Goal: Navigation & Orientation: Find specific page/section

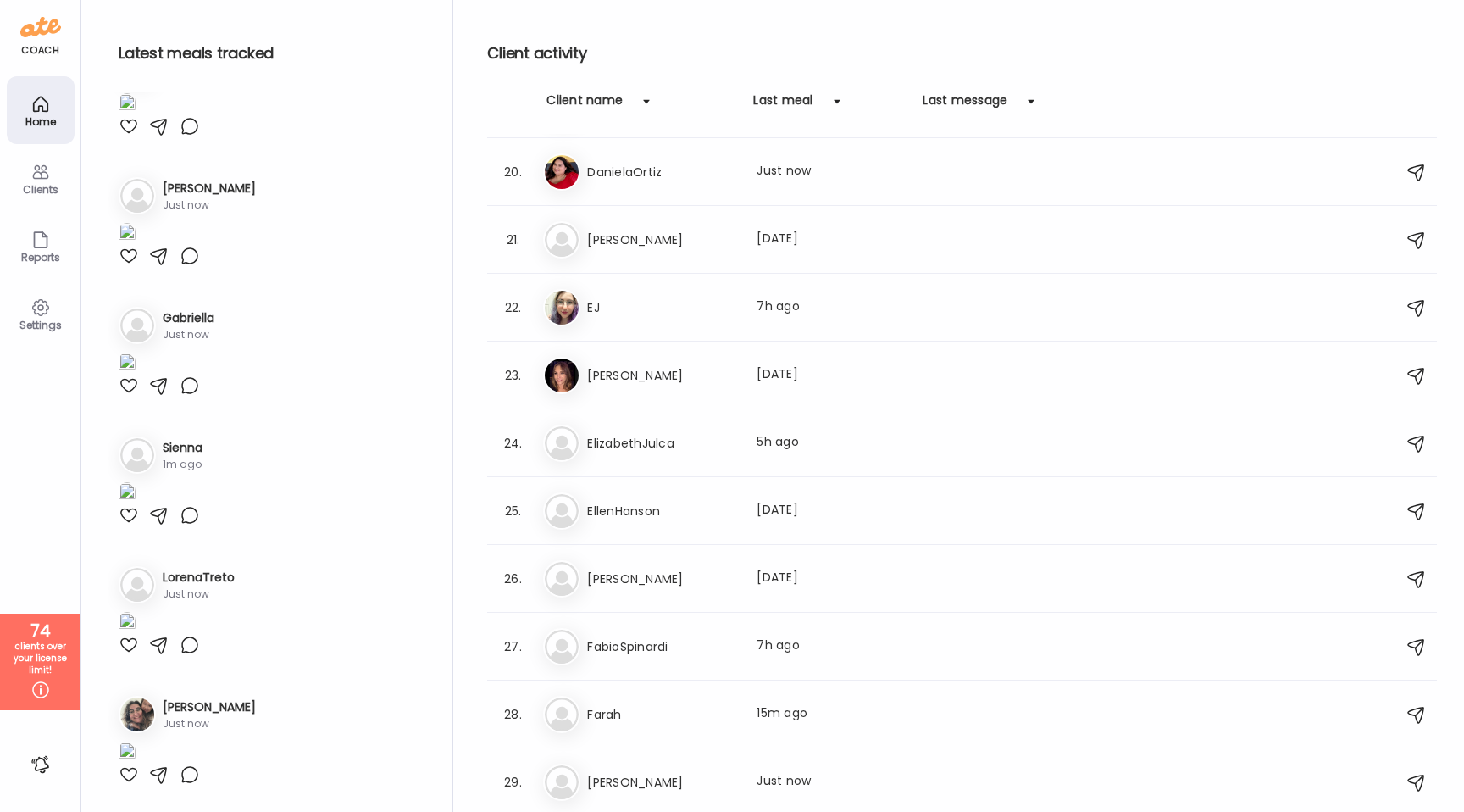
scroll to position [1316, 0]
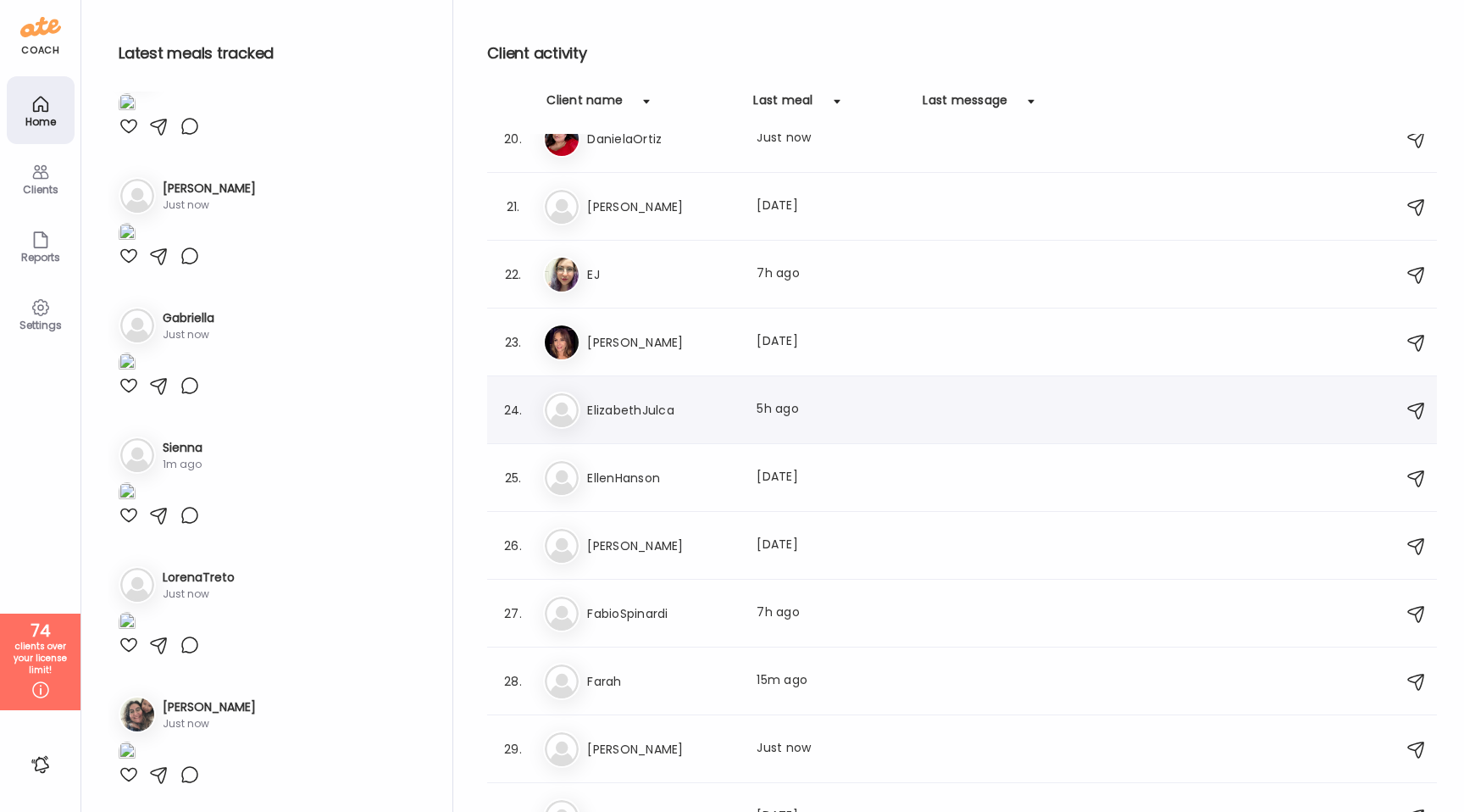
click at [673, 411] on h3 "ElizabethJulca" at bounding box center [662, 409] width 149 height 21
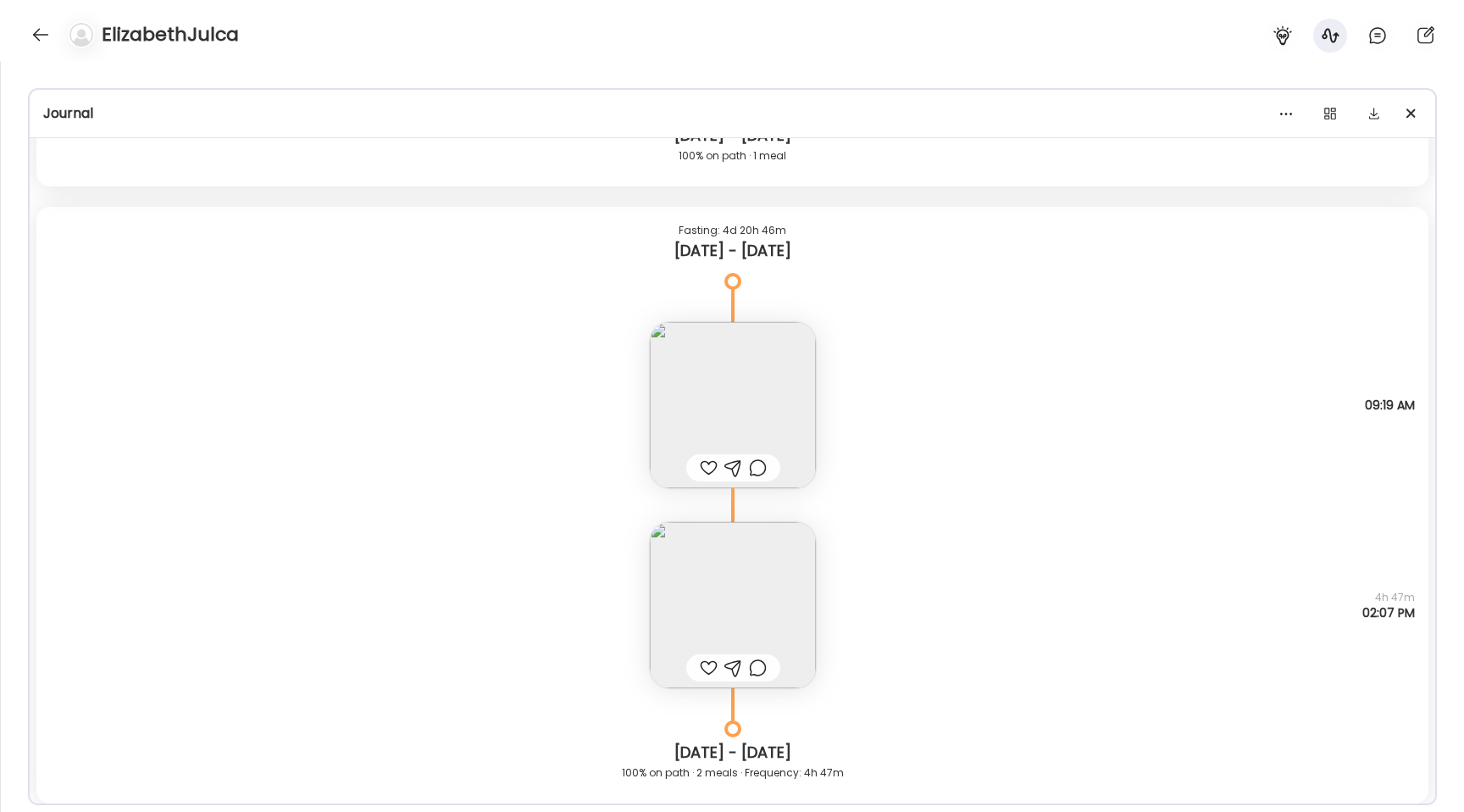
scroll to position [9964, 0]
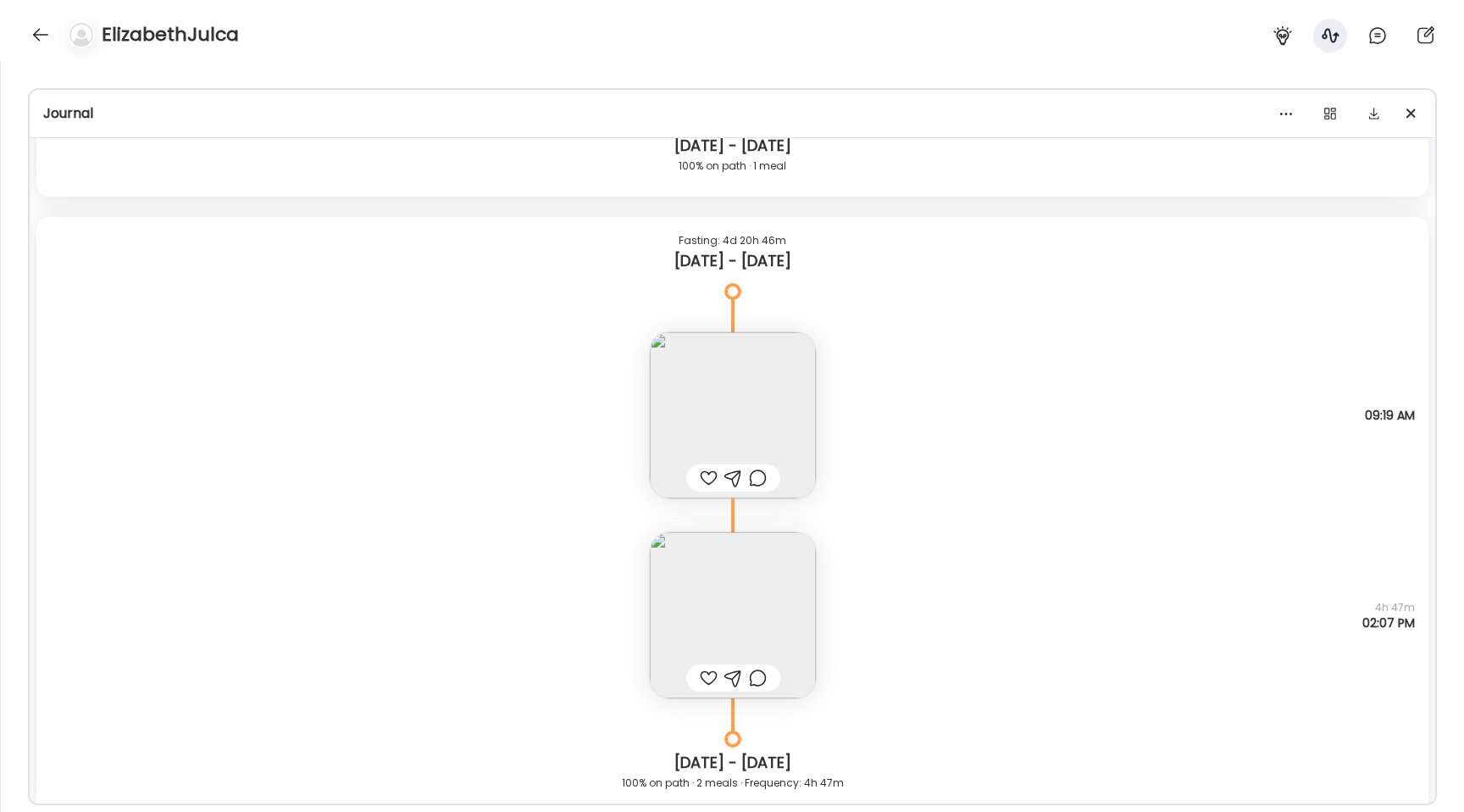
click at [749, 380] on img at bounding box center [733, 415] width 166 height 166
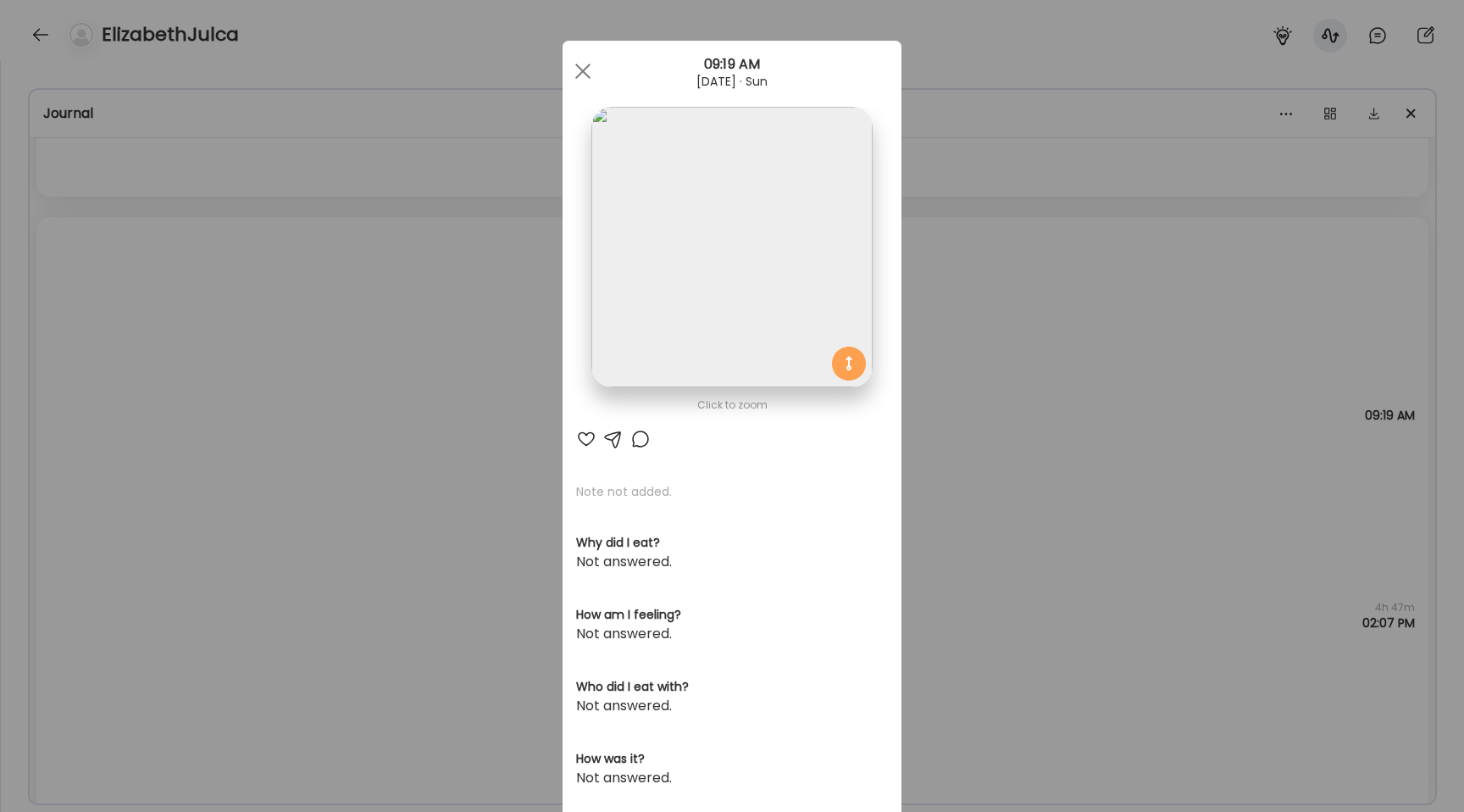
click at [702, 303] on img at bounding box center [732, 247] width 281 height 281
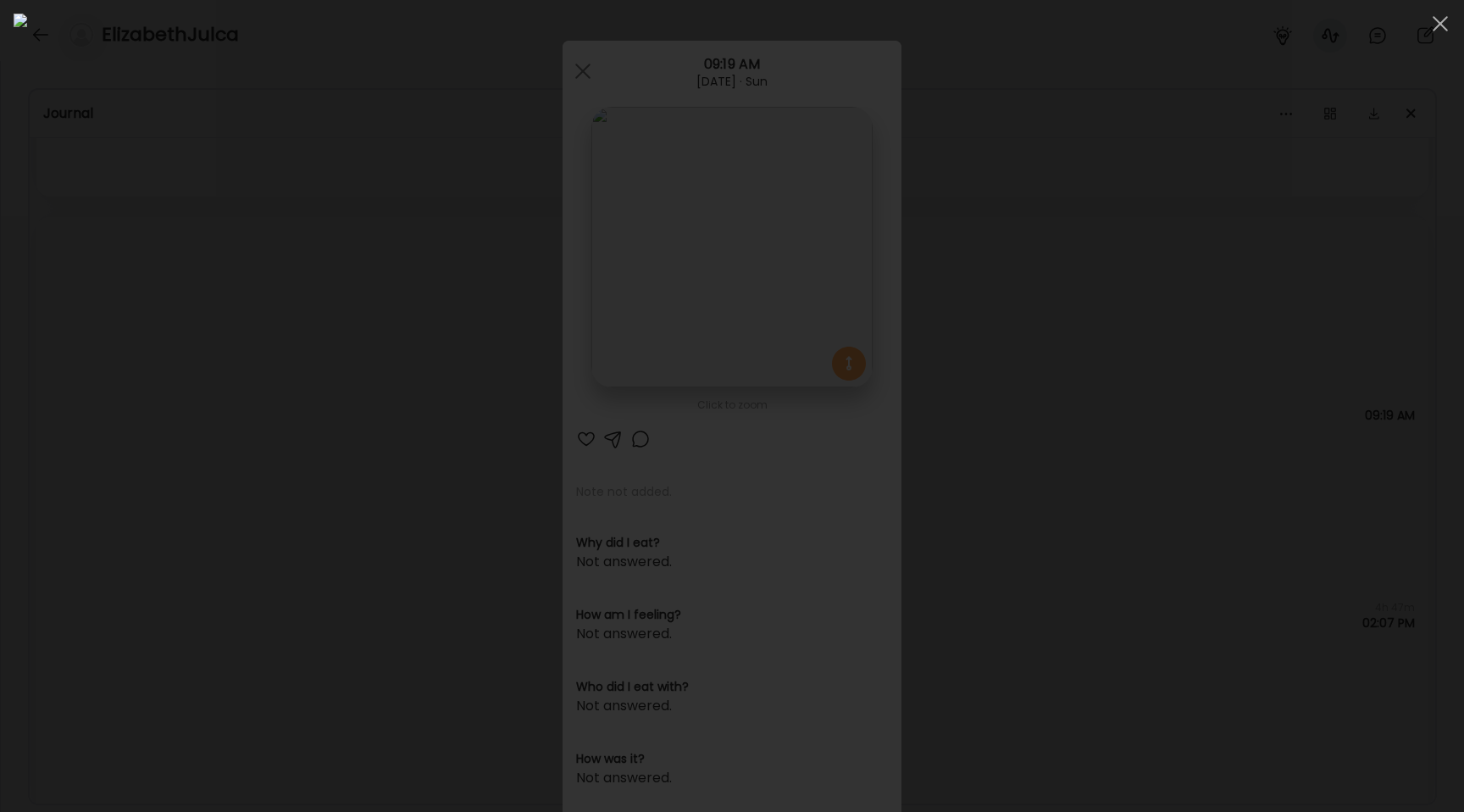
click at [263, 279] on div at bounding box center [732, 406] width 1437 height 784
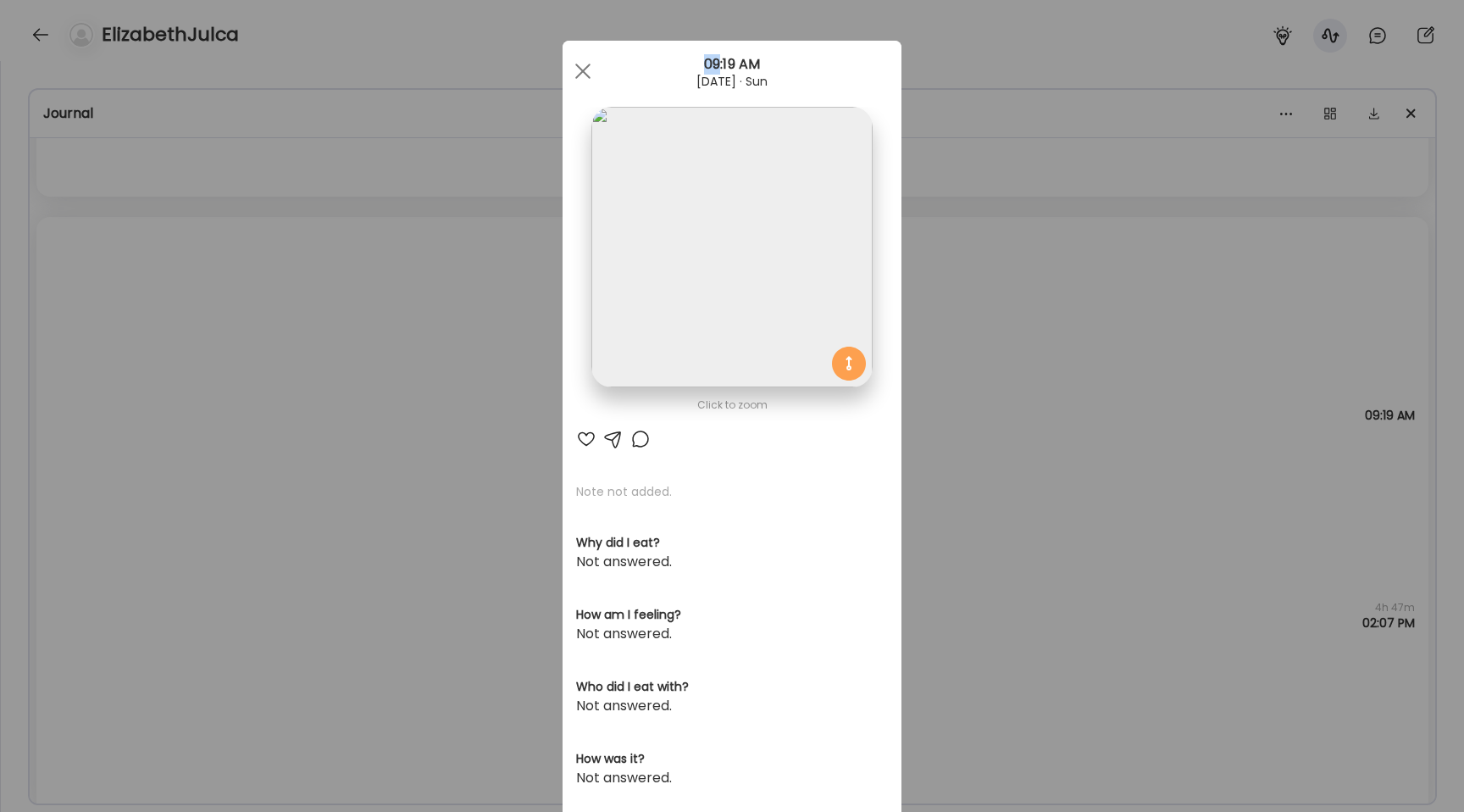
click at [263, 279] on div "Ate Coach Dashboard Wahoo! It’s official Take a moment to set up your Coach Pro…" at bounding box center [732, 406] width 1464 height 812
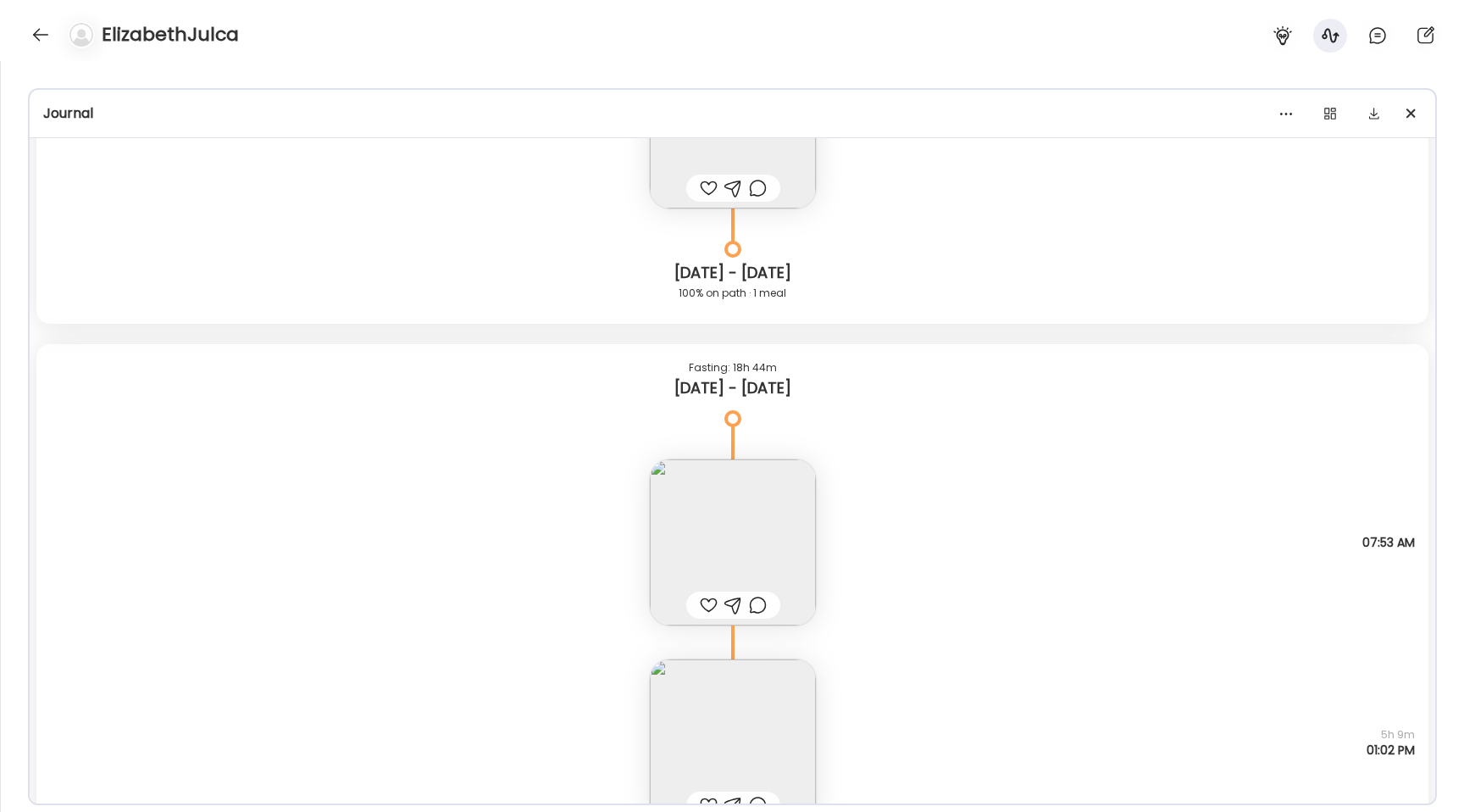
scroll to position [7129, 0]
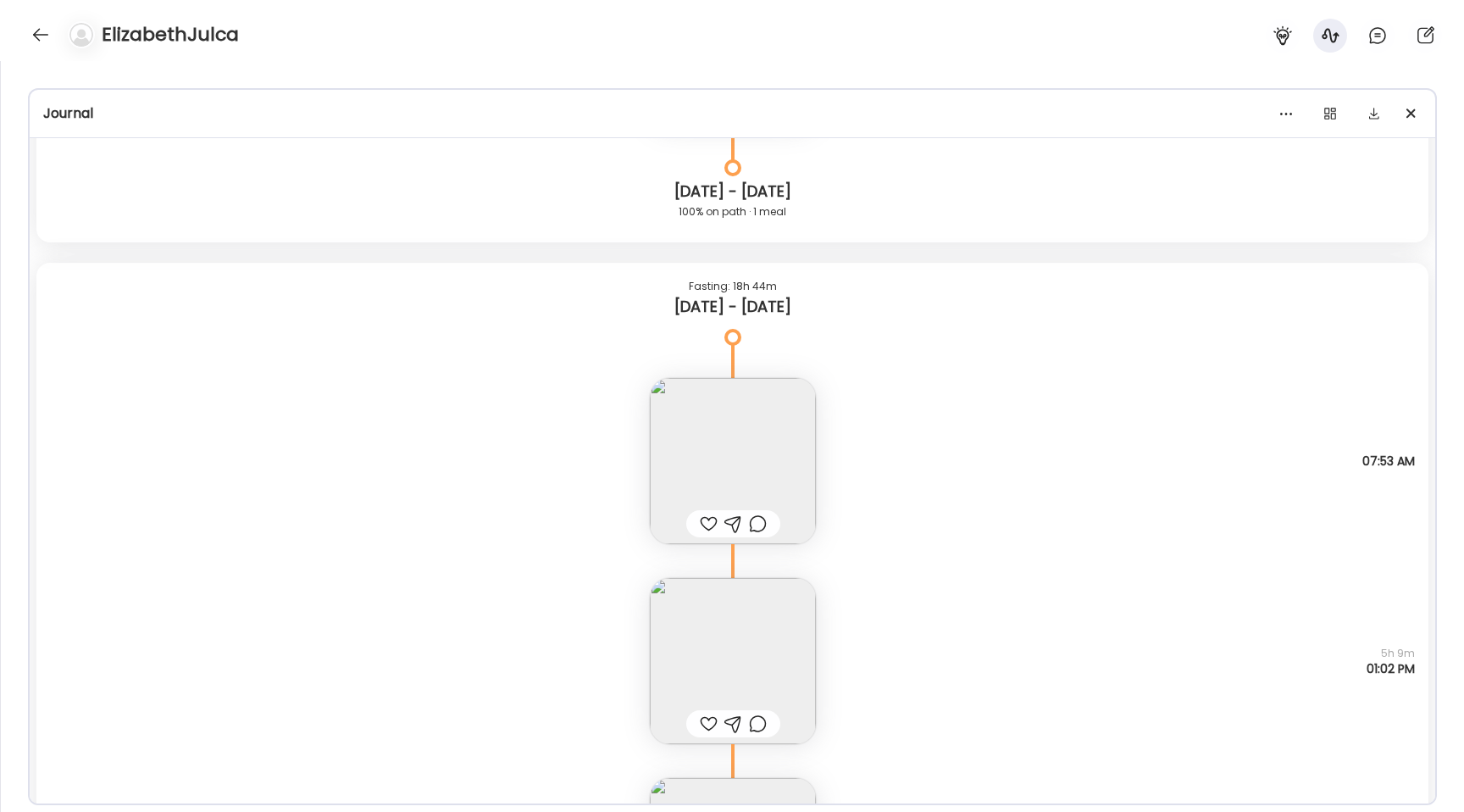
click at [740, 439] on img at bounding box center [733, 461] width 166 height 166
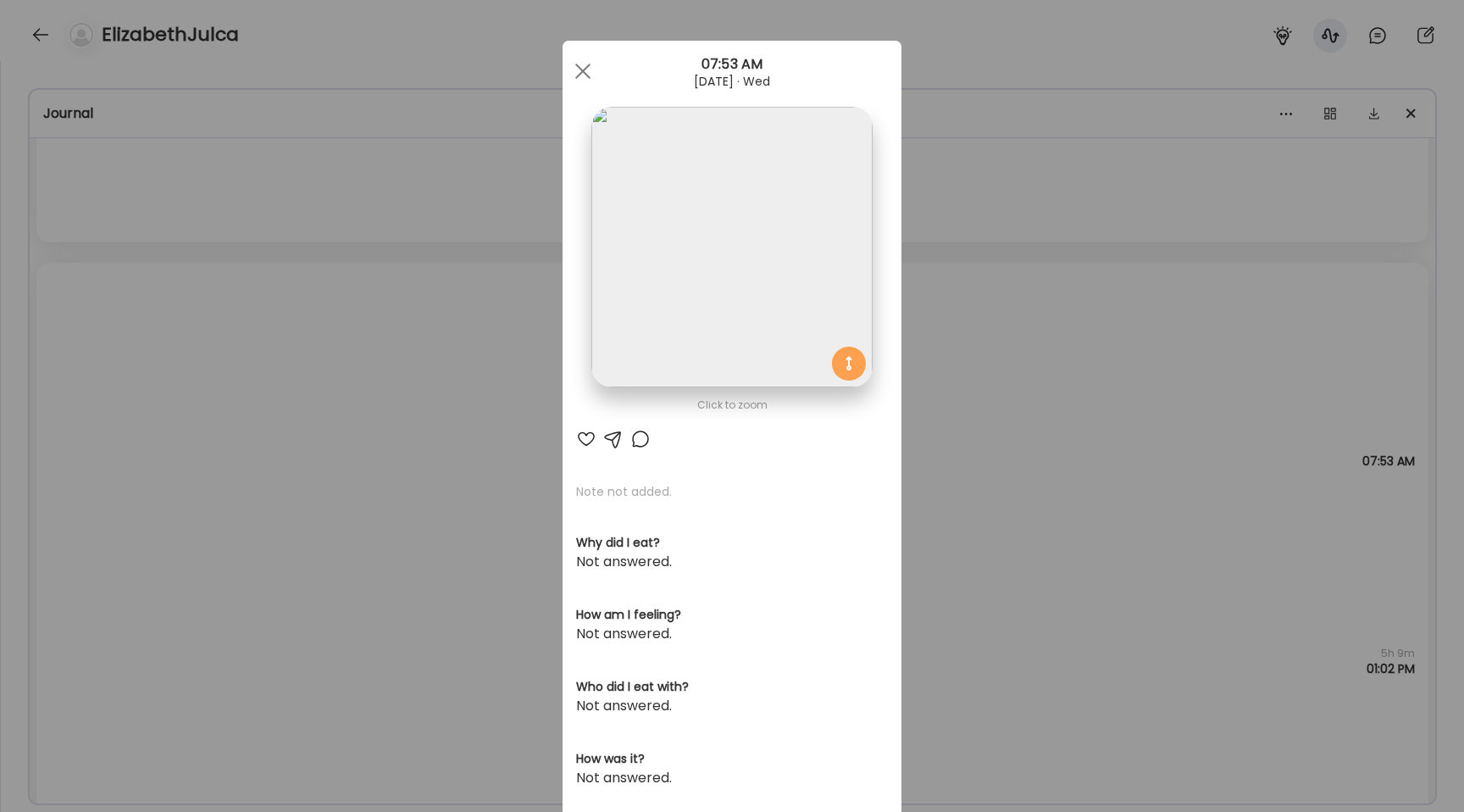
click at [726, 362] on img at bounding box center [732, 247] width 281 height 281
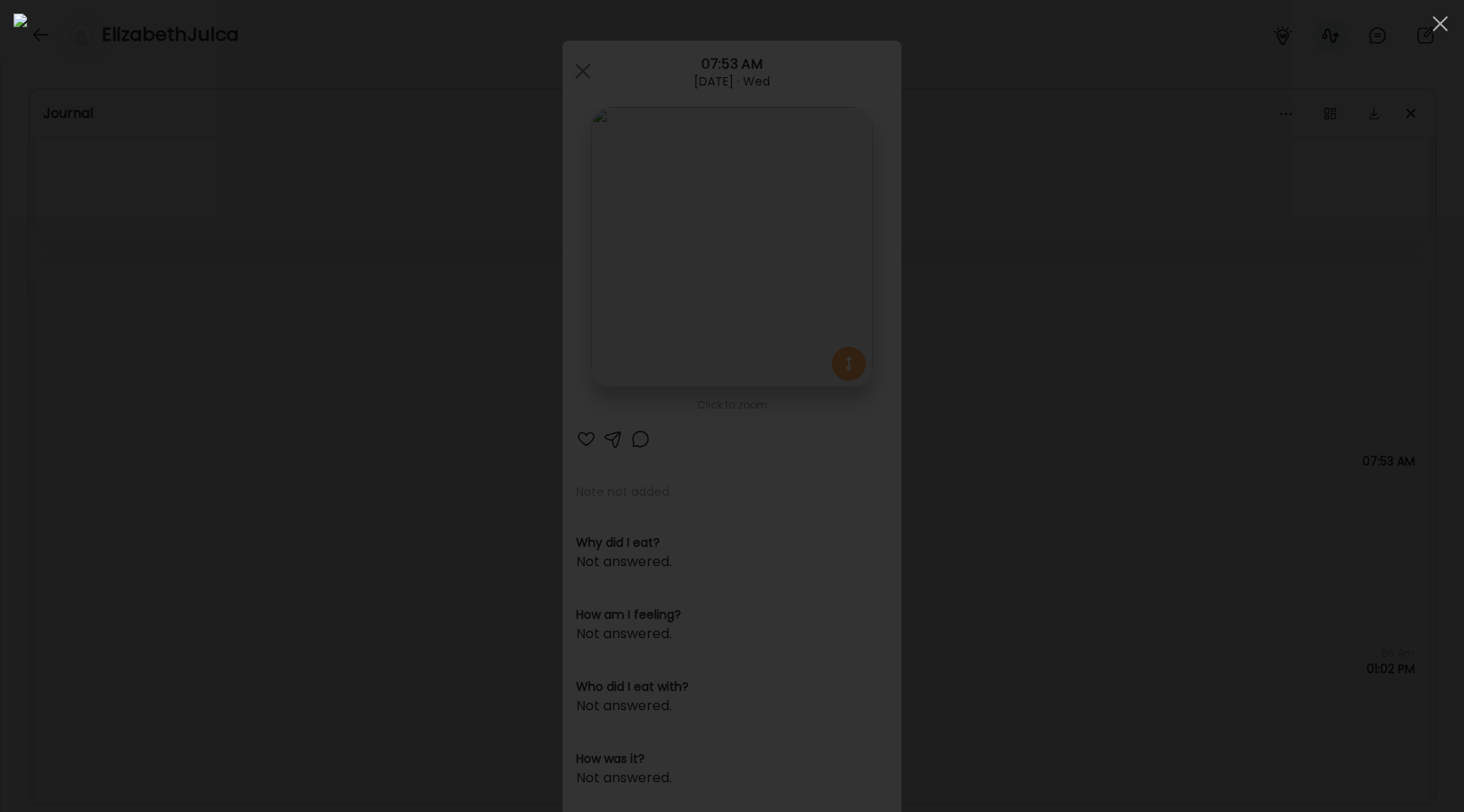
click at [314, 416] on div at bounding box center [732, 406] width 1437 height 784
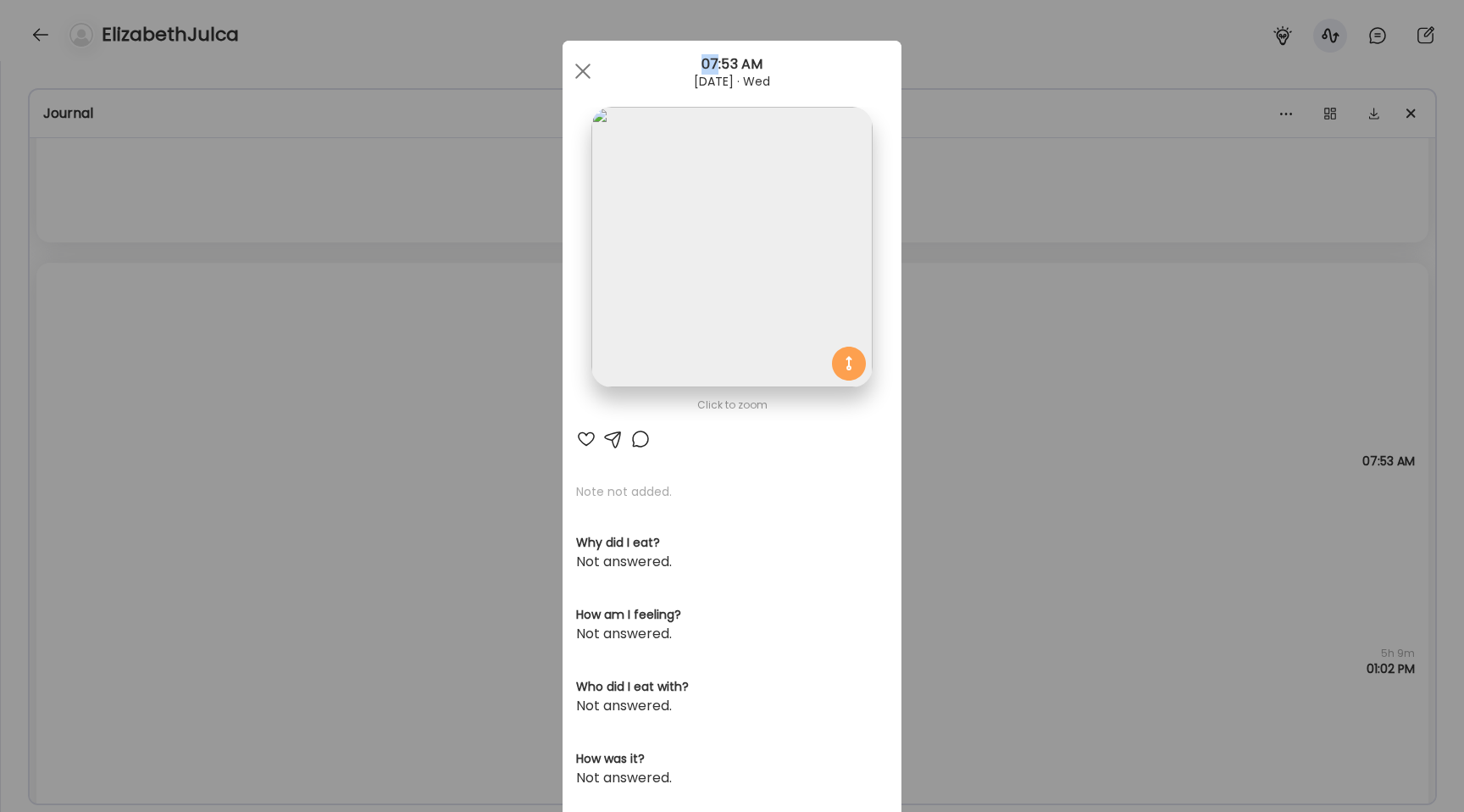
click at [314, 416] on div "Ate Coach Dashboard Wahoo! It’s official Take a moment to set up your Coach Pro…" at bounding box center [732, 406] width 1464 height 812
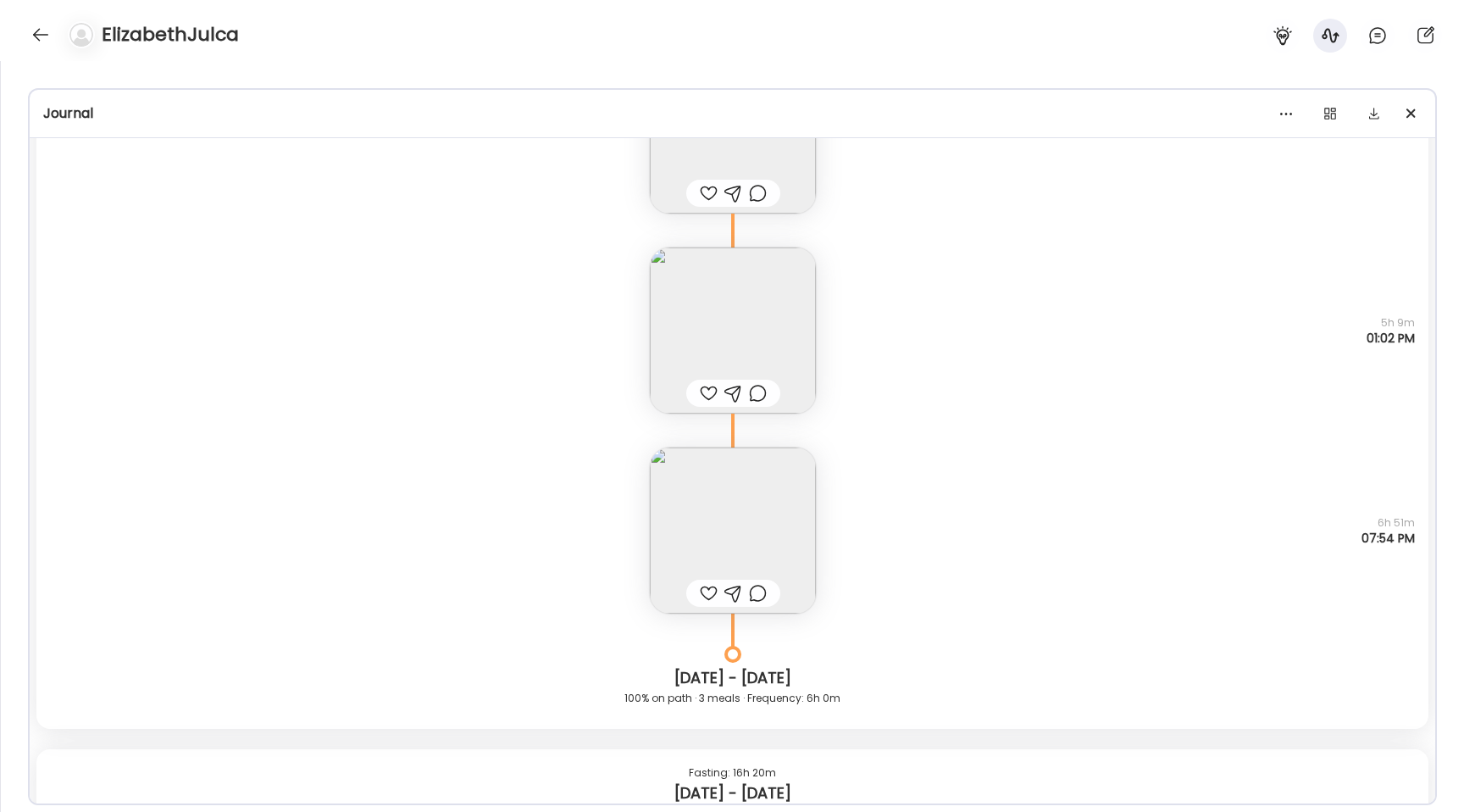
scroll to position [7499, 0]
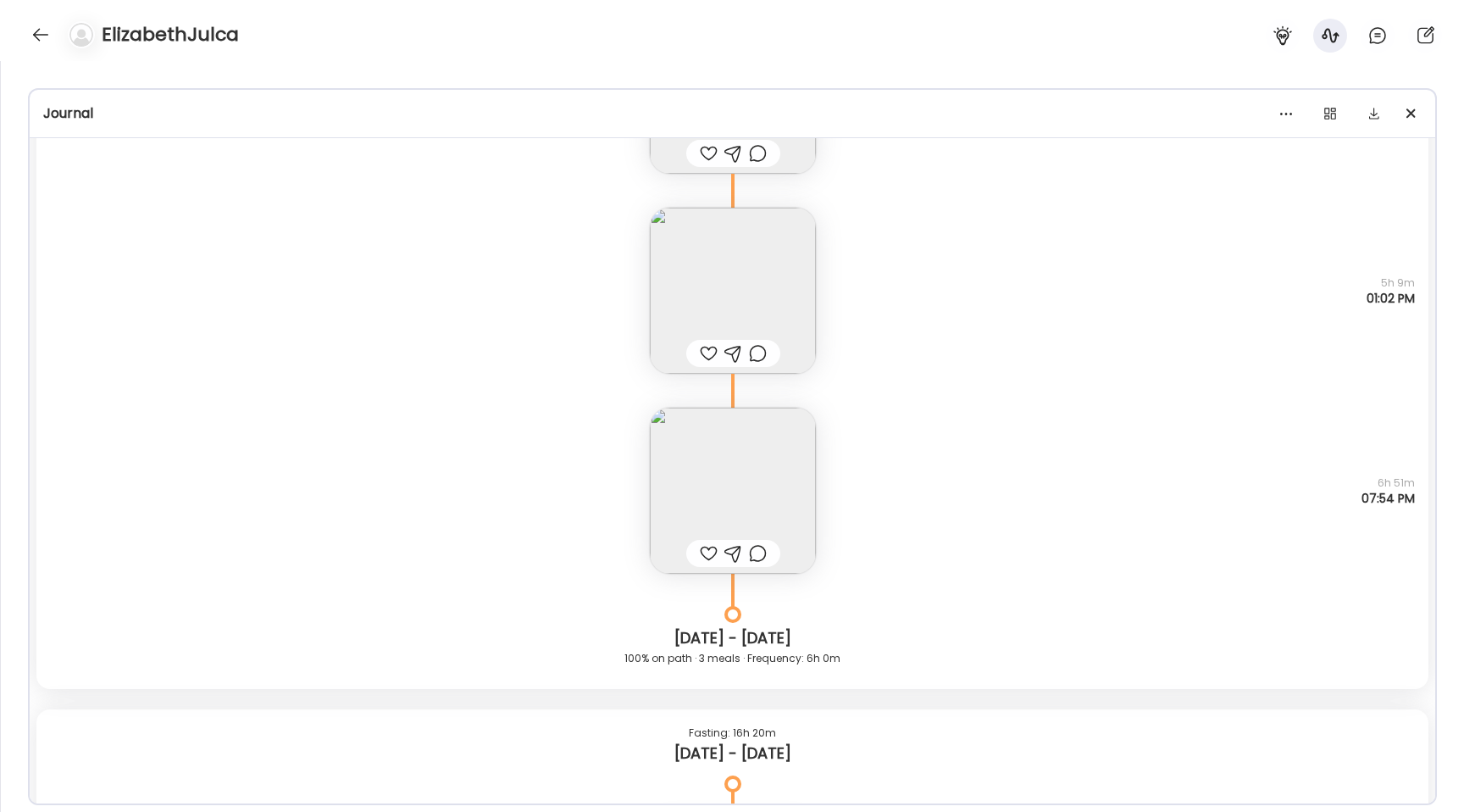
click at [699, 477] on img at bounding box center [733, 491] width 166 height 166
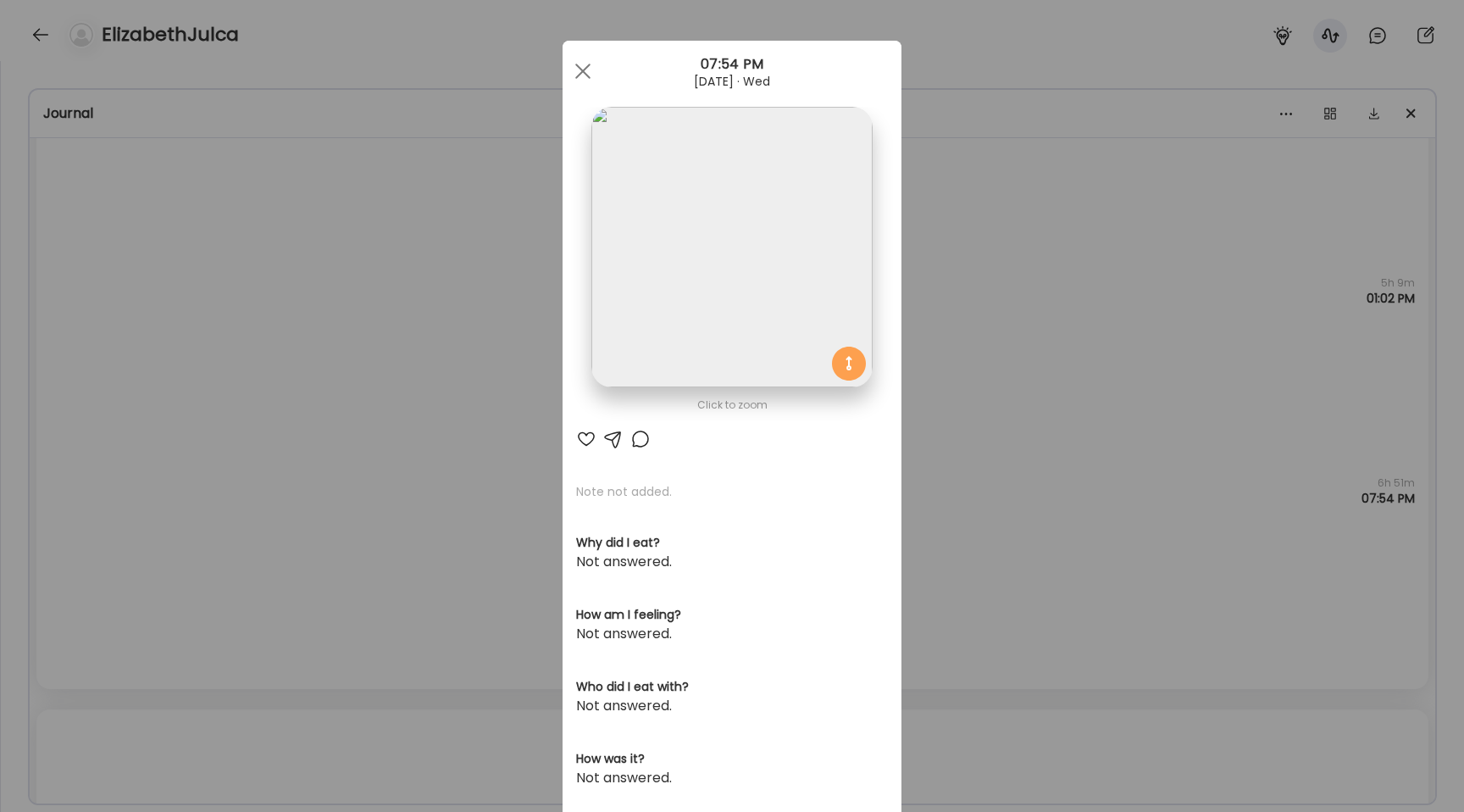
click at [695, 303] on img at bounding box center [732, 247] width 281 height 281
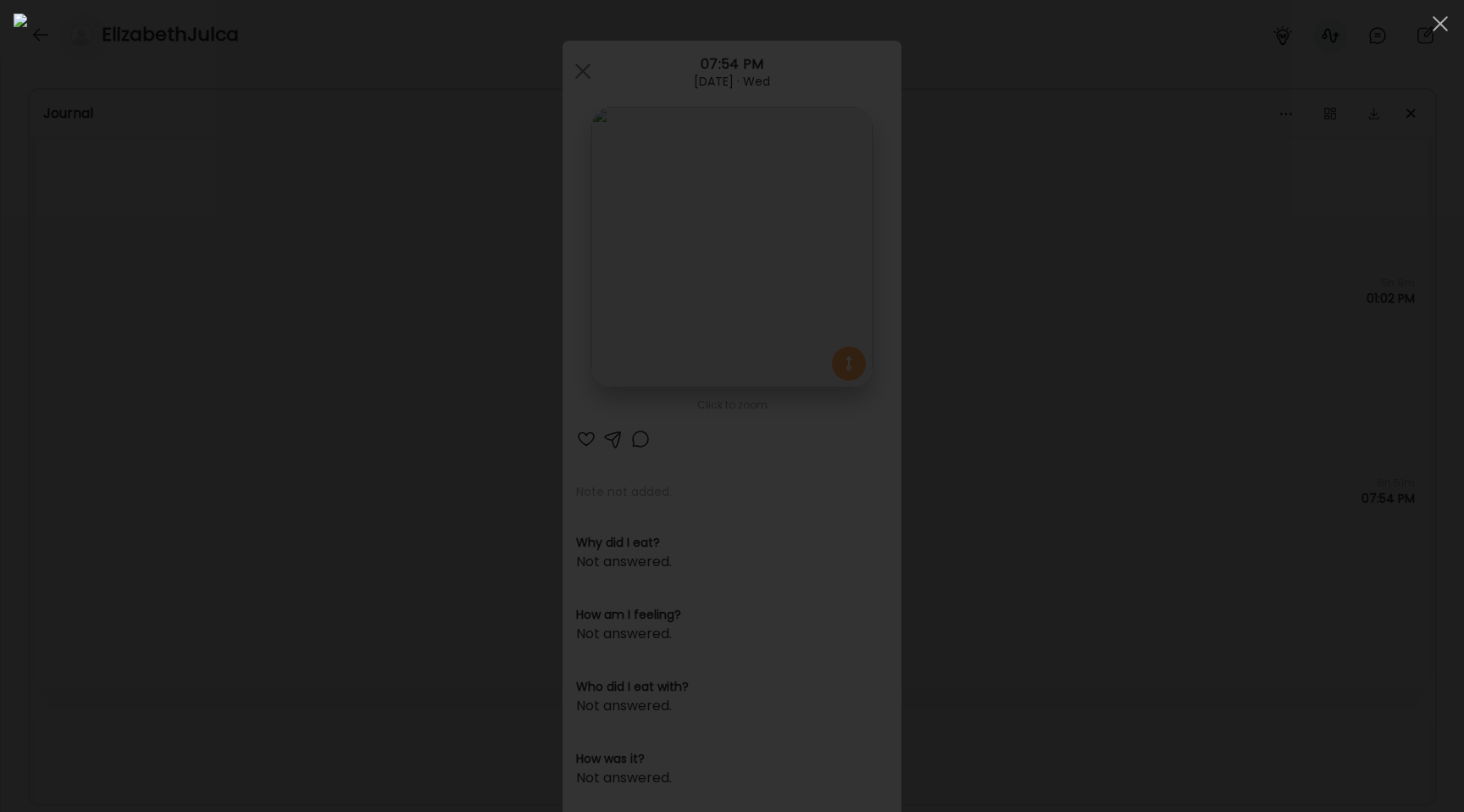
click at [80, 322] on div at bounding box center [732, 406] width 1437 height 784
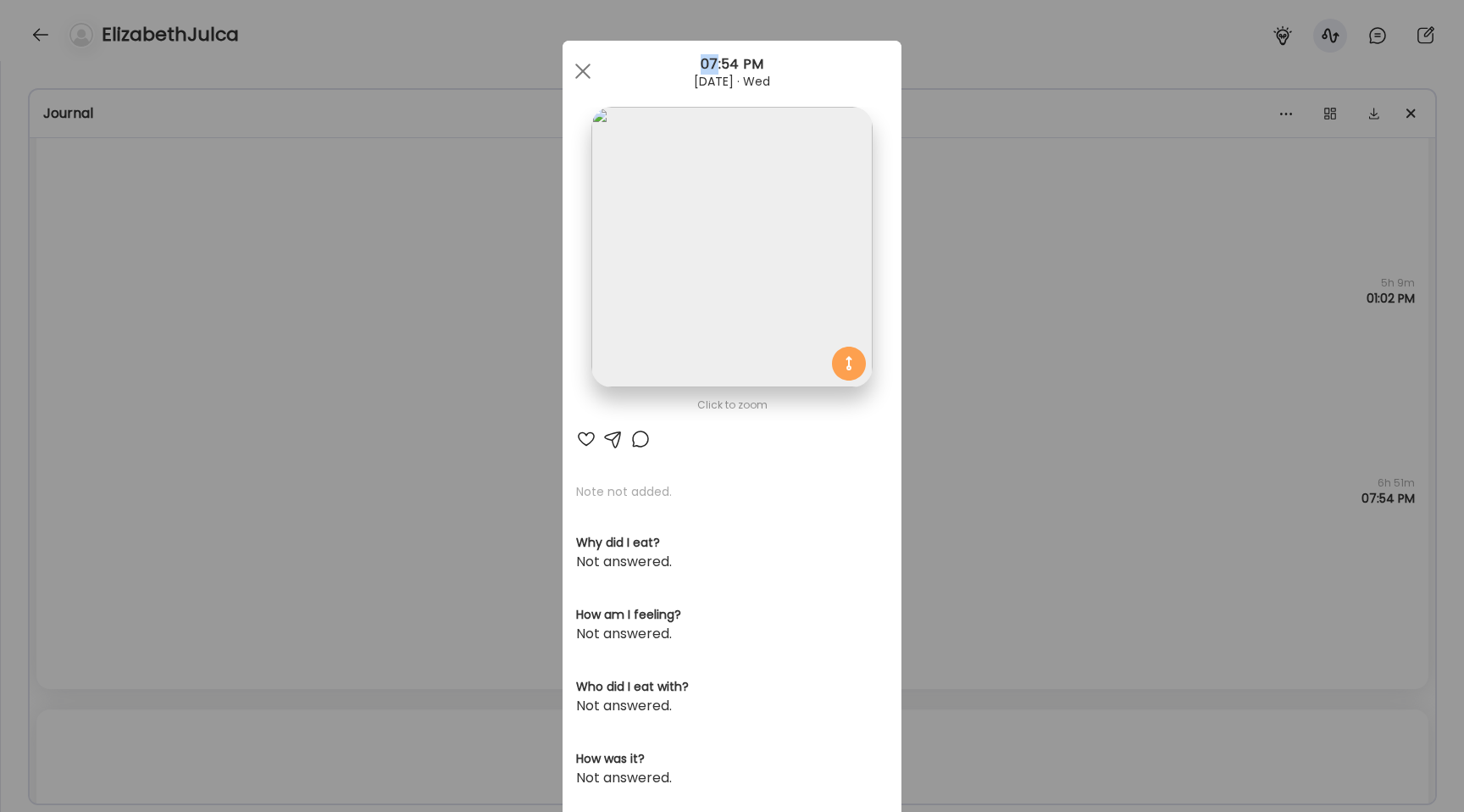
click at [80, 322] on div "Ate Coach Dashboard Wahoo! It’s official Take a moment to set up your Coach Pro…" at bounding box center [732, 406] width 1464 height 812
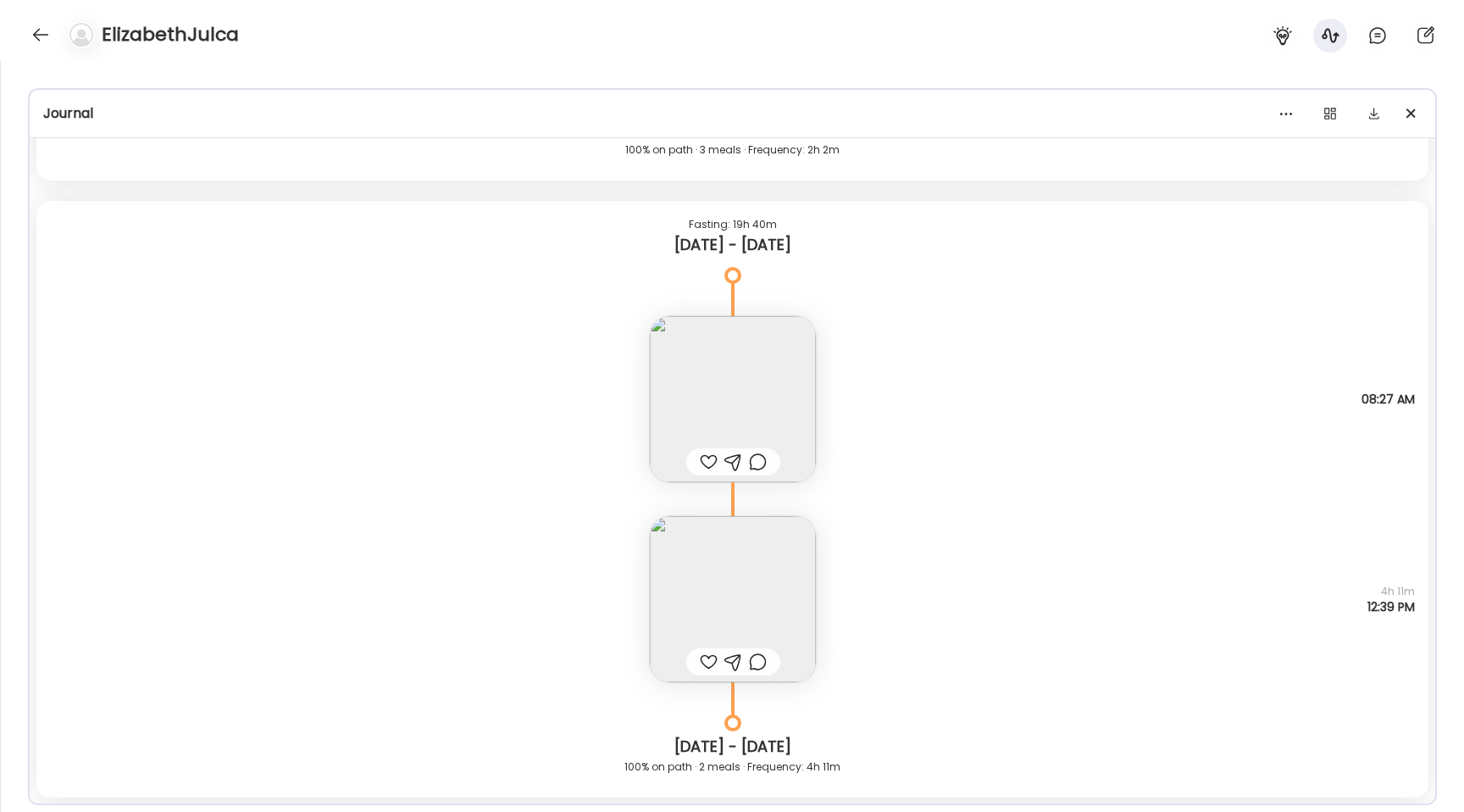
scroll to position [4597, 0]
click at [701, 389] on img at bounding box center [733, 404] width 166 height 166
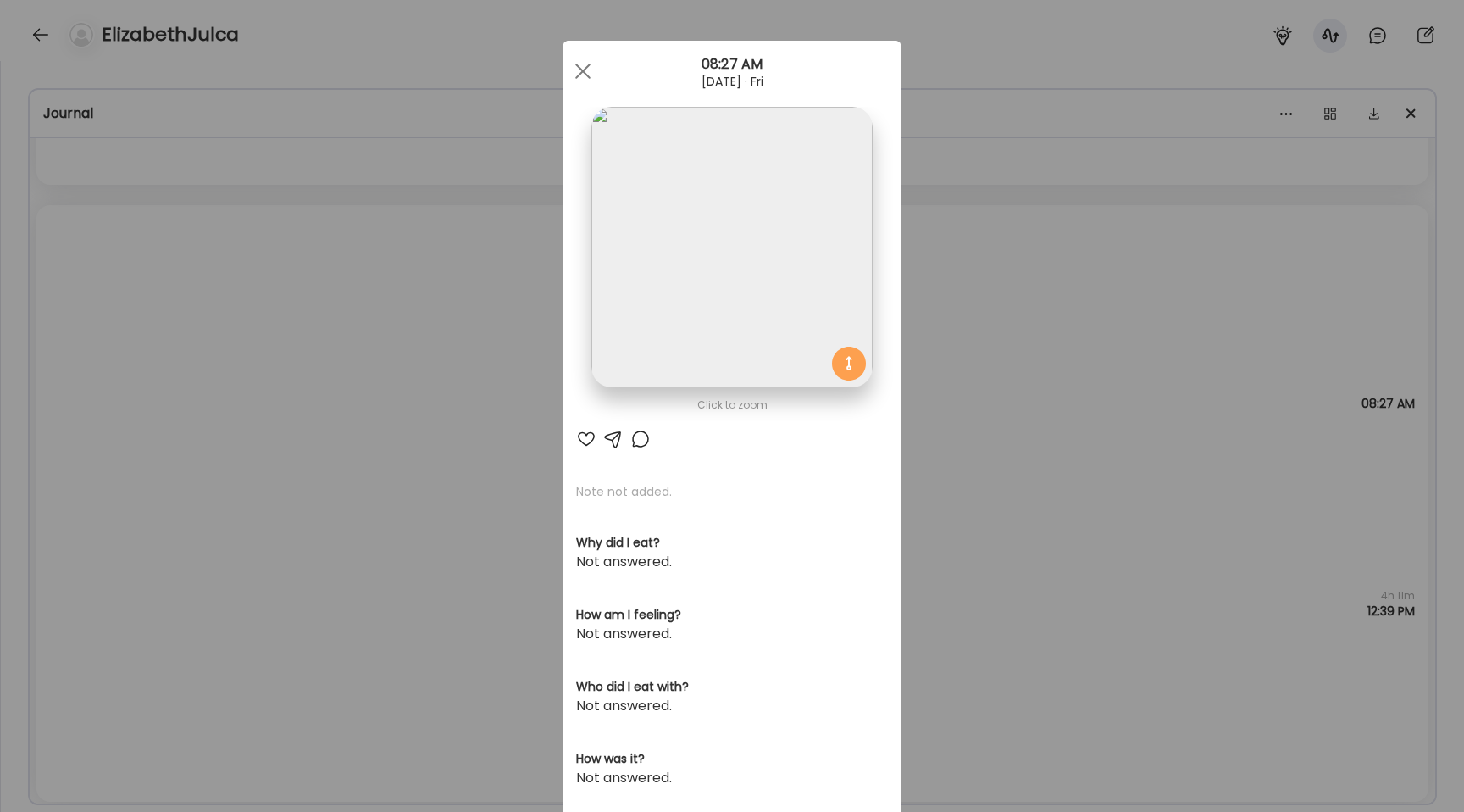
click at [665, 279] on img at bounding box center [732, 247] width 281 height 281
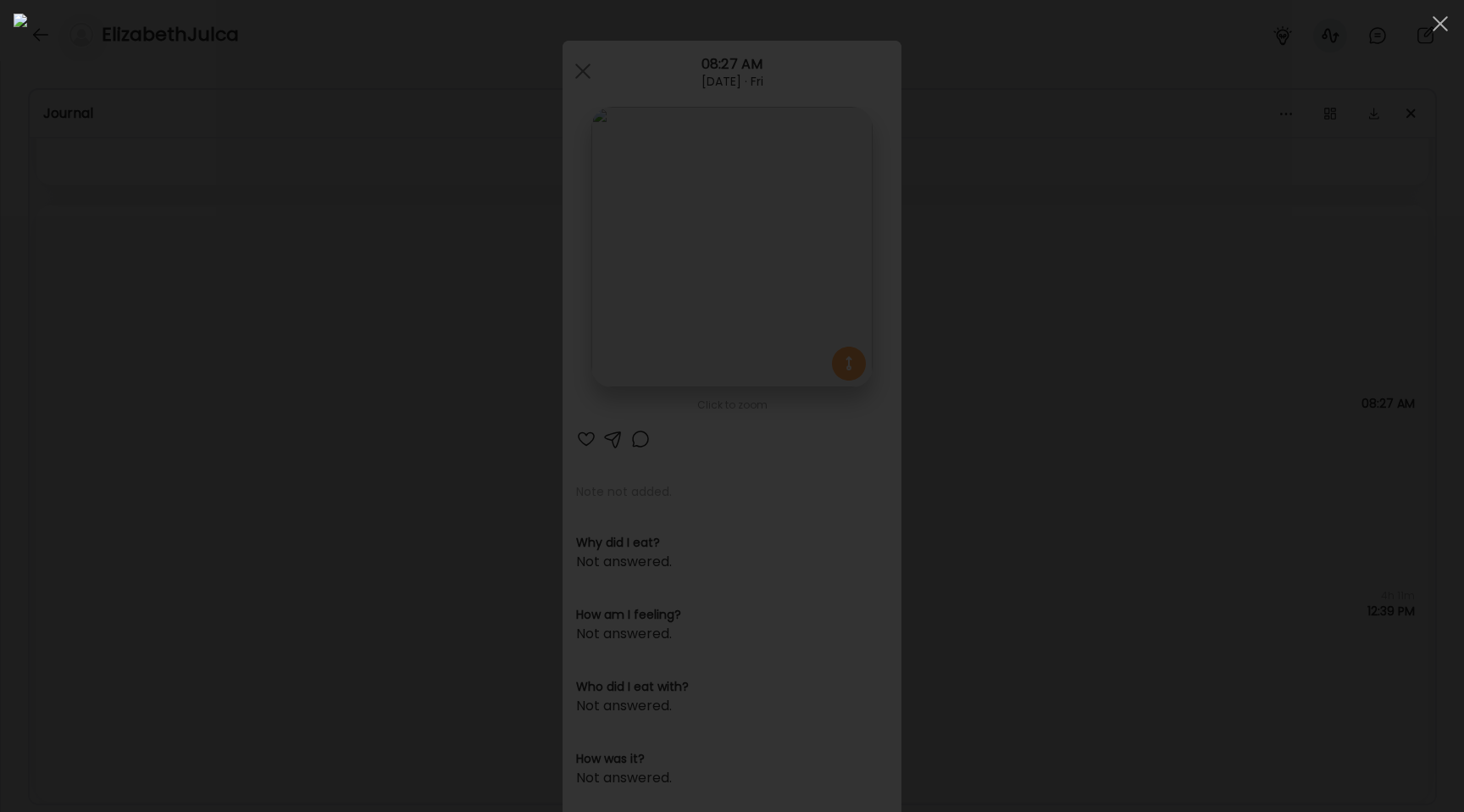
click at [298, 300] on div at bounding box center [732, 406] width 1437 height 784
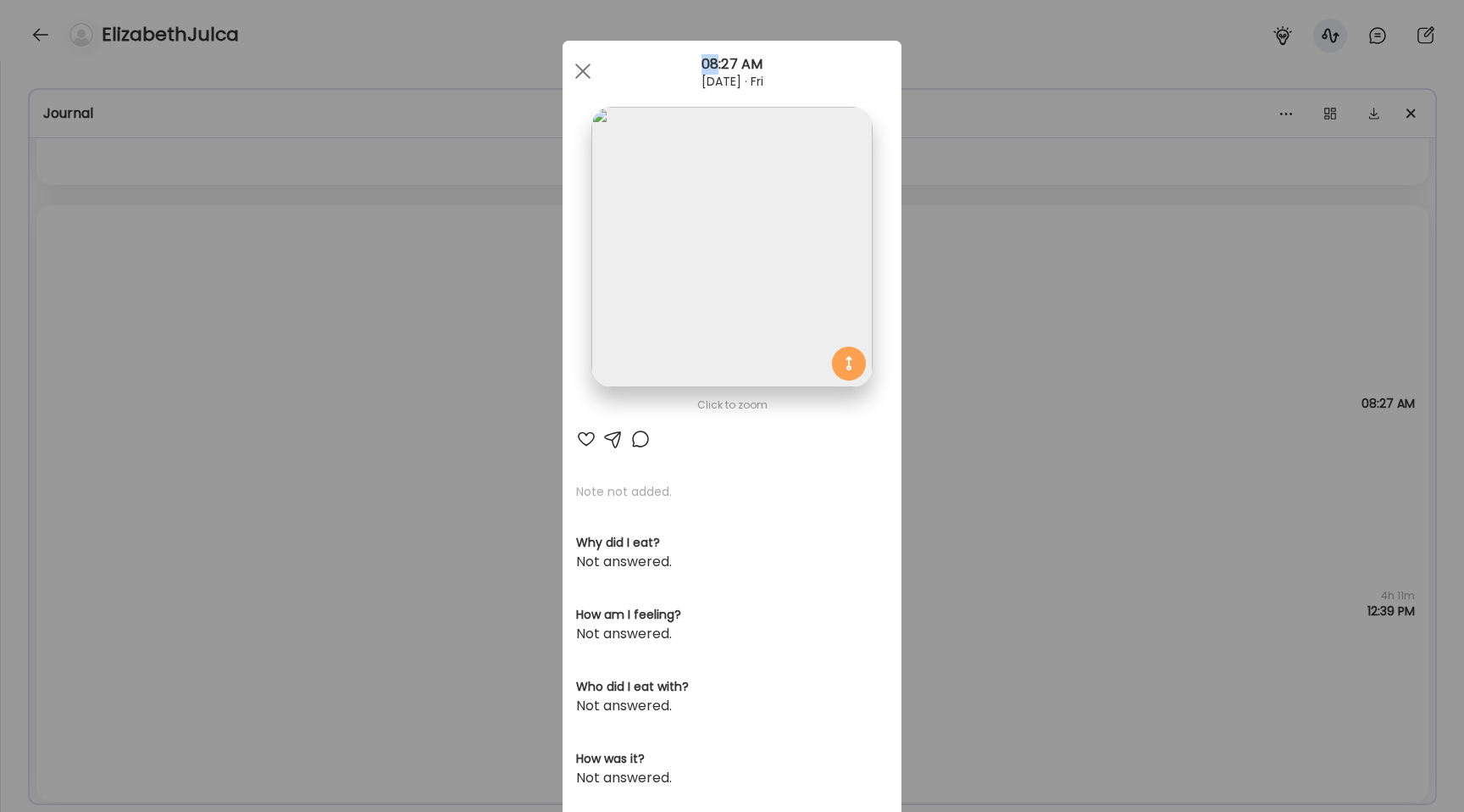
click at [298, 300] on div "Ate Coach Dashboard Wahoo! It’s official Take a moment to set up your Coach Pro…" at bounding box center [732, 406] width 1464 height 812
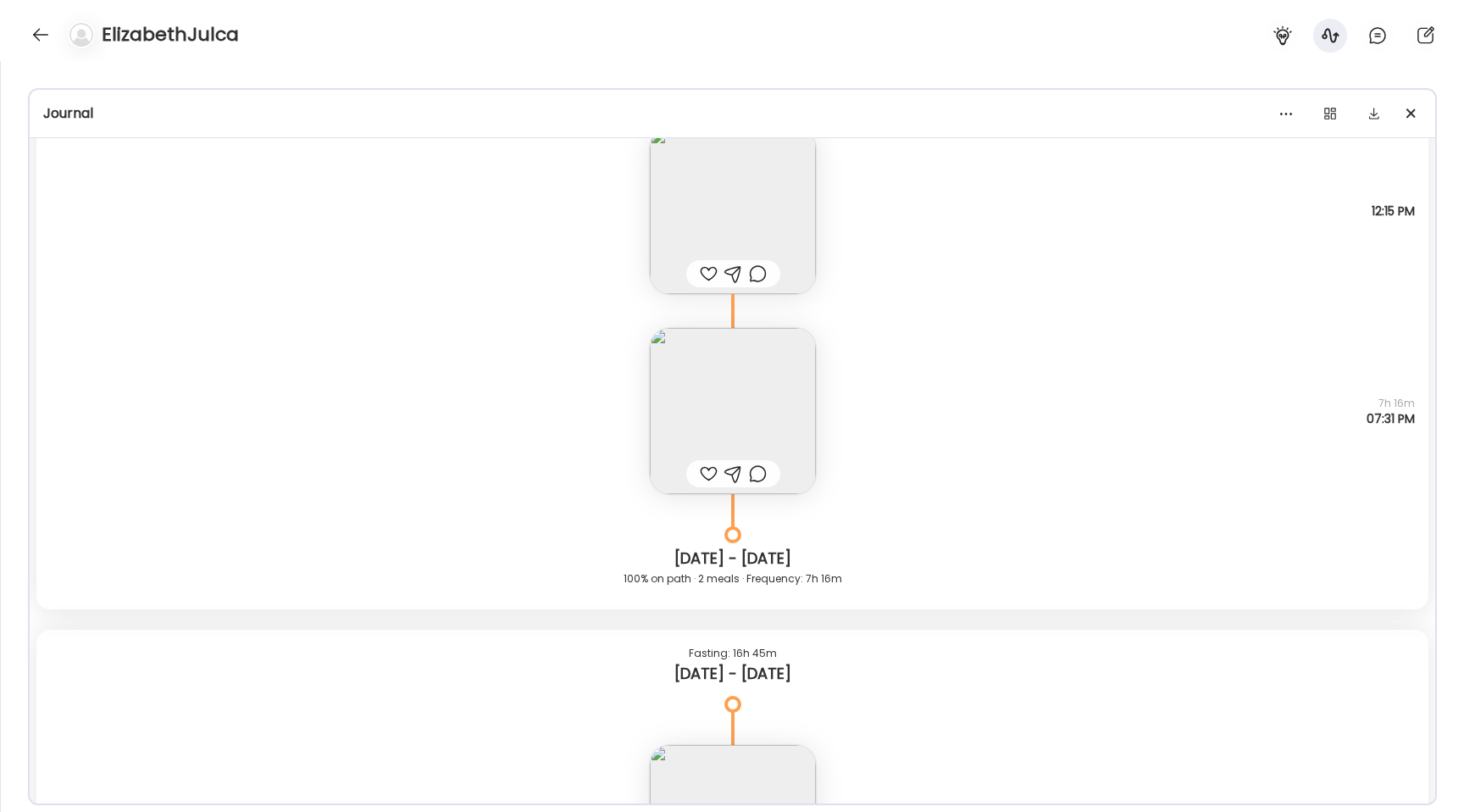
scroll to position [8148, 0]
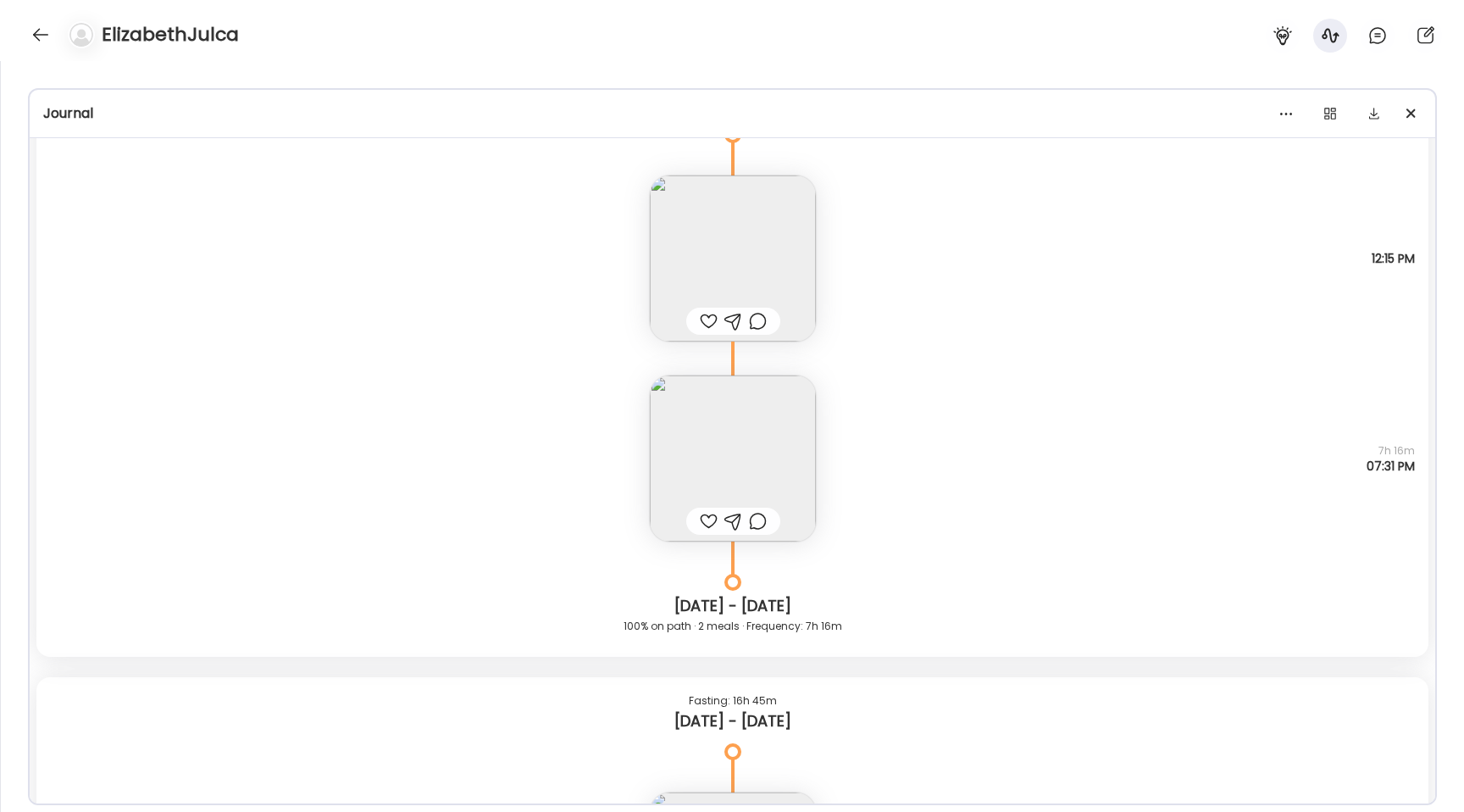
click at [713, 450] on img at bounding box center [733, 459] width 166 height 166
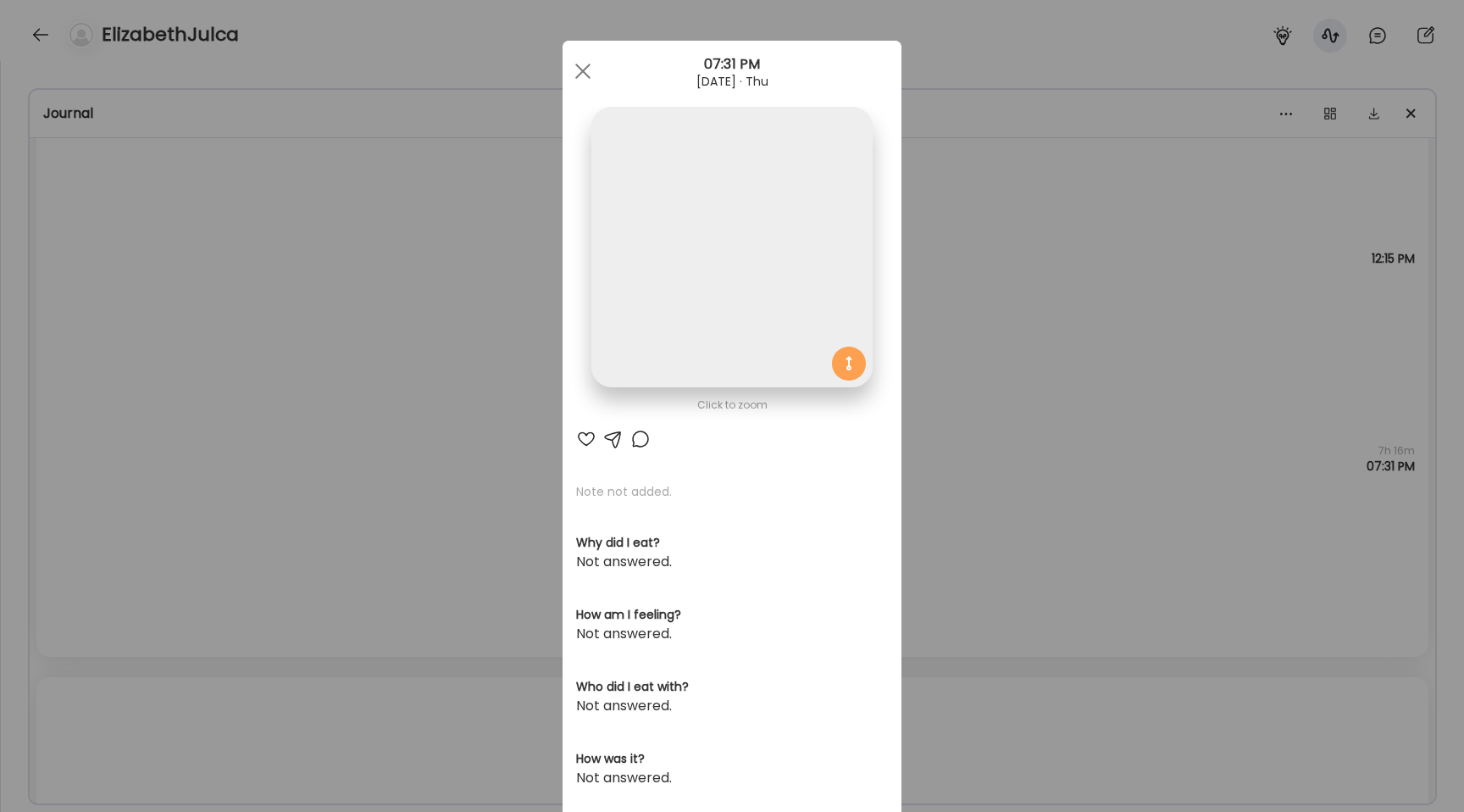
click at [681, 284] on img at bounding box center [732, 247] width 281 height 281
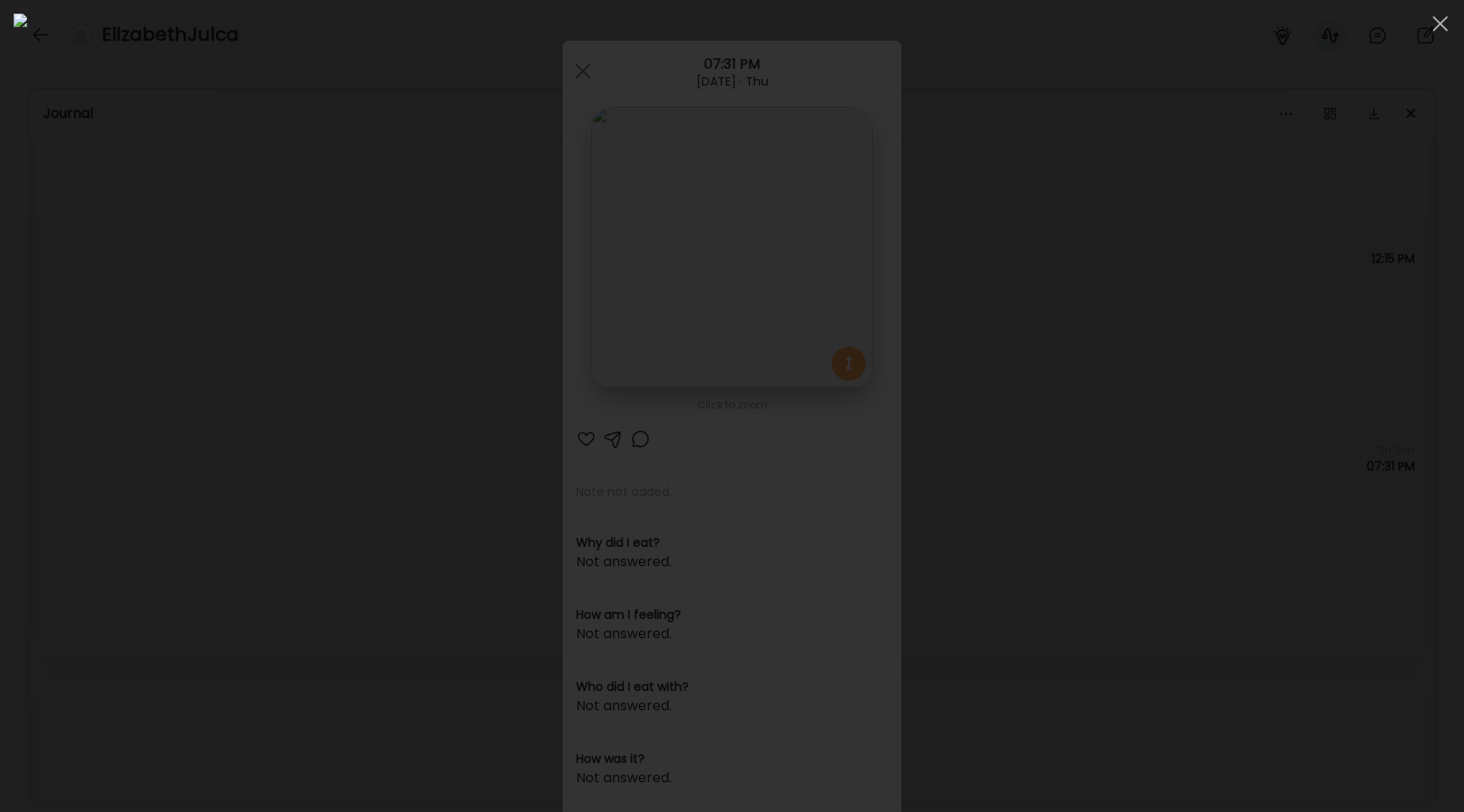
click at [259, 331] on div at bounding box center [732, 406] width 1437 height 784
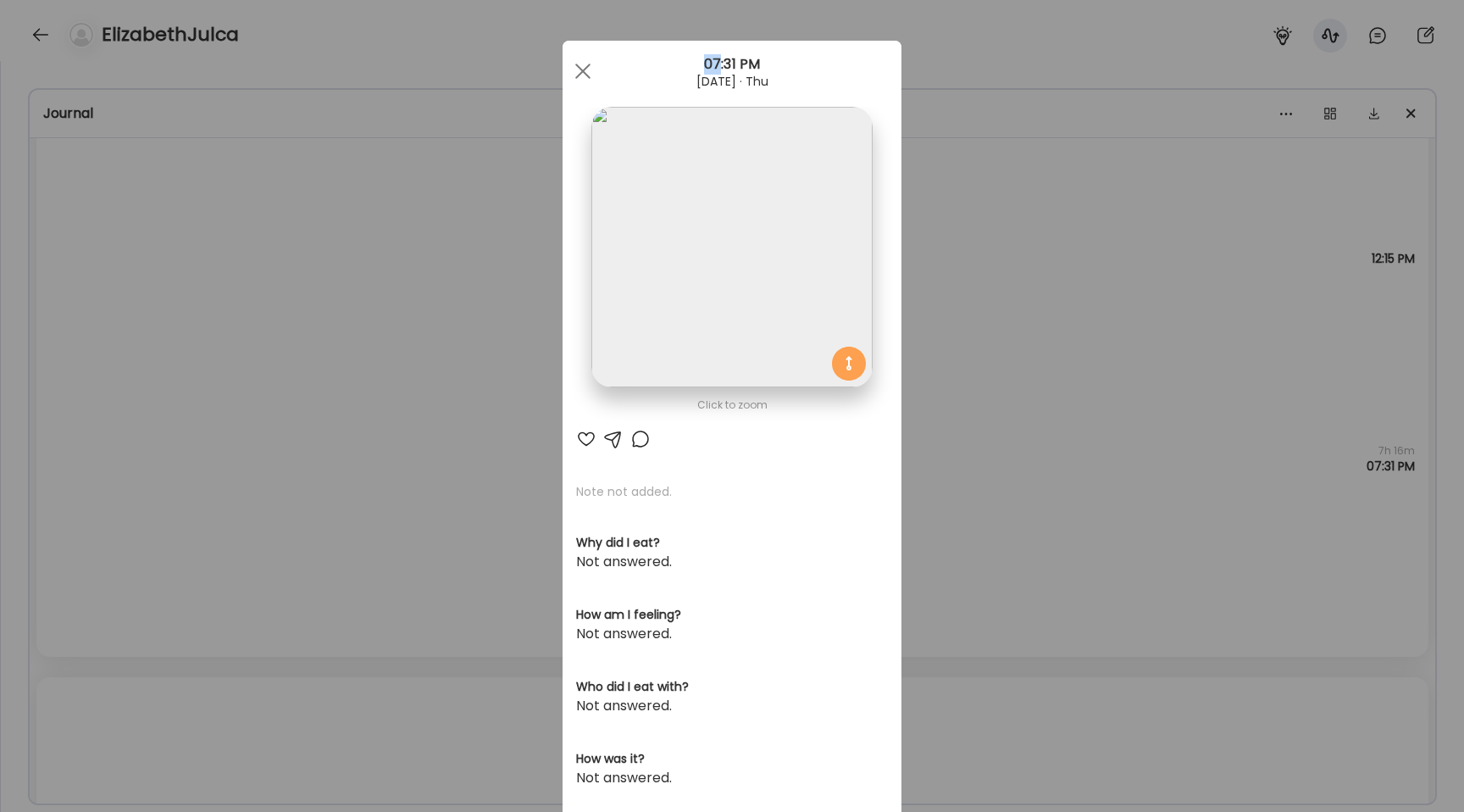
click at [259, 331] on div "Ate Coach Dashboard Wahoo! It’s official Take a moment to set up your Coach Pro…" at bounding box center [732, 406] width 1464 height 812
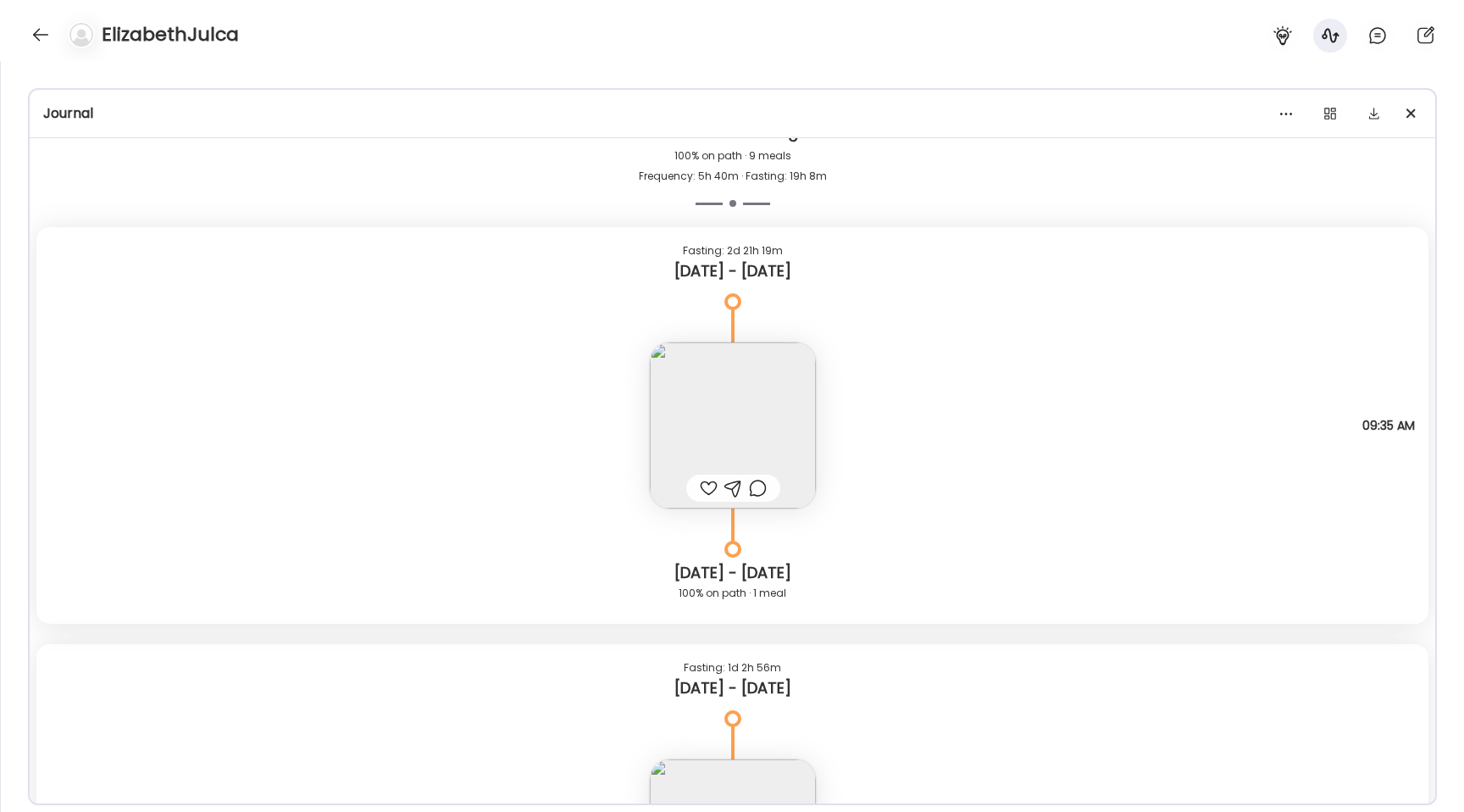
scroll to position [8891, 0]
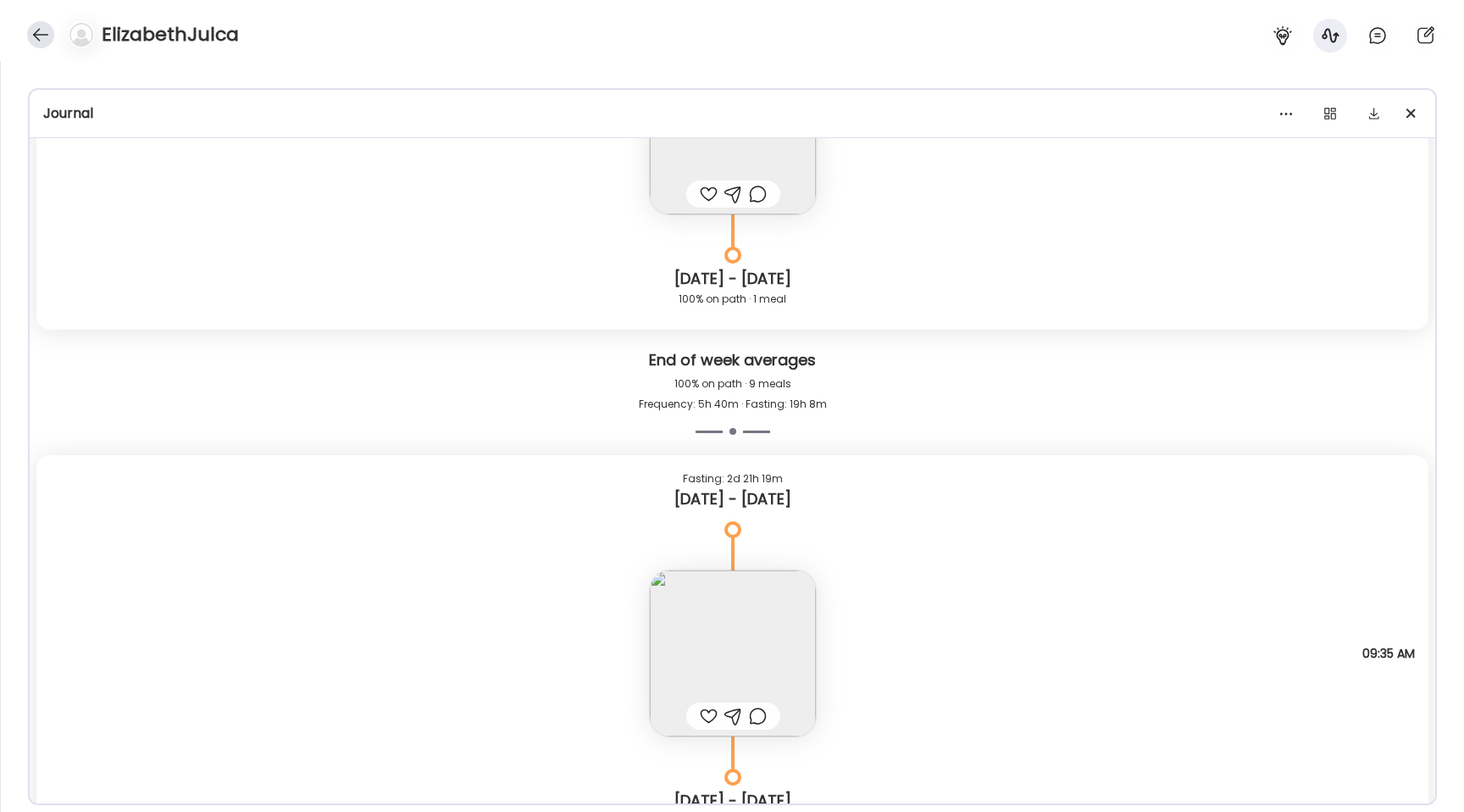
click at [37, 39] on div at bounding box center [40, 34] width 27 height 27
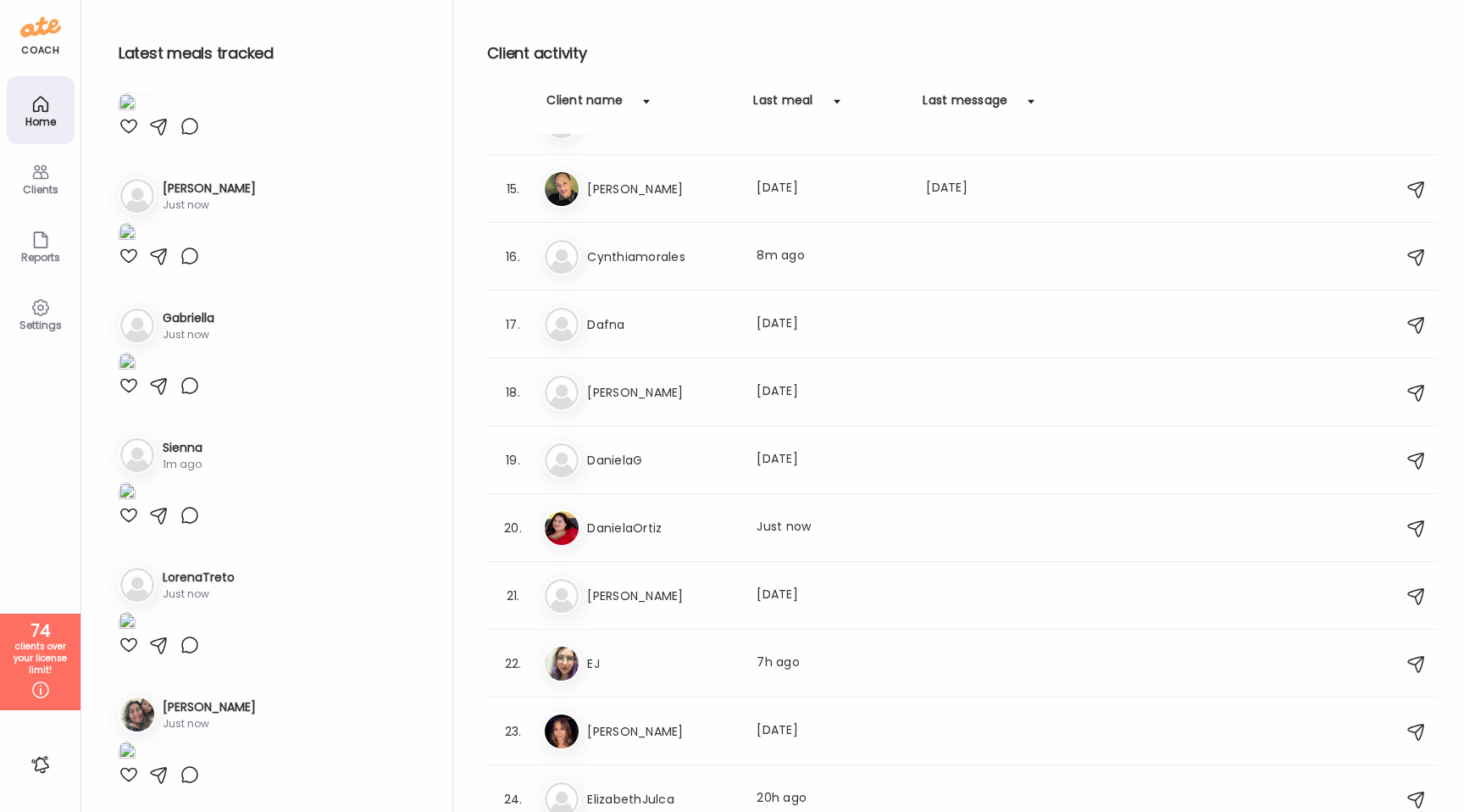
scroll to position [929, 0]
click at [636, 577] on div "Da [PERSON_NAME] meal: [DATE]" at bounding box center [964, 595] width 843 height 38
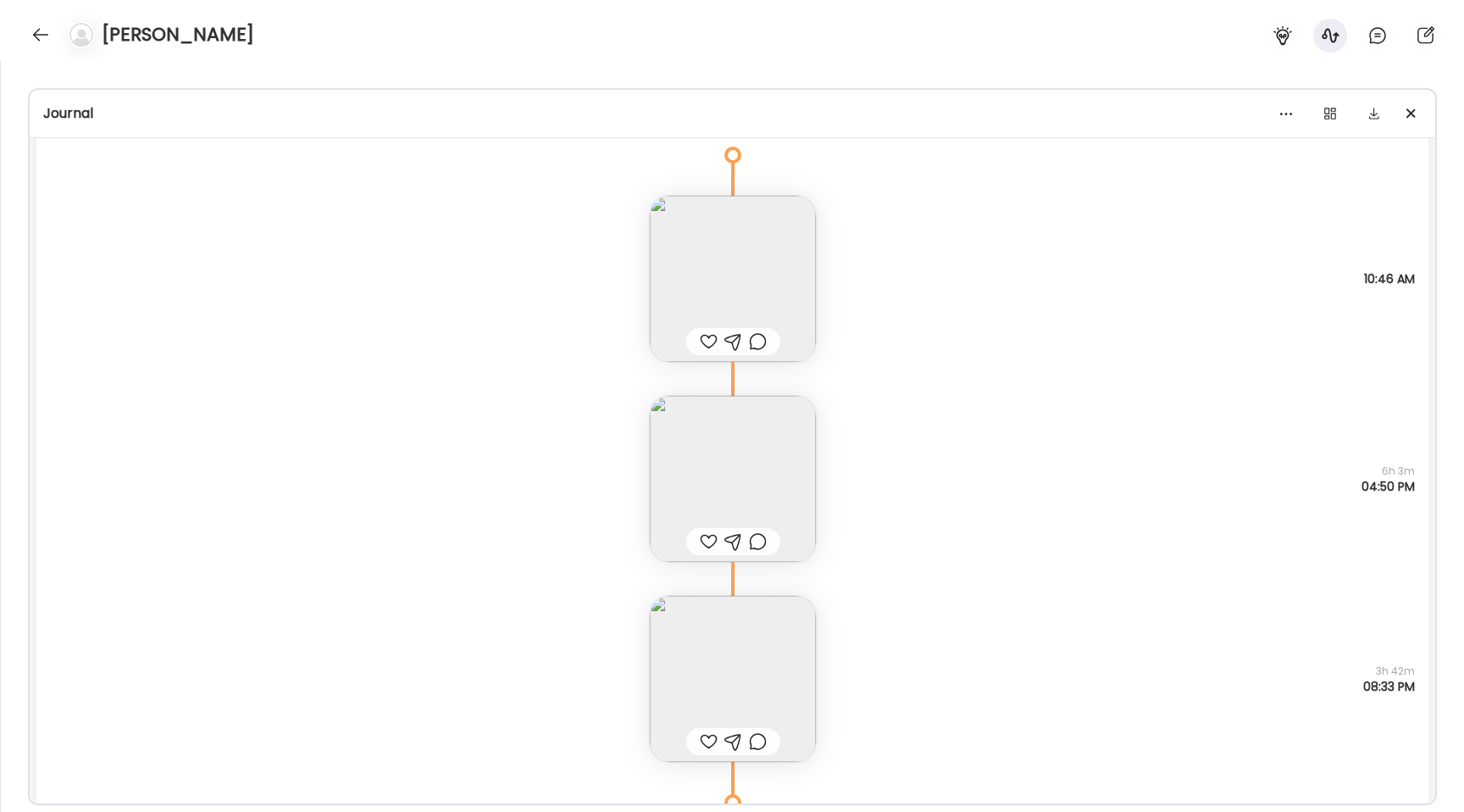
scroll to position [5120, 0]
click at [753, 481] on img at bounding box center [733, 480] width 166 height 166
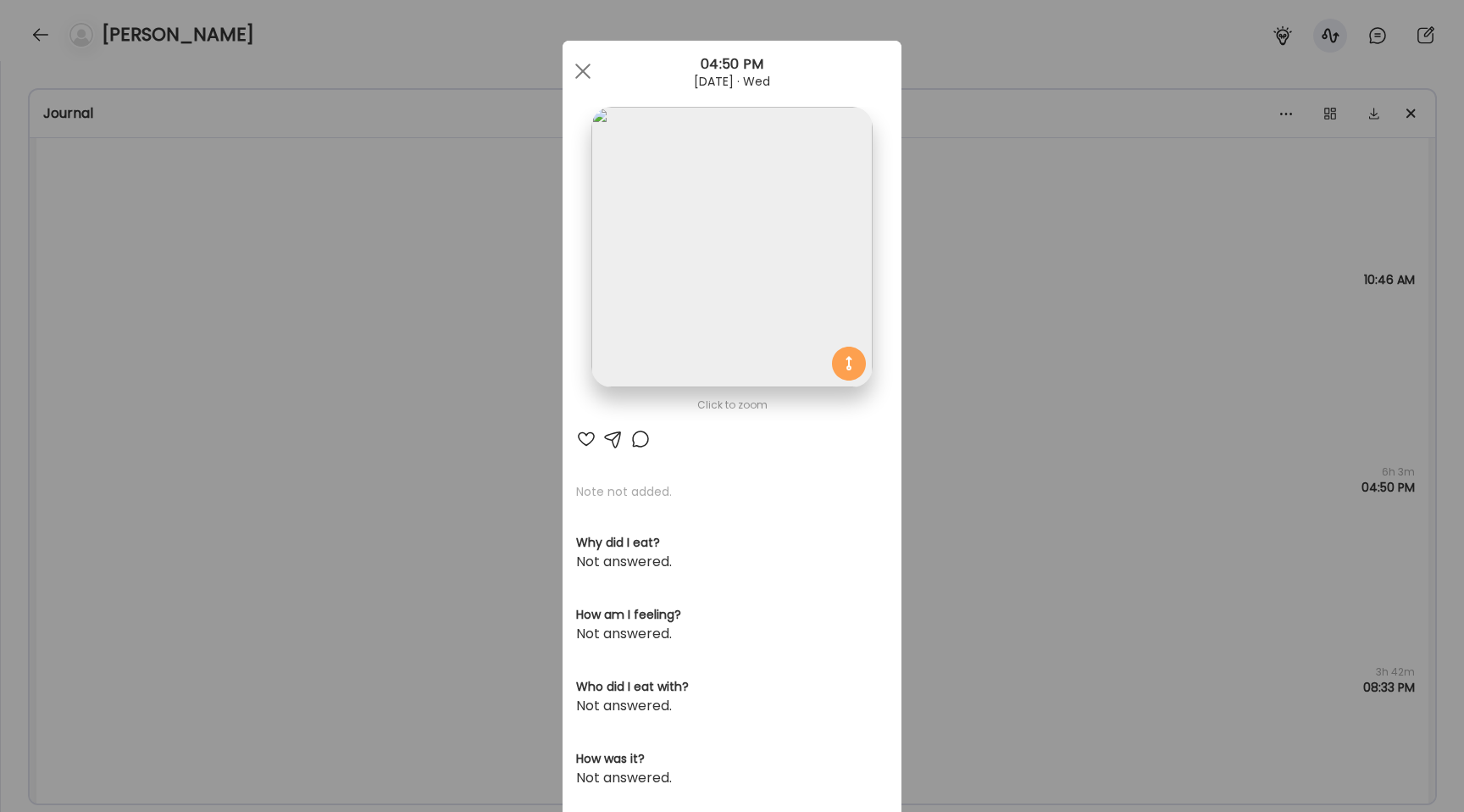
click at [624, 170] on img at bounding box center [732, 247] width 281 height 281
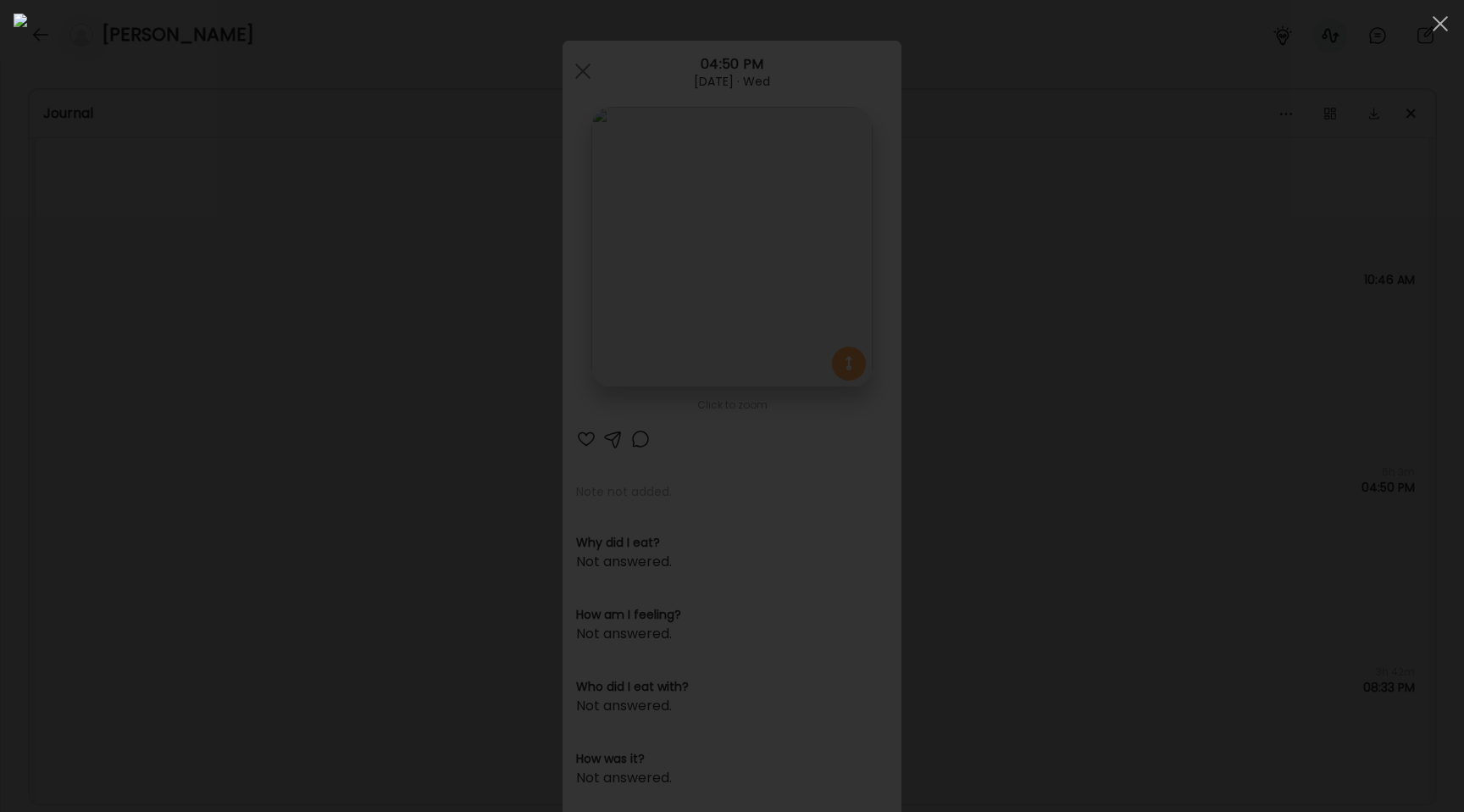
click at [280, 395] on div at bounding box center [732, 406] width 1437 height 784
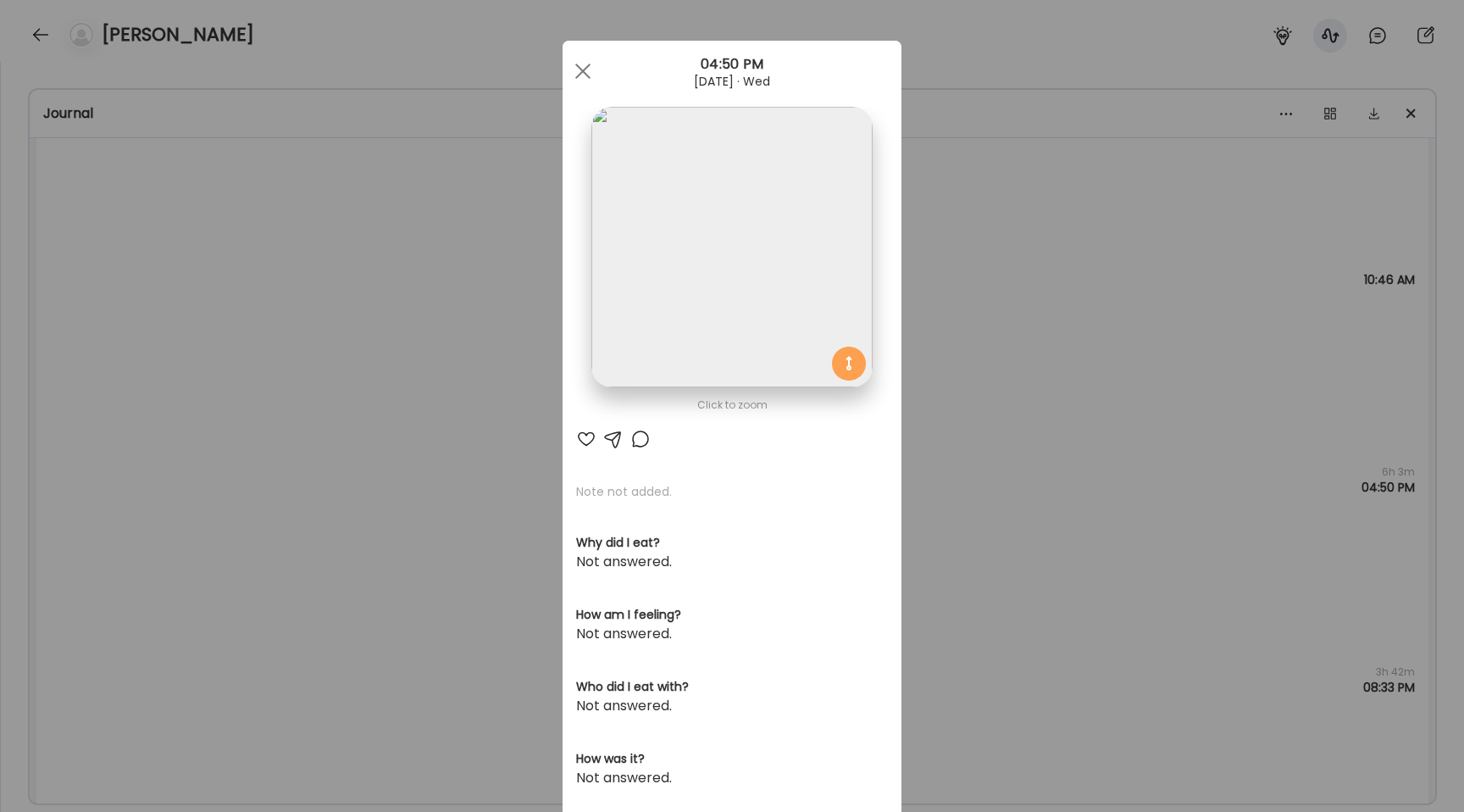
click at [280, 395] on div "Ate Coach Dashboard Wahoo! It’s official Take a moment to set up your Coach Pro…" at bounding box center [732, 406] width 1464 height 812
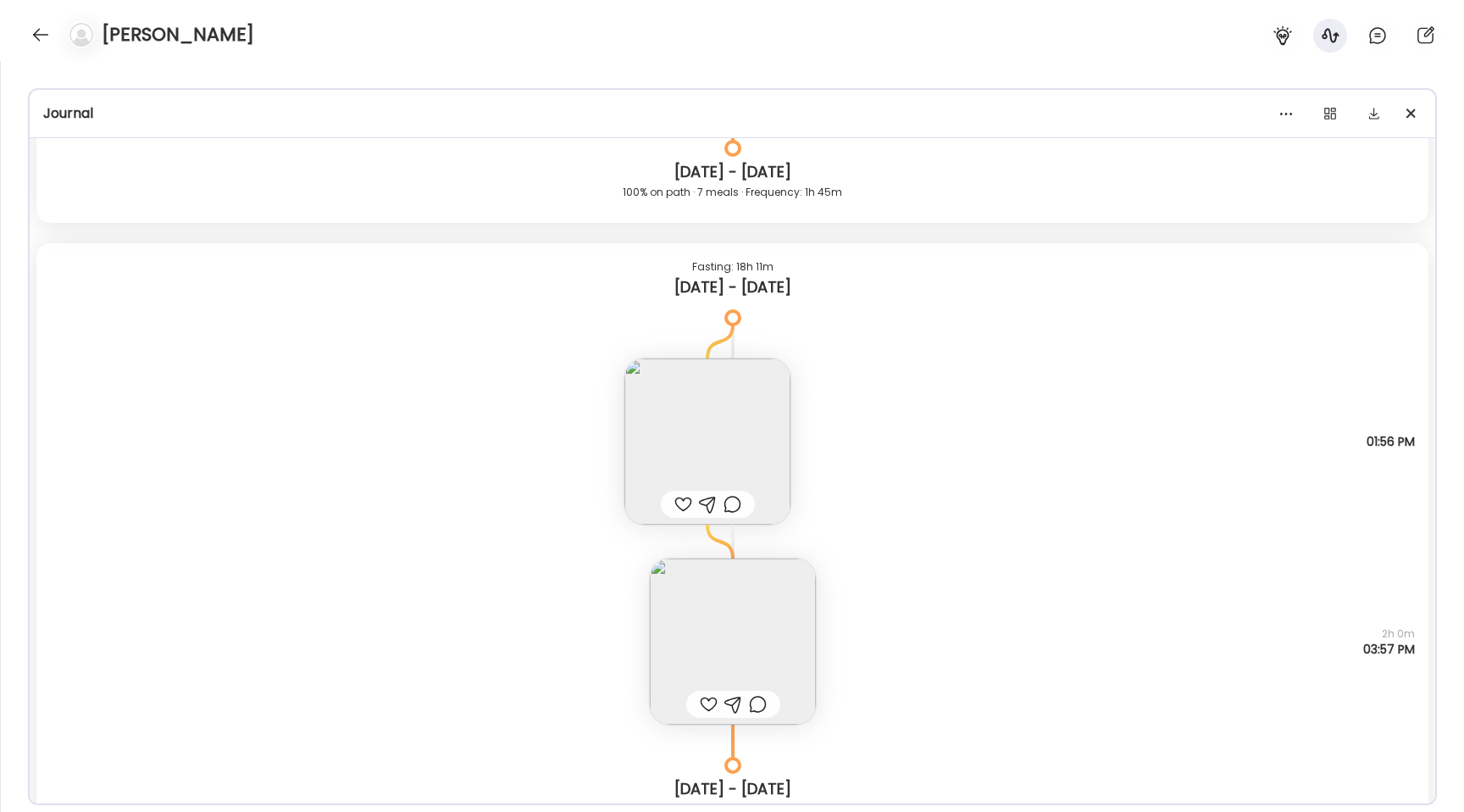
scroll to position [13014, 0]
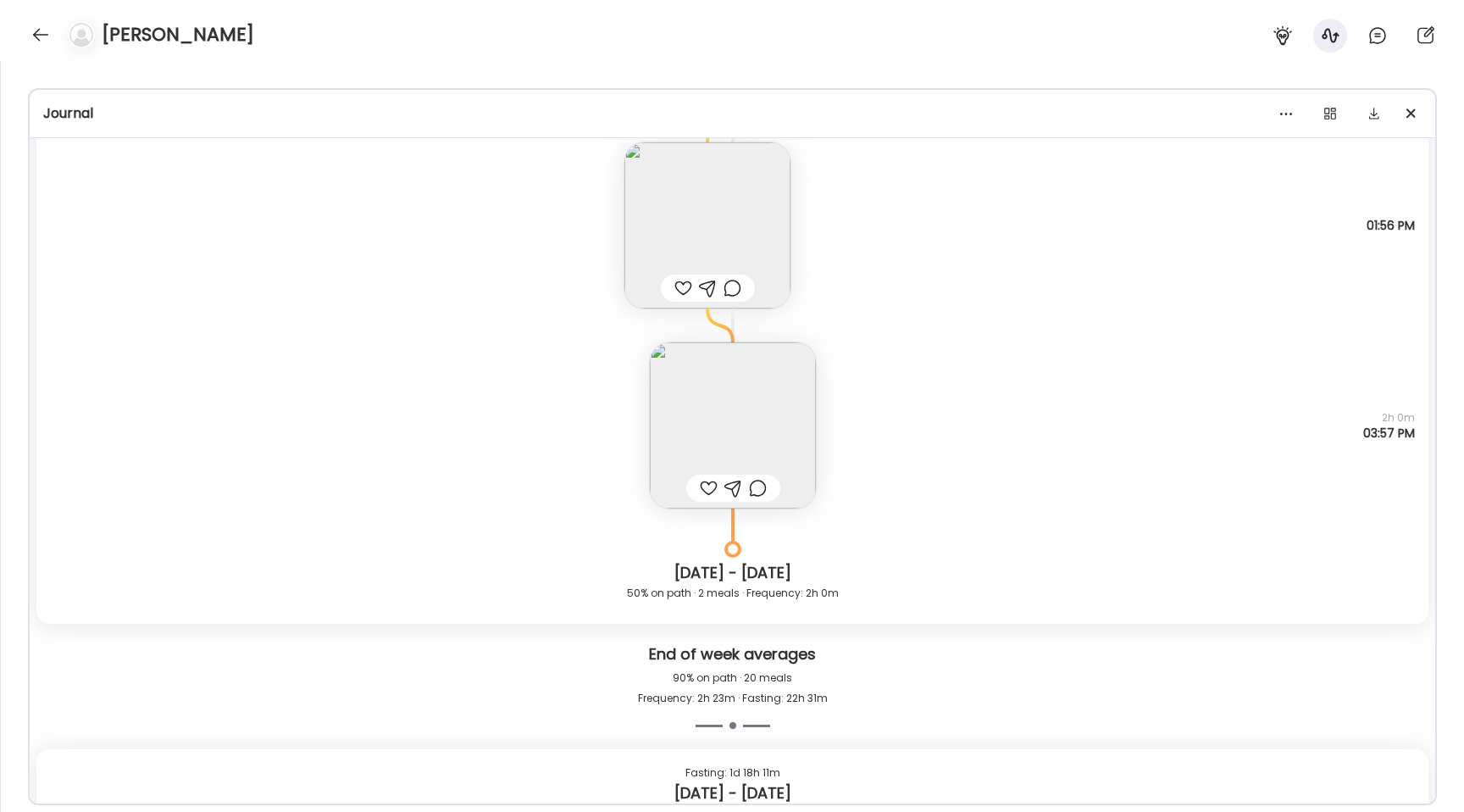
click at [736, 428] on img at bounding box center [733, 425] width 166 height 166
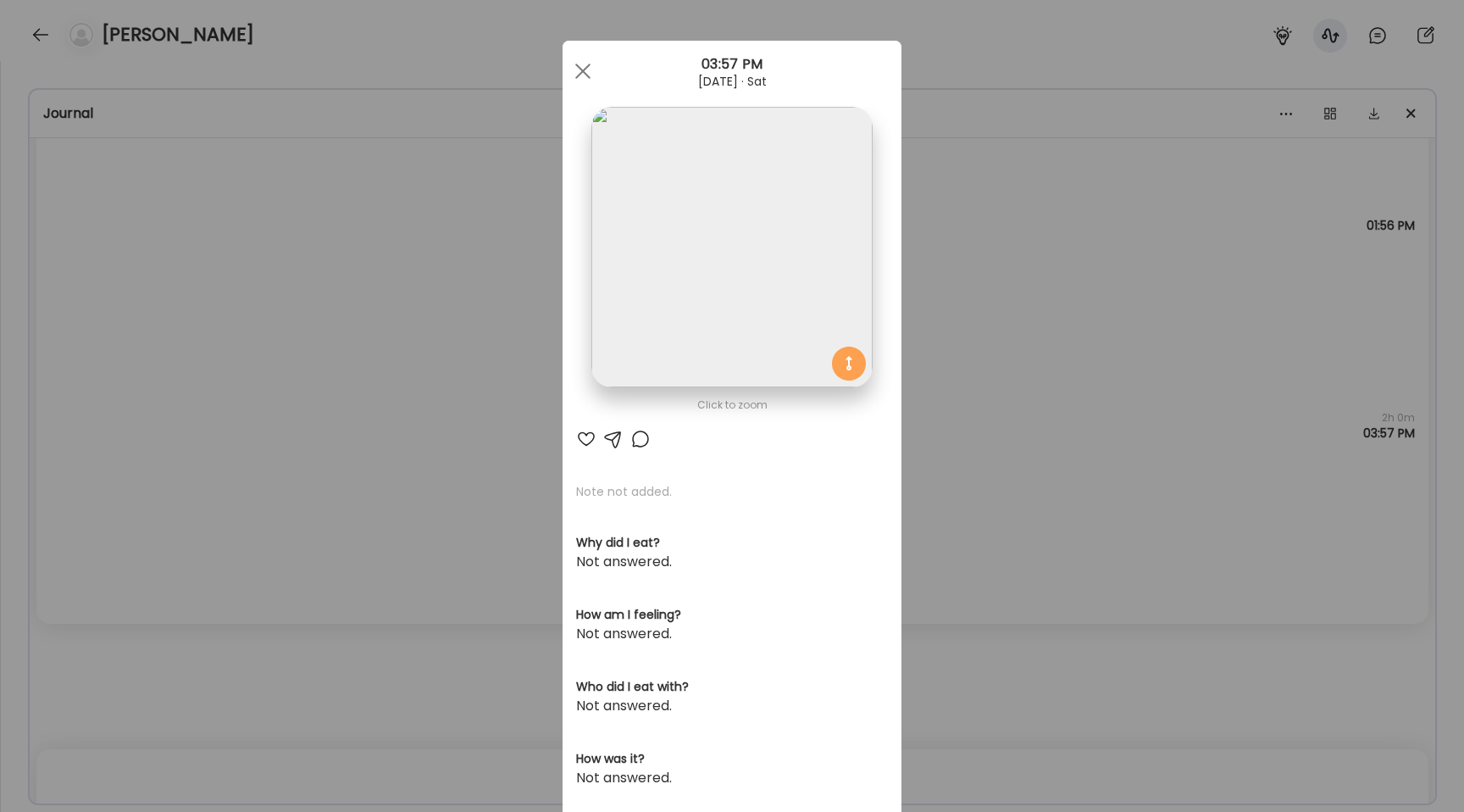
click at [690, 347] on img at bounding box center [732, 247] width 281 height 281
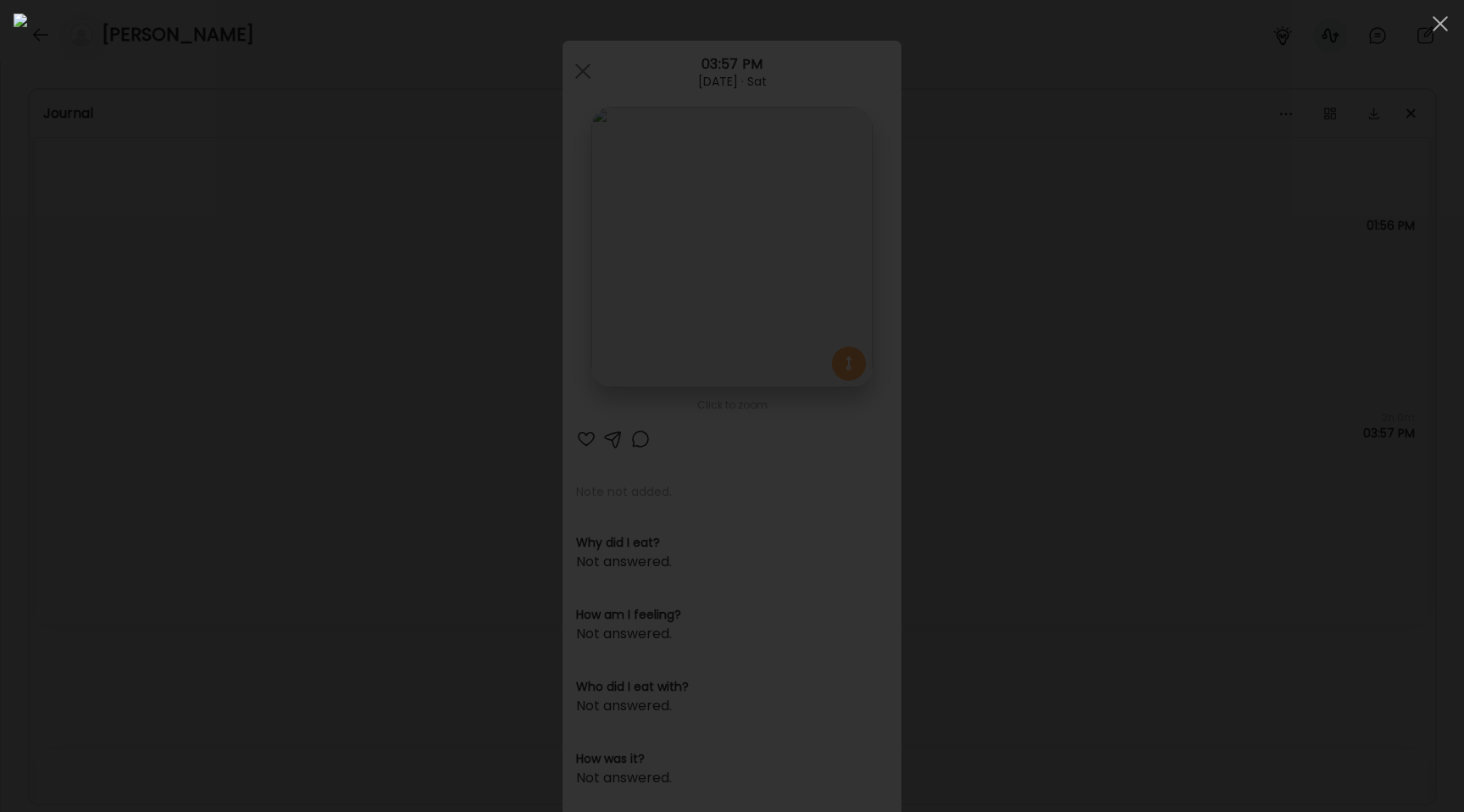
click at [91, 344] on div at bounding box center [732, 406] width 1437 height 784
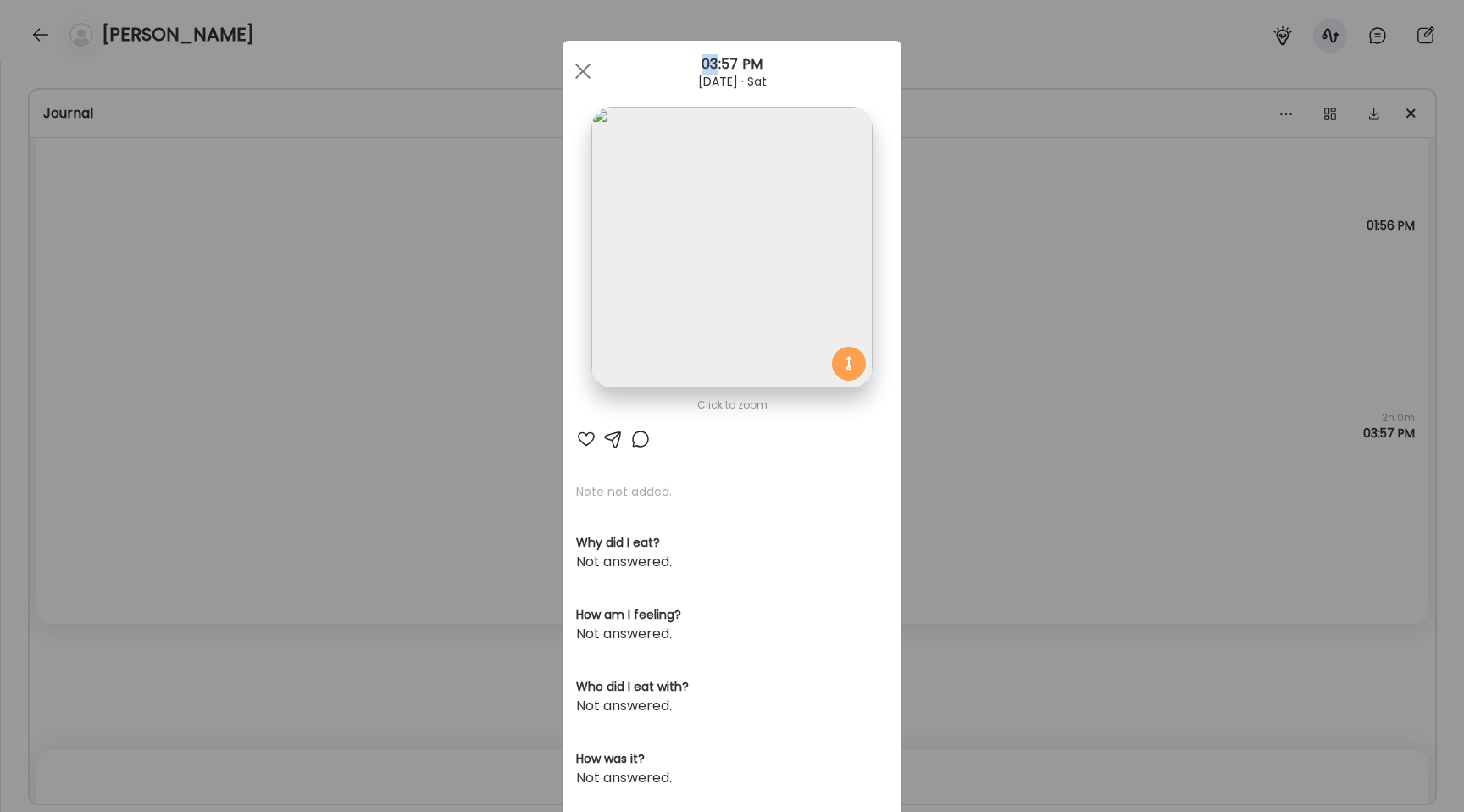
click at [91, 344] on div "Ate Coach Dashboard Wahoo! It’s official Take a moment to set up your Coach Pro…" at bounding box center [732, 406] width 1464 height 812
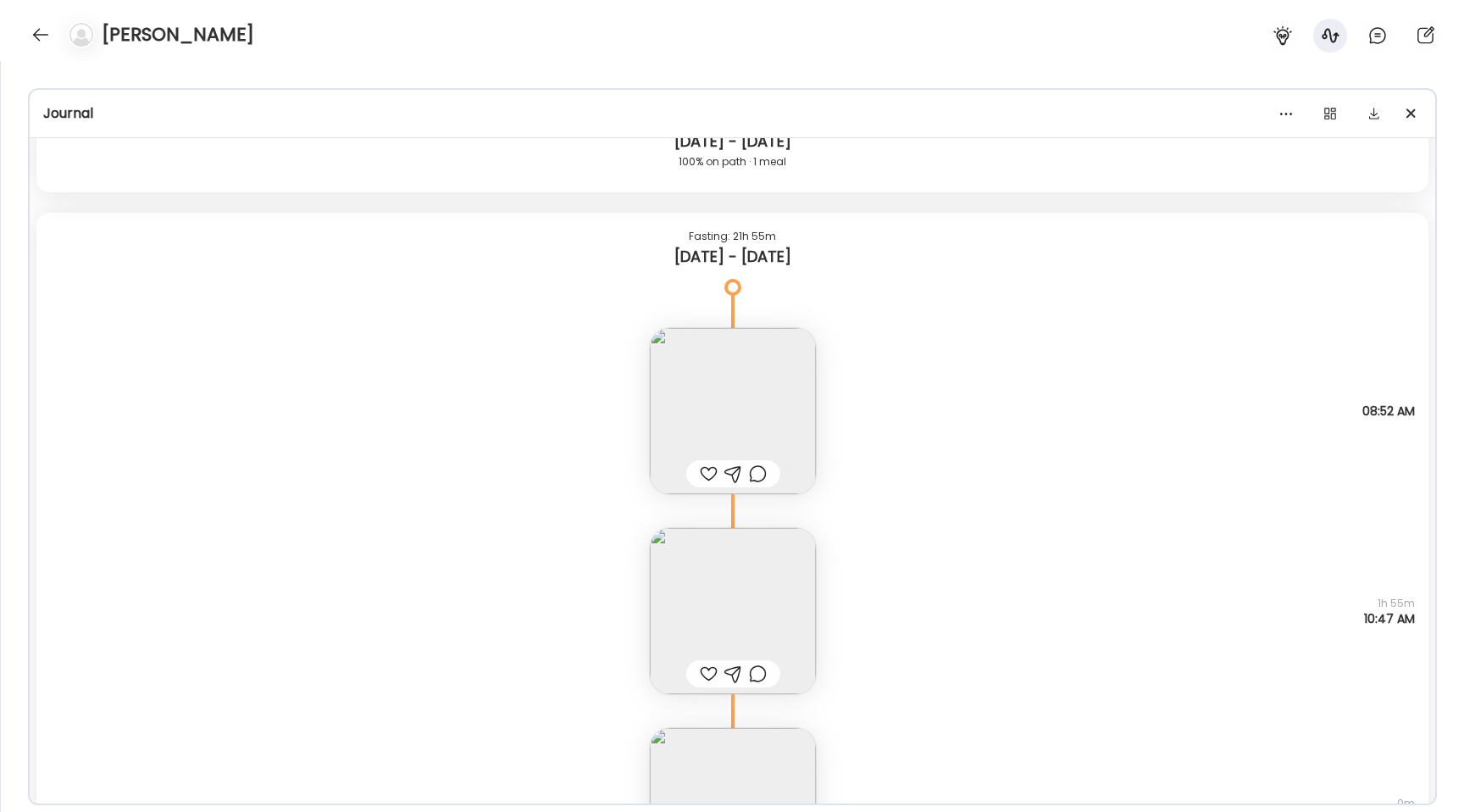
scroll to position [16641, 0]
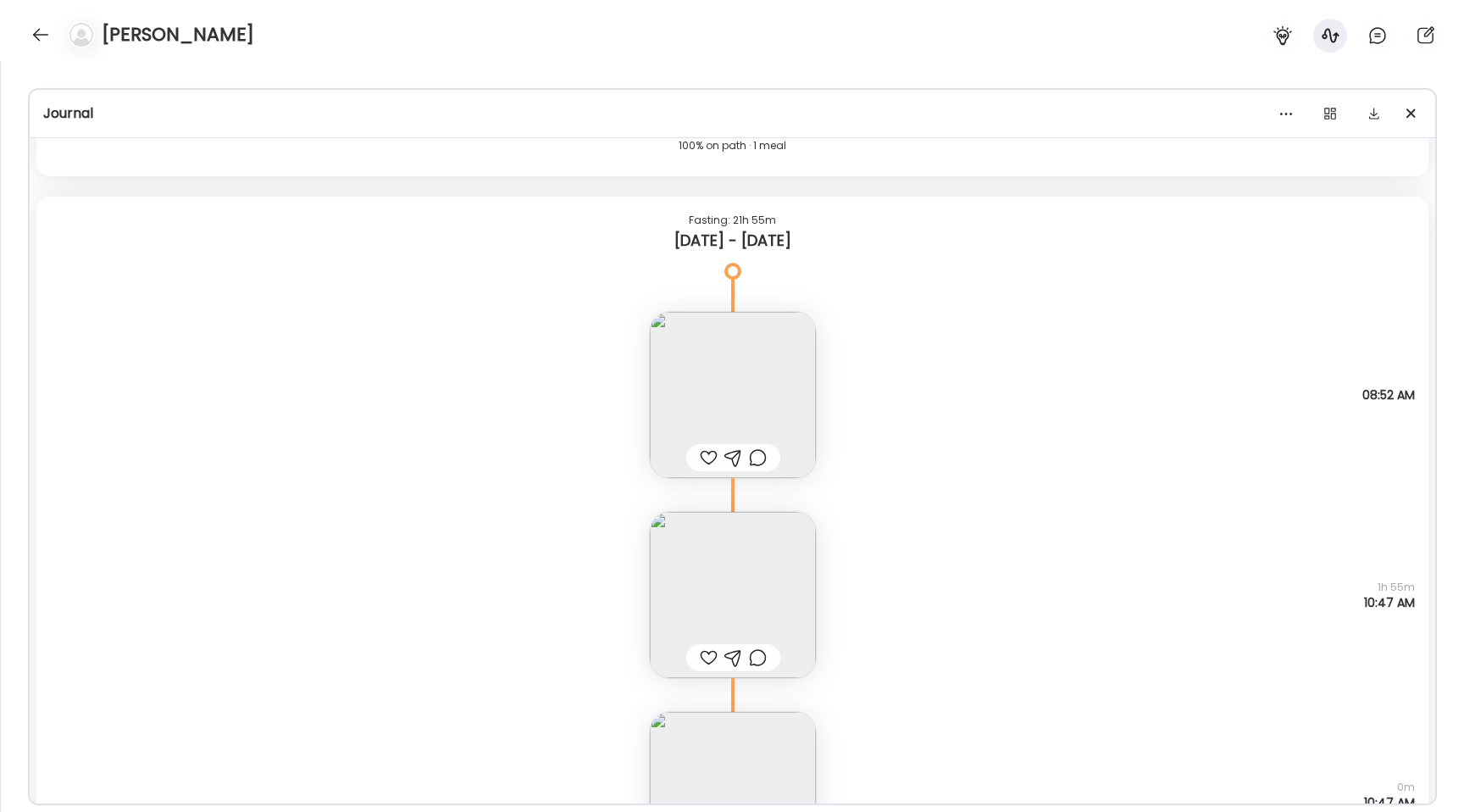
click at [726, 394] on img at bounding box center [733, 395] width 166 height 166
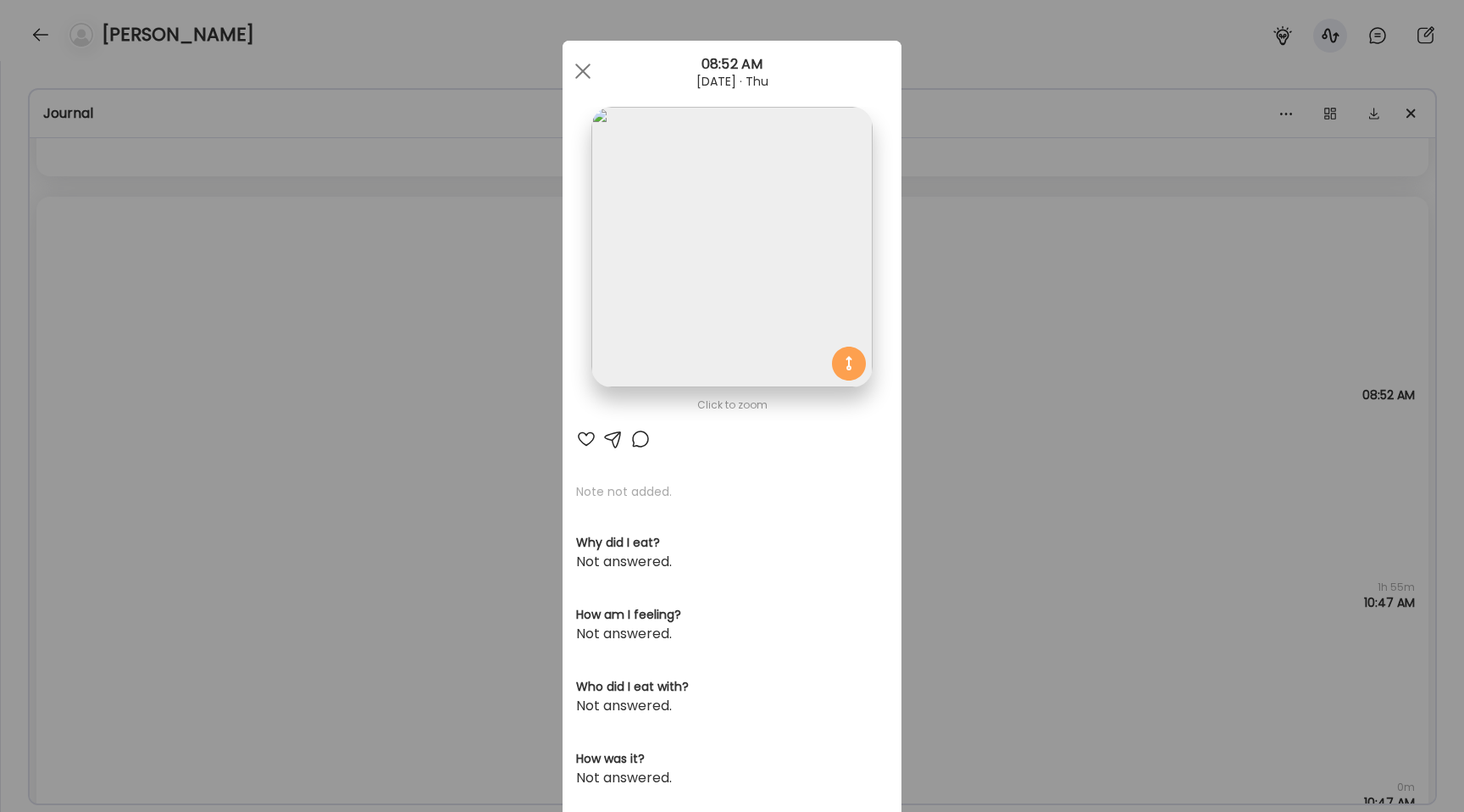
click at [748, 272] on img at bounding box center [732, 247] width 281 height 281
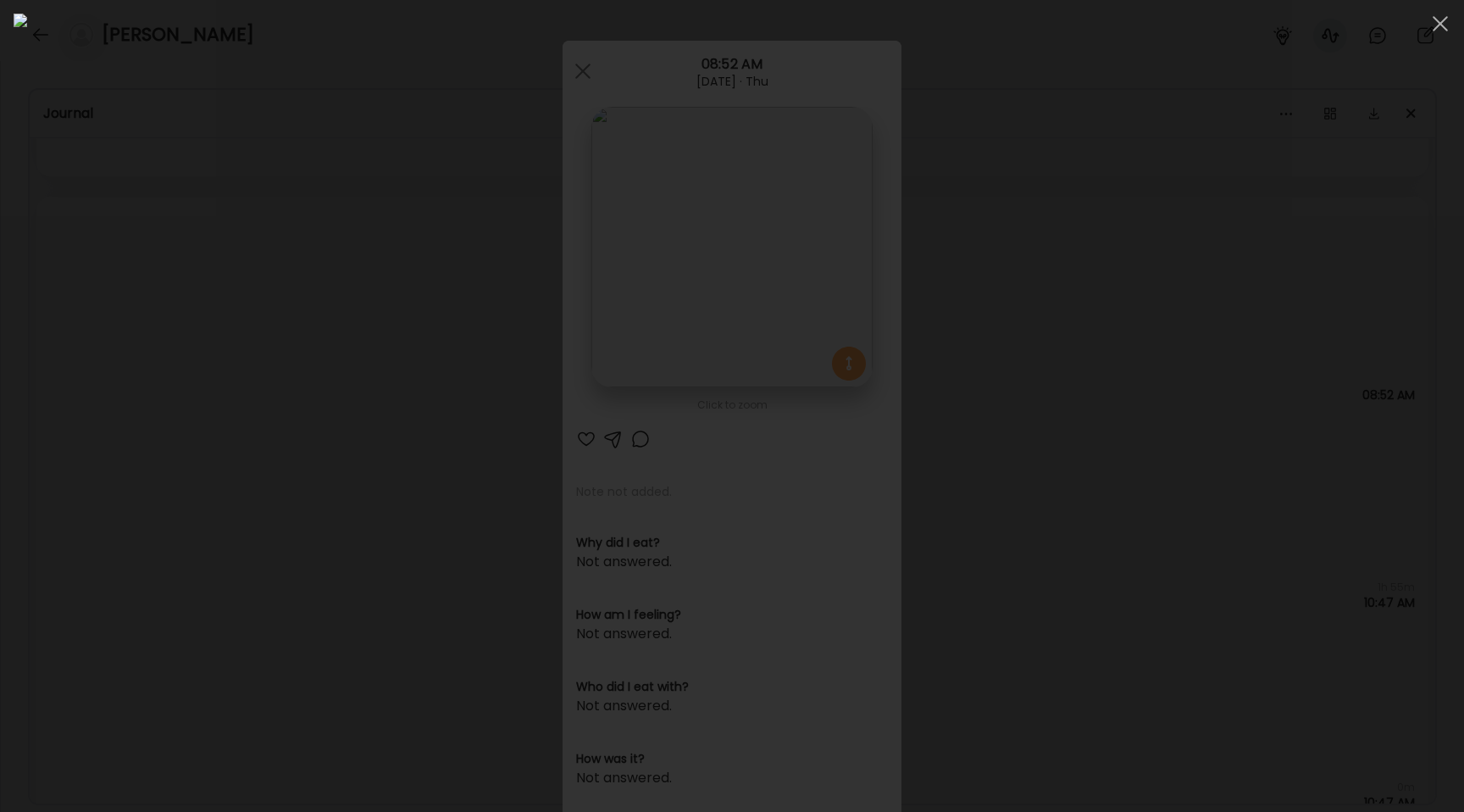
click at [74, 337] on div at bounding box center [732, 406] width 1437 height 784
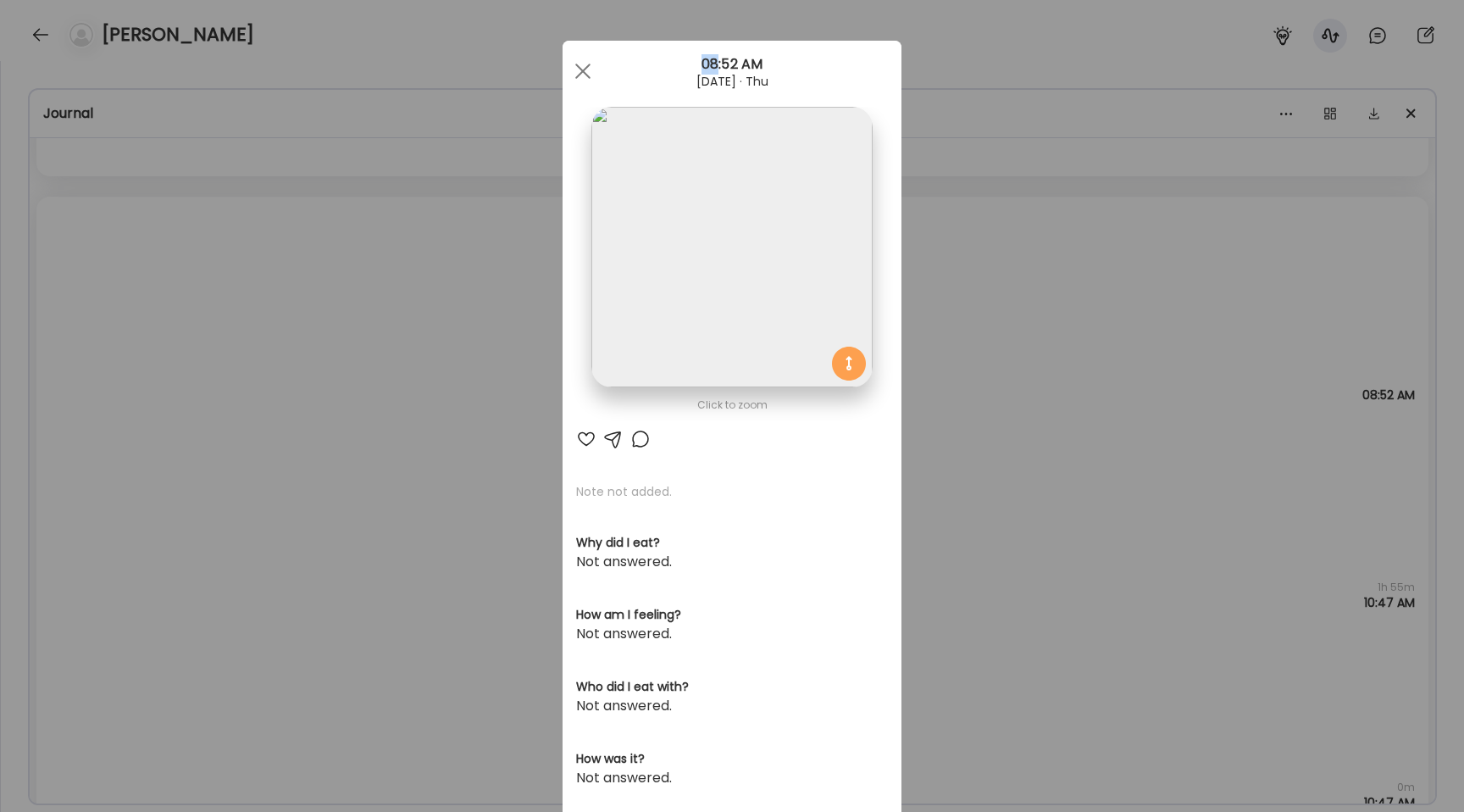
click at [74, 337] on div "Ate Coach Dashboard Wahoo! It’s official Take a moment to set up your Coach Pro…" at bounding box center [732, 406] width 1464 height 812
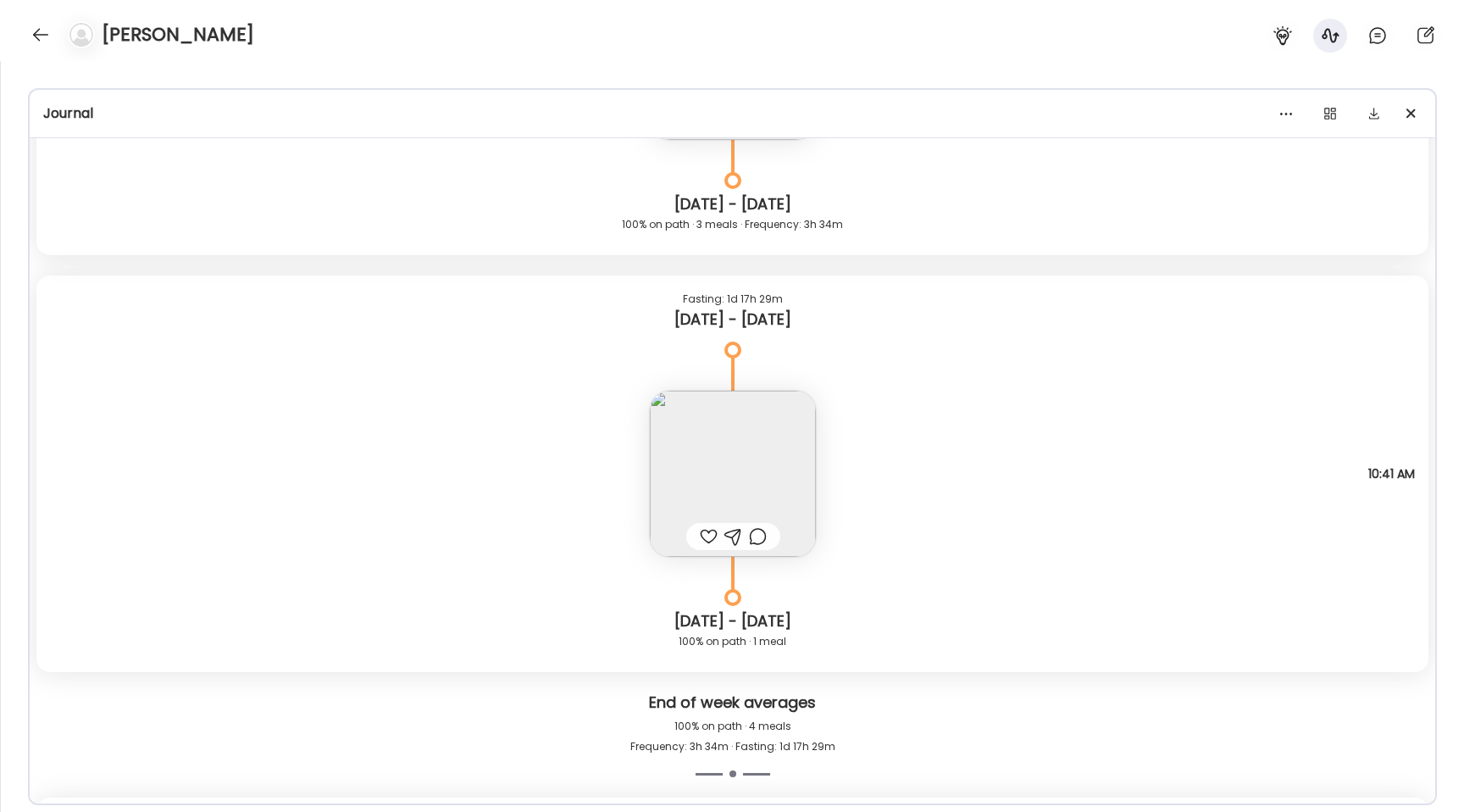
scroll to position [18918, 0]
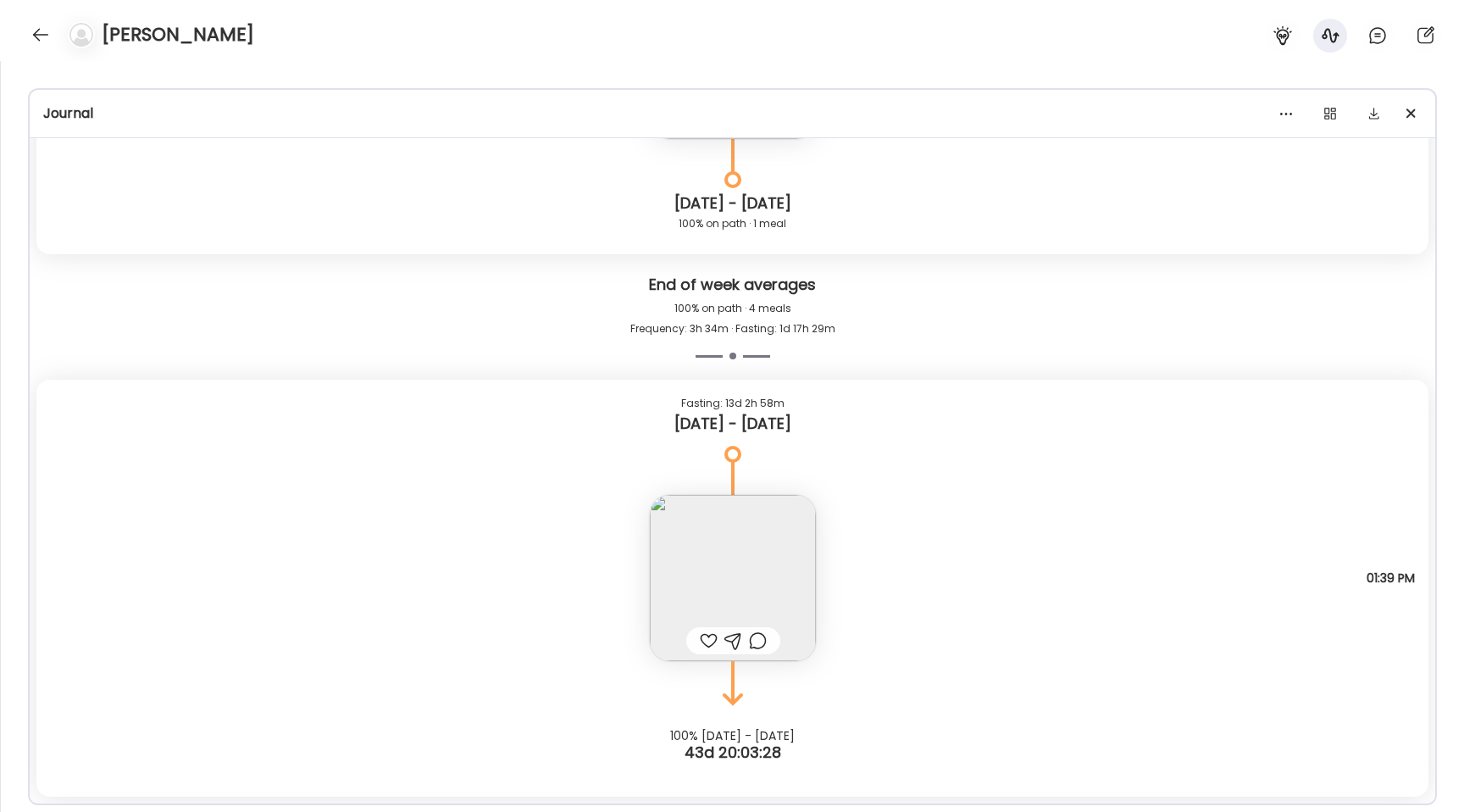
click at [695, 565] on img at bounding box center [733, 578] width 166 height 166
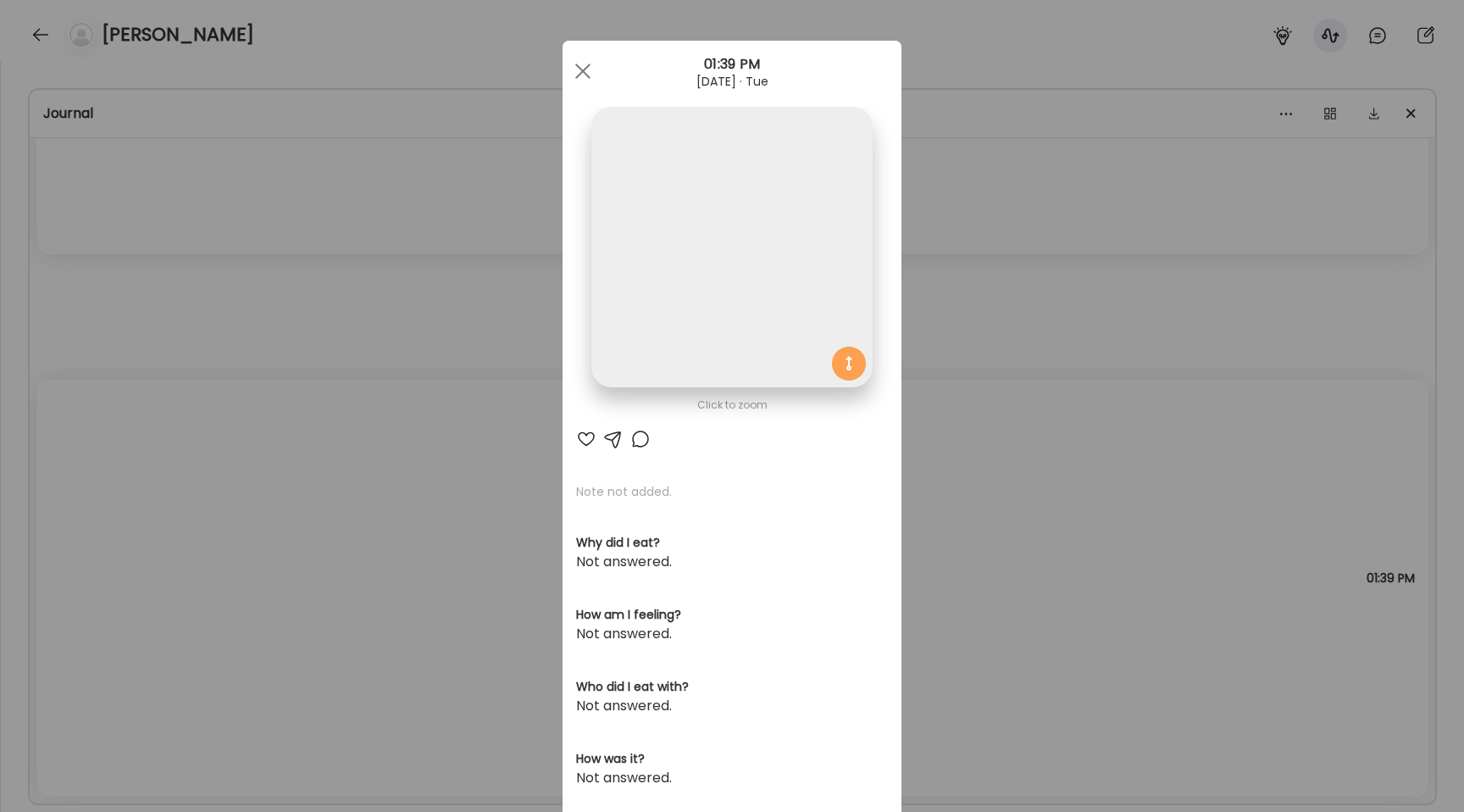
click at [690, 273] on img at bounding box center [732, 247] width 281 height 281
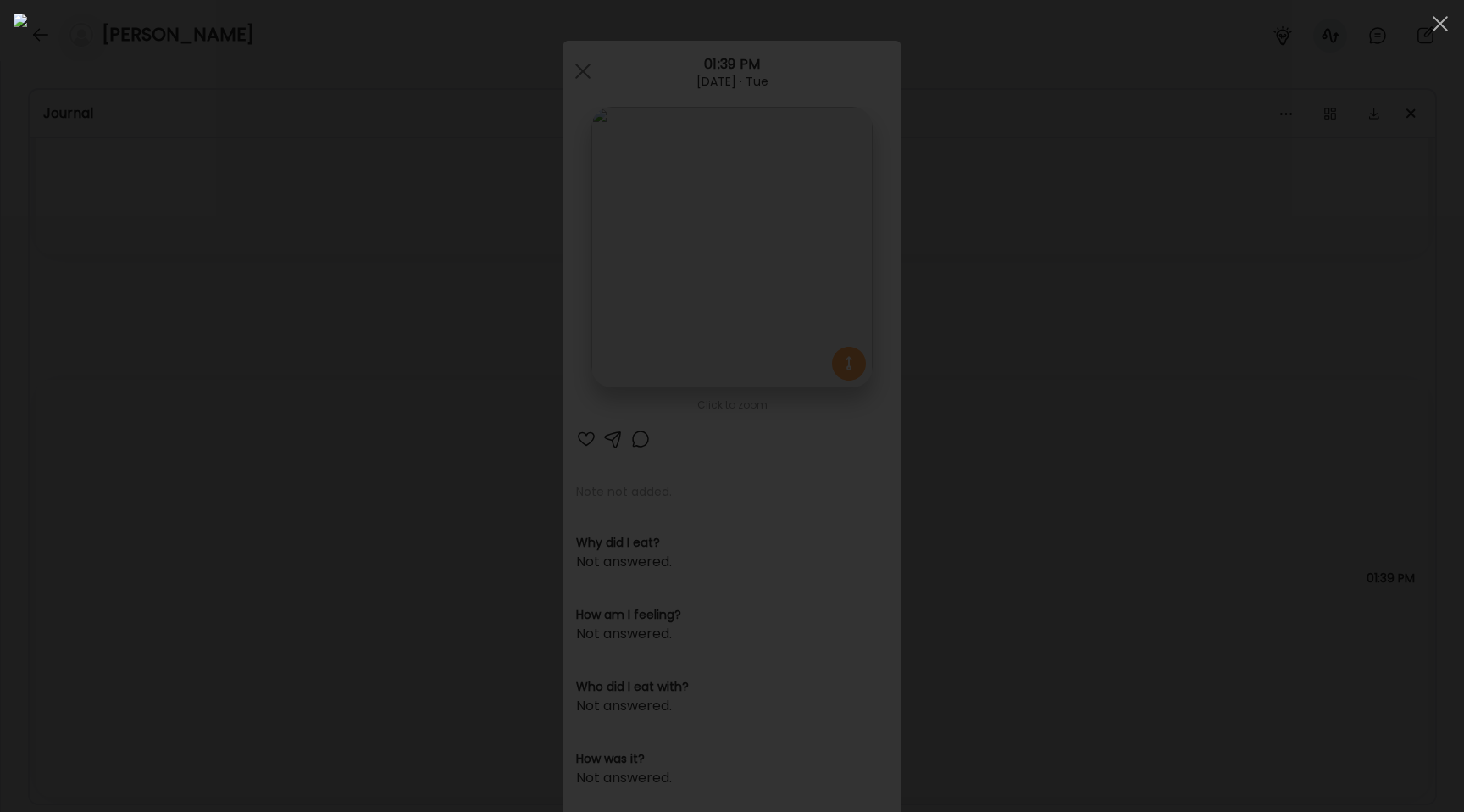
click at [202, 235] on div at bounding box center [732, 406] width 1437 height 784
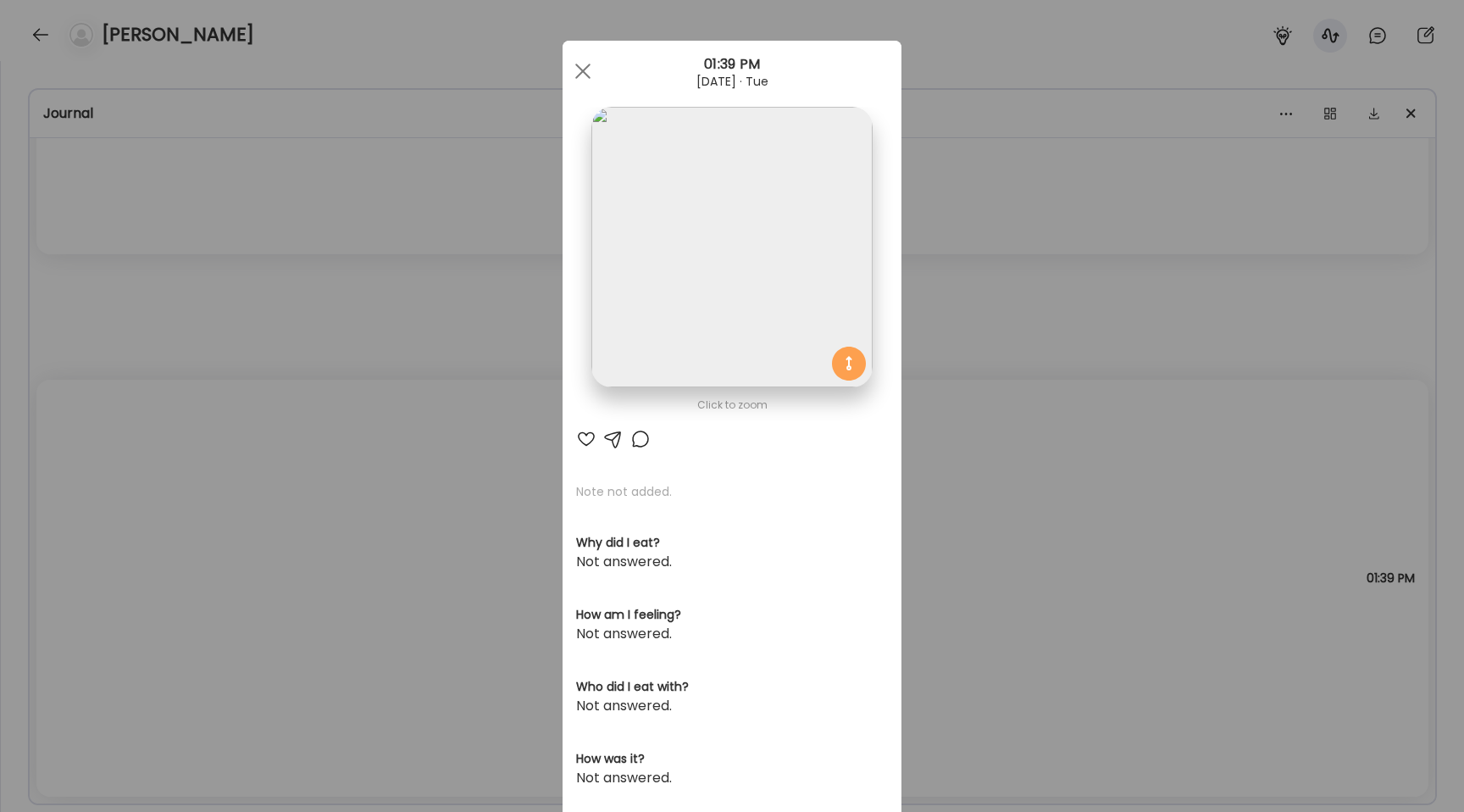
click at [202, 235] on div "Ate Coach Dashboard Wahoo! It’s official Take a moment to set up your Coach Pro…" at bounding box center [732, 406] width 1464 height 812
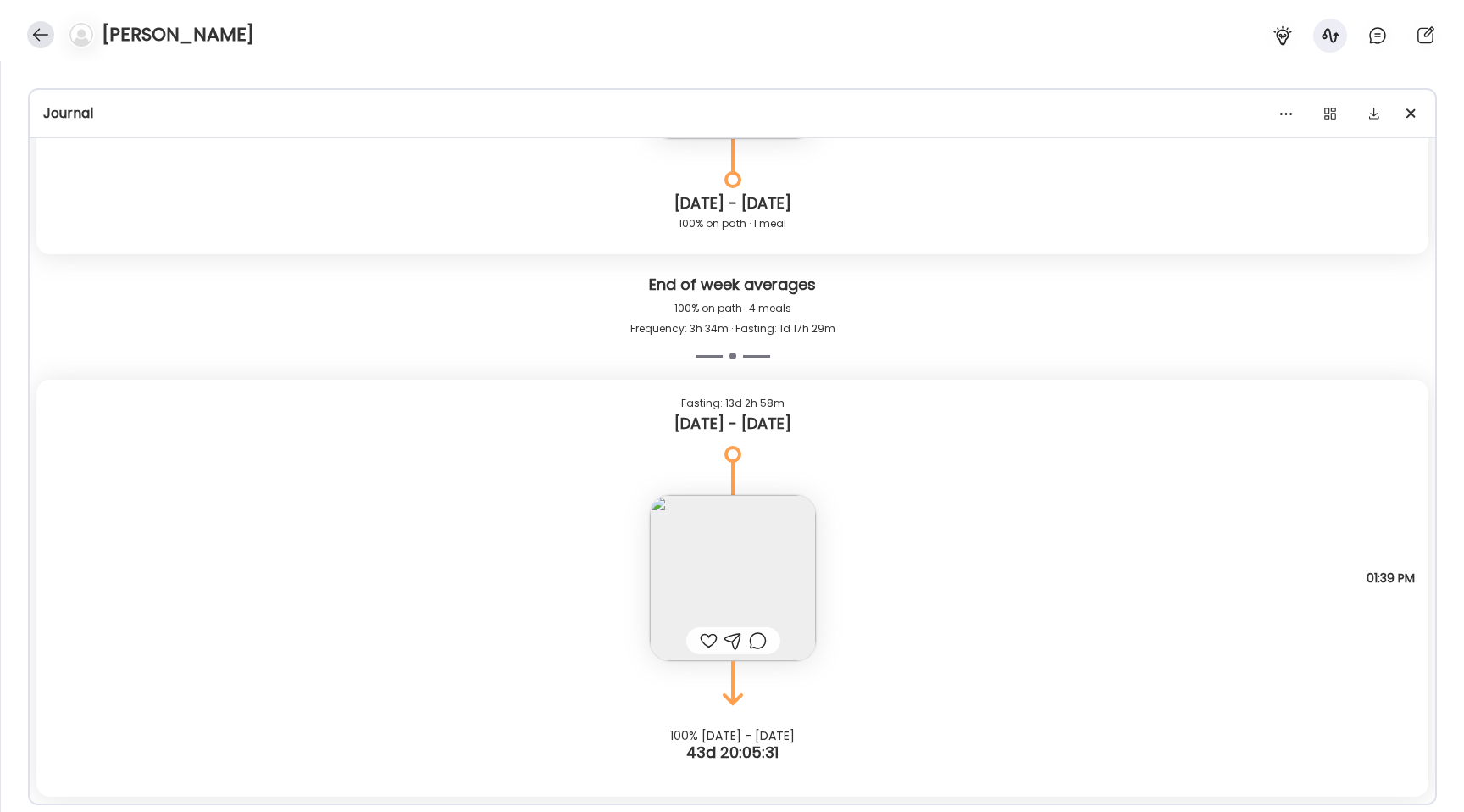
click at [45, 43] on div at bounding box center [40, 34] width 27 height 27
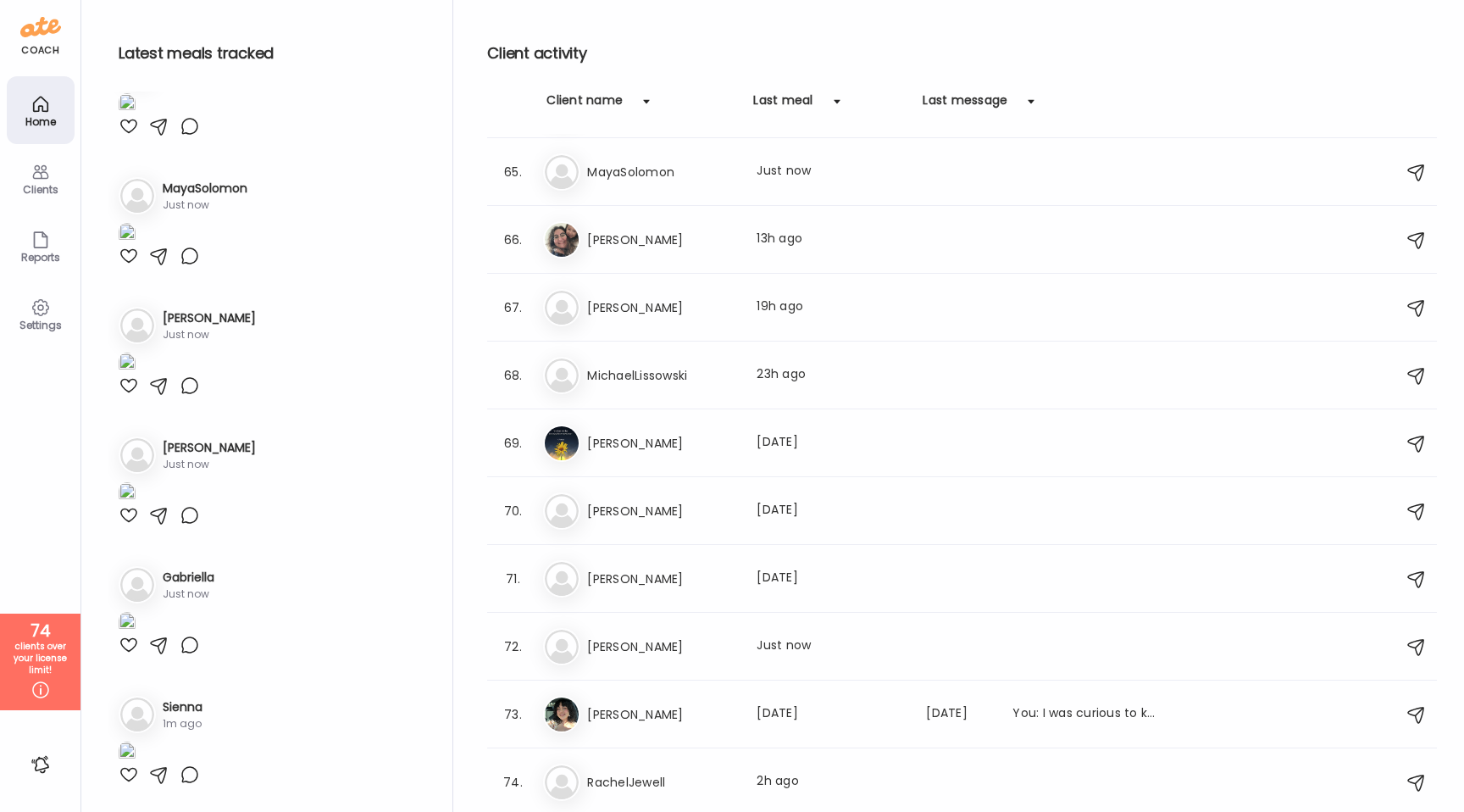
scroll to position [4601, 0]
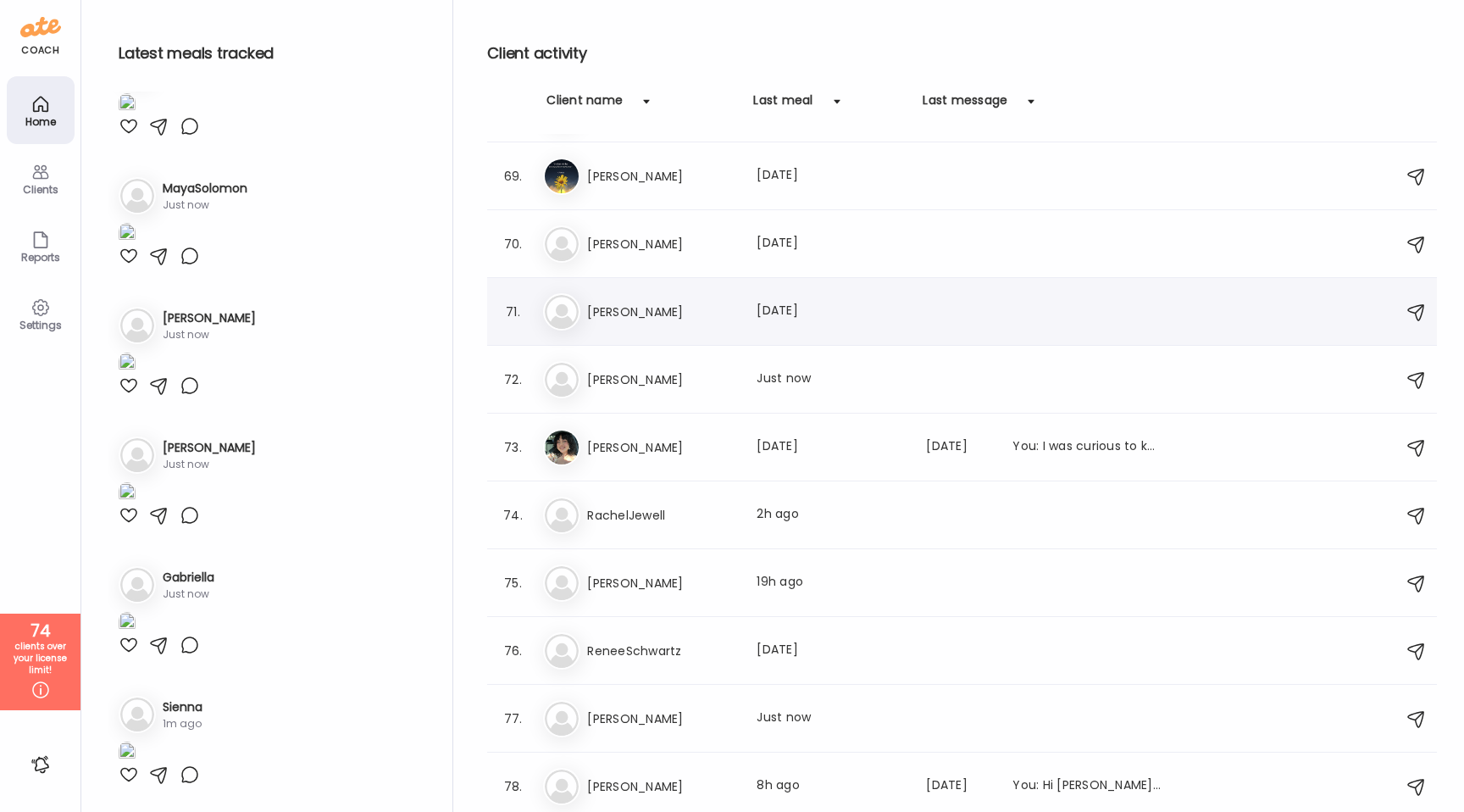
click at [658, 322] on div "No [PERSON_NAME] Last meal: [DATE]" at bounding box center [964, 312] width 843 height 38
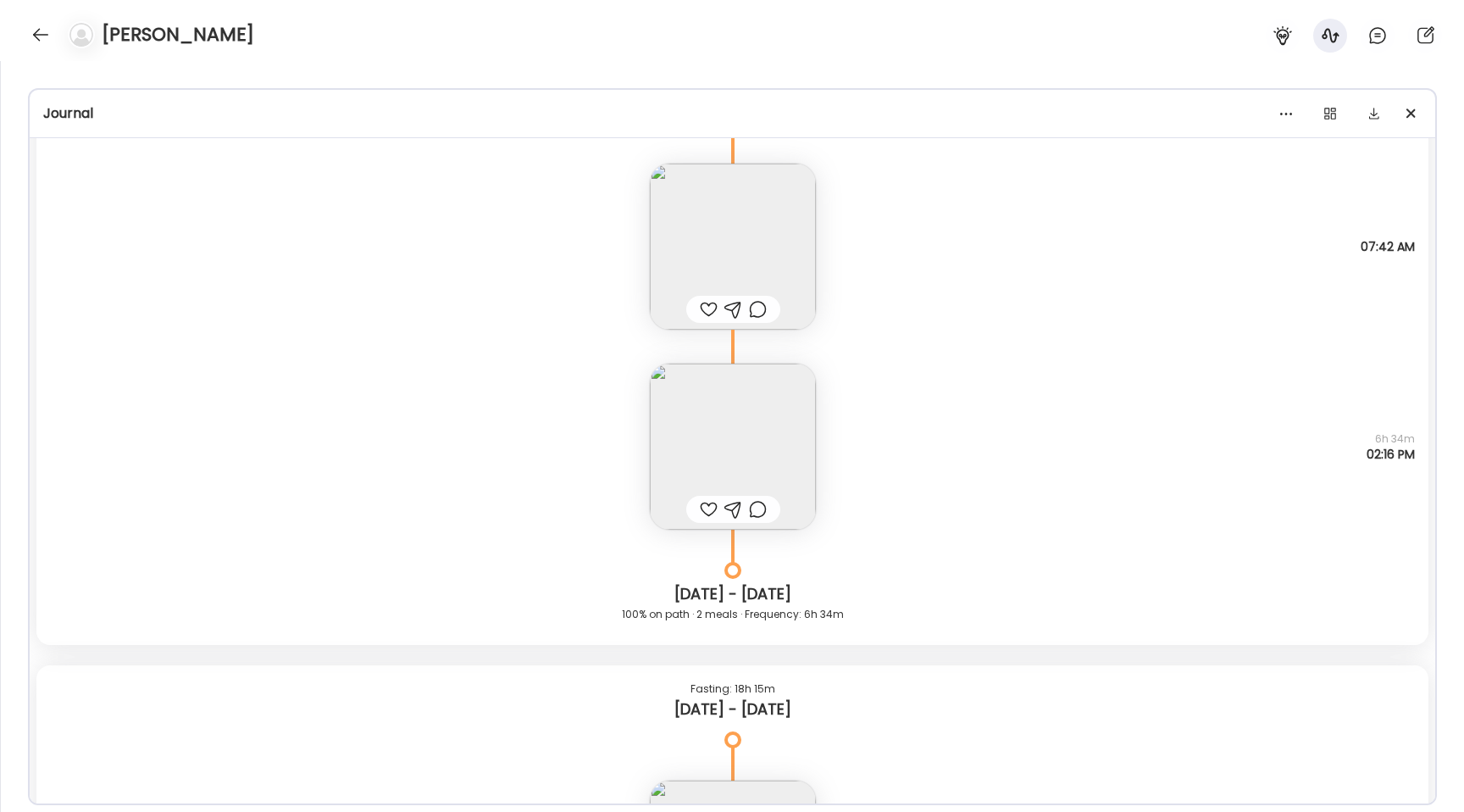
scroll to position [14268, 0]
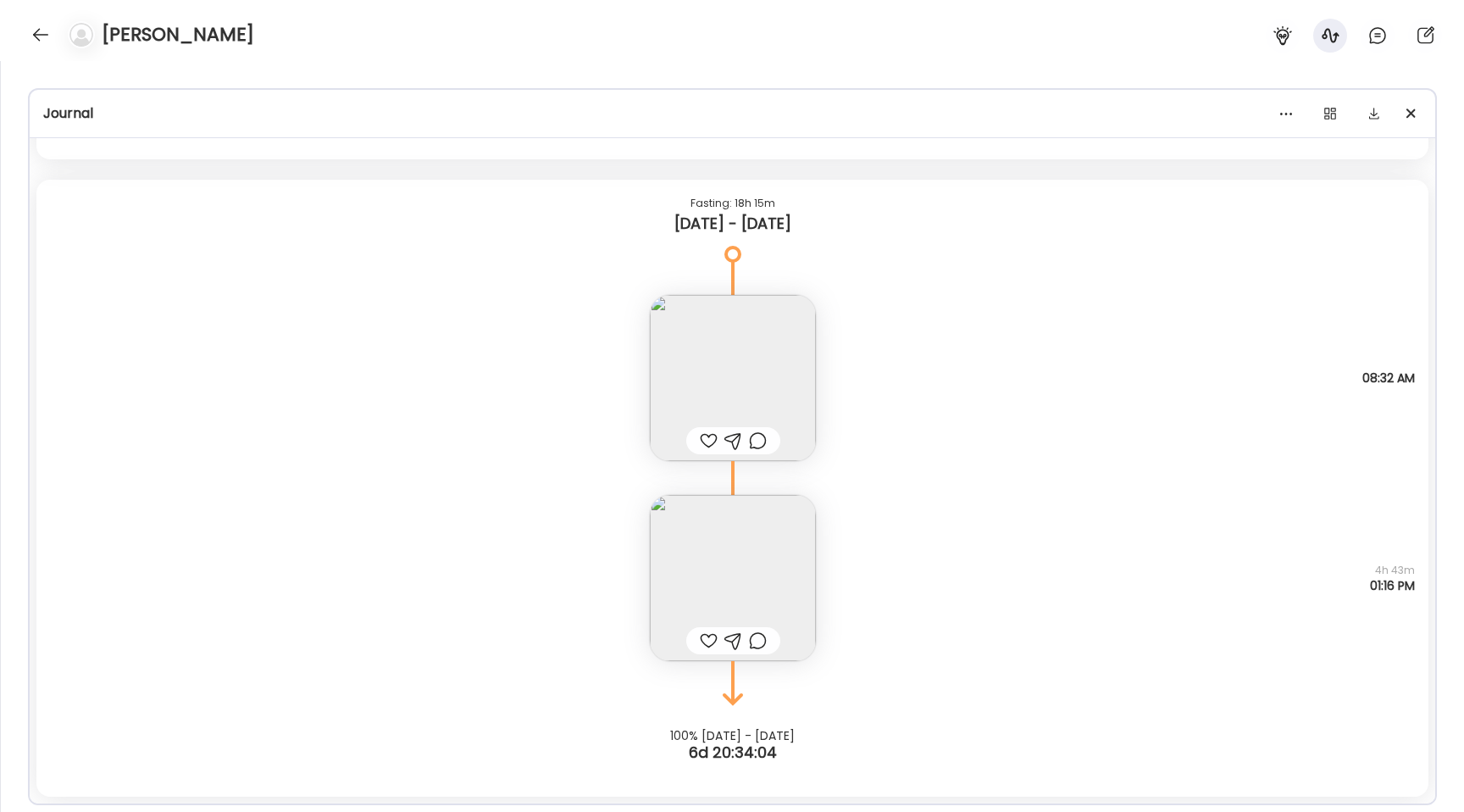
click at [760, 553] on img at bounding box center [733, 578] width 166 height 166
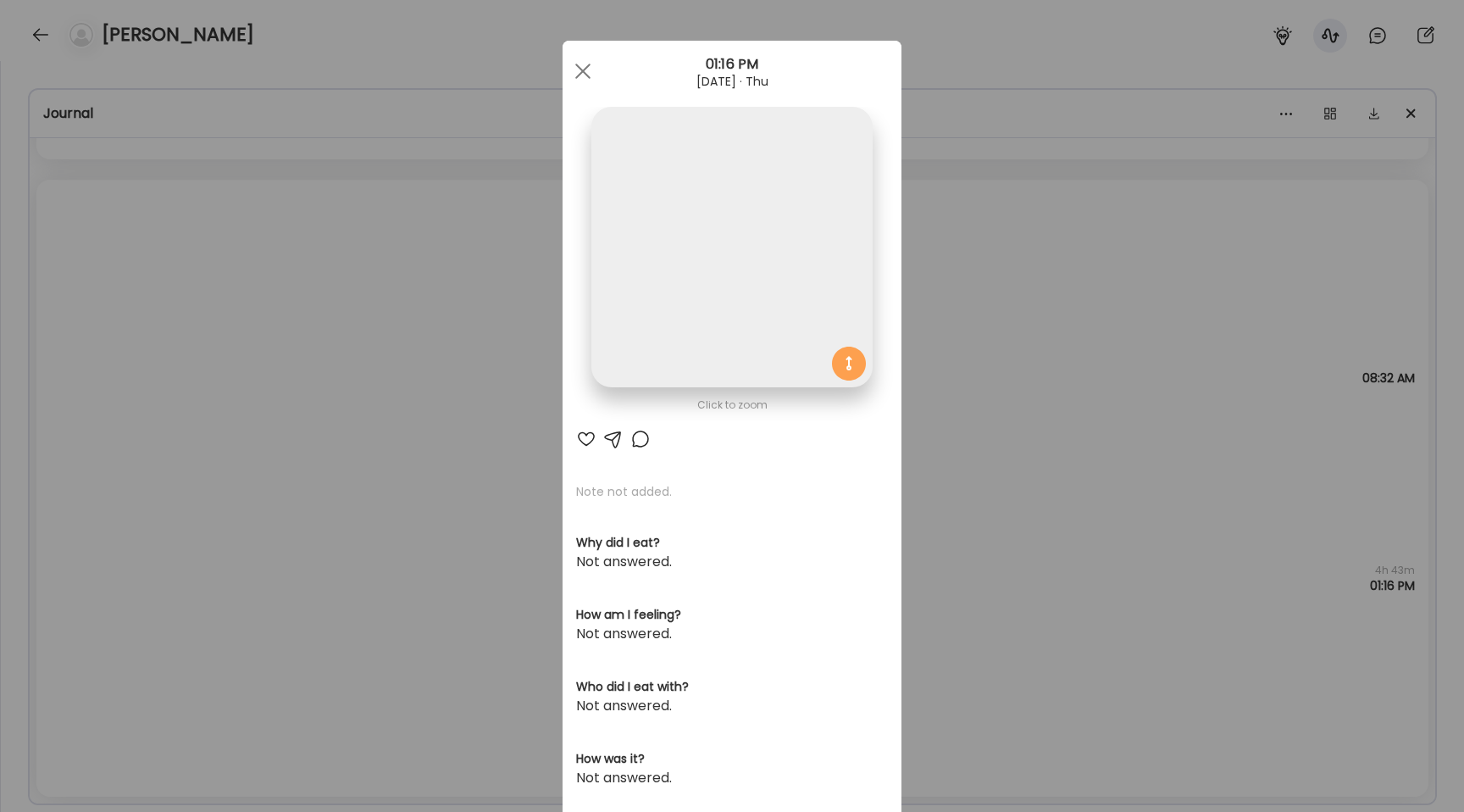
click at [724, 321] on img at bounding box center [732, 247] width 281 height 281
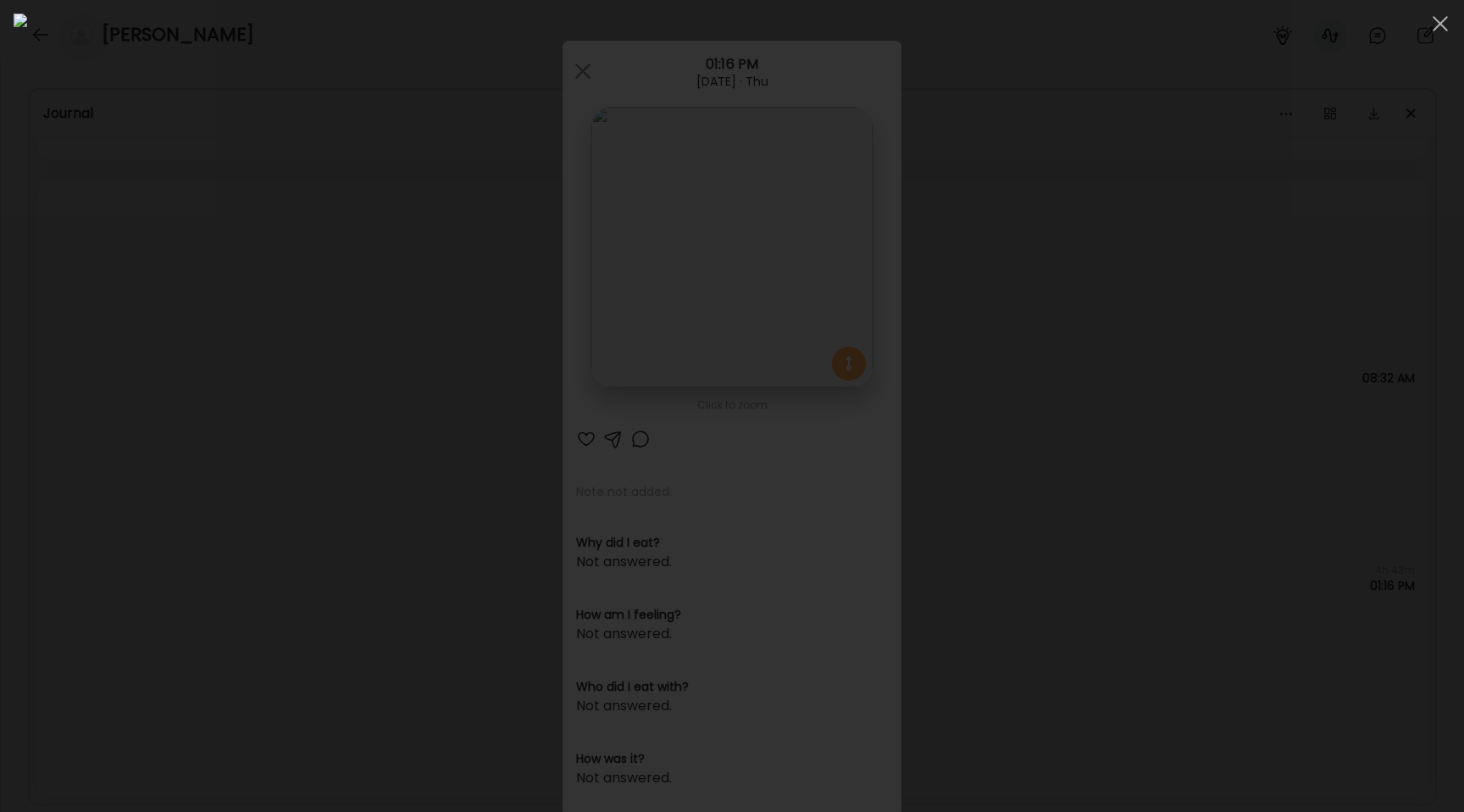
click at [229, 352] on div at bounding box center [732, 406] width 1437 height 784
click at [229, 352] on div "Ate Coach Dashboard Wahoo! It’s official Take a moment to set up your Coach Pro…" at bounding box center [732, 406] width 1464 height 812
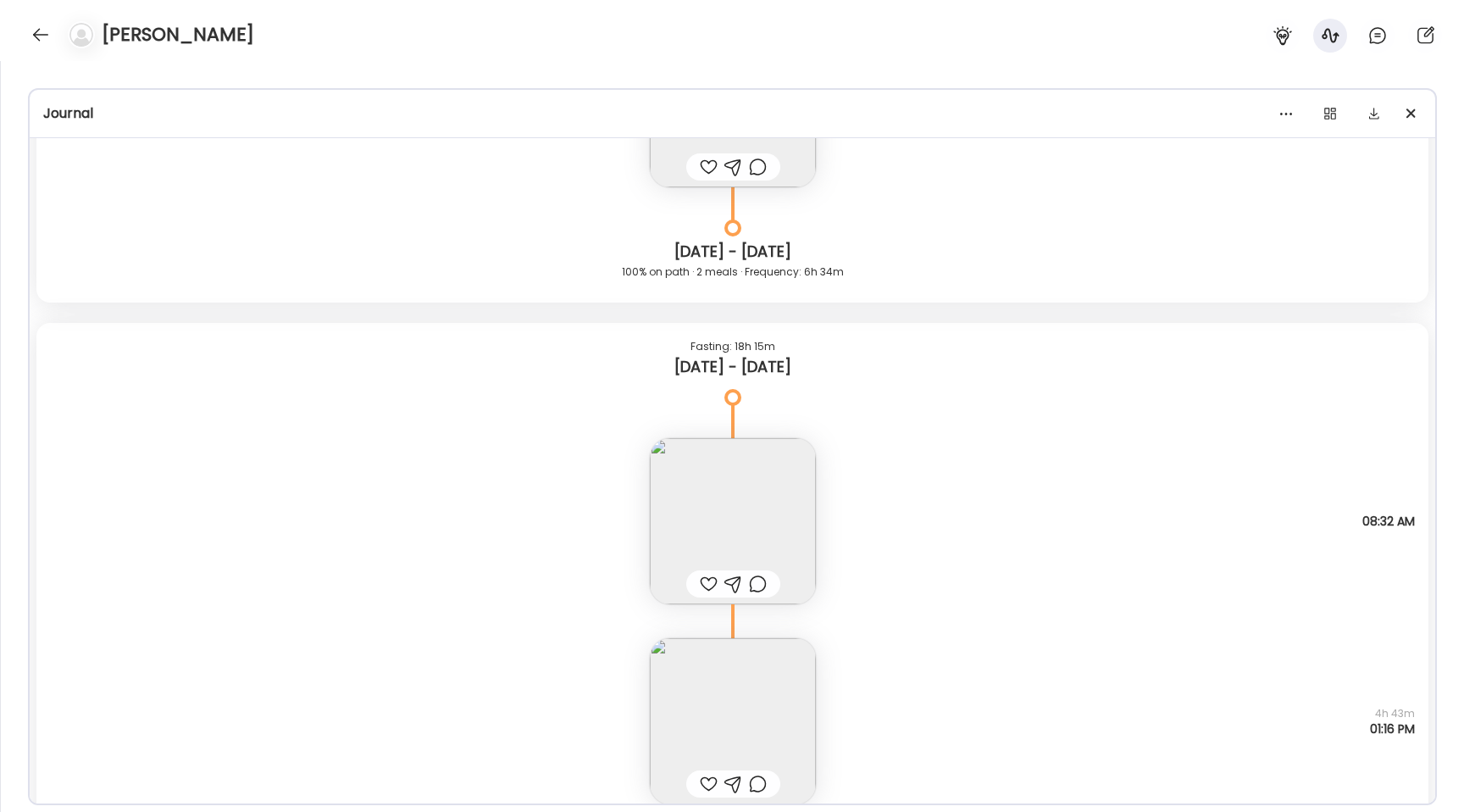
scroll to position [14095, 0]
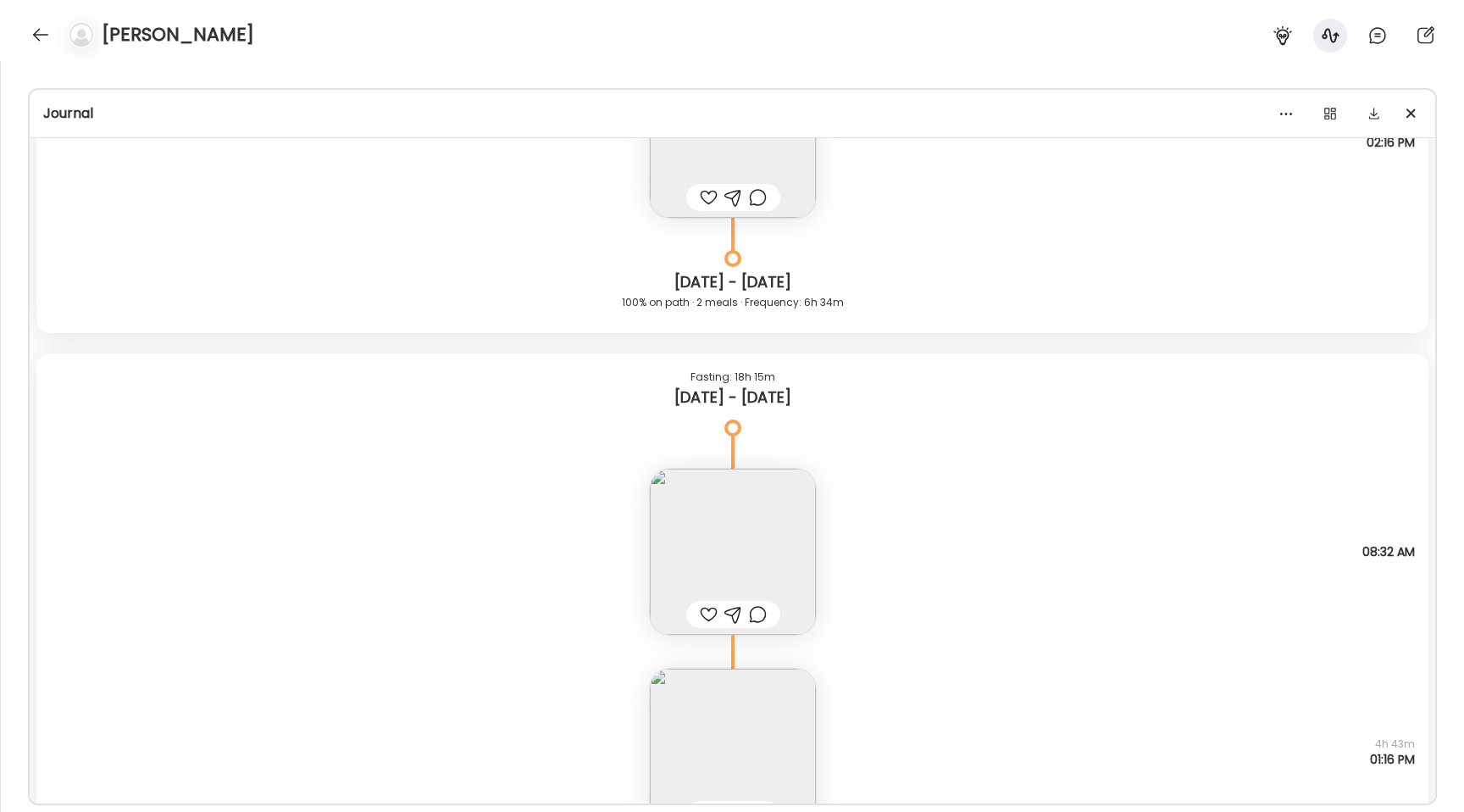
click at [693, 485] on img at bounding box center [733, 552] width 166 height 166
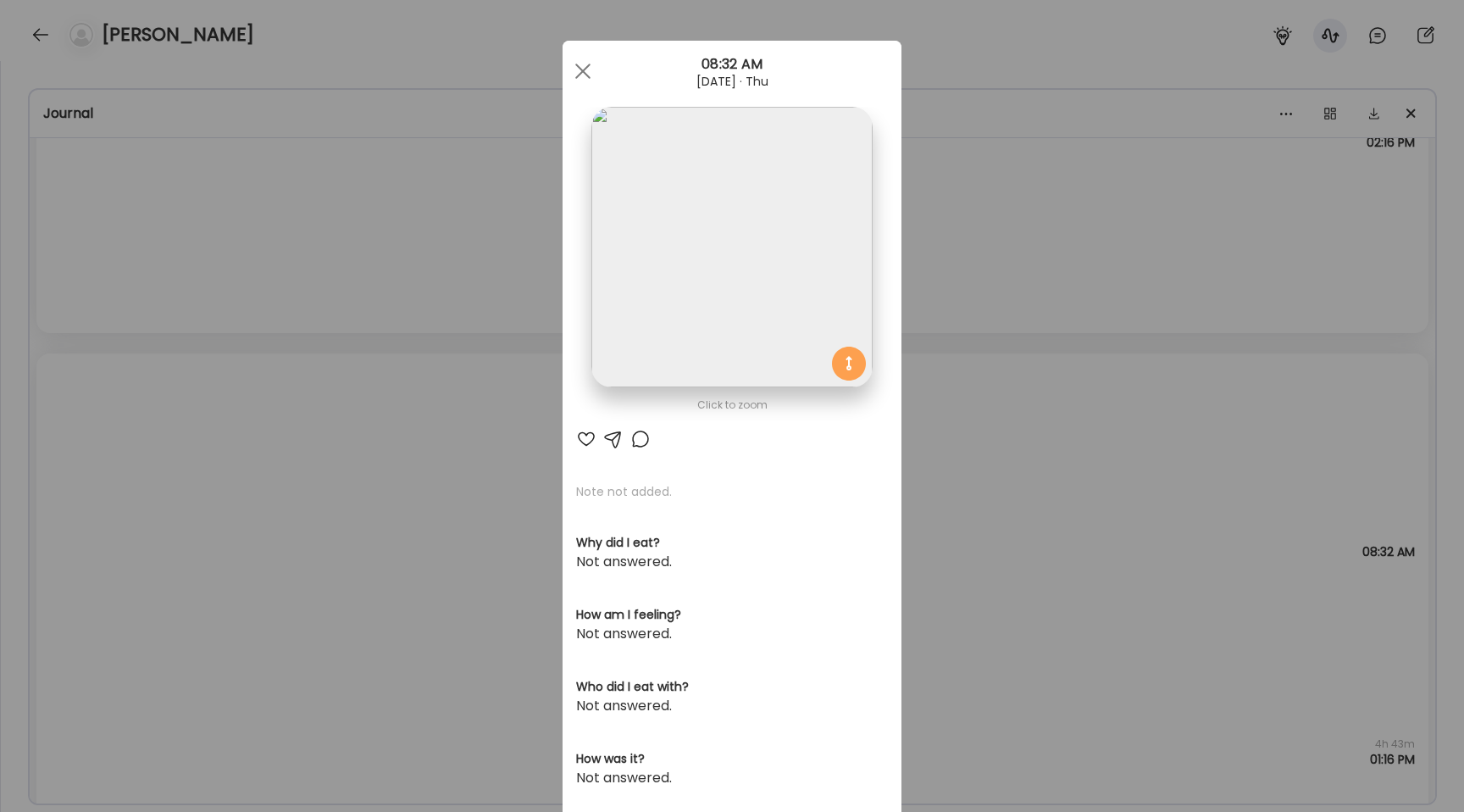
click at [400, 375] on div "Ate Coach Dashboard Wahoo! It’s official Take a moment to set up your Coach Pro…" at bounding box center [732, 406] width 1464 height 812
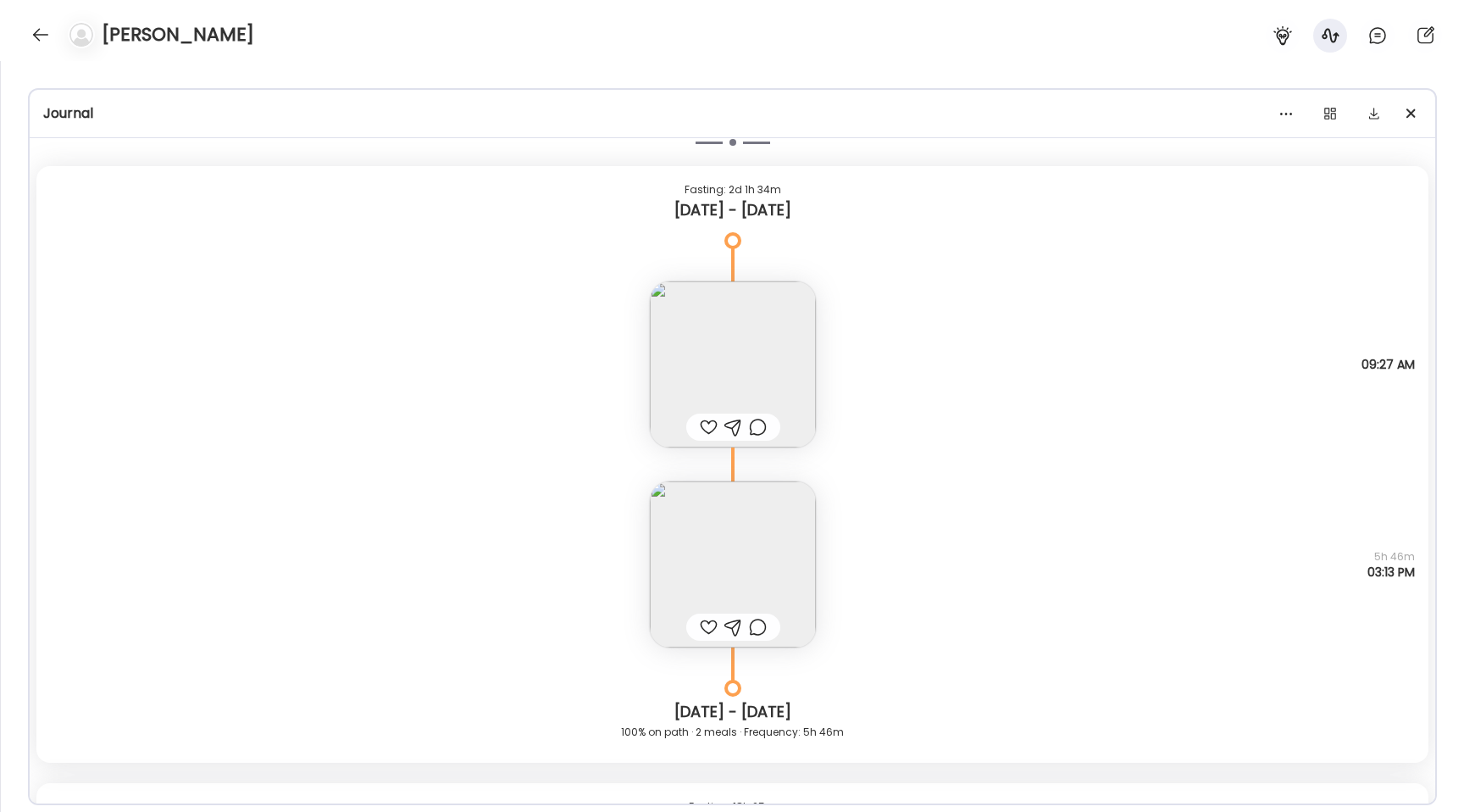
scroll to position [12349, 0]
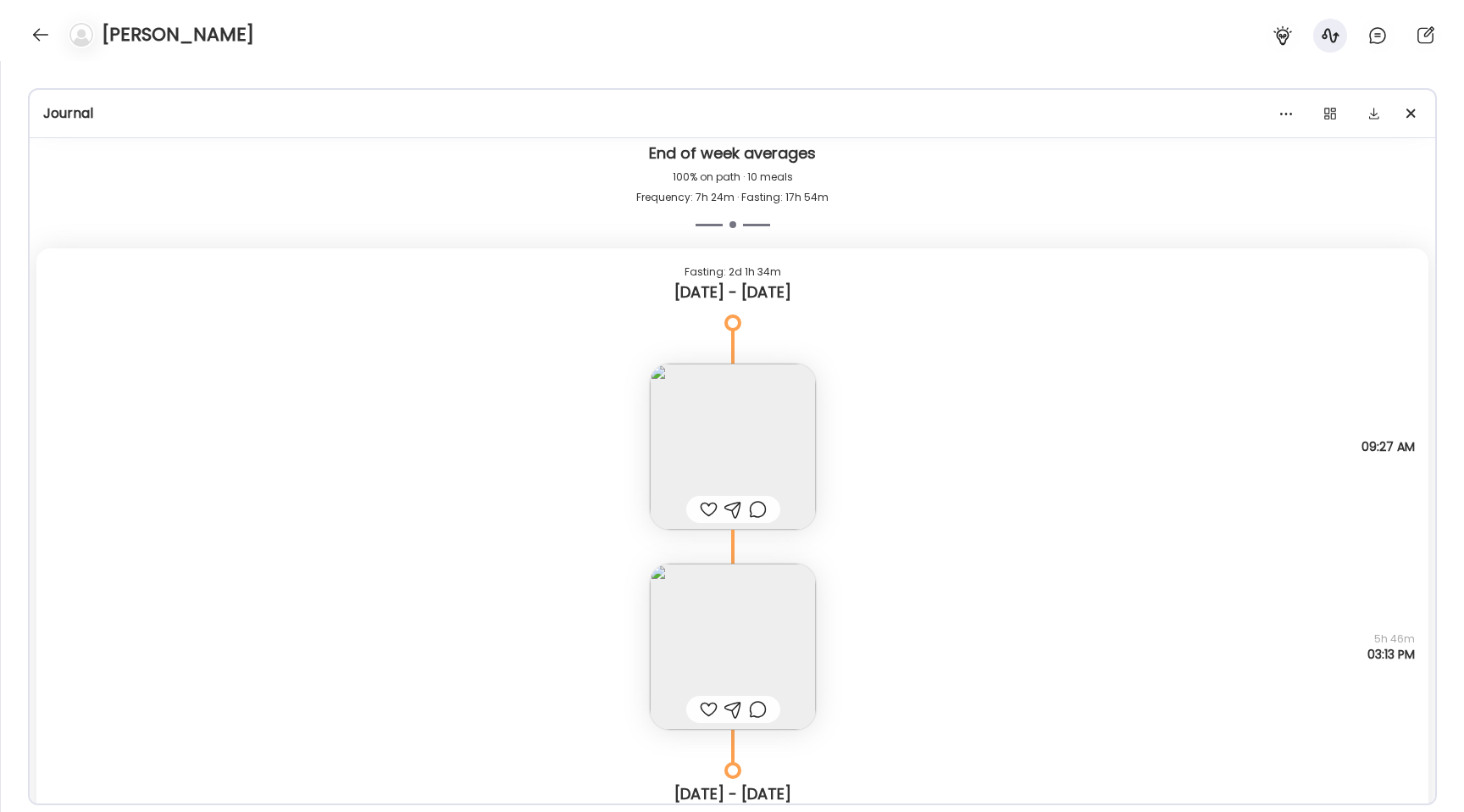
click at [746, 421] on img at bounding box center [733, 447] width 166 height 166
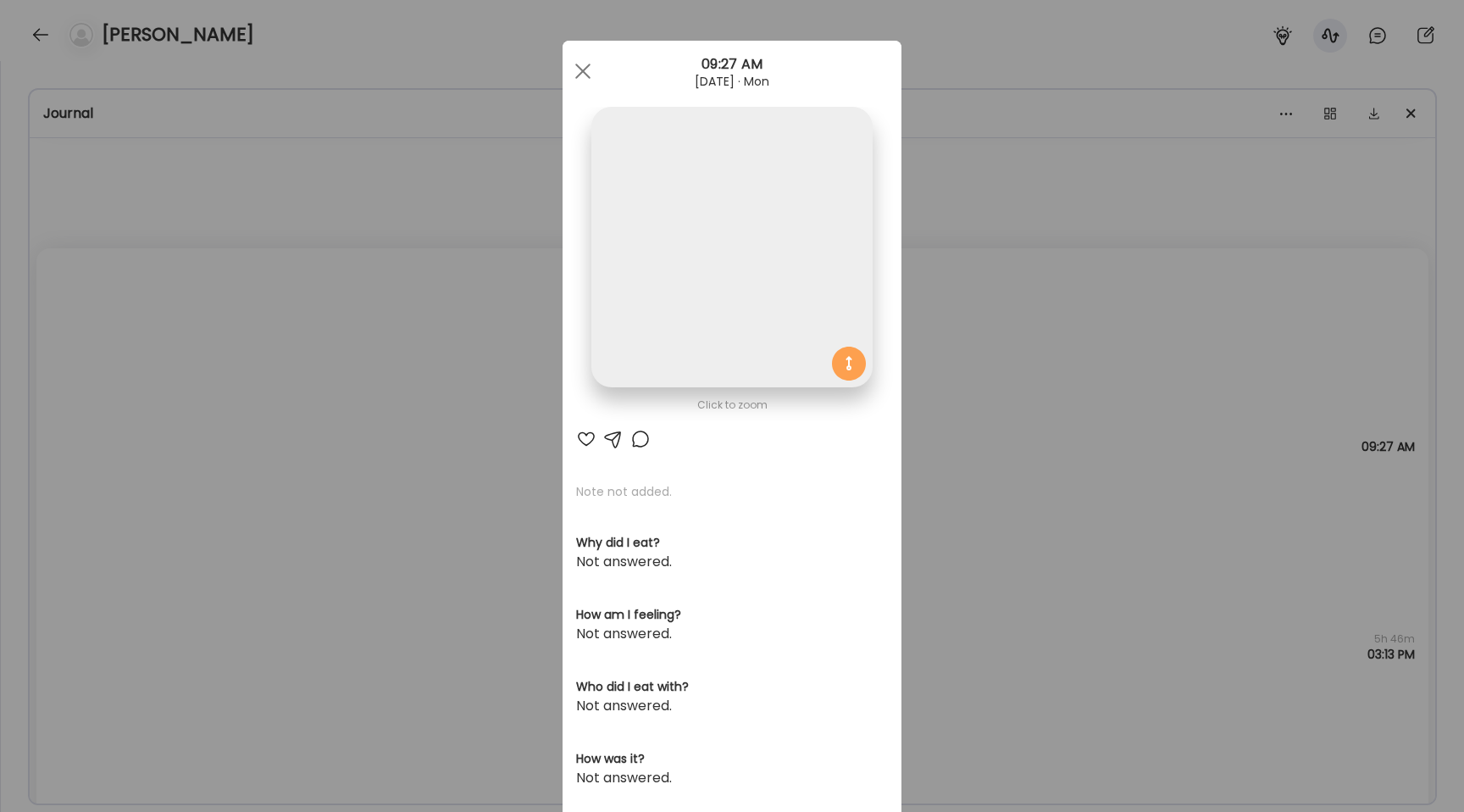
click at [748, 324] on img at bounding box center [732, 247] width 281 height 281
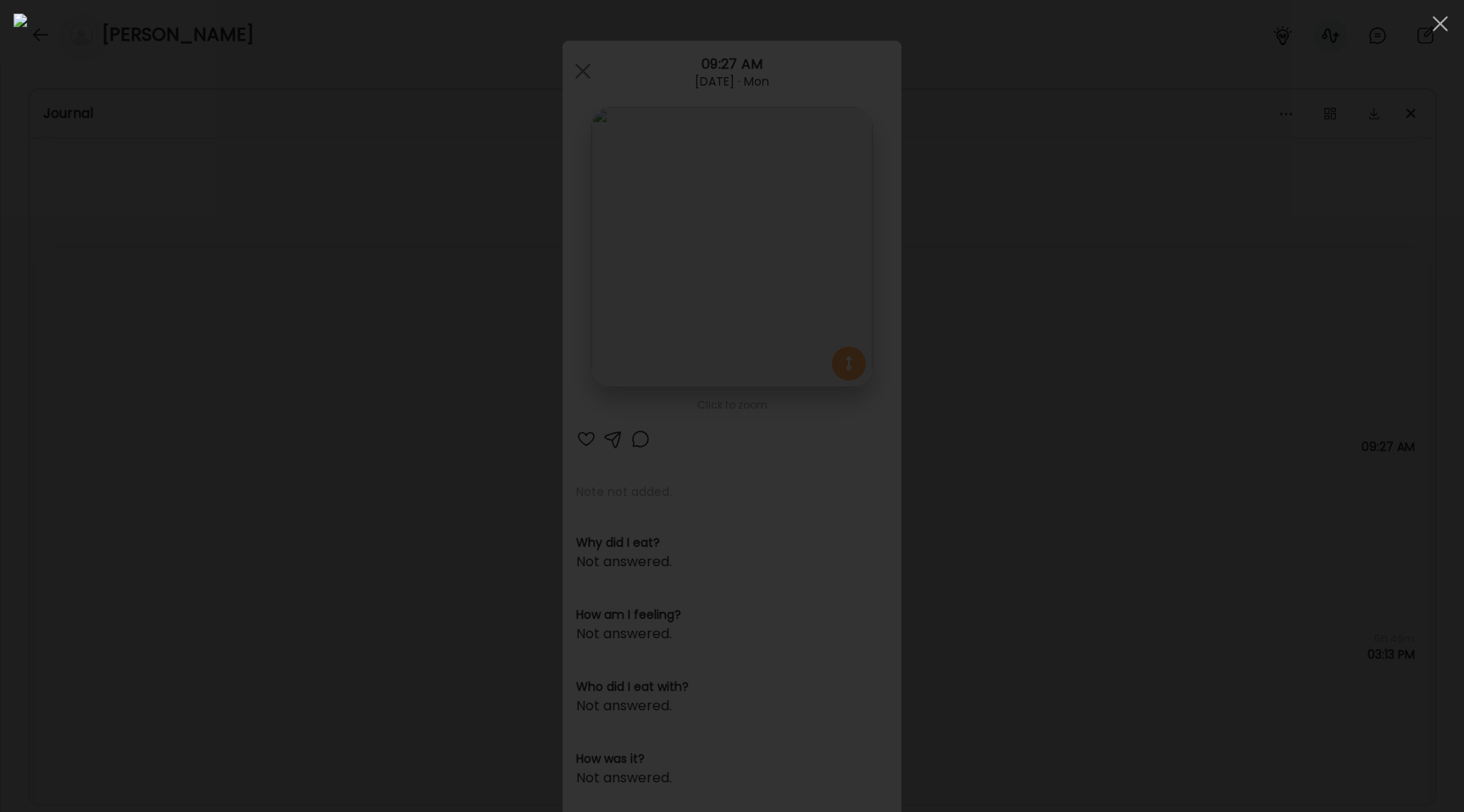
click at [232, 454] on div at bounding box center [732, 406] width 1437 height 784
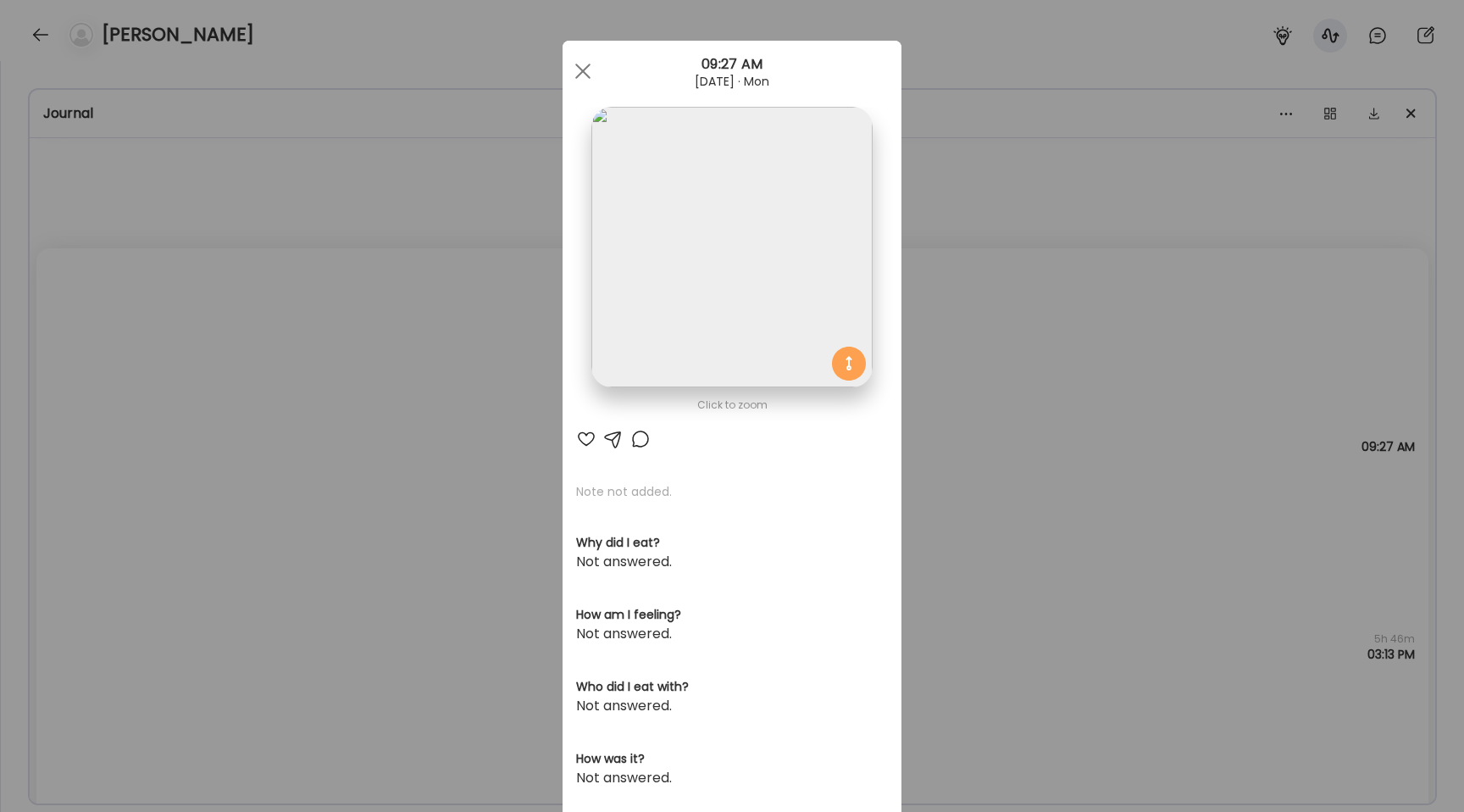
click at [541, 361] on div "Ate Coach Dashboard Wahoo! It’s official Take a moment to set up your Coach Pro…" at bounding box center [732, 406] width 1464 height 812
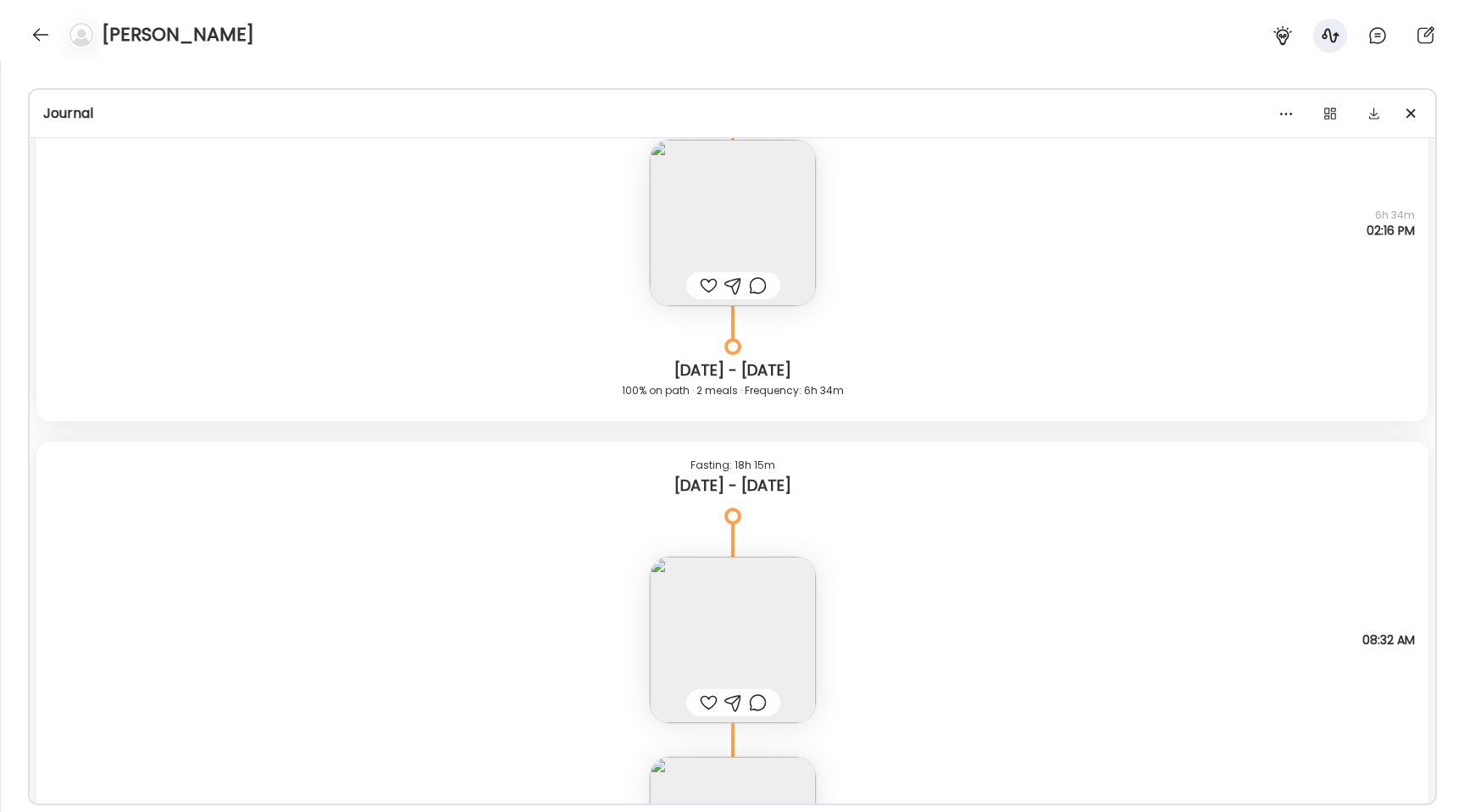
scroll to position [14268, 0]
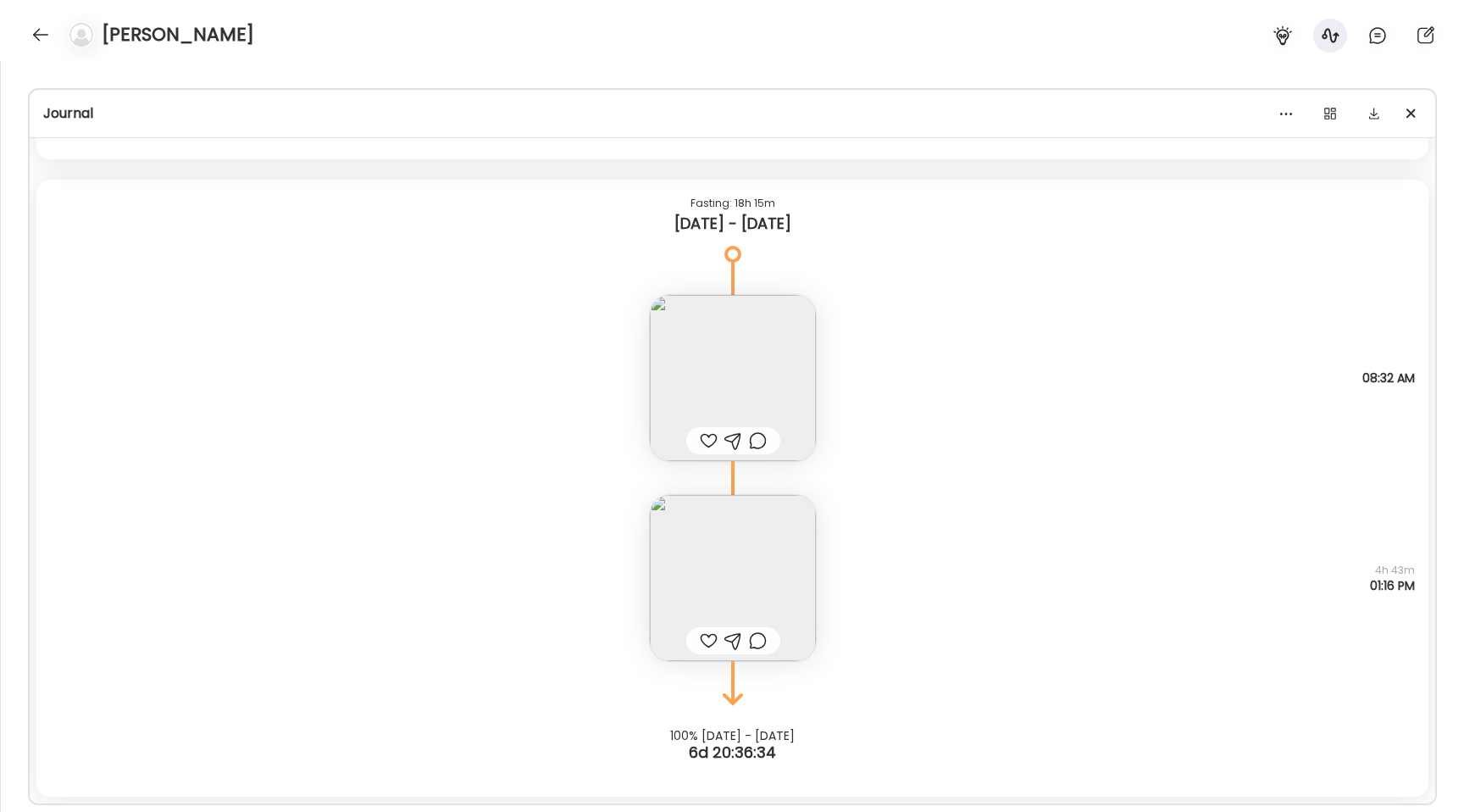
click at [759, 597] on img at bounding box center [733, 578] width 166 height 166
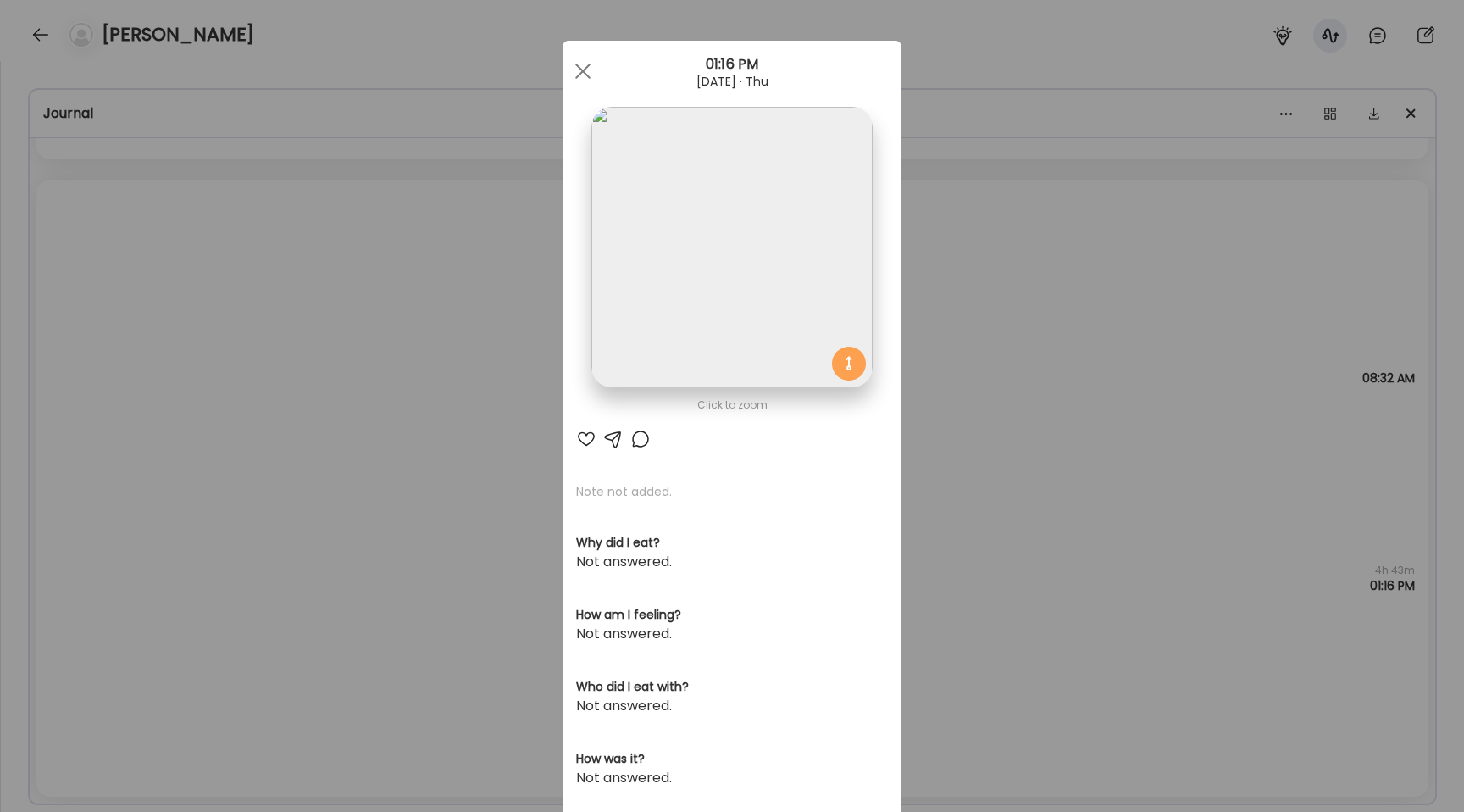
click at [637, 248] on img at bounding box center [732, 247] width 281 height 281
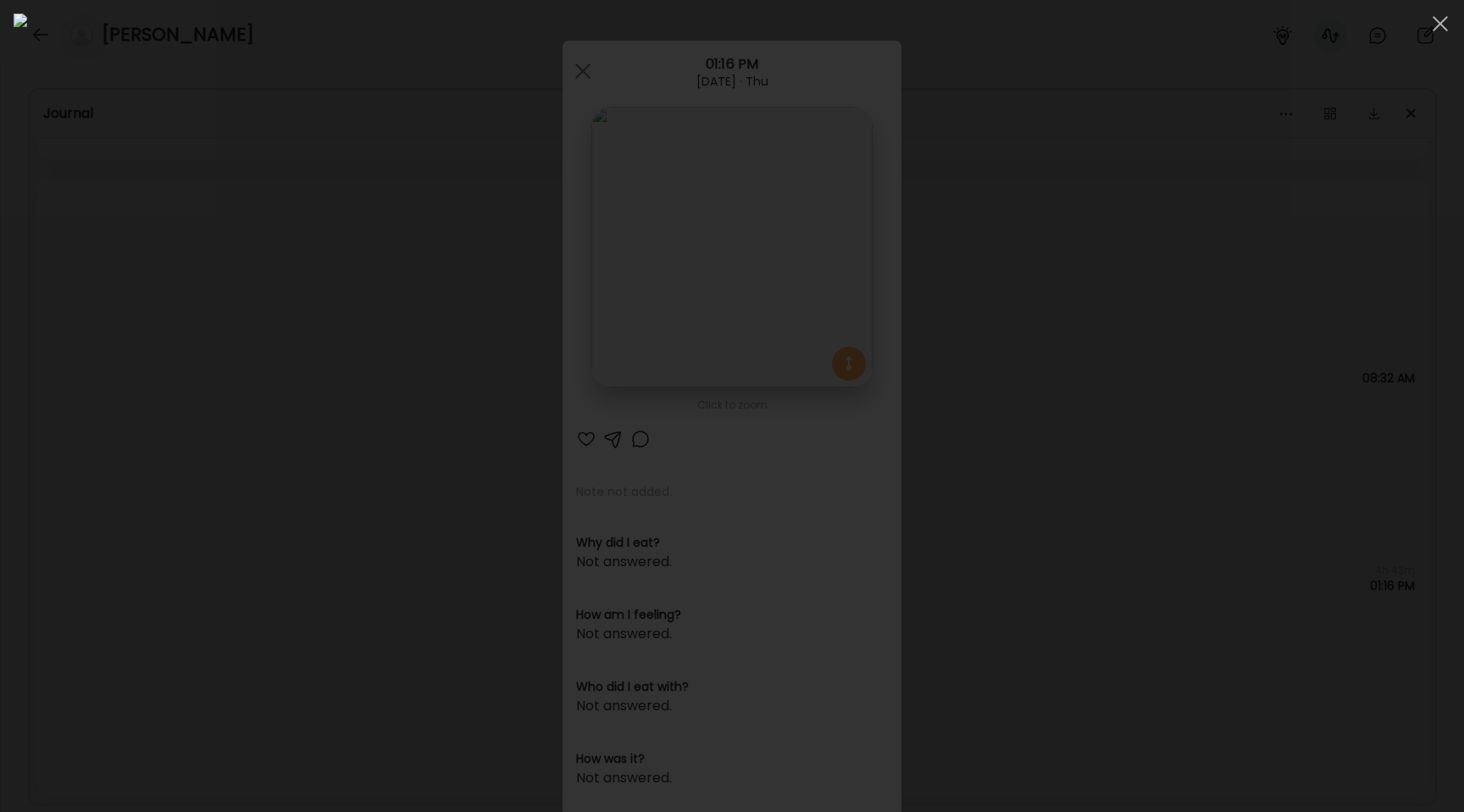
click at [231, 396] on div at bounding box center [732, 406] width 1437 height 784
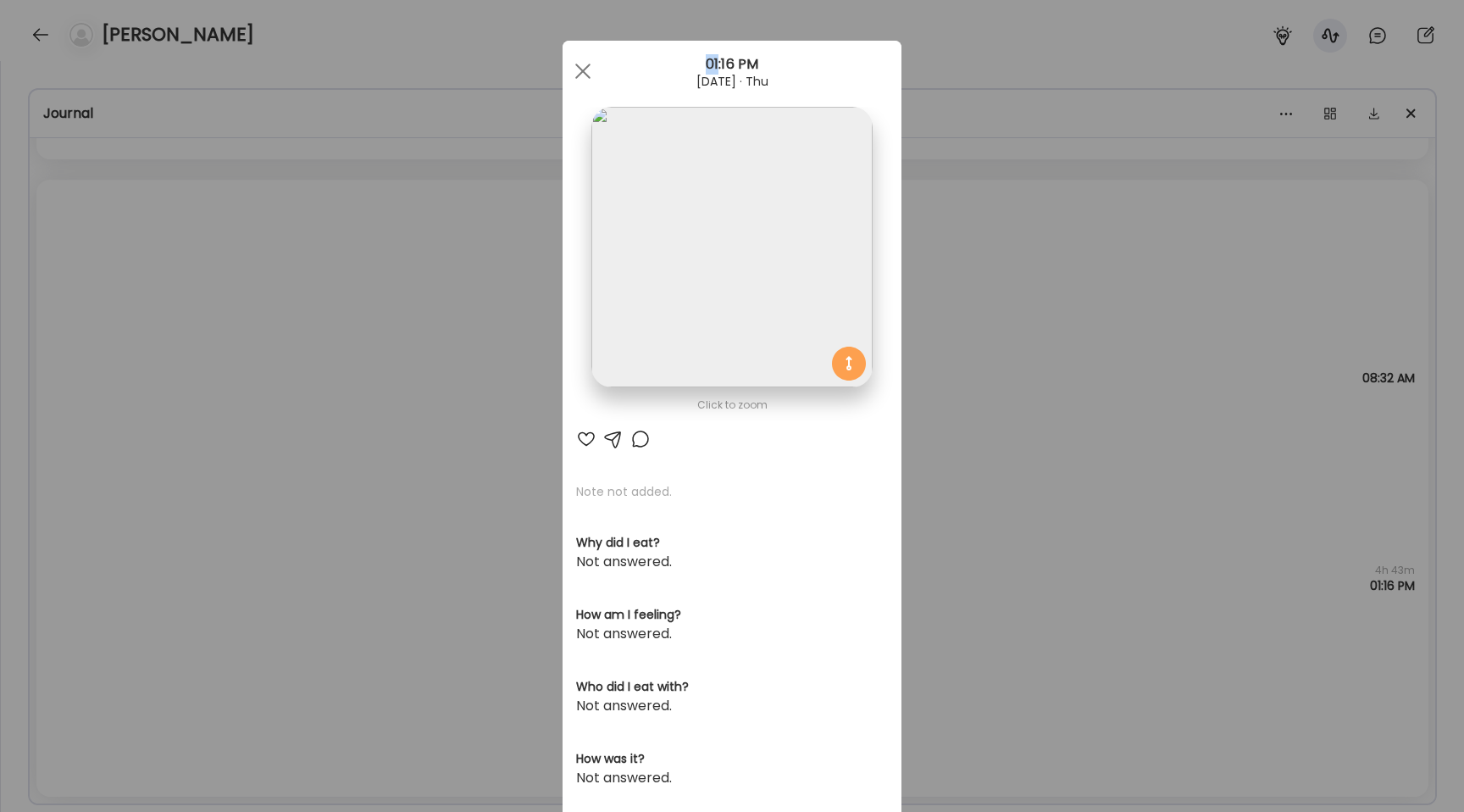
click at [231, 396] on div "Ate Coach Dashboard Wahoo! It’s official Take a moment to set up your Coach Pro…" at bounding box center [732, 406] width 1464 height 812
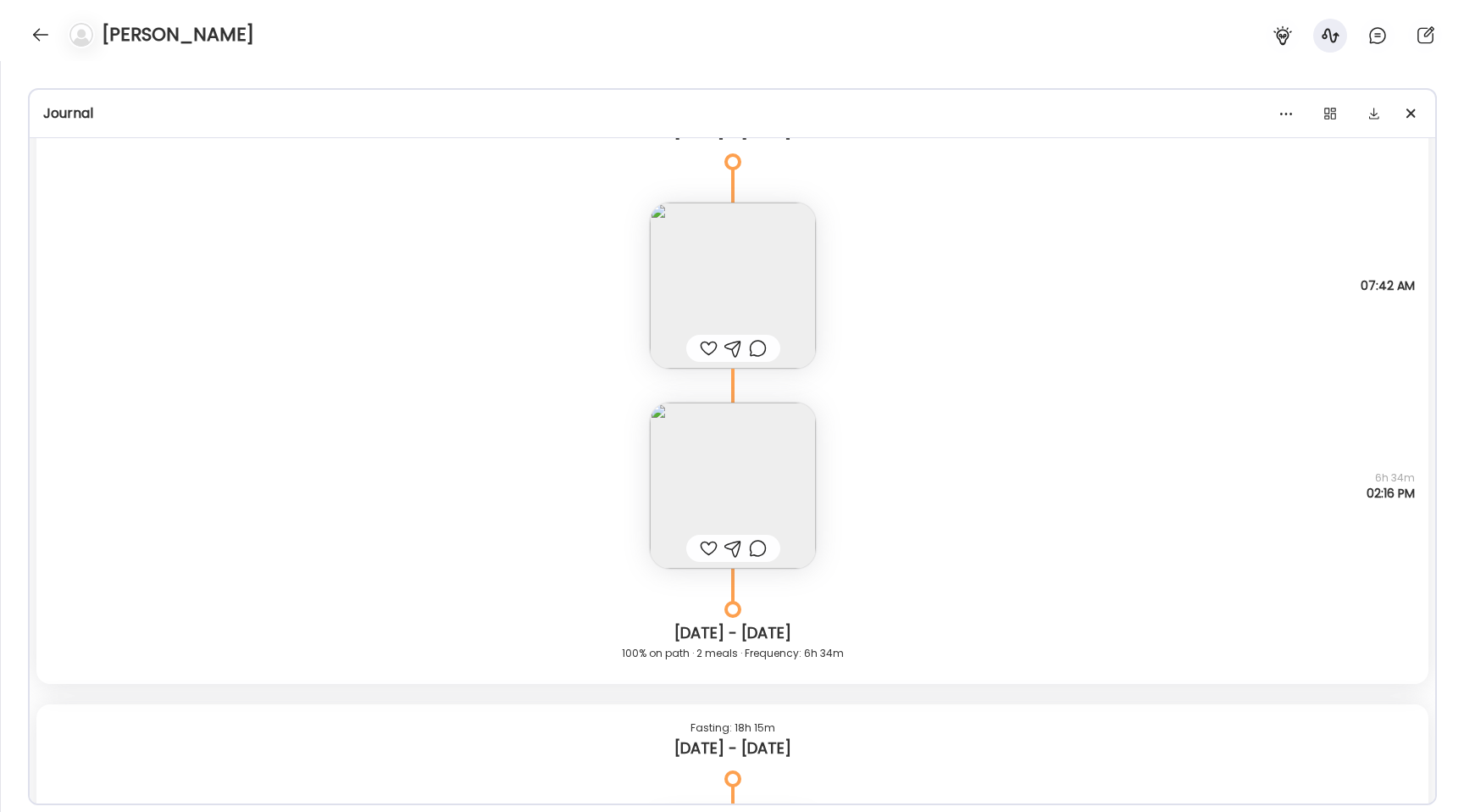
scroll to position [13690, 0]
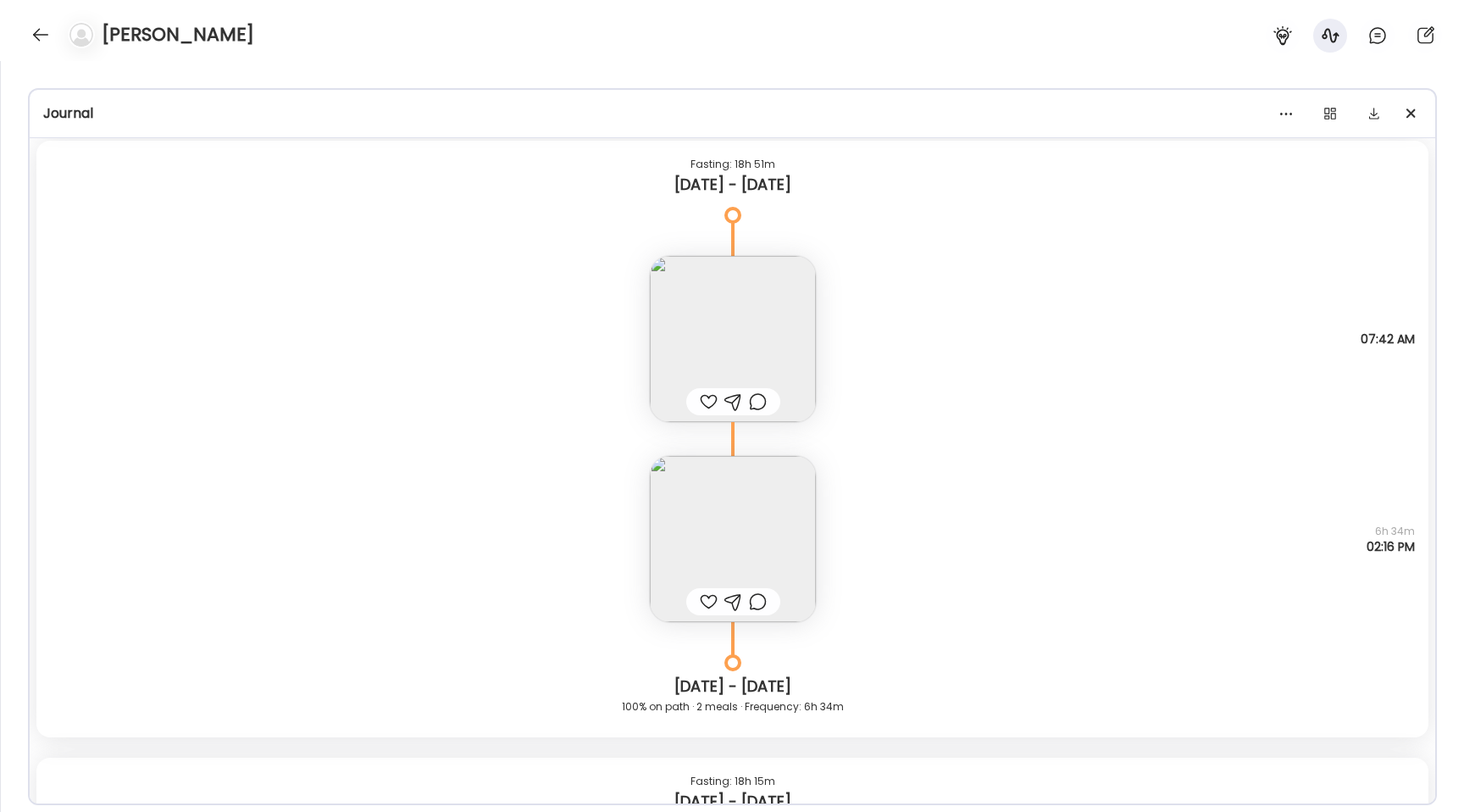
click at [698, 501] on img at bounding box center [733, 539] width 166 height 166
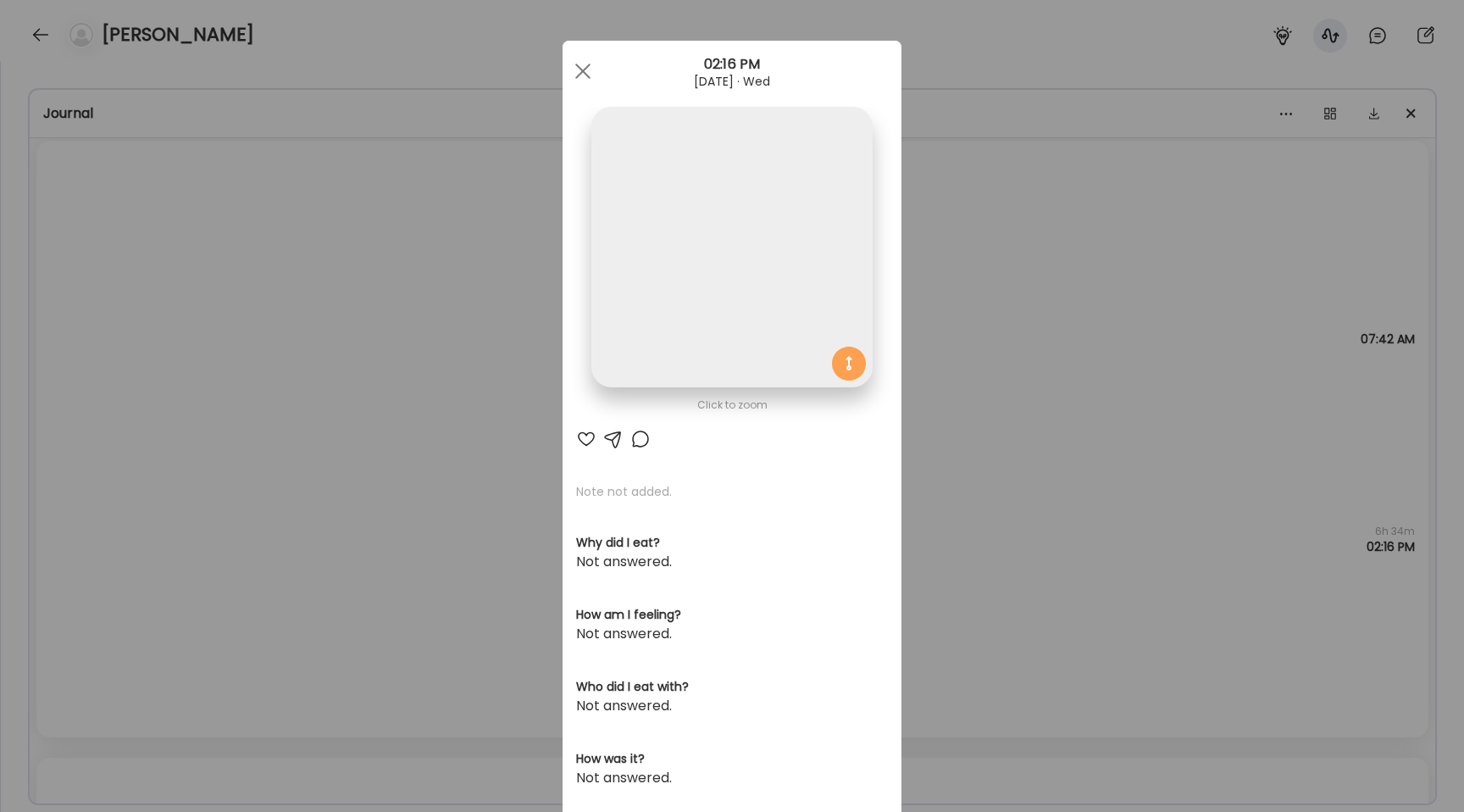
click at [680, 359] on img at bounding box center [732, 247] width 281 height 281
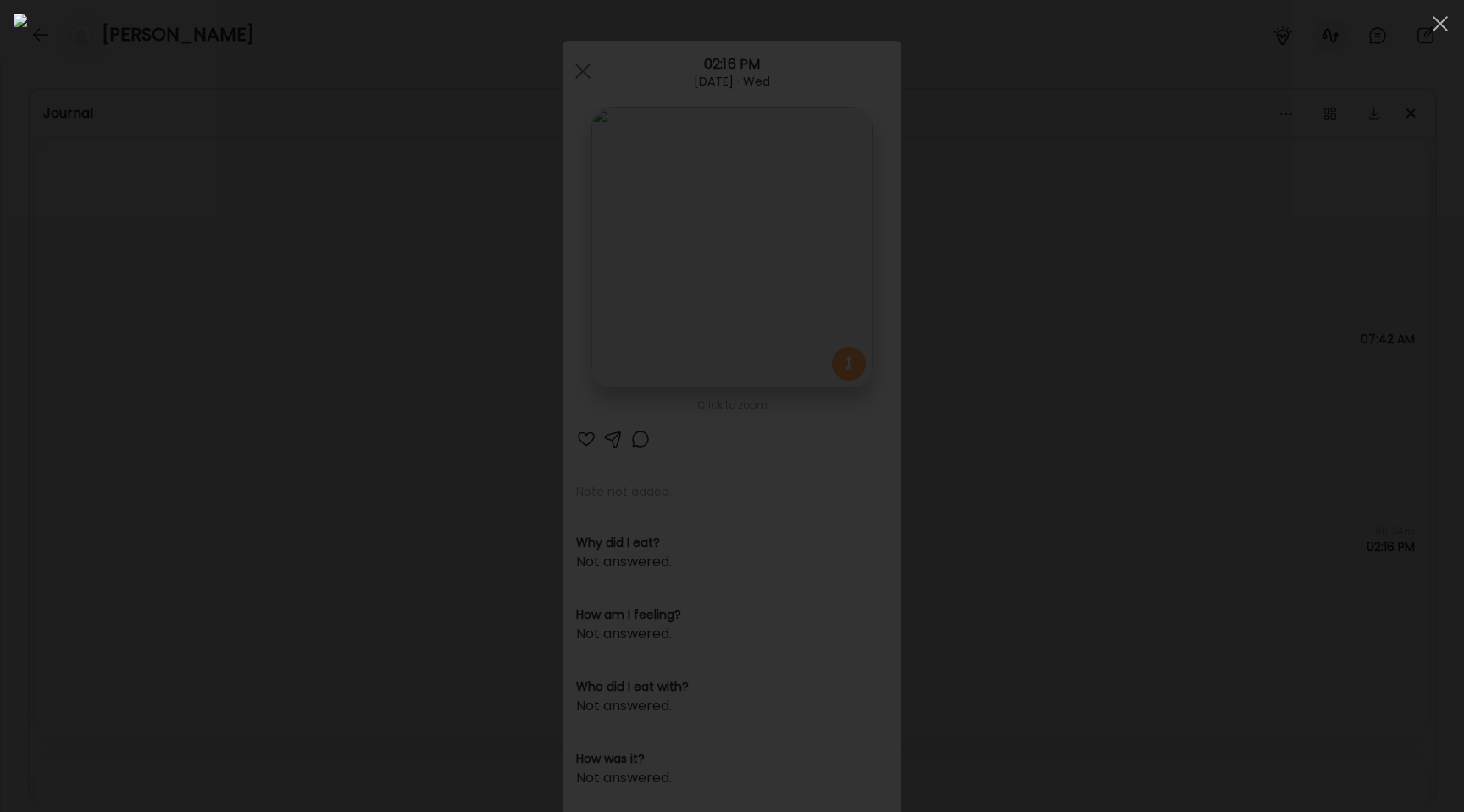
click at [292, 380] on div at bounding box center [732, 406] width 1437 height 784
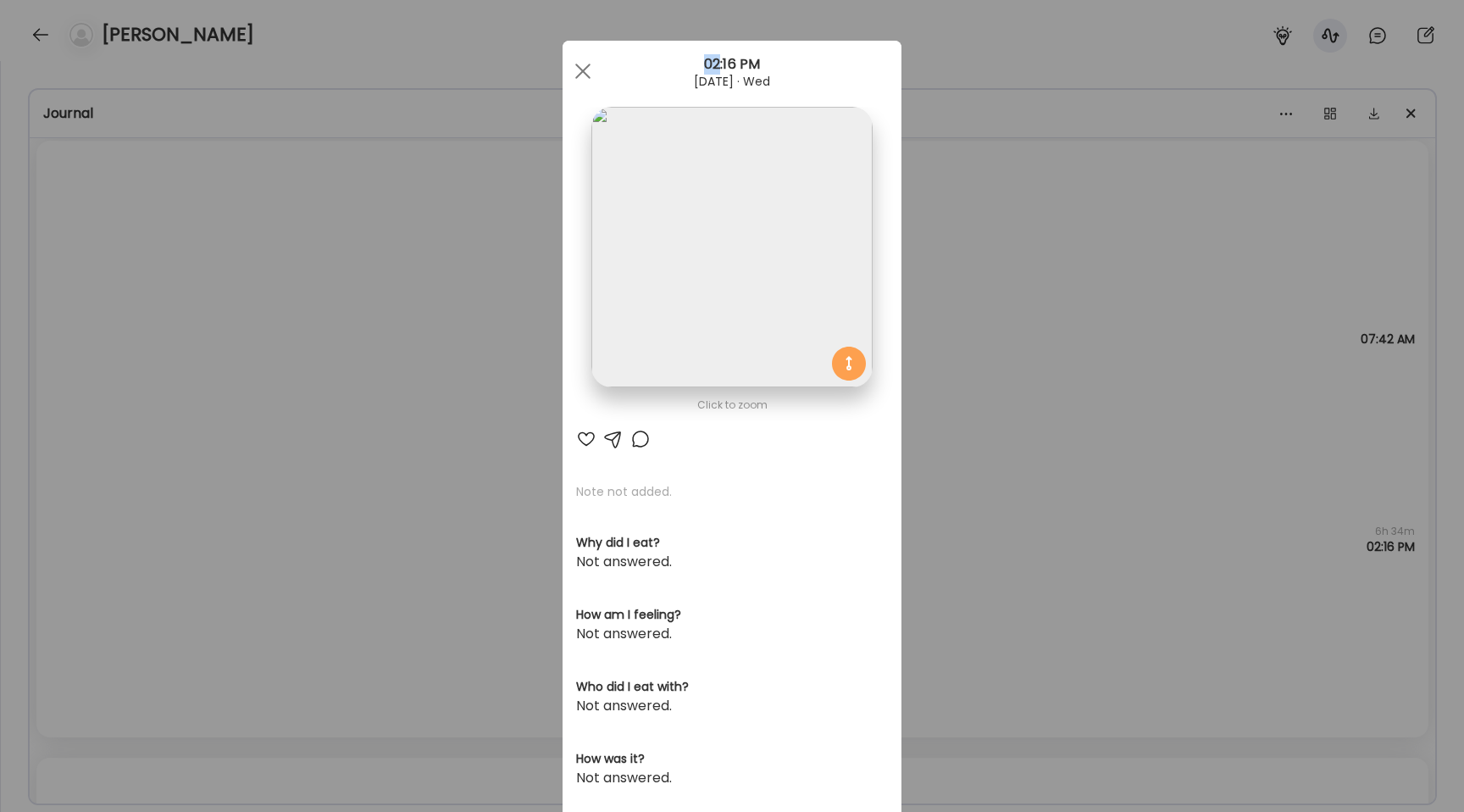
click at [292, 380] on div "Ate Coach Dashboard Wahoo! It’s official Take a moment to set up your Coach Pro…" at bounding box center [732, 406] width 1464 height 812
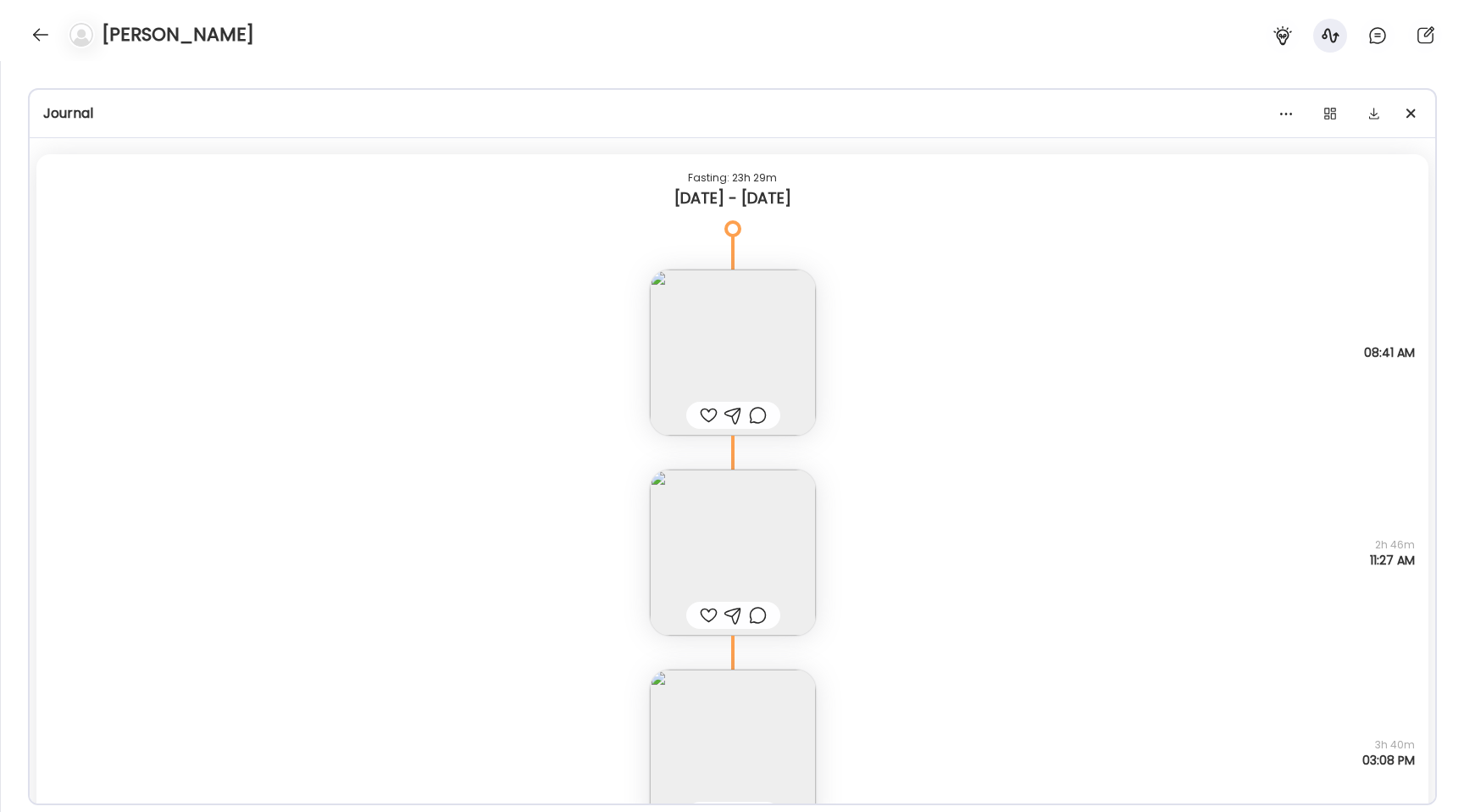
scroll to position [5633, 0]
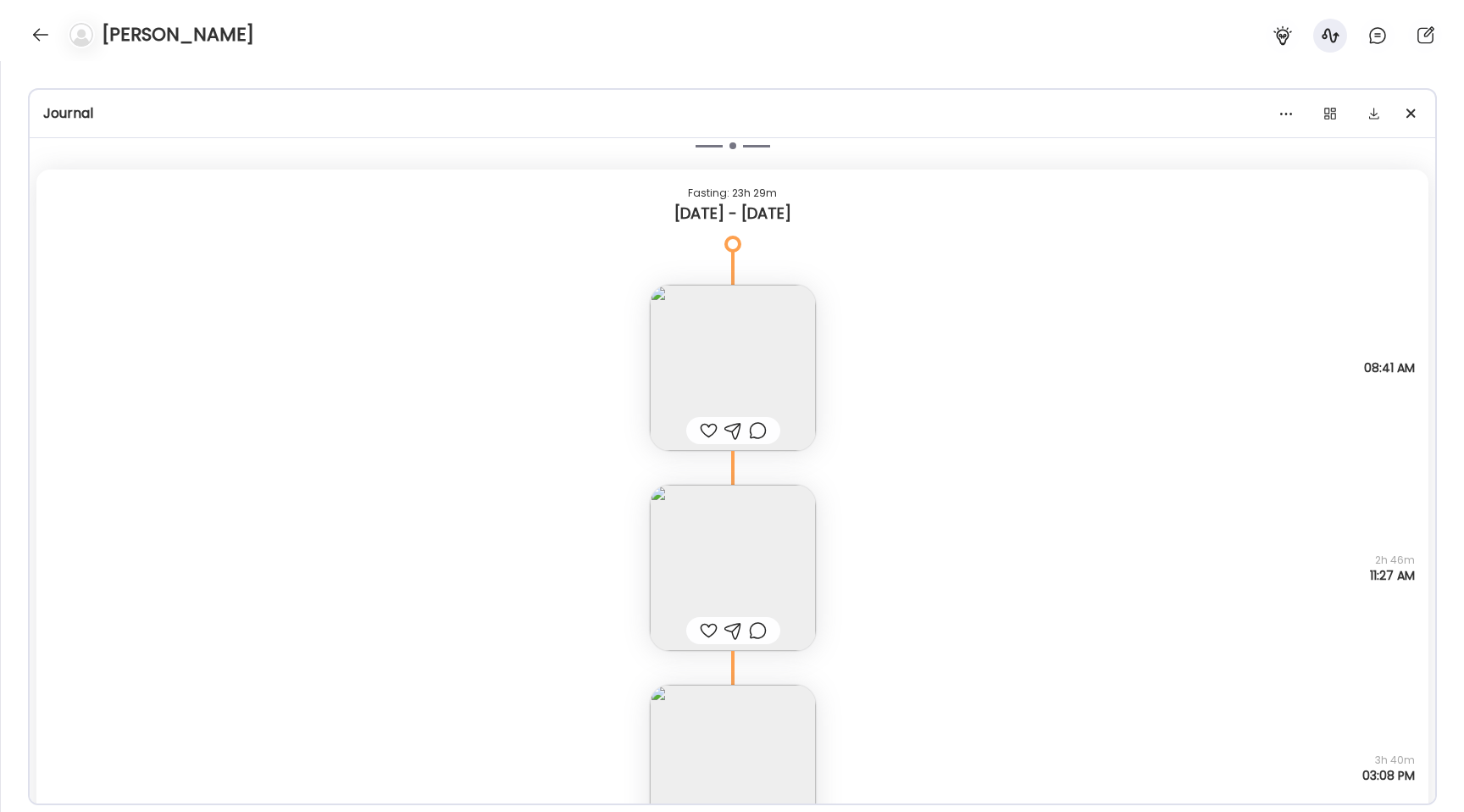
click at [733, 388] on img at bounding box center [733, 368] width 166 height 166
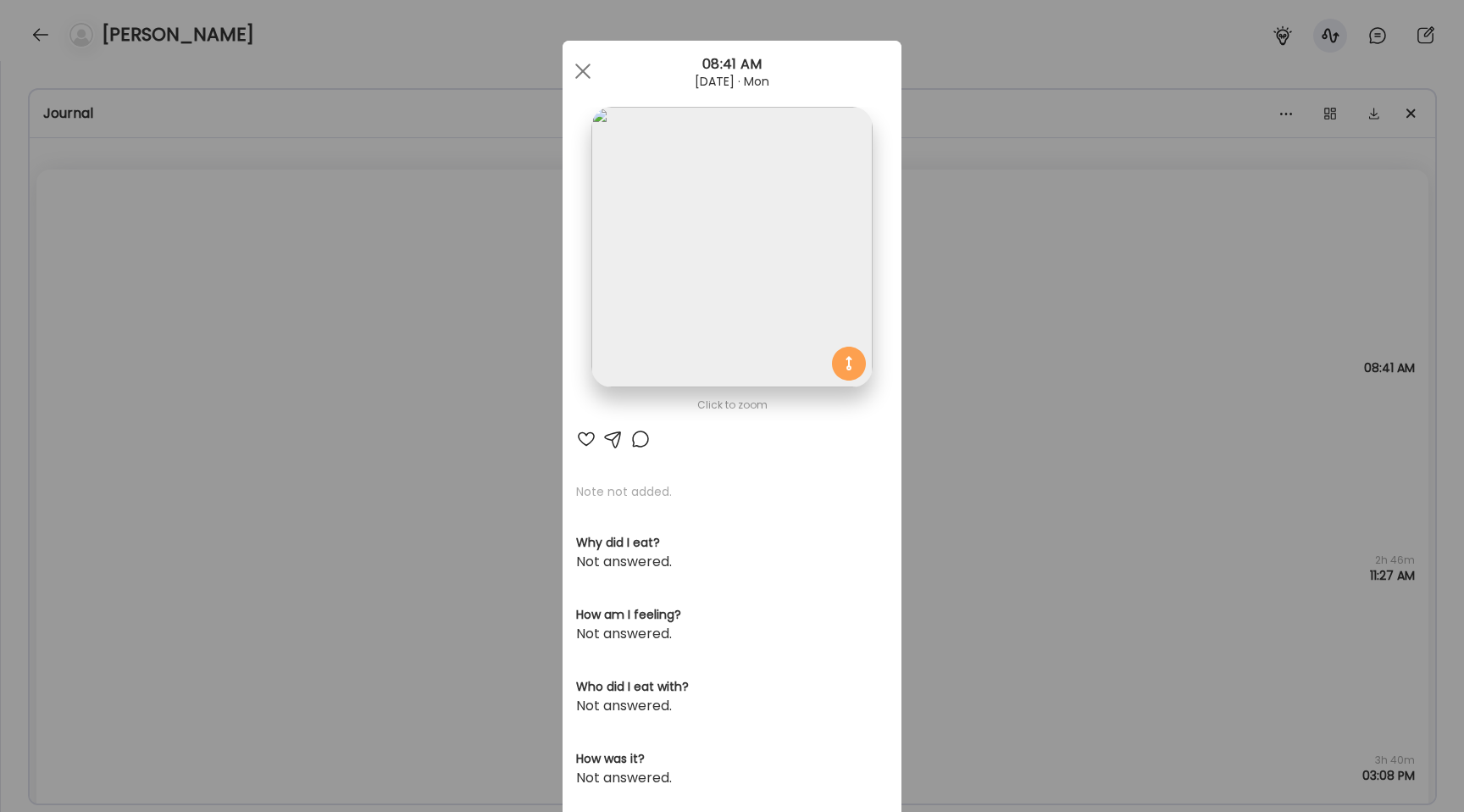
click at [738, 332] on img at bounding box center [732, 247] width 281 height 281
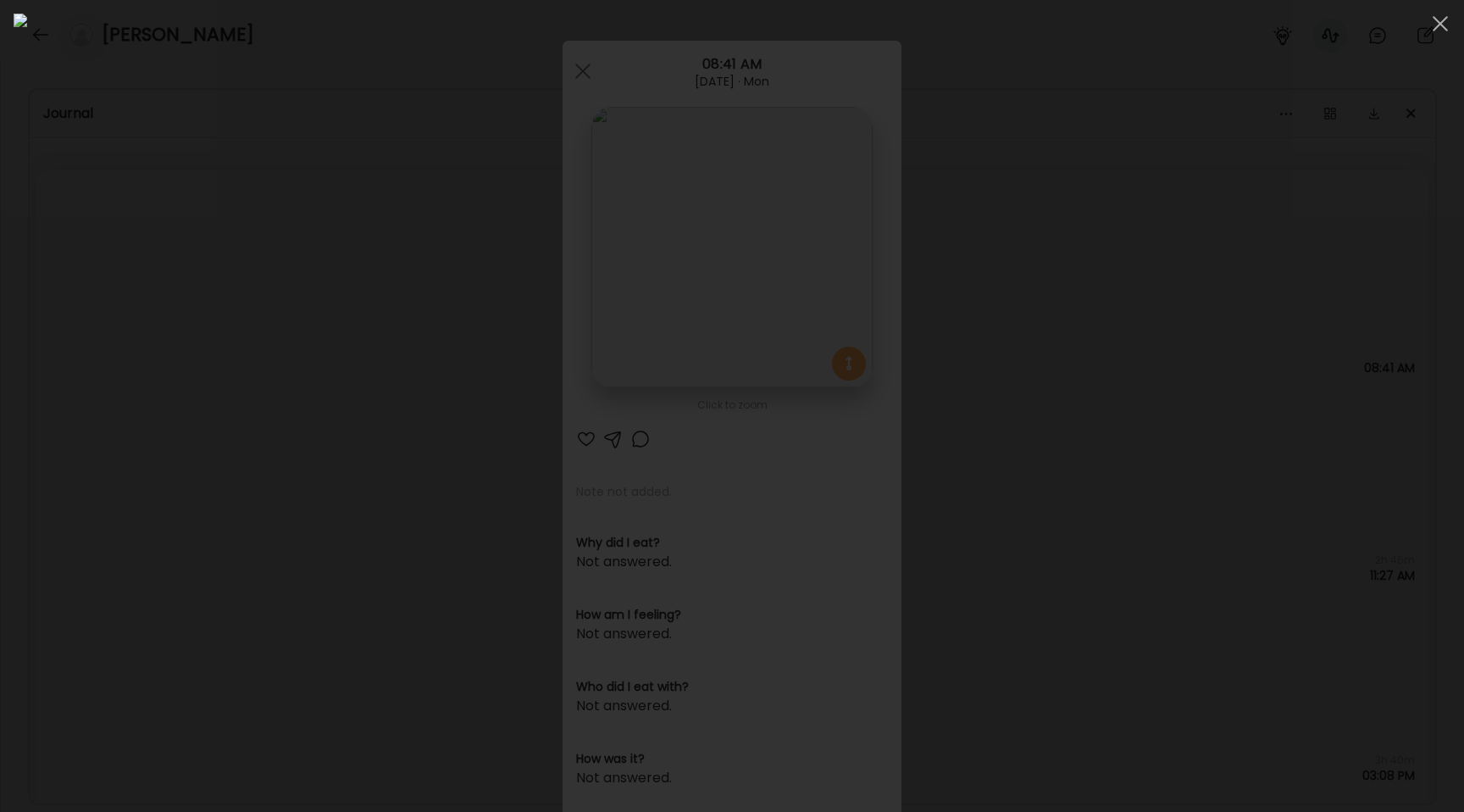
click at [198, 327] on div at bounding box center [732, 406] width 1437 height 784
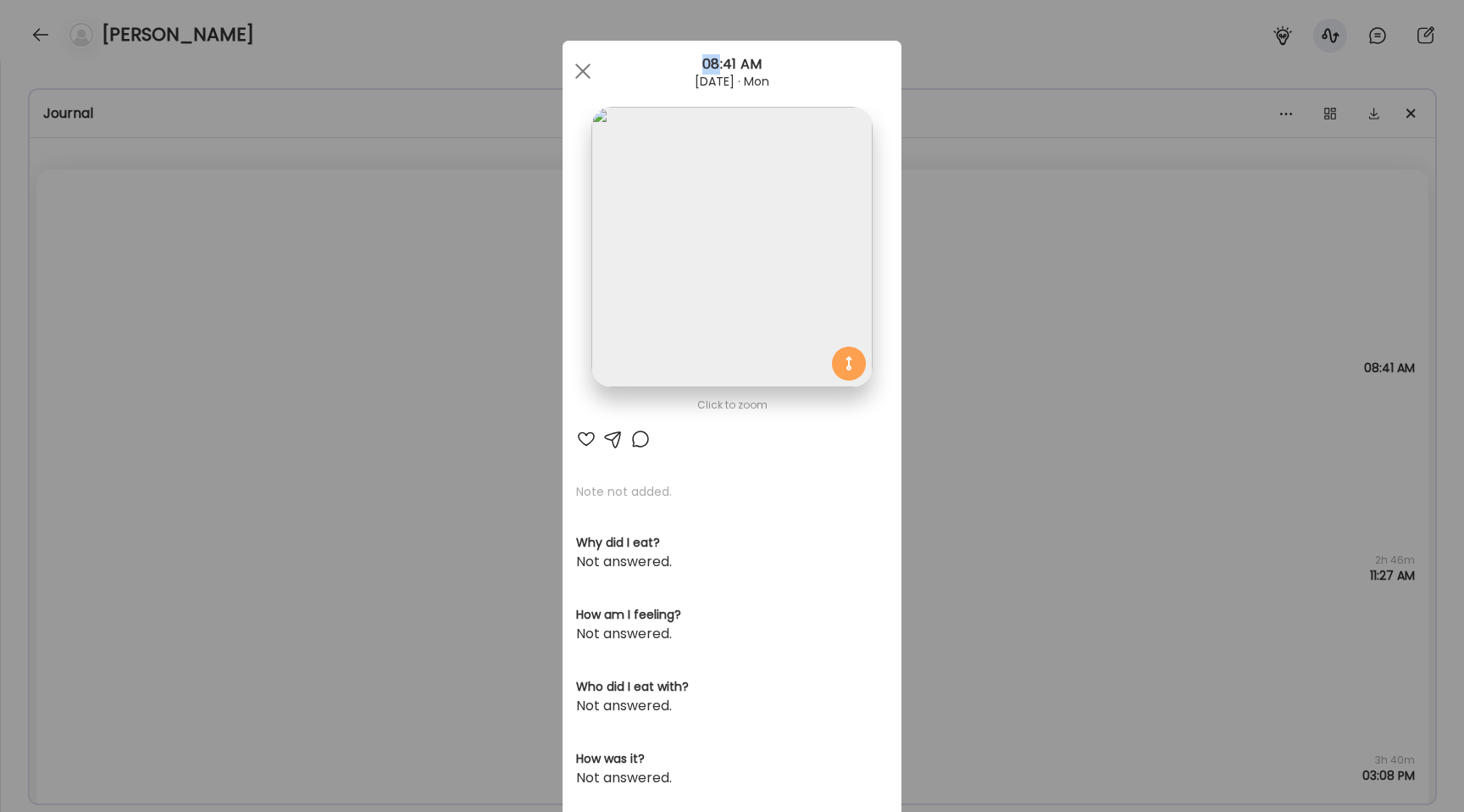
click at [198, 327] on div "Ate Coach Dashboard Wahoo! It’s official Take a moment to set up your Coach Pro…" at bounding box center [732, 406] width 1464 height 812
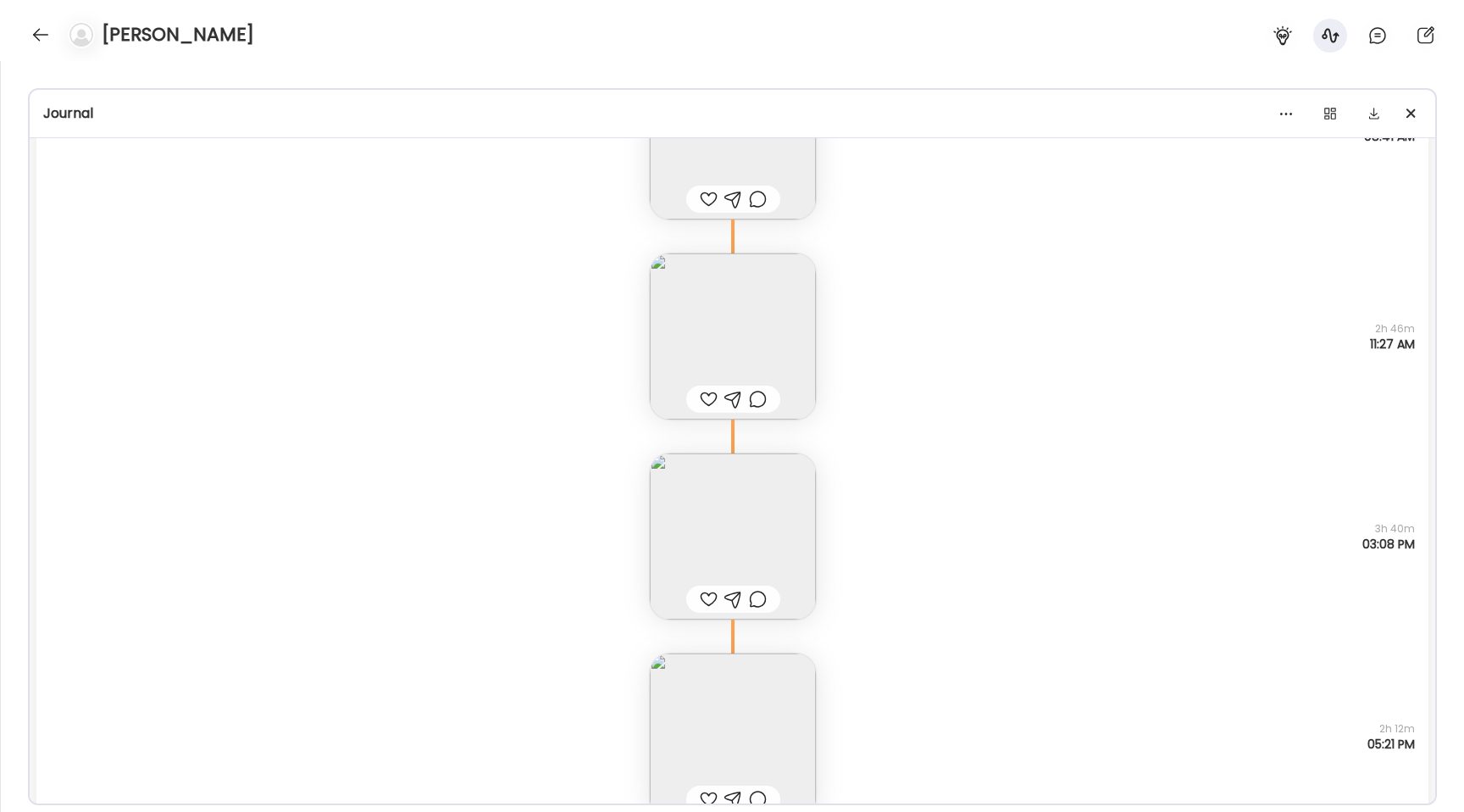
scroll to position [5882, 0]
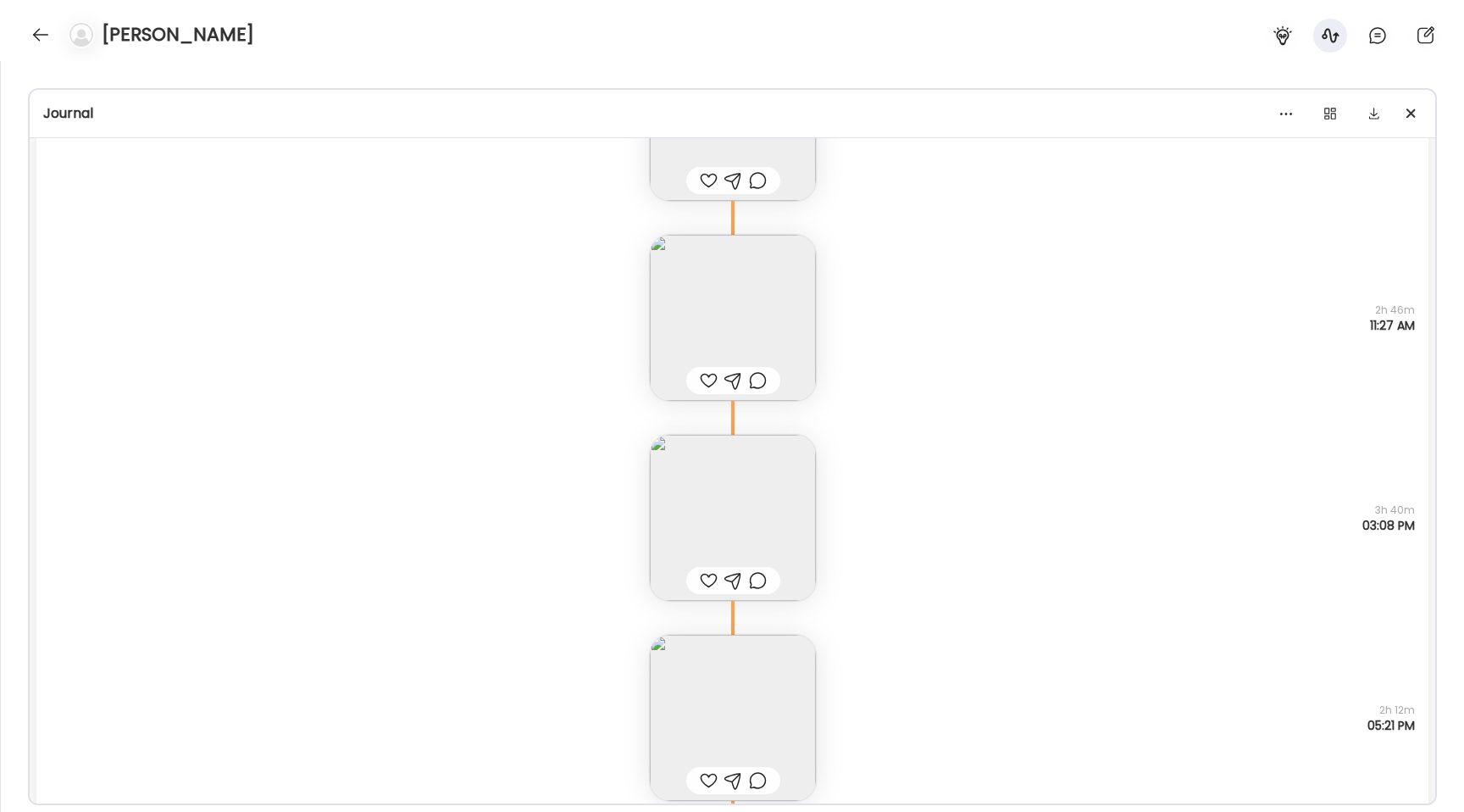
click at [793, 284] on img at bounding box center [733, 317] width 166 height 166
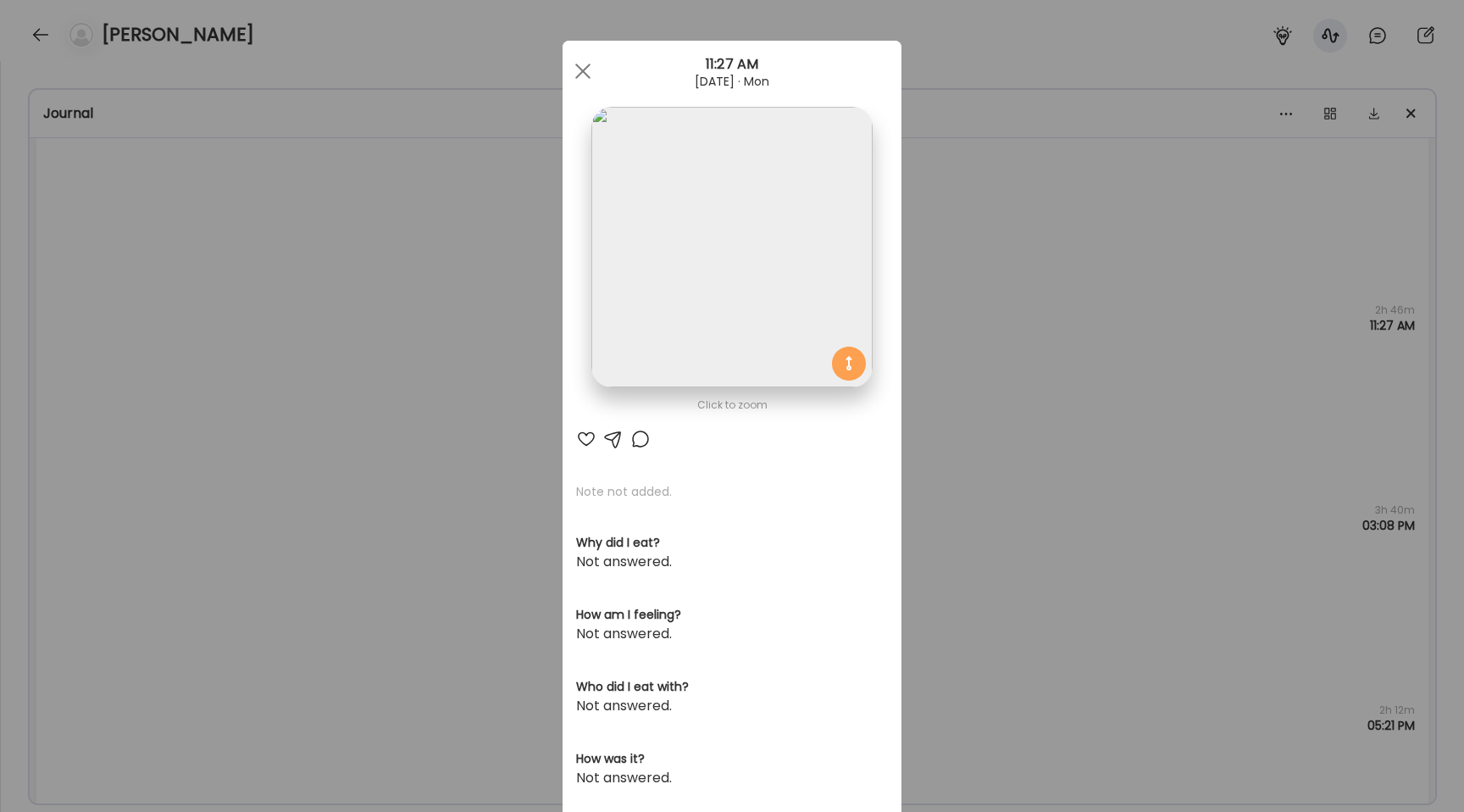
click at [757, 287] on img at bounding box center [732, 247] width 281 height 281
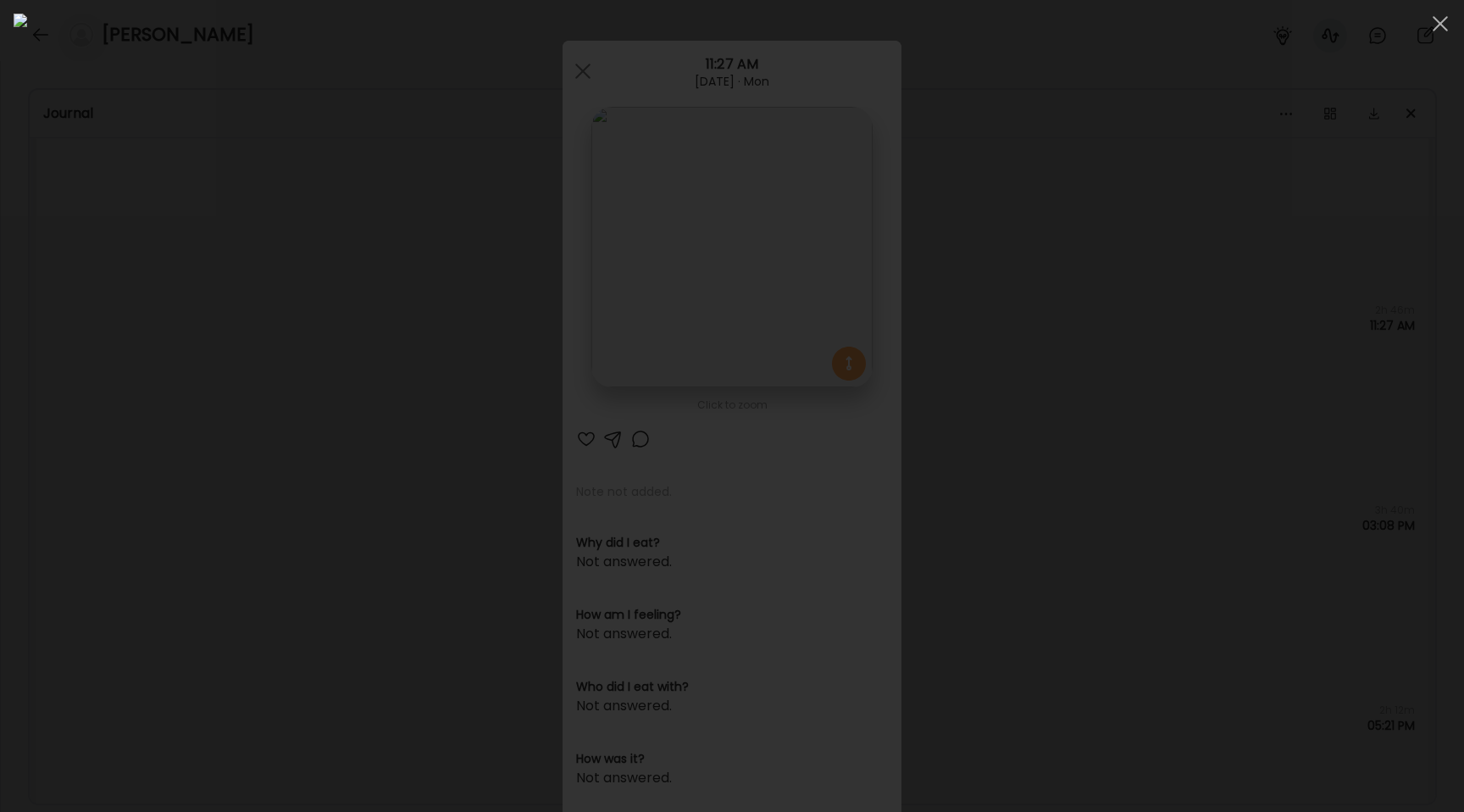
click at [221, 359] on div at bounding box center [732, 406] width 1437 height 784
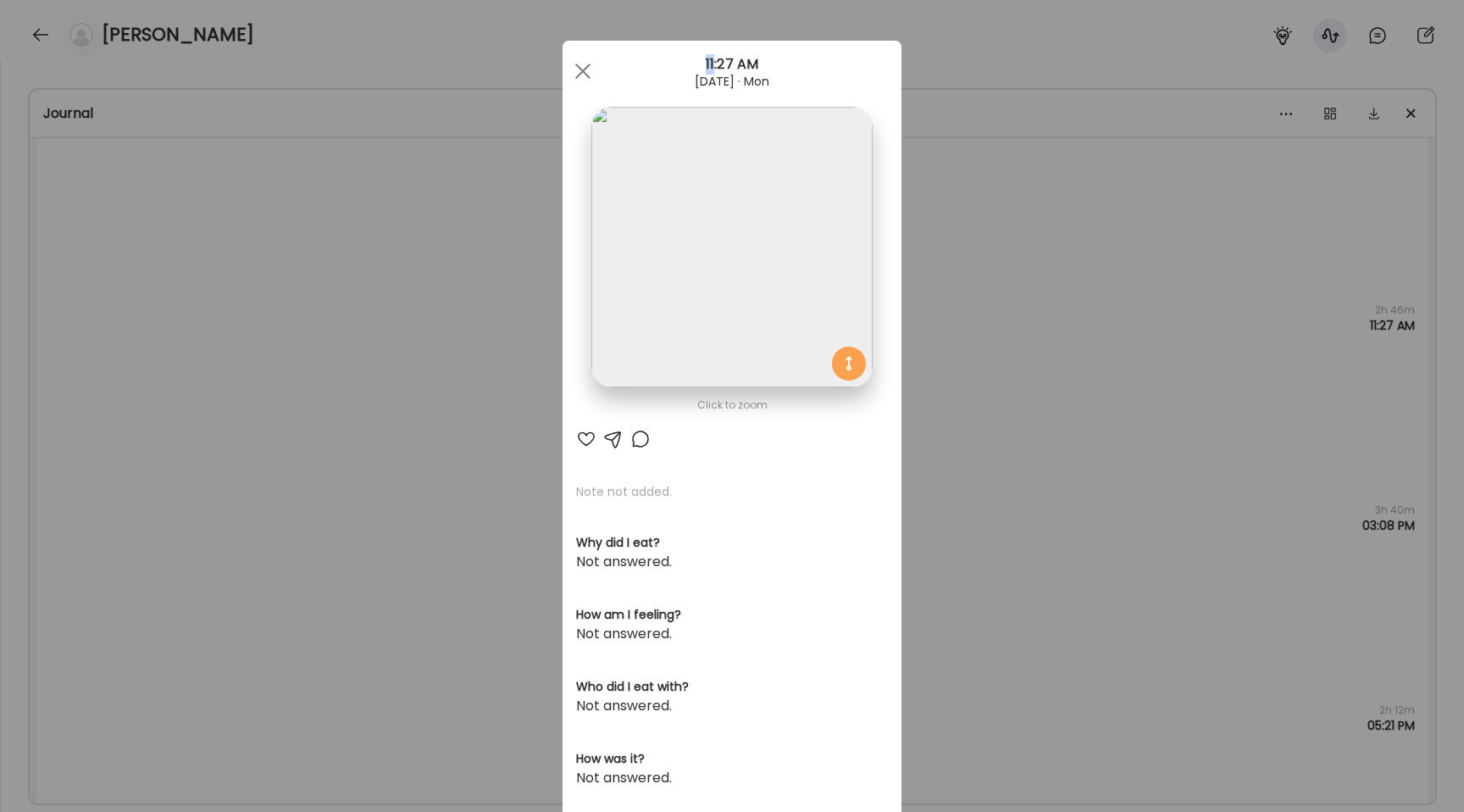
click at [221, 359] on div "Ate Coach Dashboard Wahoo! It’s official Take a moment to set up your Coach Pro…" at bounding box center [732, 406] width 1464 height 812
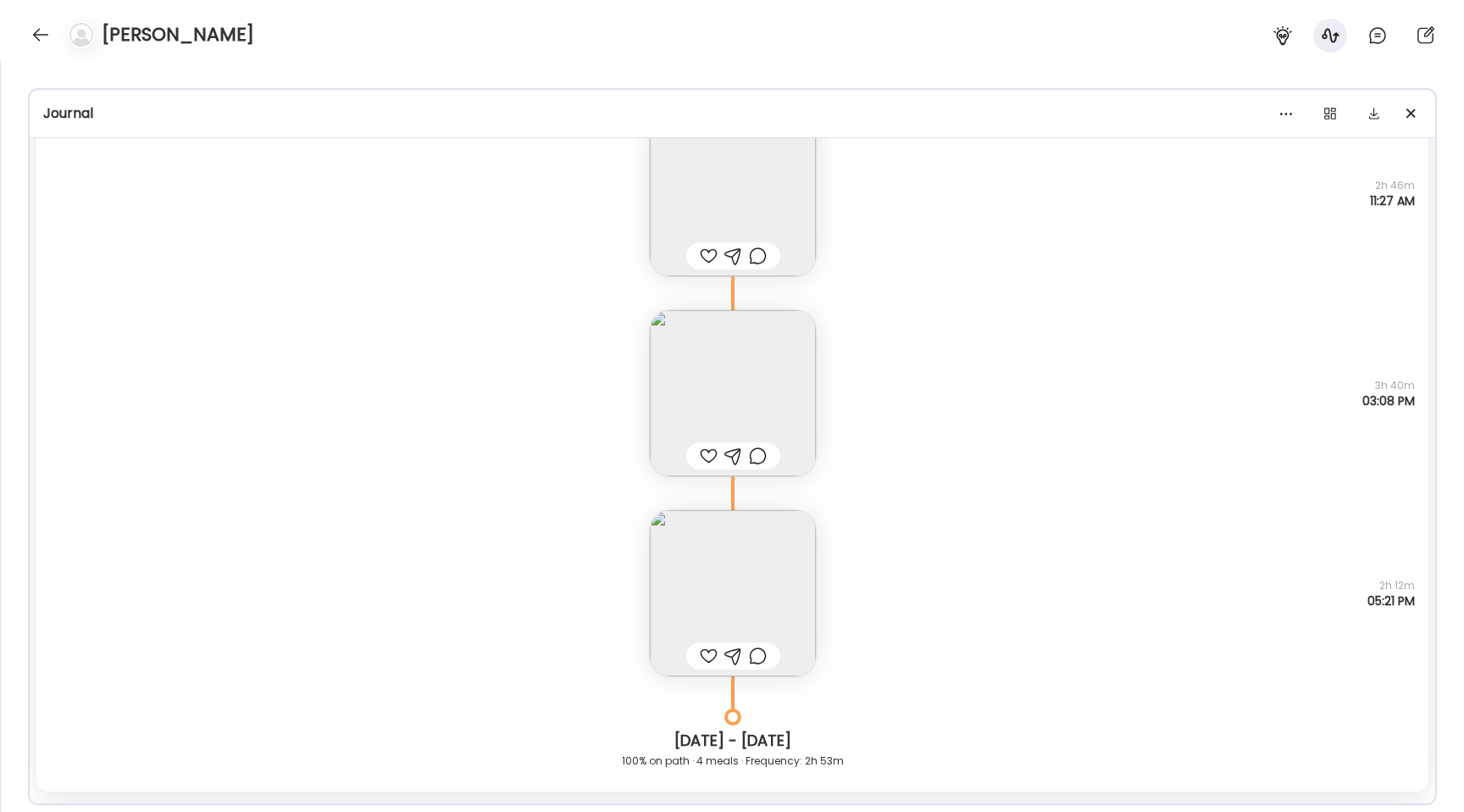
scroll to position [6008, 0]
click at [687, 406] on img at bounding box center [733, 392] width 166 height 166
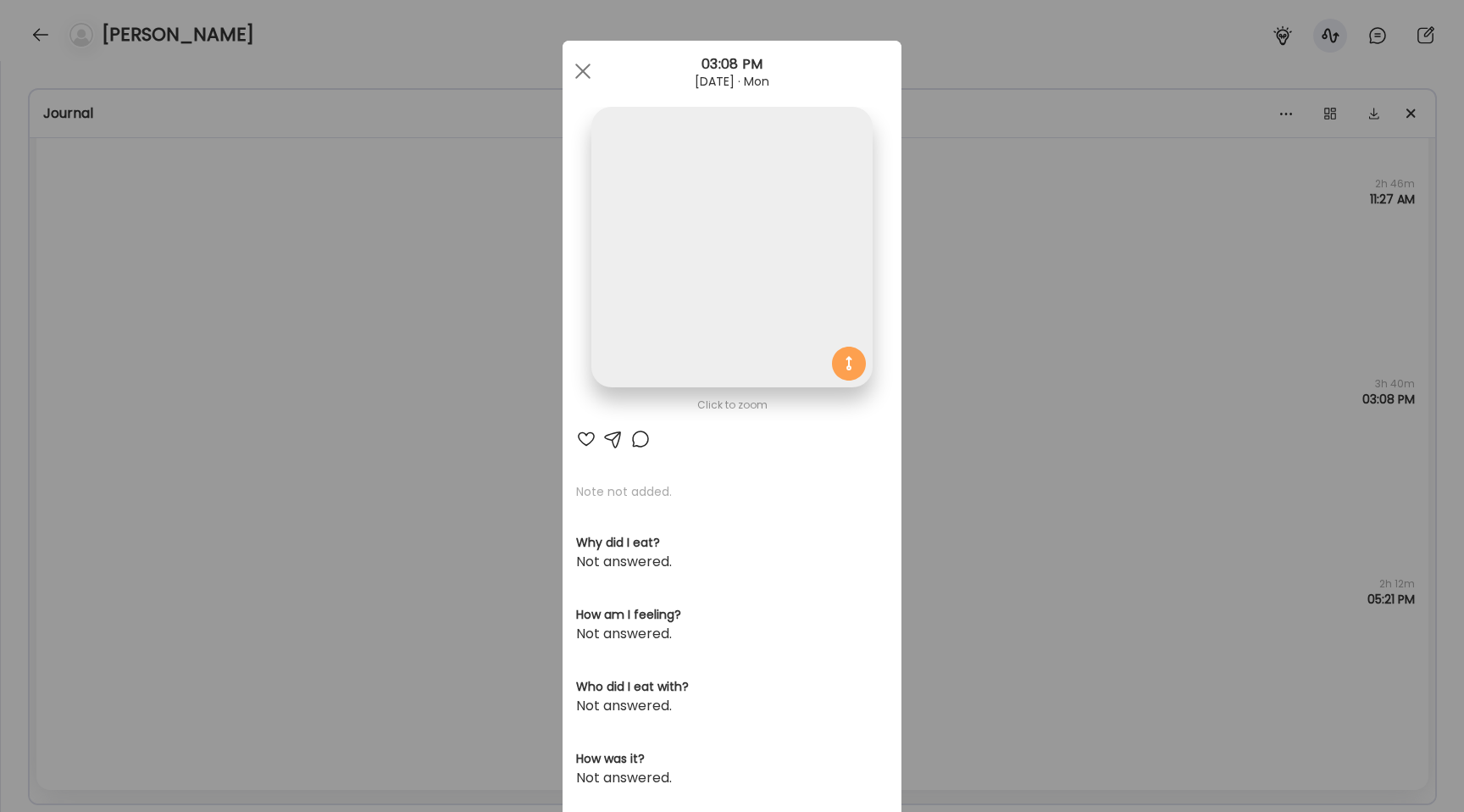
click at [695, 314] on img at bounding box center [732, 247] width 281 height 281
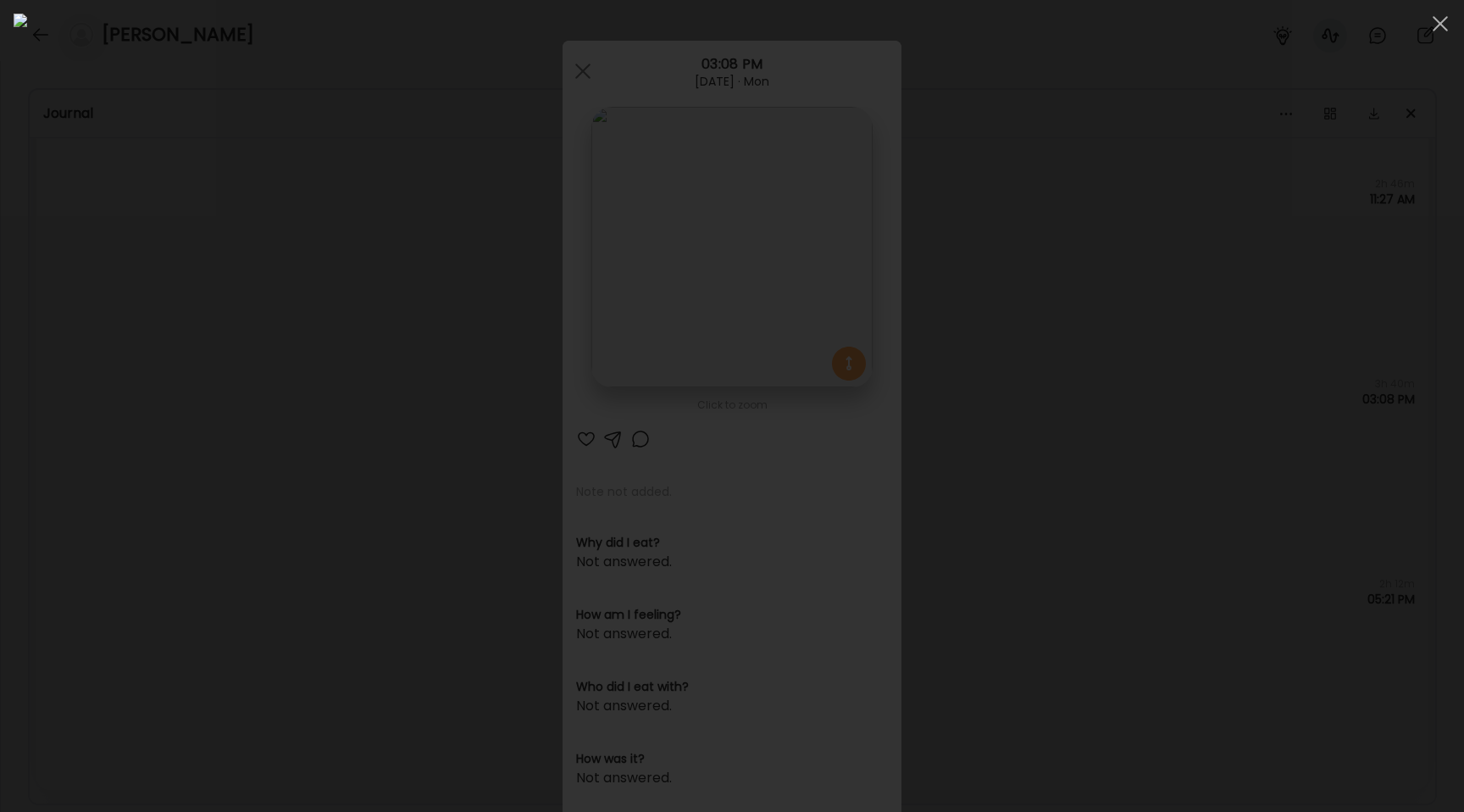
click at [216, 389] on div at bounding box center [732, 406] width 1437 height 784
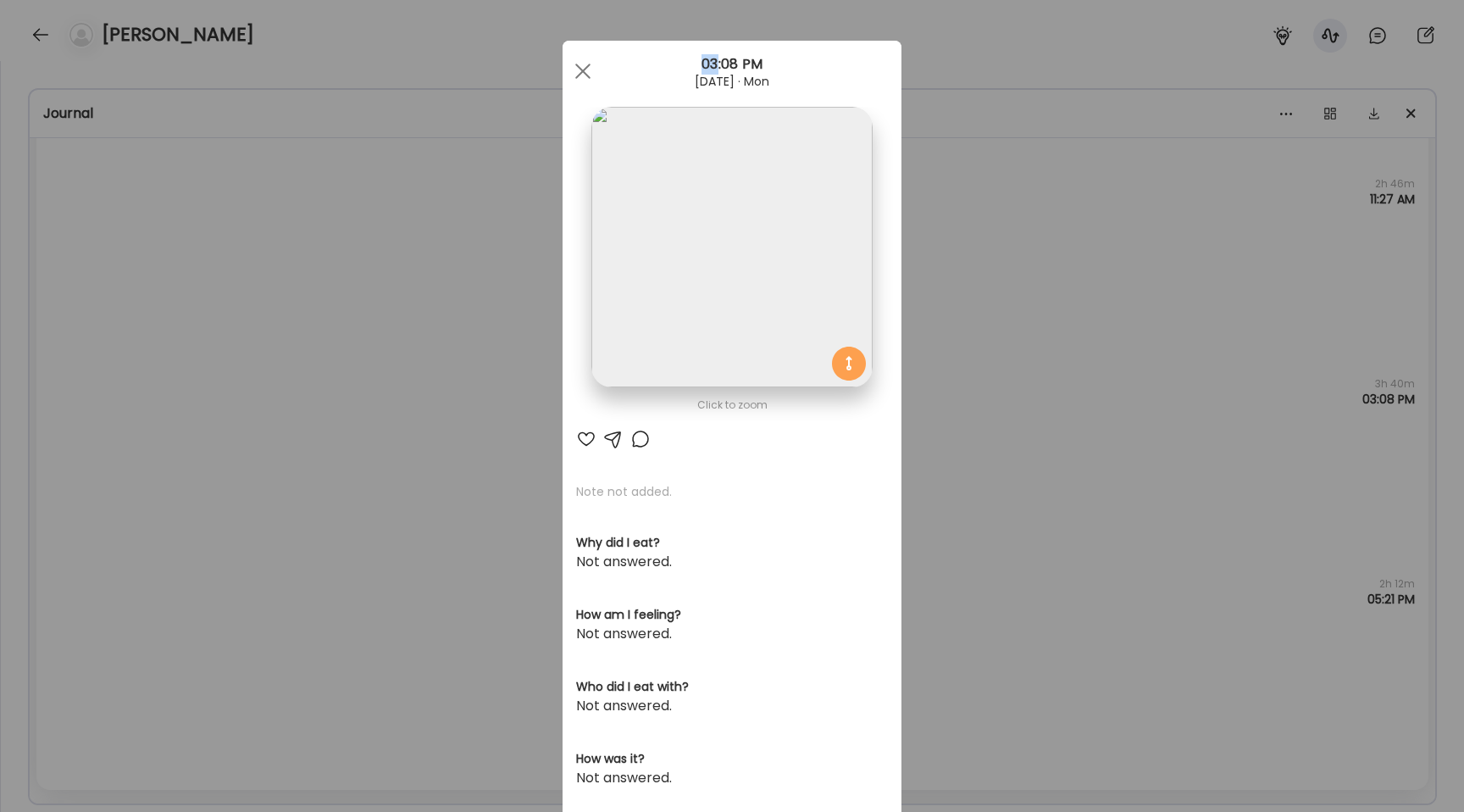
click at [216, 389] on div "Ate Coach Dashboard Wahoo! It’s official Take a moment to set up your Coach Pro…" at bounding box center [732, 406] width 1464 height 812
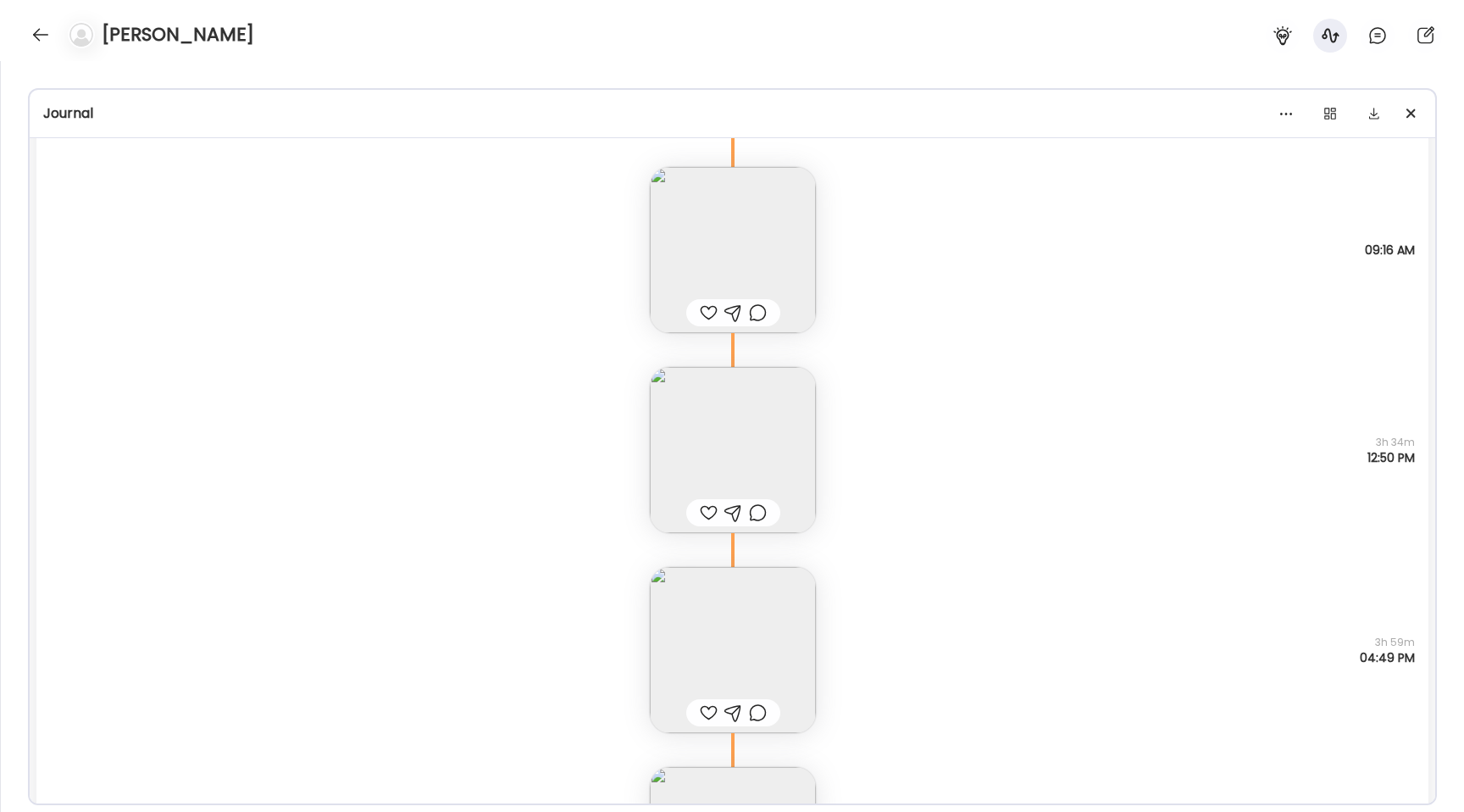
scroll to position [4167, 0]
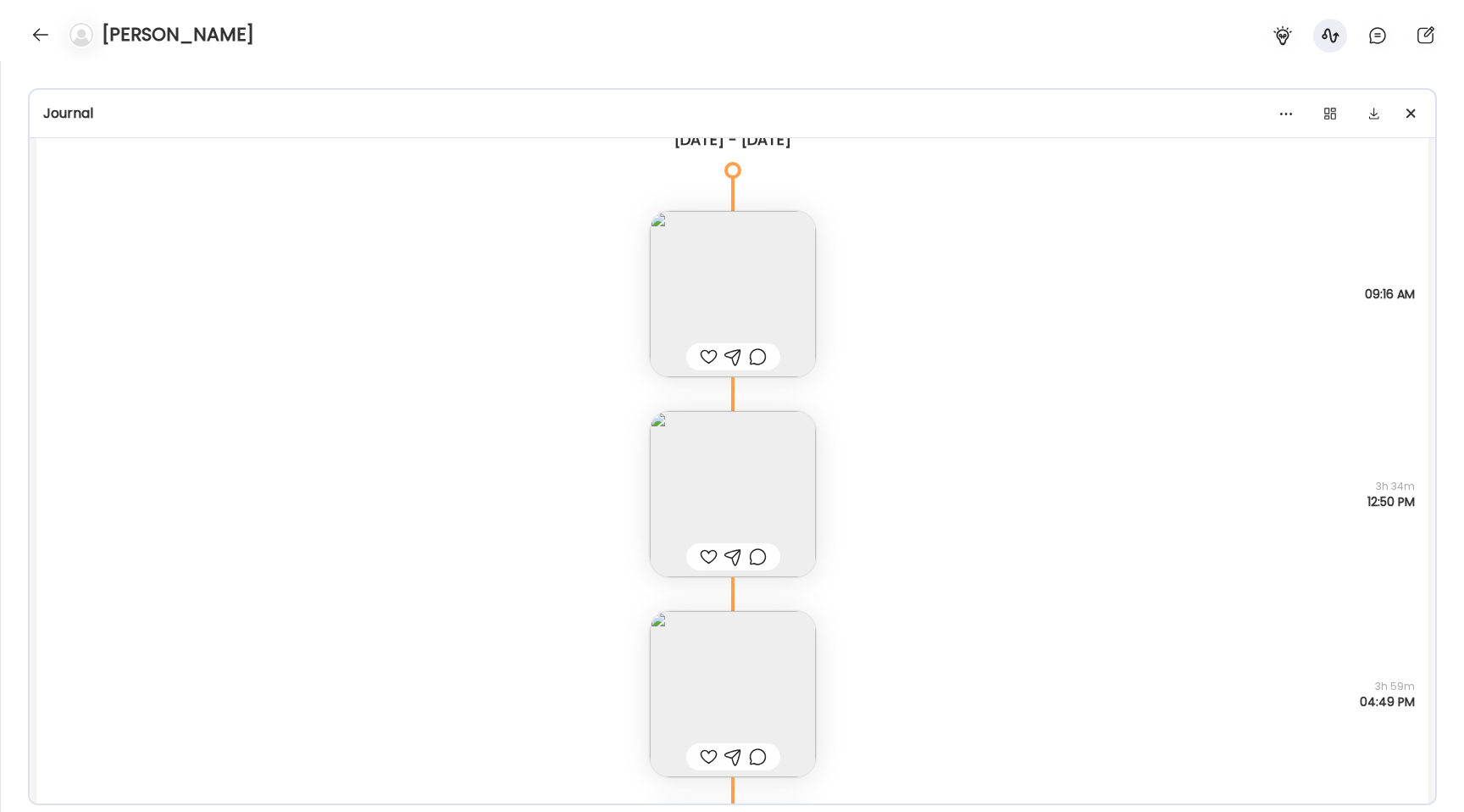
click at [773, 235] on img at bounding box center [733, 294] width 166 height 166
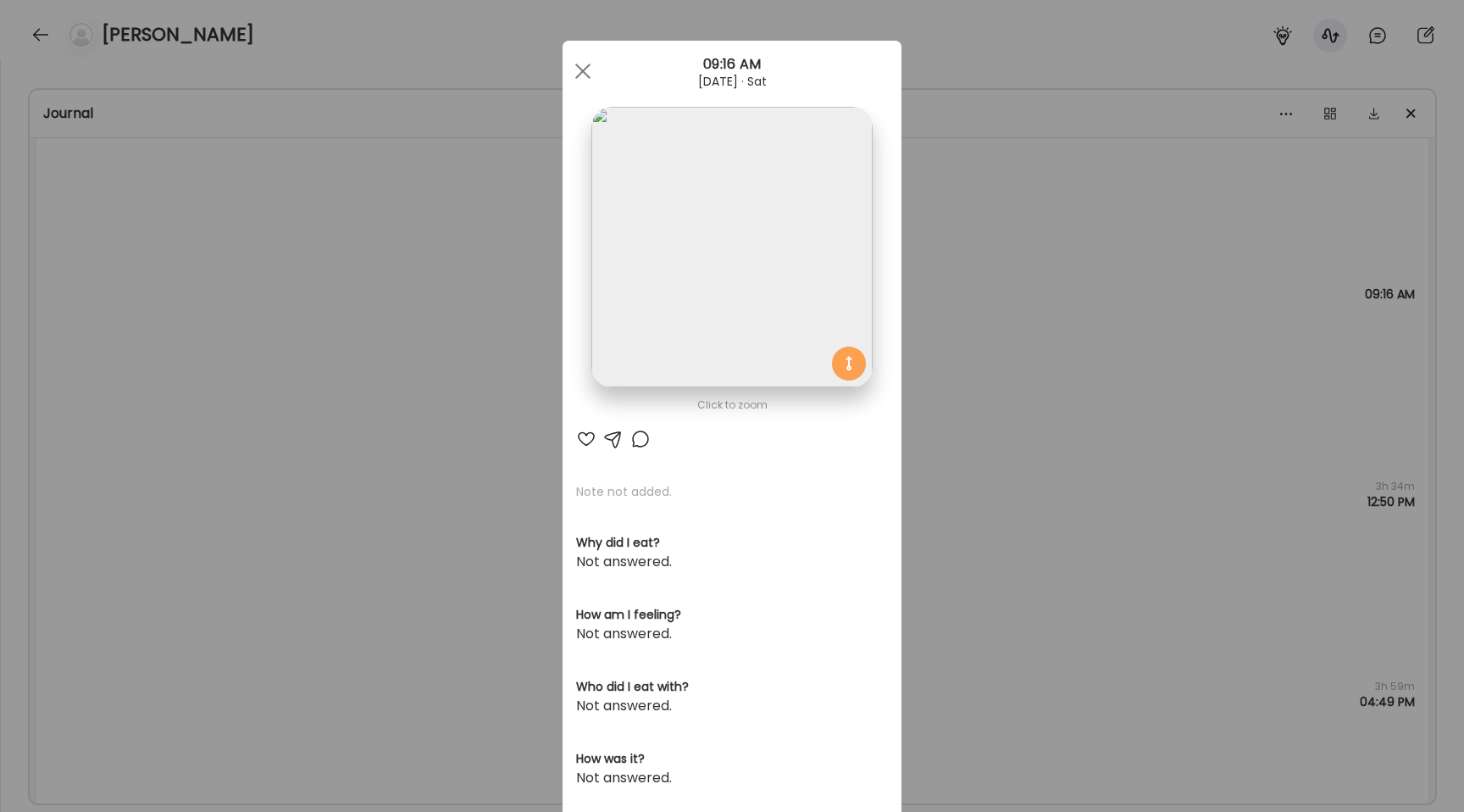
click at [761, 216] on img at bounding box center [732, 247] width 281 height 281
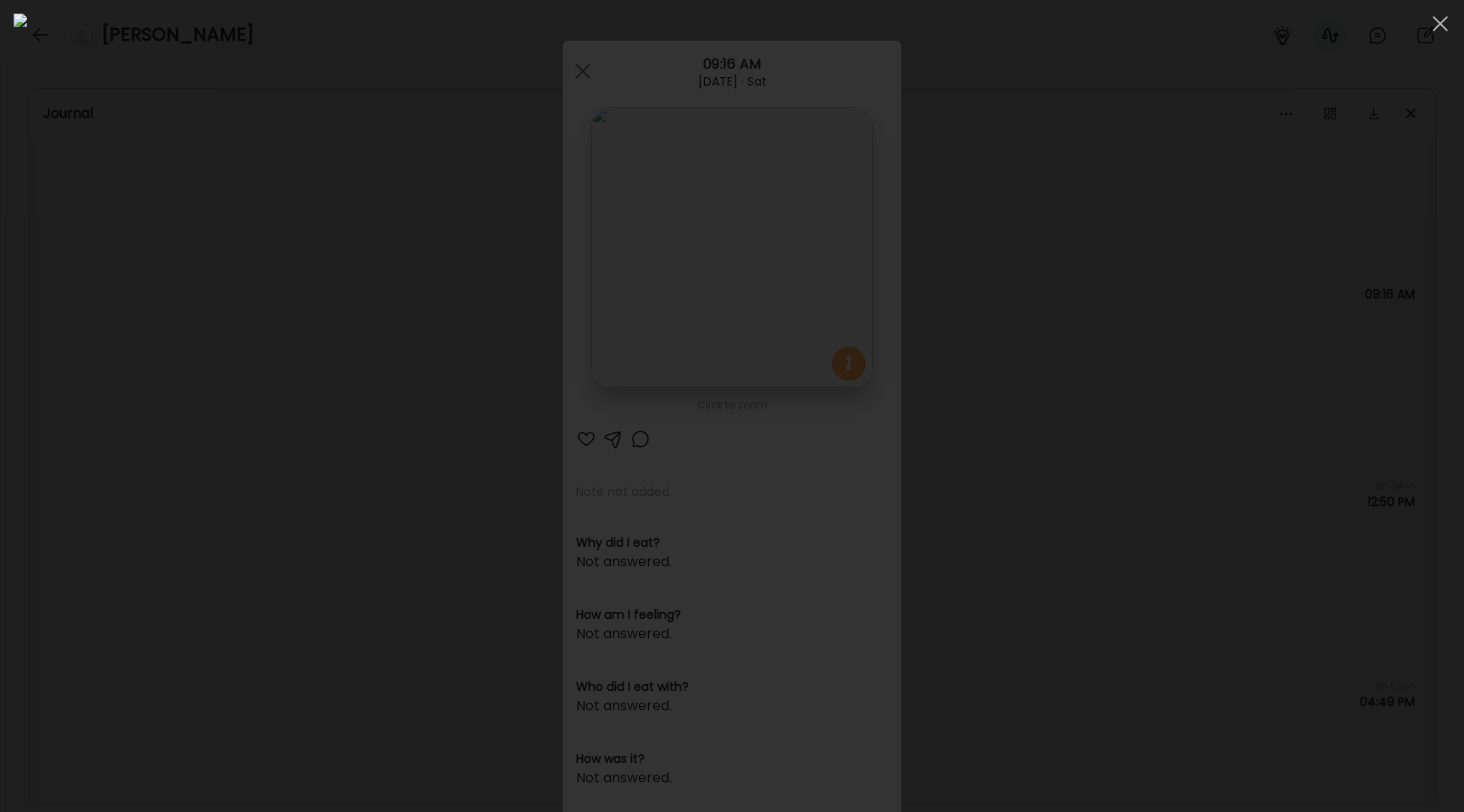
click at [244, 313] on div at bounding box center [732, 406] width 1437 height 784
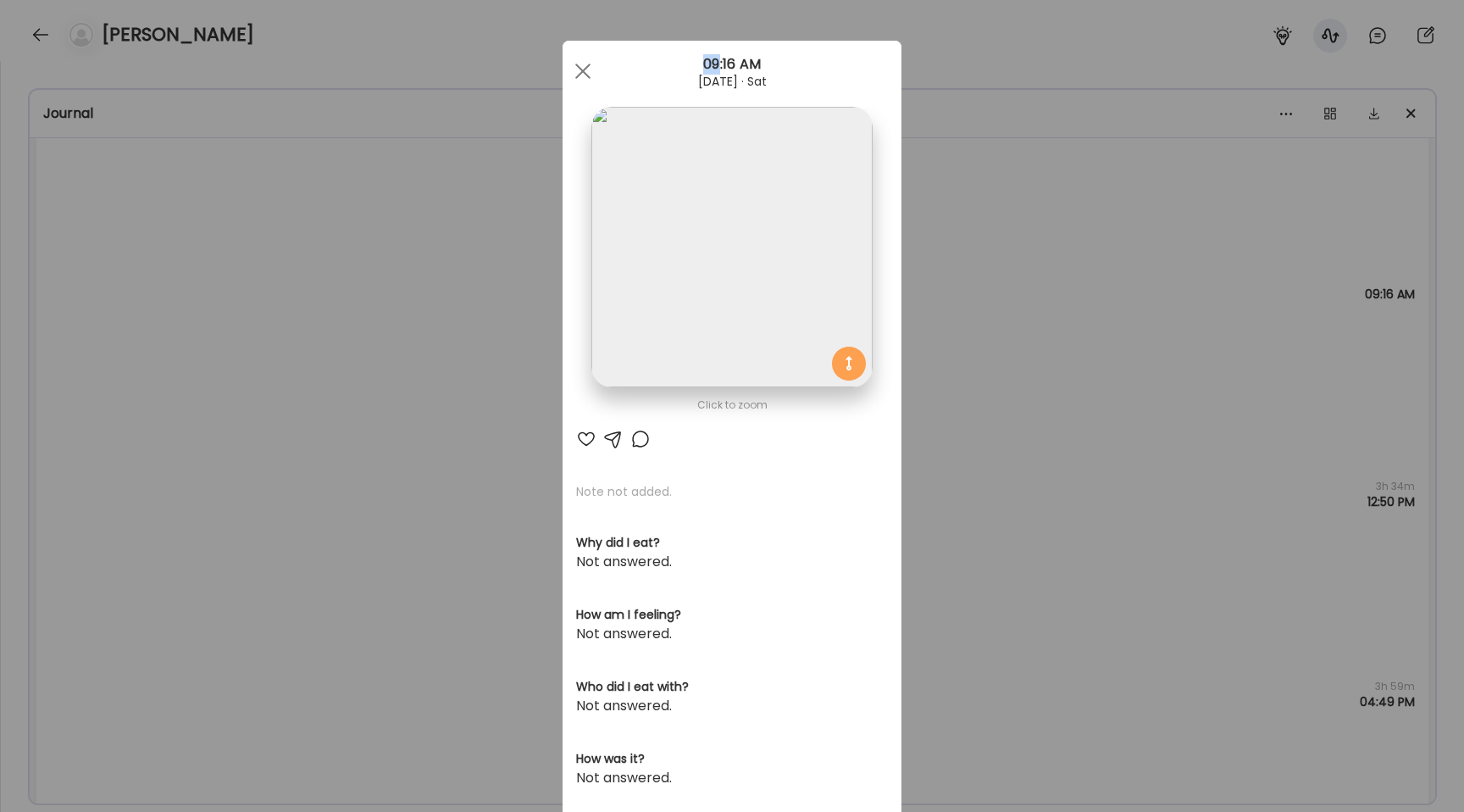
click at [244, 313] on div "Ate Coach Dashboard Wahoo! It’s official Take a moment to set up your Coach Pro…" at bounding box center [732, 406] width 1464 height 812
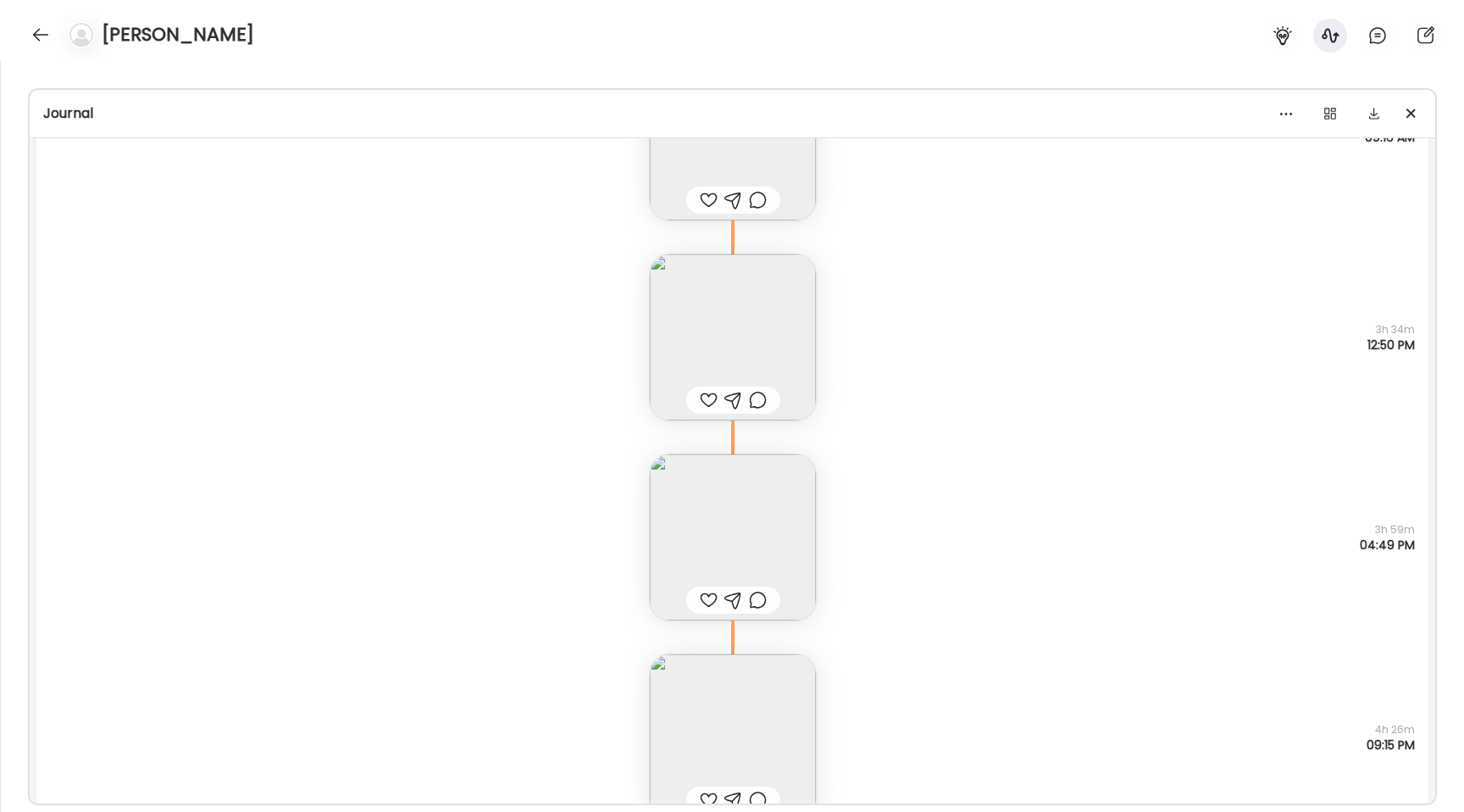
scroll to position [4376, 0]
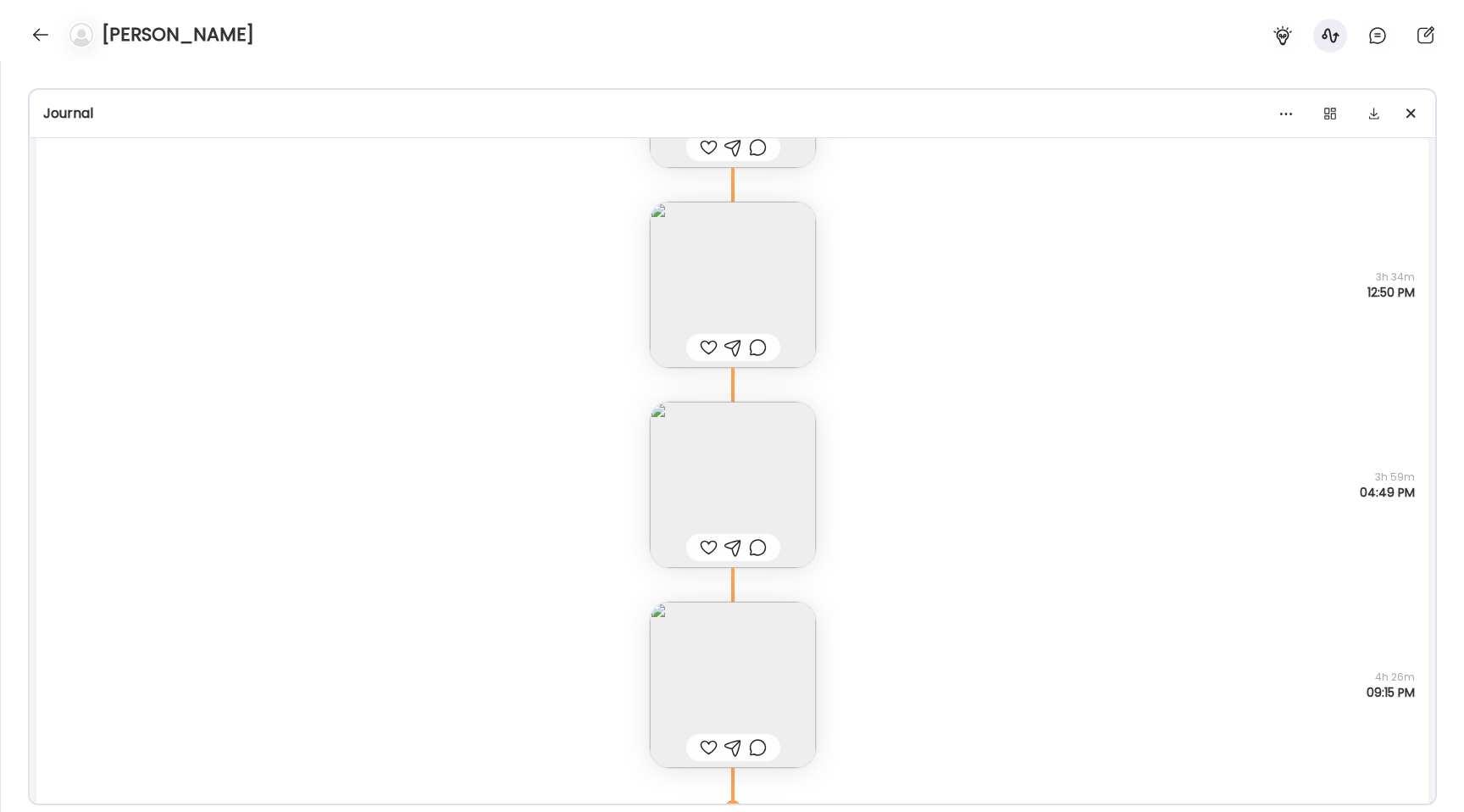
click at [736, 714] on img at bounding box center [733, 684] width 166 height 166
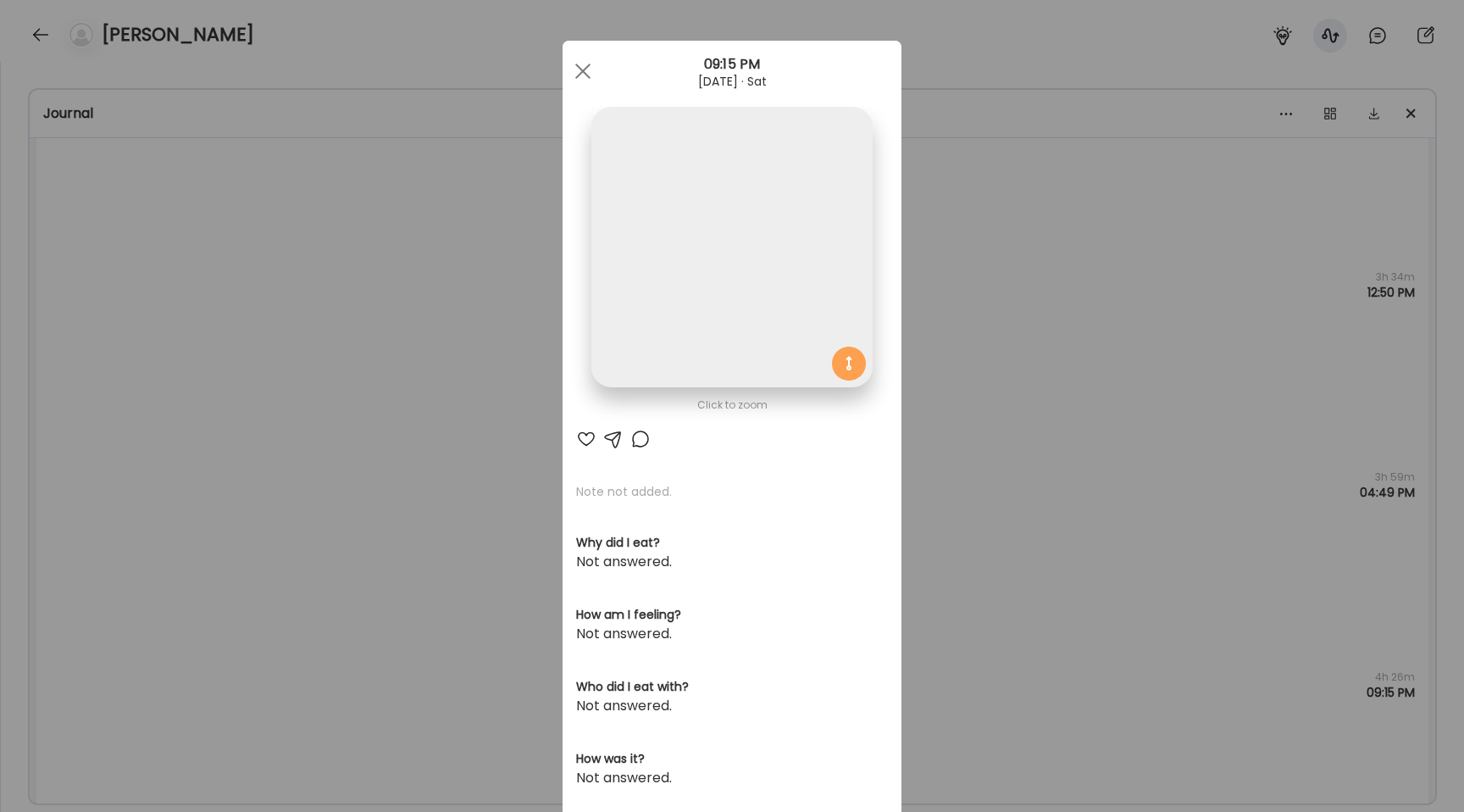
click at [654, 278] on img at bounding box center [732, 247] width 281 height 281
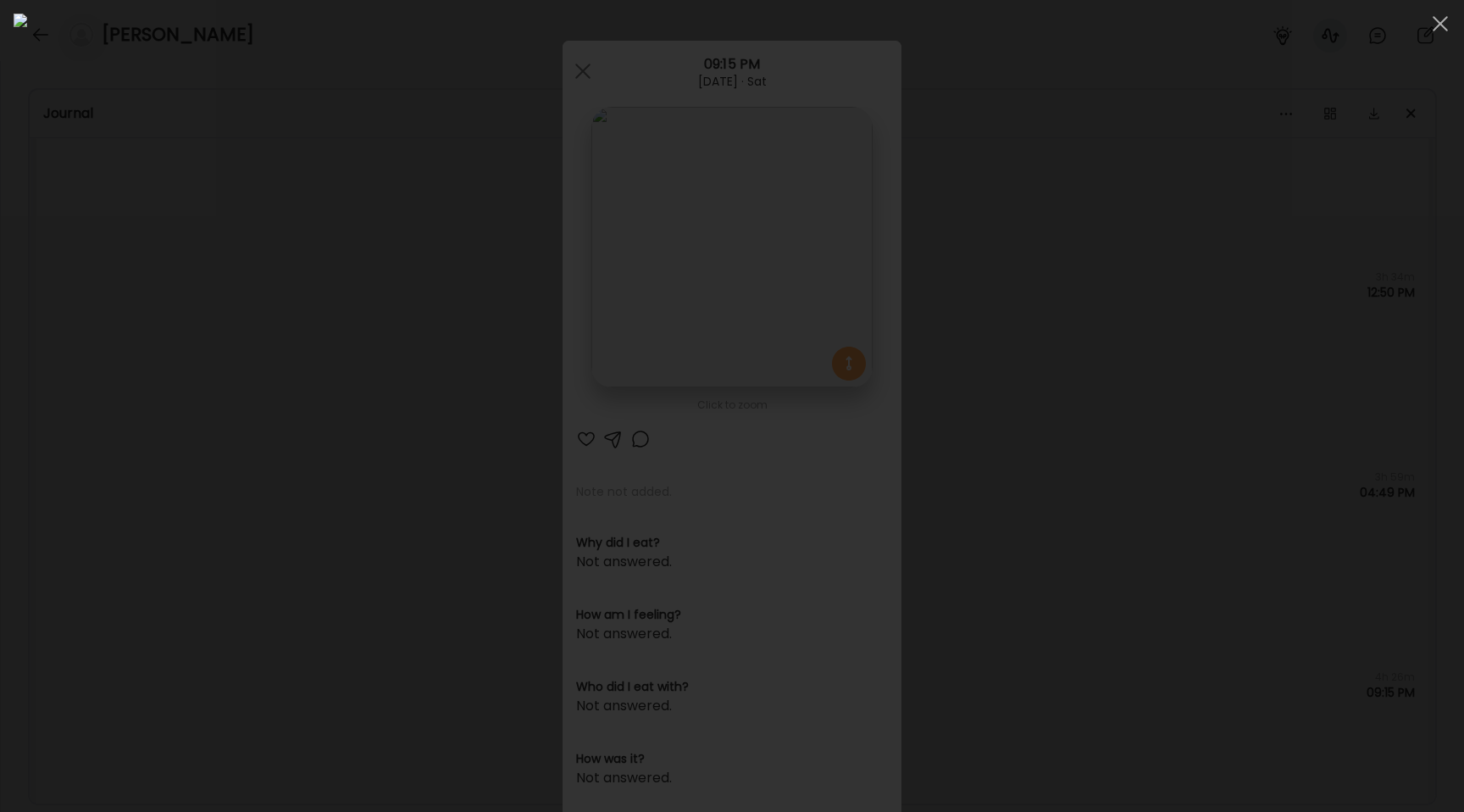
click at [222, 292] on div at bounding box center [732, 406] width 1437 height 784
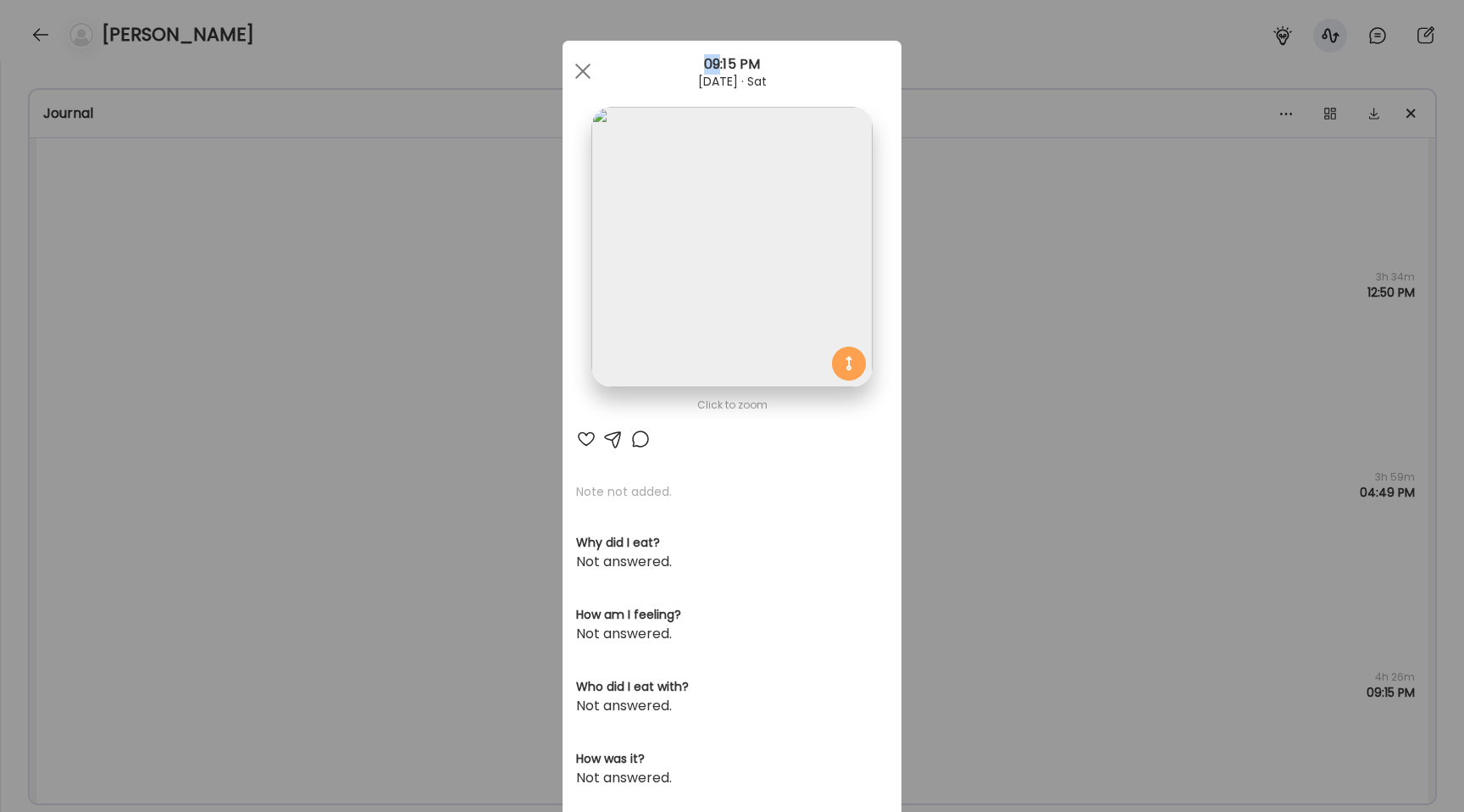
click at [222, 292] on div "Ate Coach Dashboard Wahoo! It’s official Take a moment to set up your Coach Pro…" at bounding box center [732, 406] width 1464 height 812
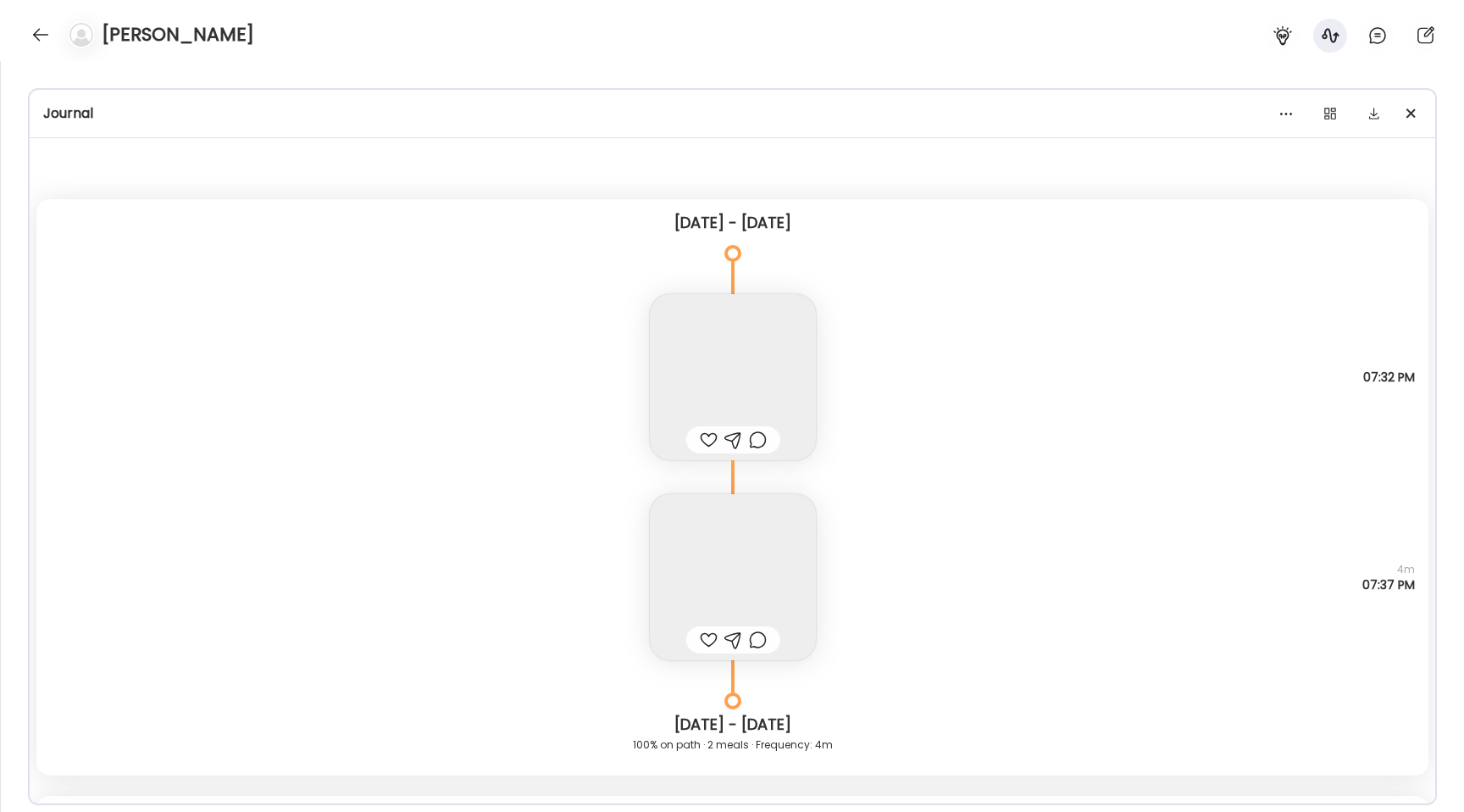
scroll to position [7620, 0]
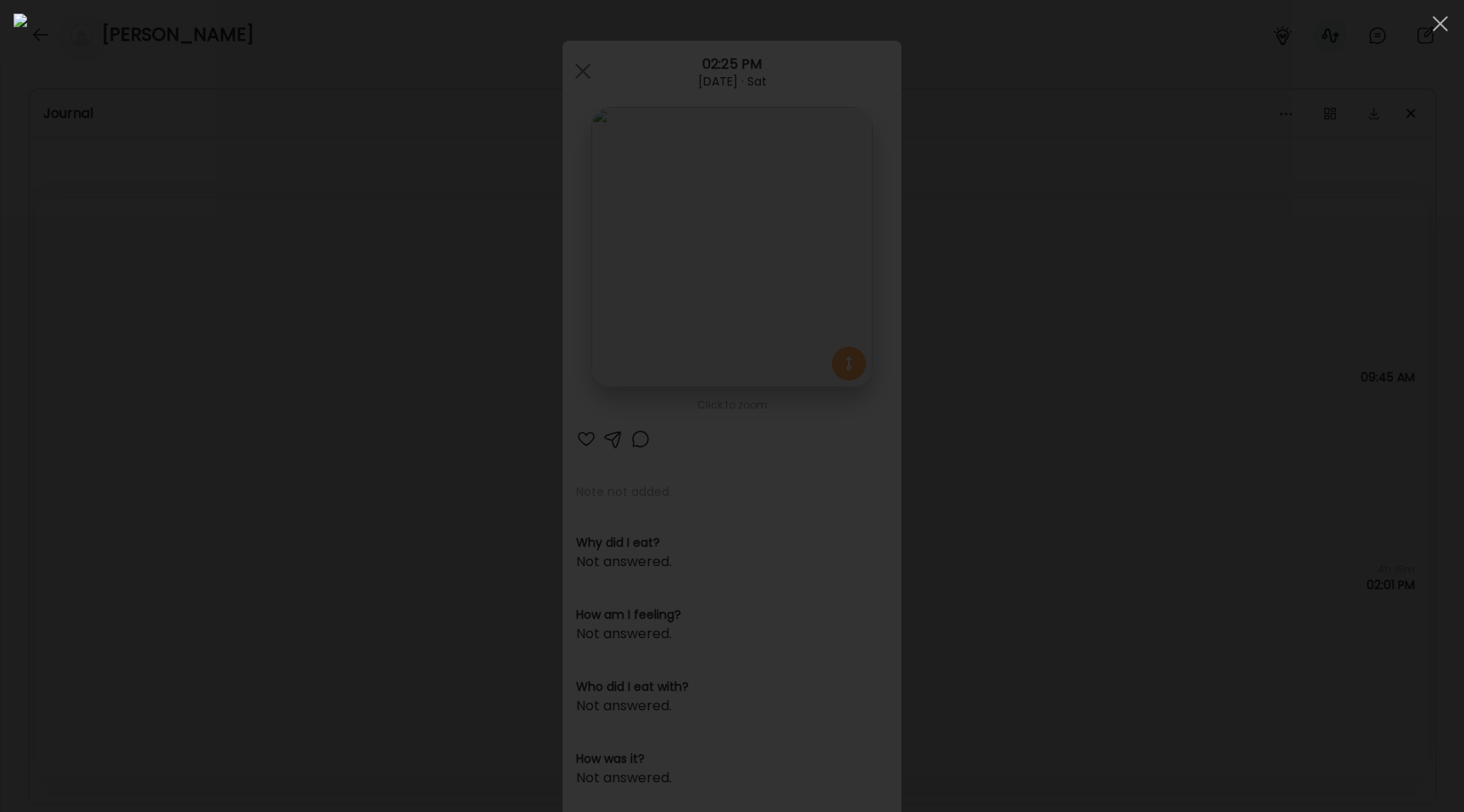
scroll to position [10895, 0]
click at [225, 348] on div at bounding box center [732, 406] width 1437 height 784
click at [225, 348] on div "Ate Coach Dashboard Wahoo! It’s official Take a moment to set up your Coach Pro…" at bounding box center [732, 406] width 1464 height 812
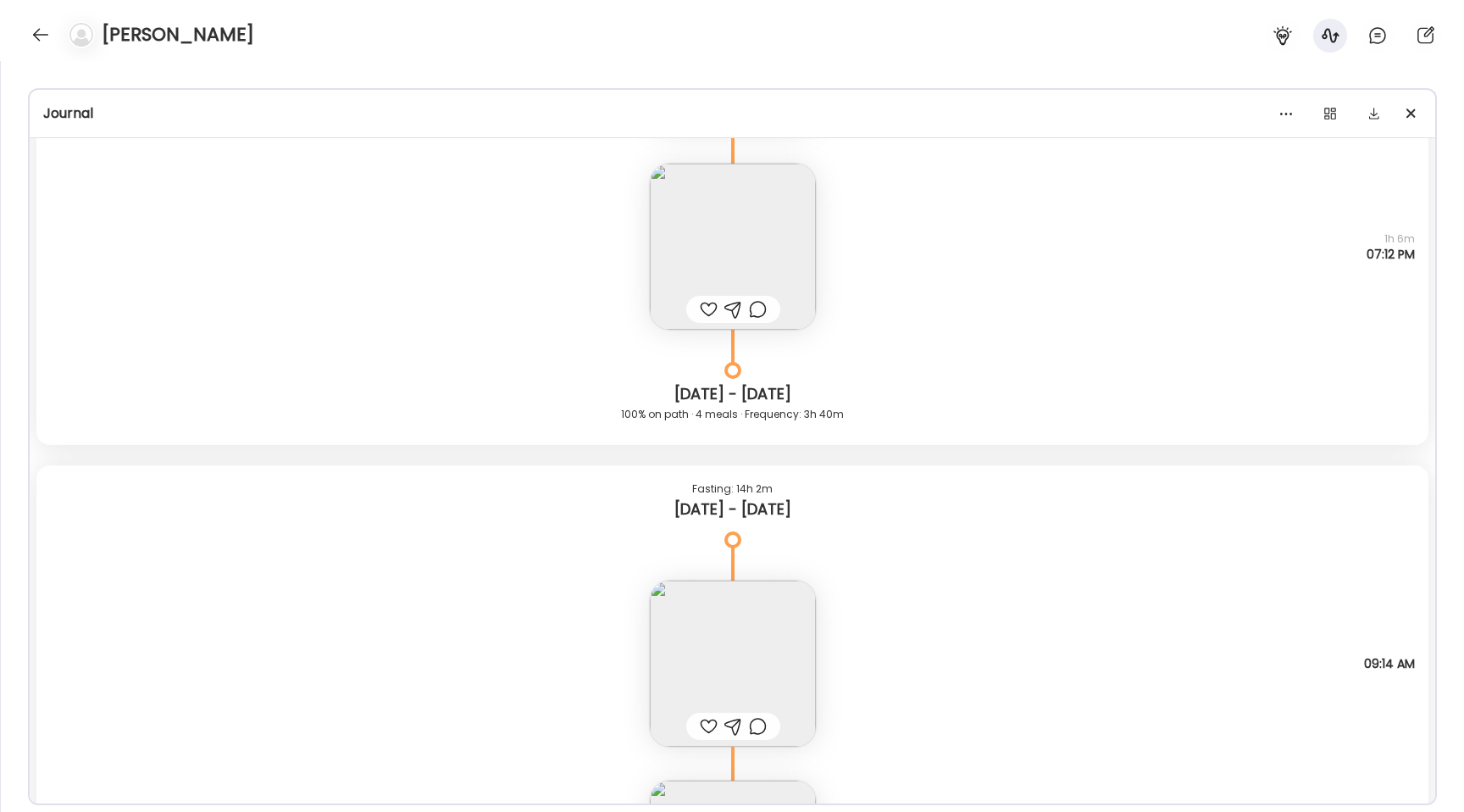
scroll to position [9134, 0]
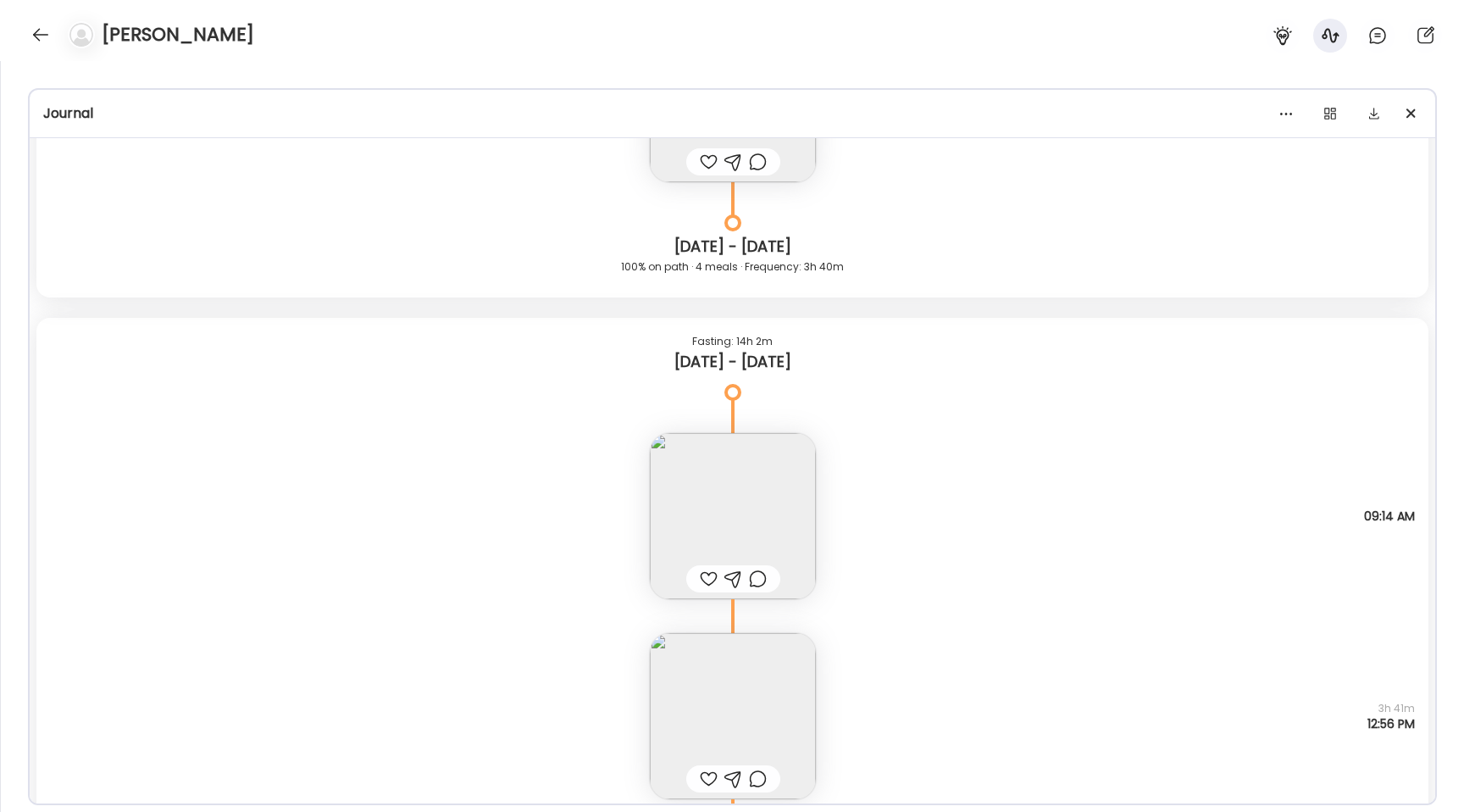
click at [675, 502] on img at bounding box center [733, 516] width 166 height 166
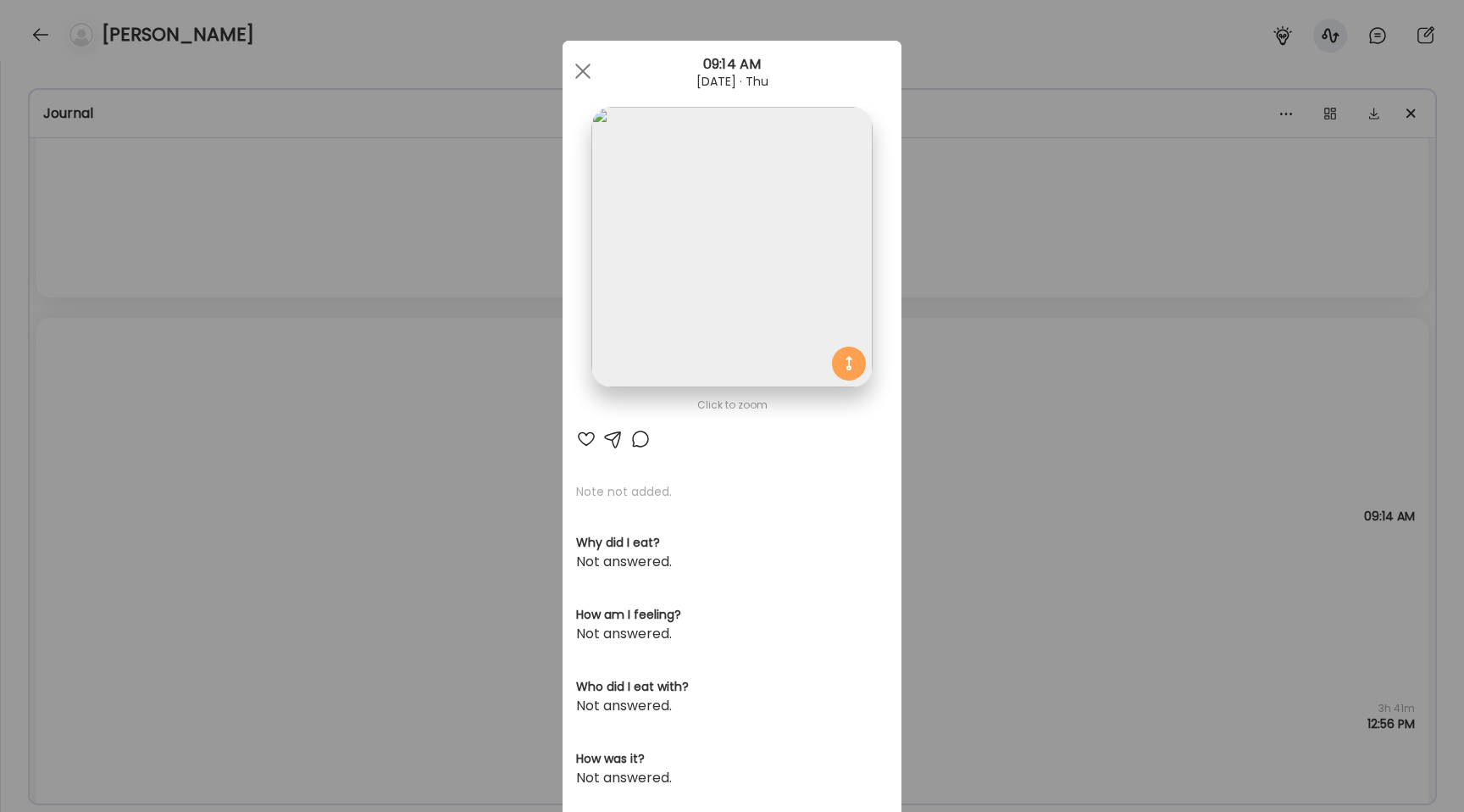
click at [636, 336] on img at bounding box center [732, 247] width 281 height 281
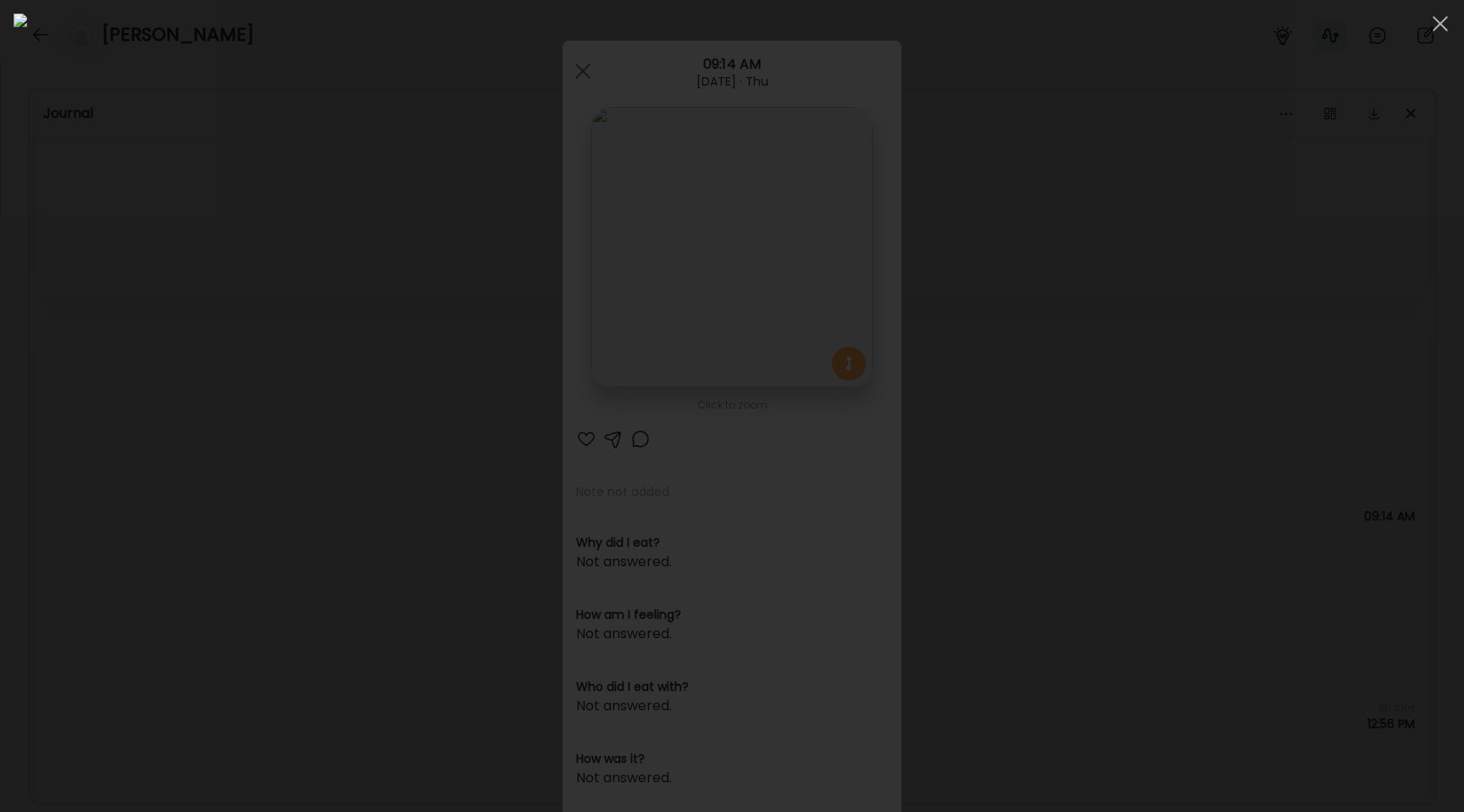
click at [277, 447] on div at bounding box center [732, 406] width 1437 height 784
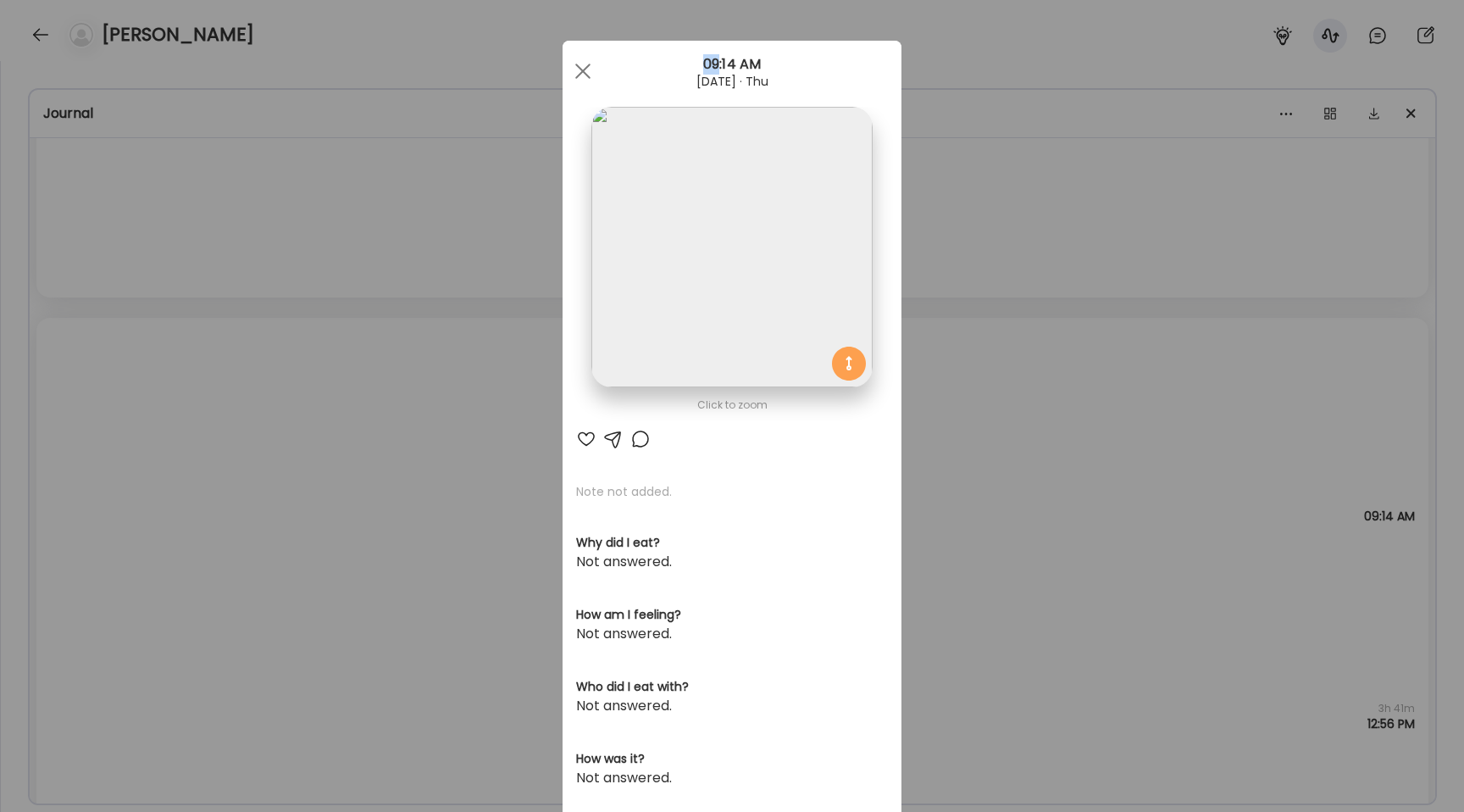
click at [277, 447] on div "Ate Coach Dashboard Wahoo! It’s official Take a moment to set up your Coach Pro…" at bounding box center [732, 406] width 1464 height 812
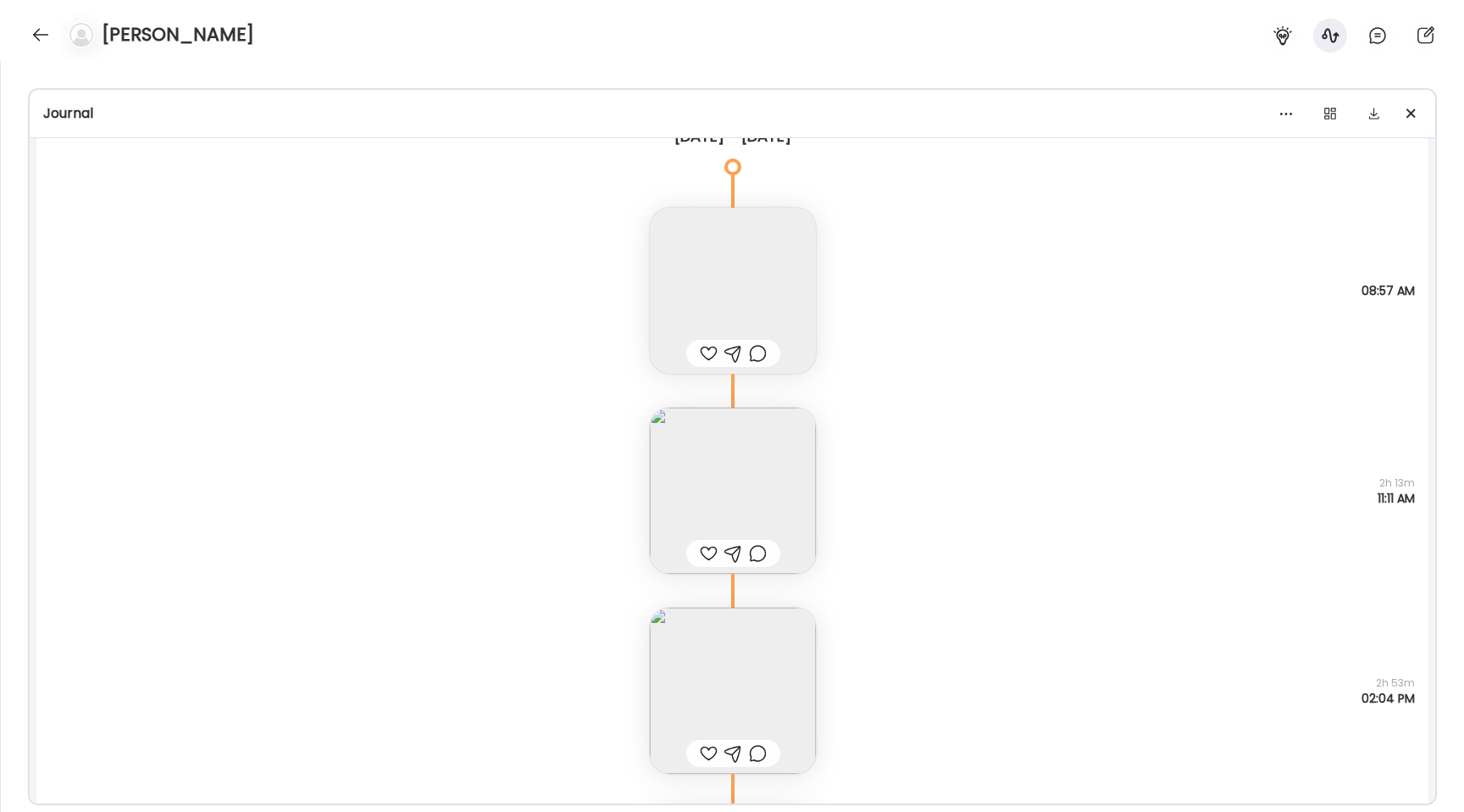
scroll to position [2726, 0]
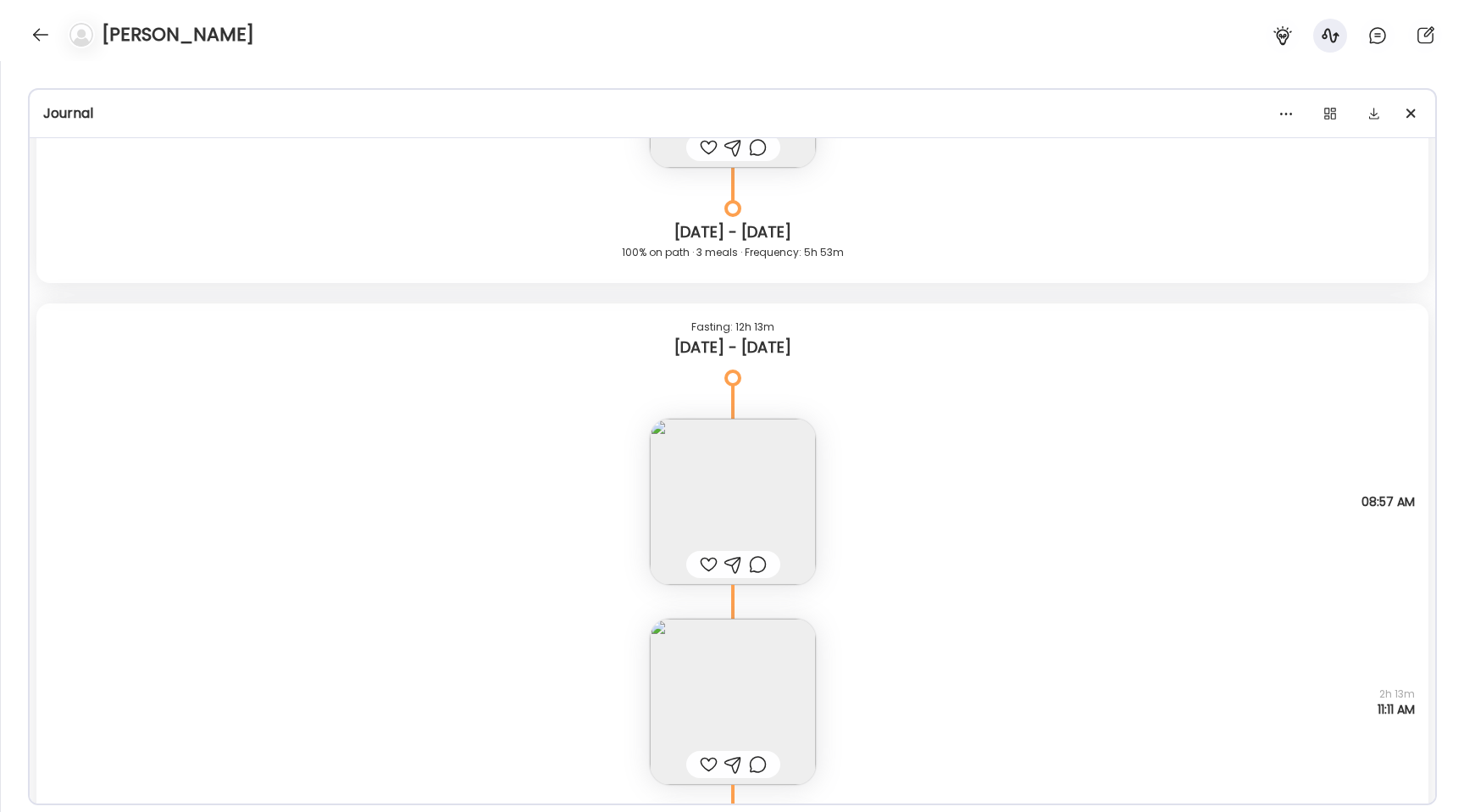
click at [661, 516] on img at bounding box center [733, 501] width 166 height 166
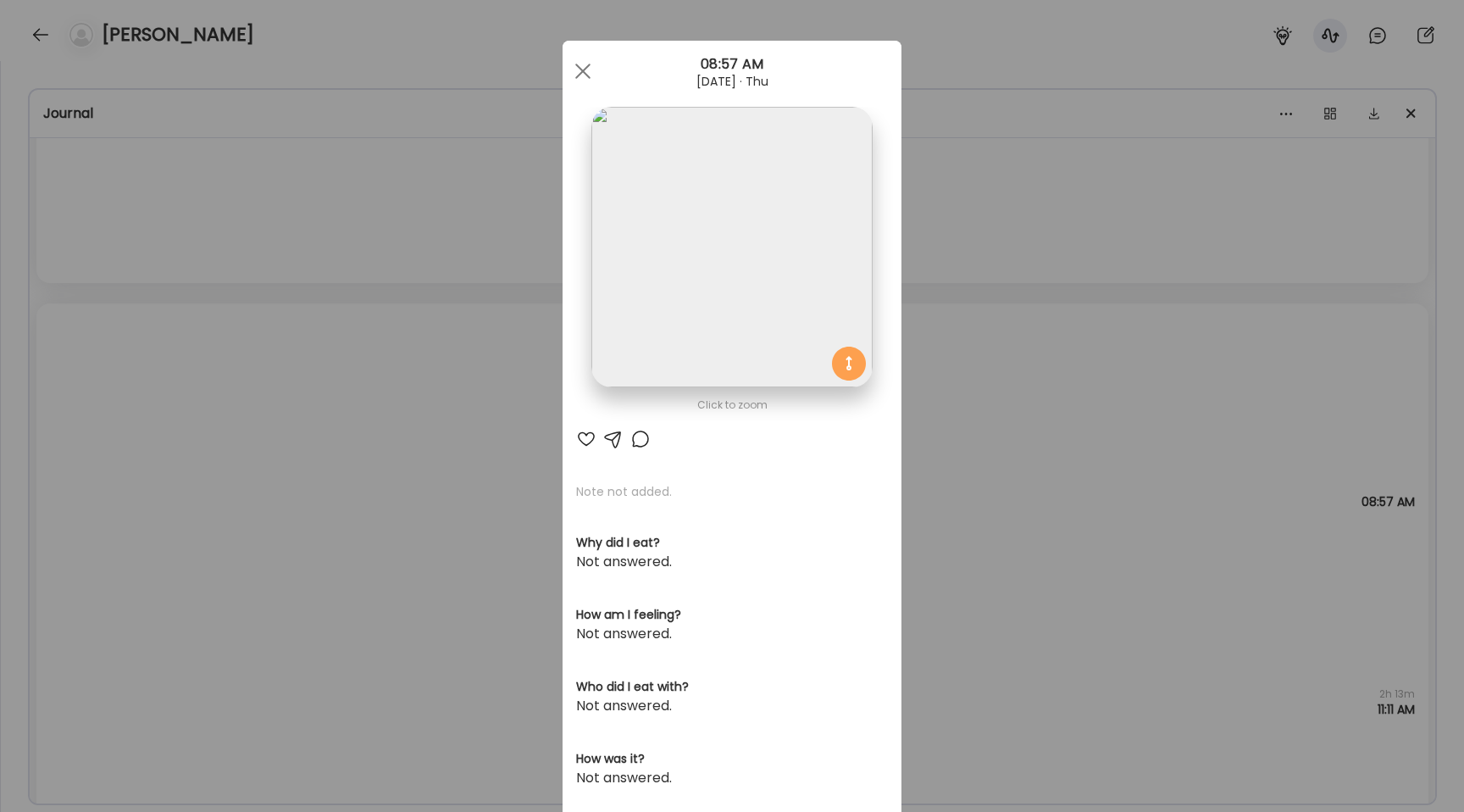
click at [695, 366] on img at bounding box center [732, 247] width 281 height 281
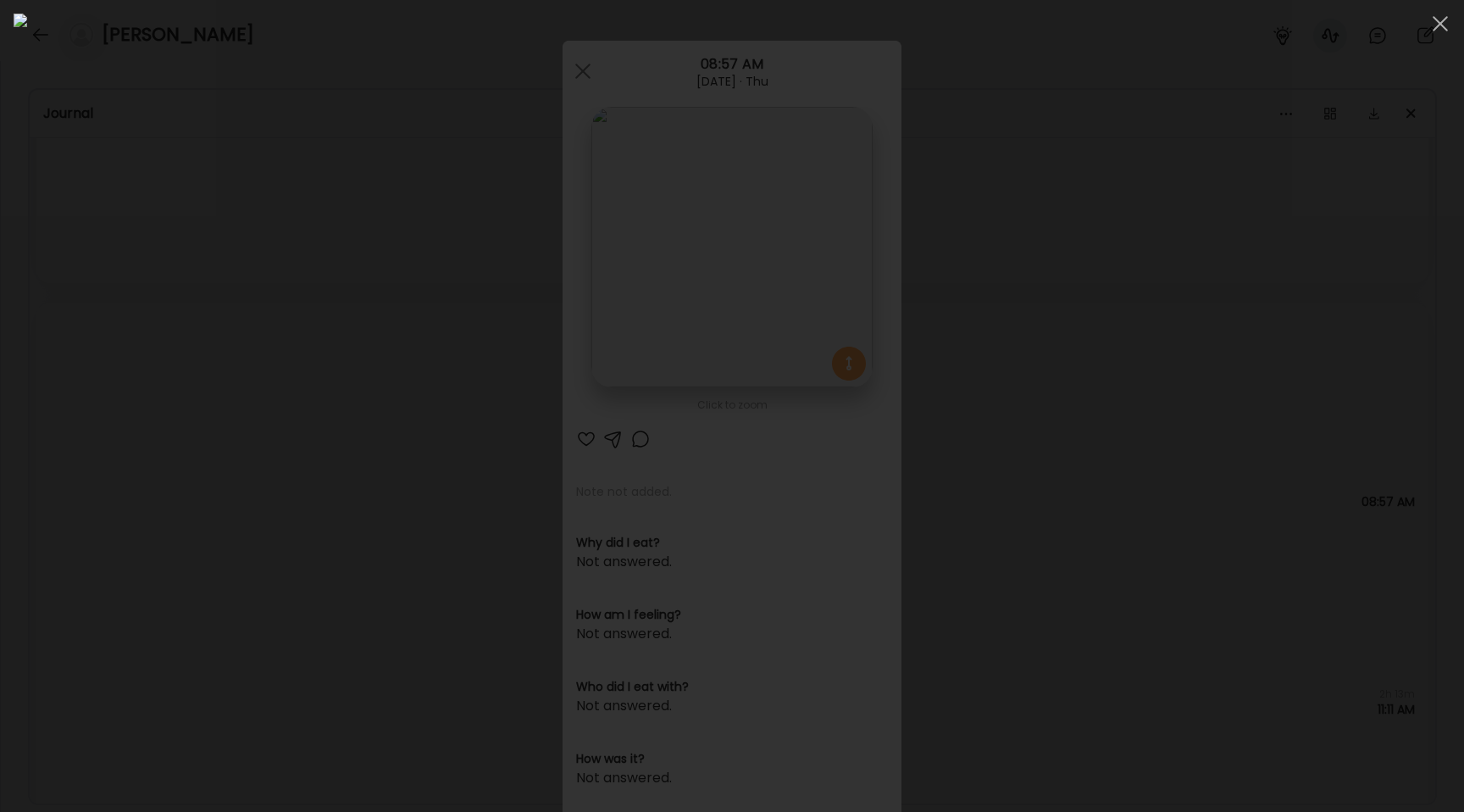
click at [298, 341] on div at bounding box center [732, 406] width 1437 height 784
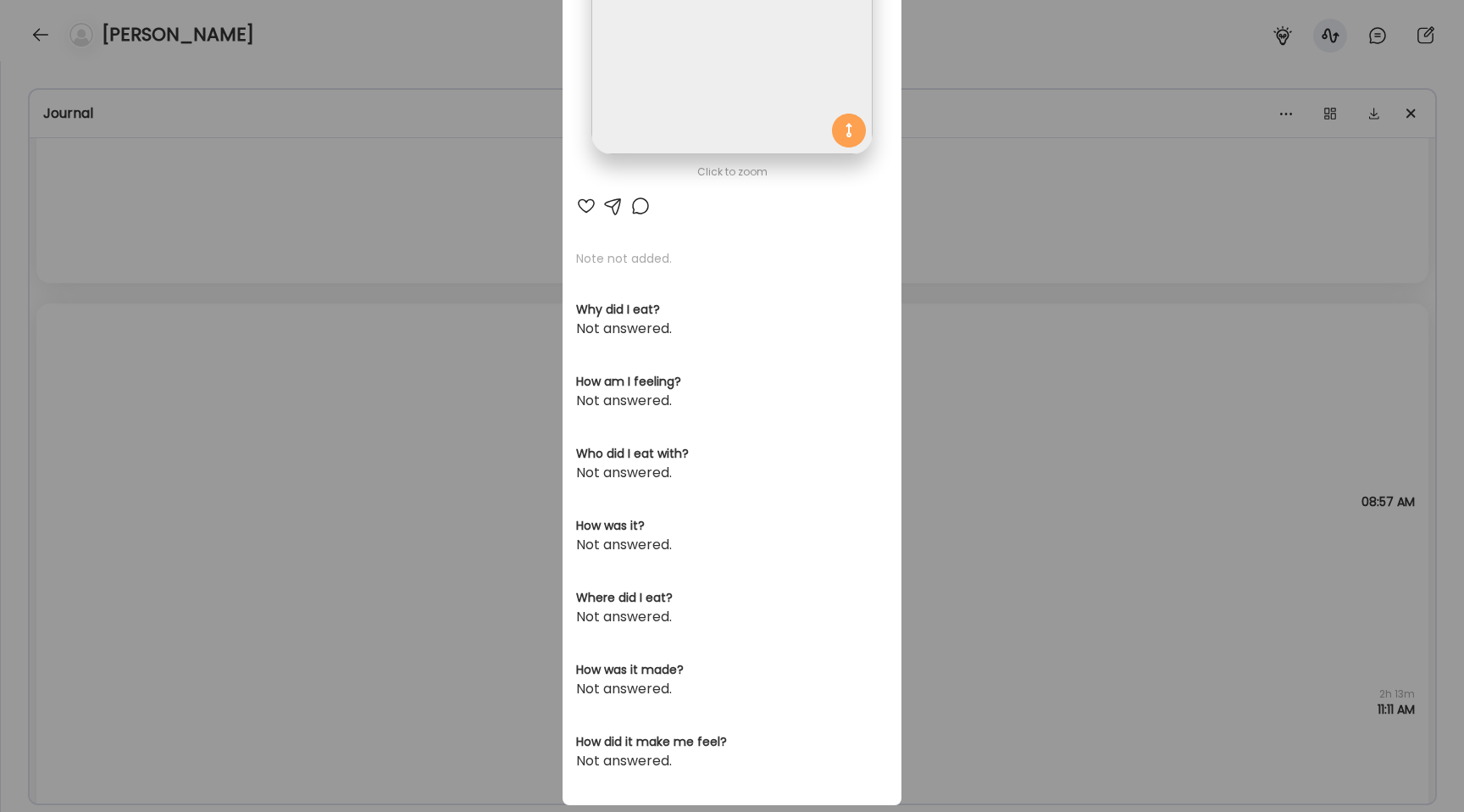
scroll to position [267, 0]
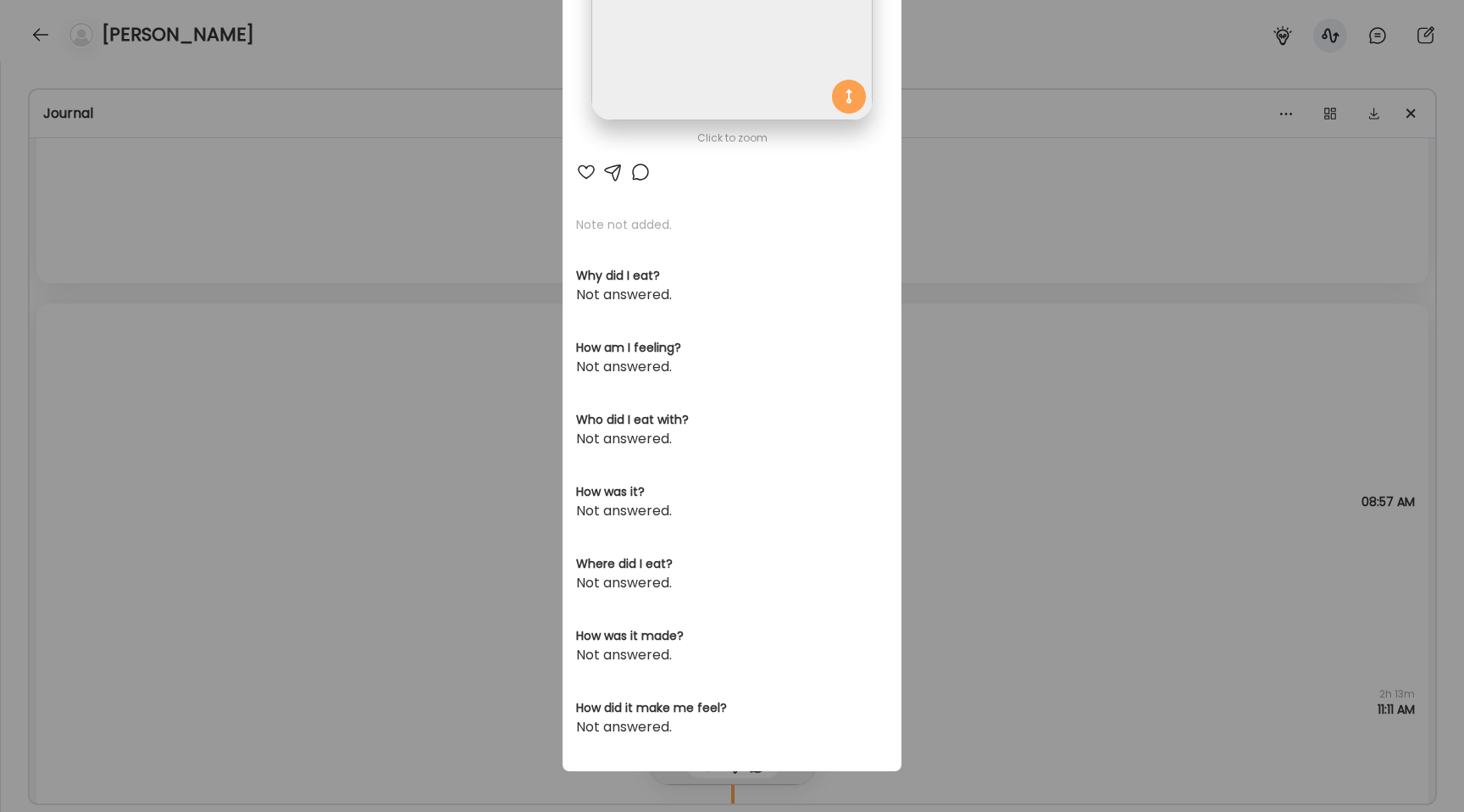
click at [448, 368] on div "Ate Coach Dashboard Wahoo! It’s official Take a moment to set up your Coach Pro…" at bounding box center [732, 406] width 1464 height 812
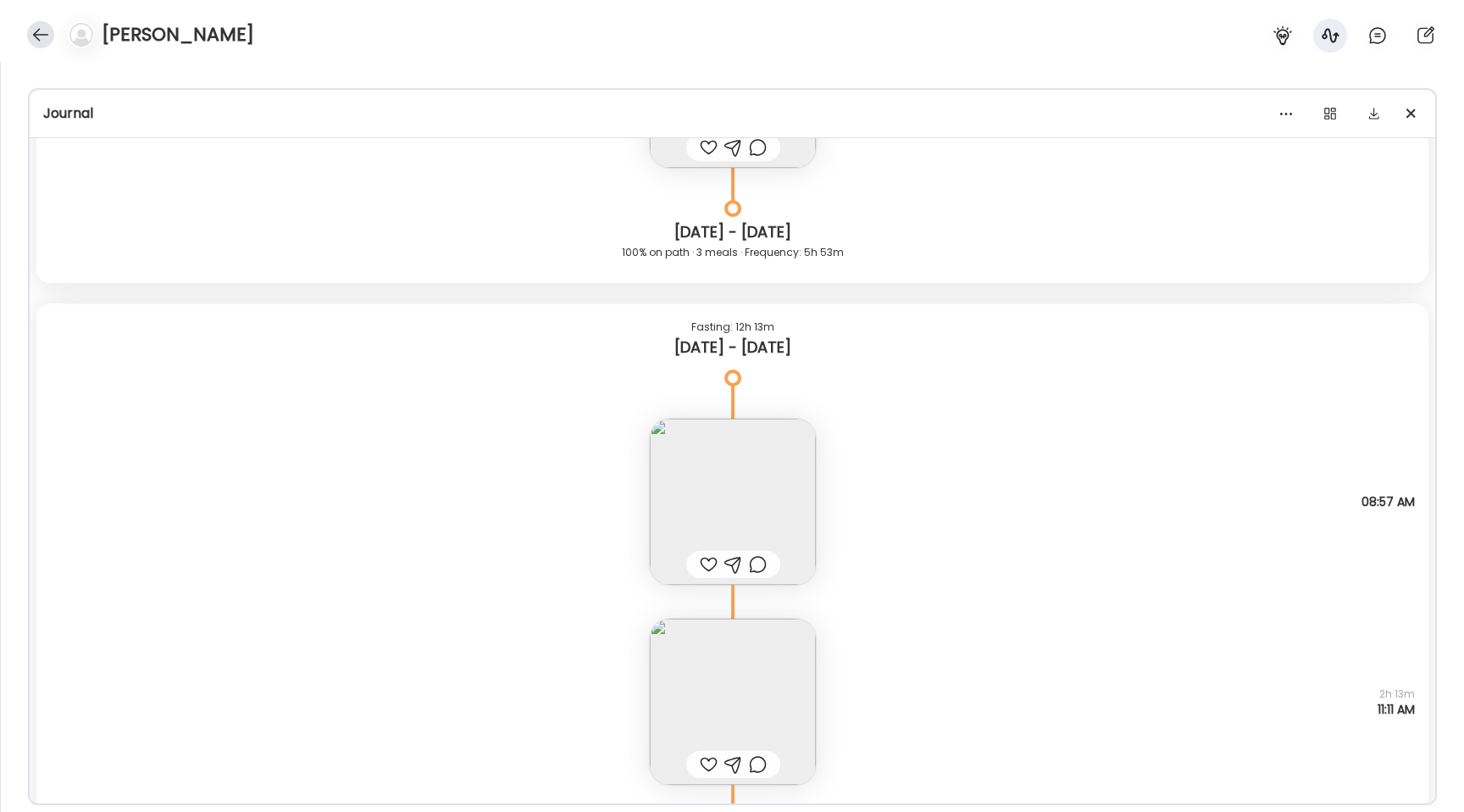
click at [33, 39] on div at bounding box center [40, 34] width 27 height 27
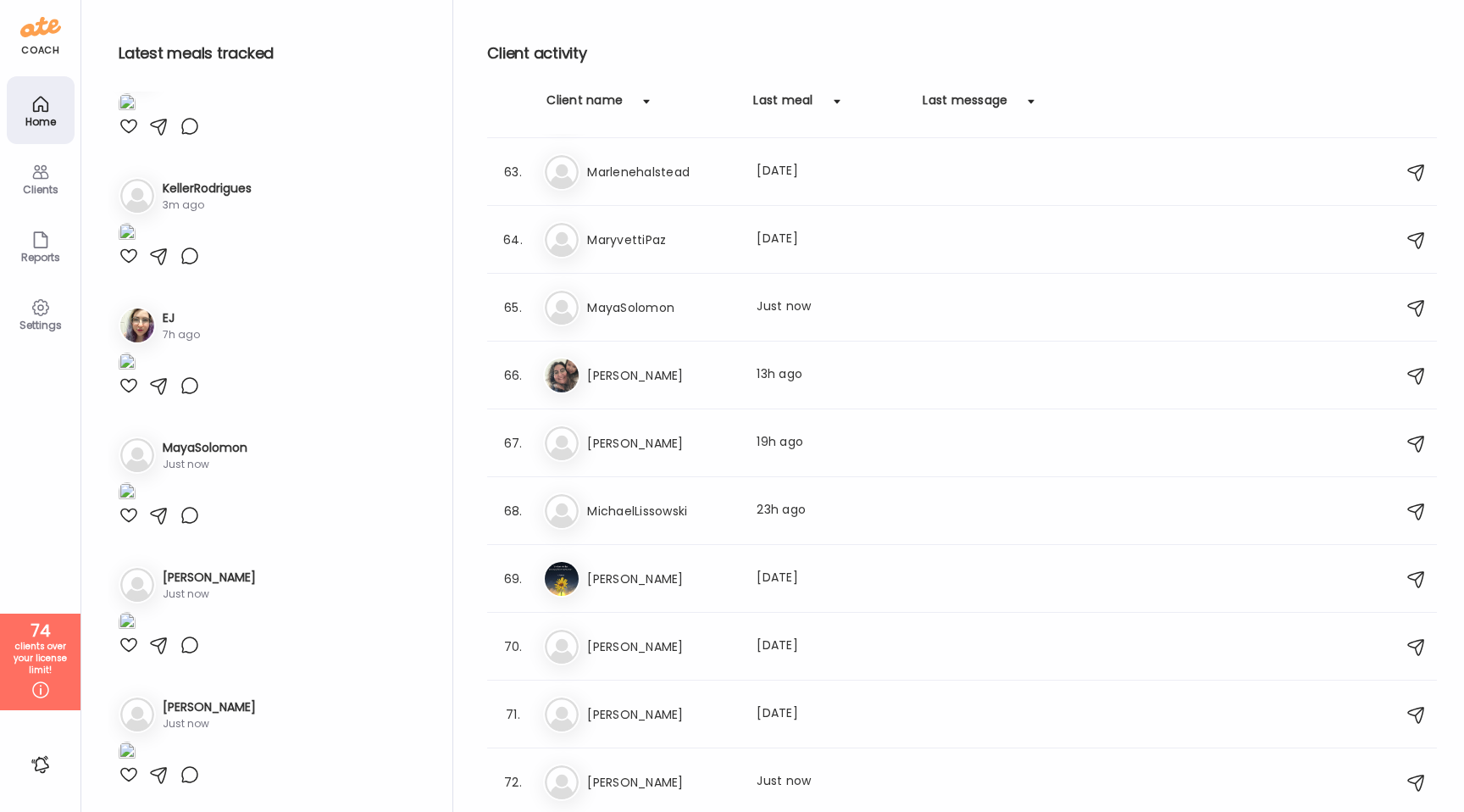
scroll to position [4289, 0]
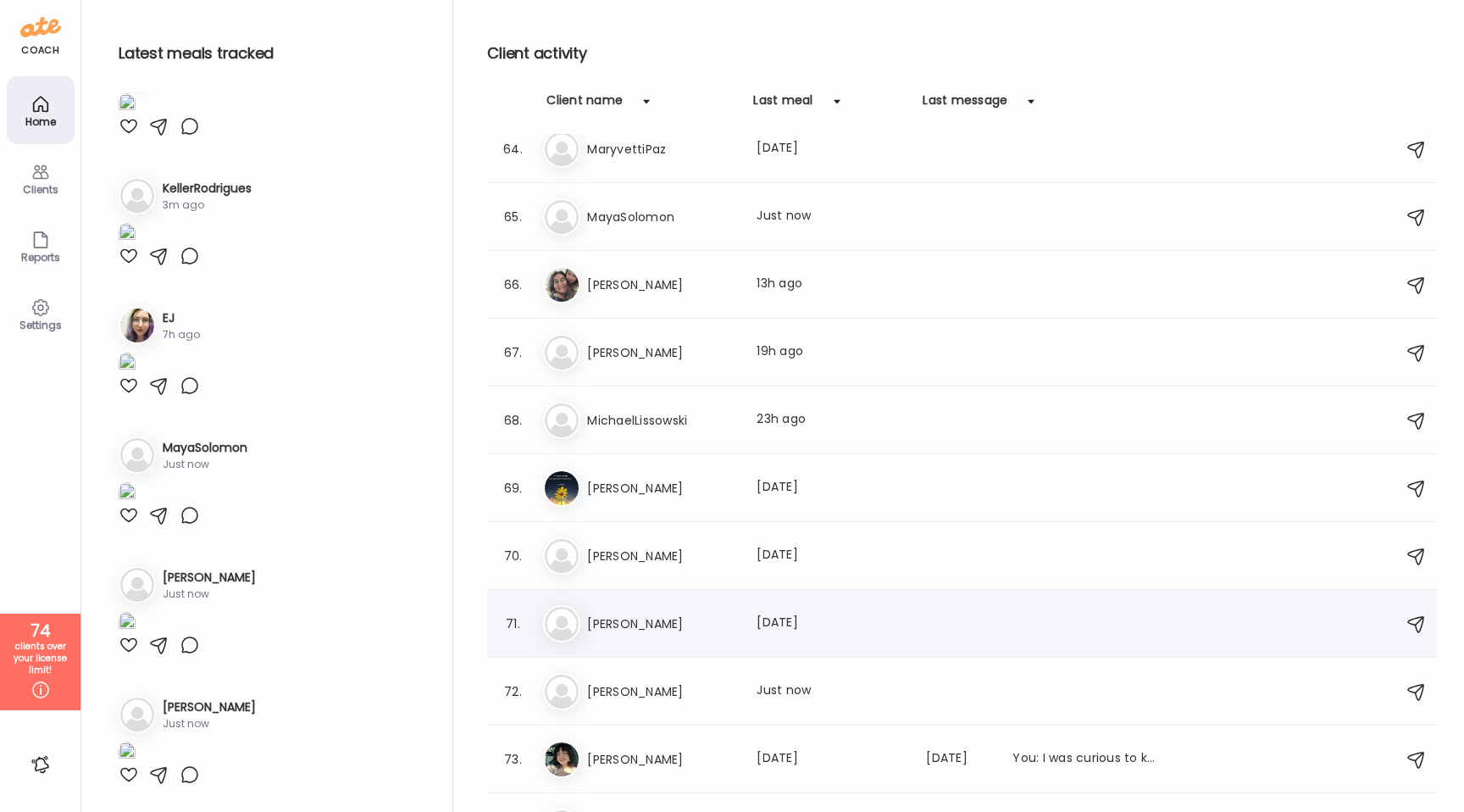
click at [622, 614] on h3 "[PERSON_NAME]" at bounding box center [662, 623] width 149 height 21
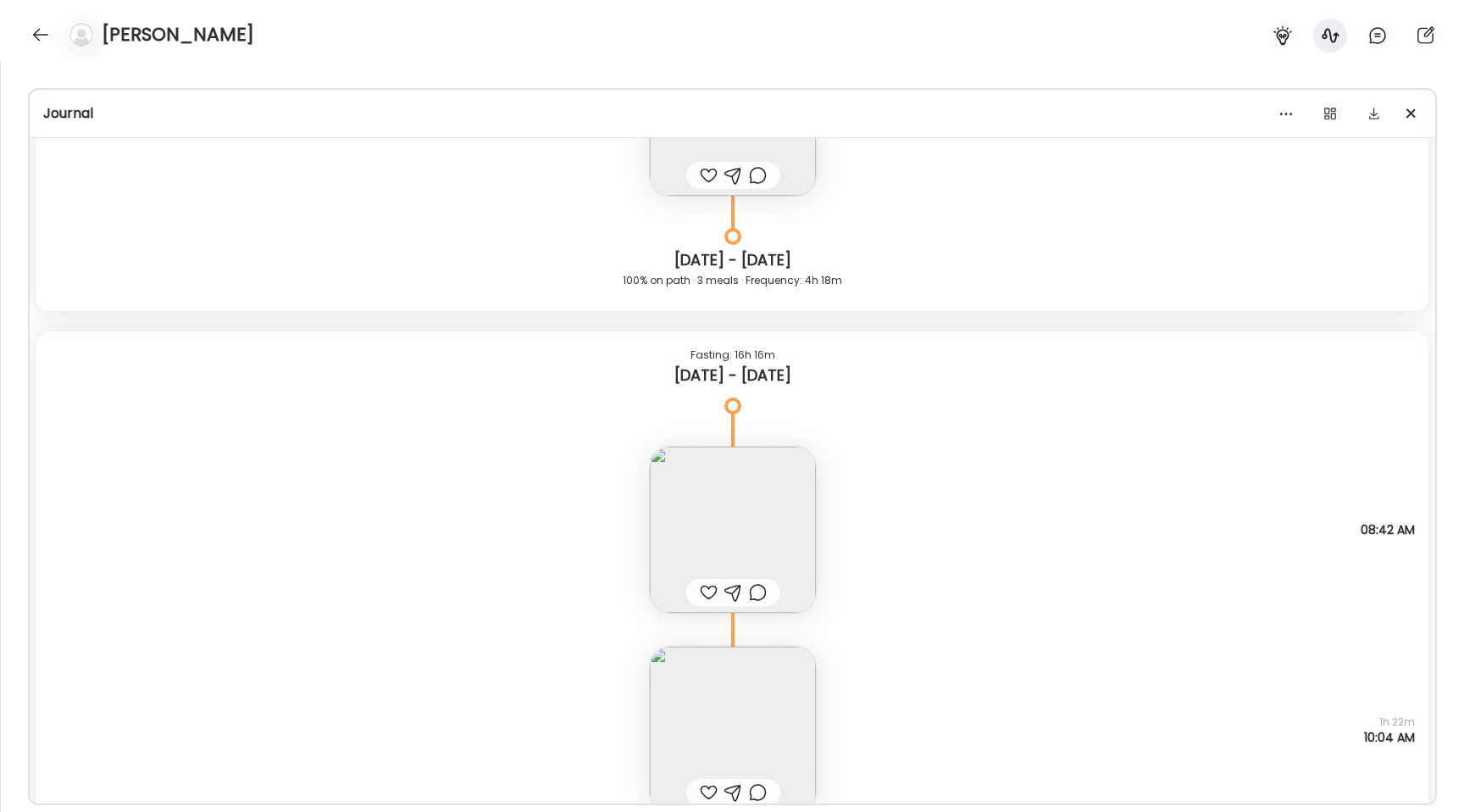
scroll to position [18082, 0]
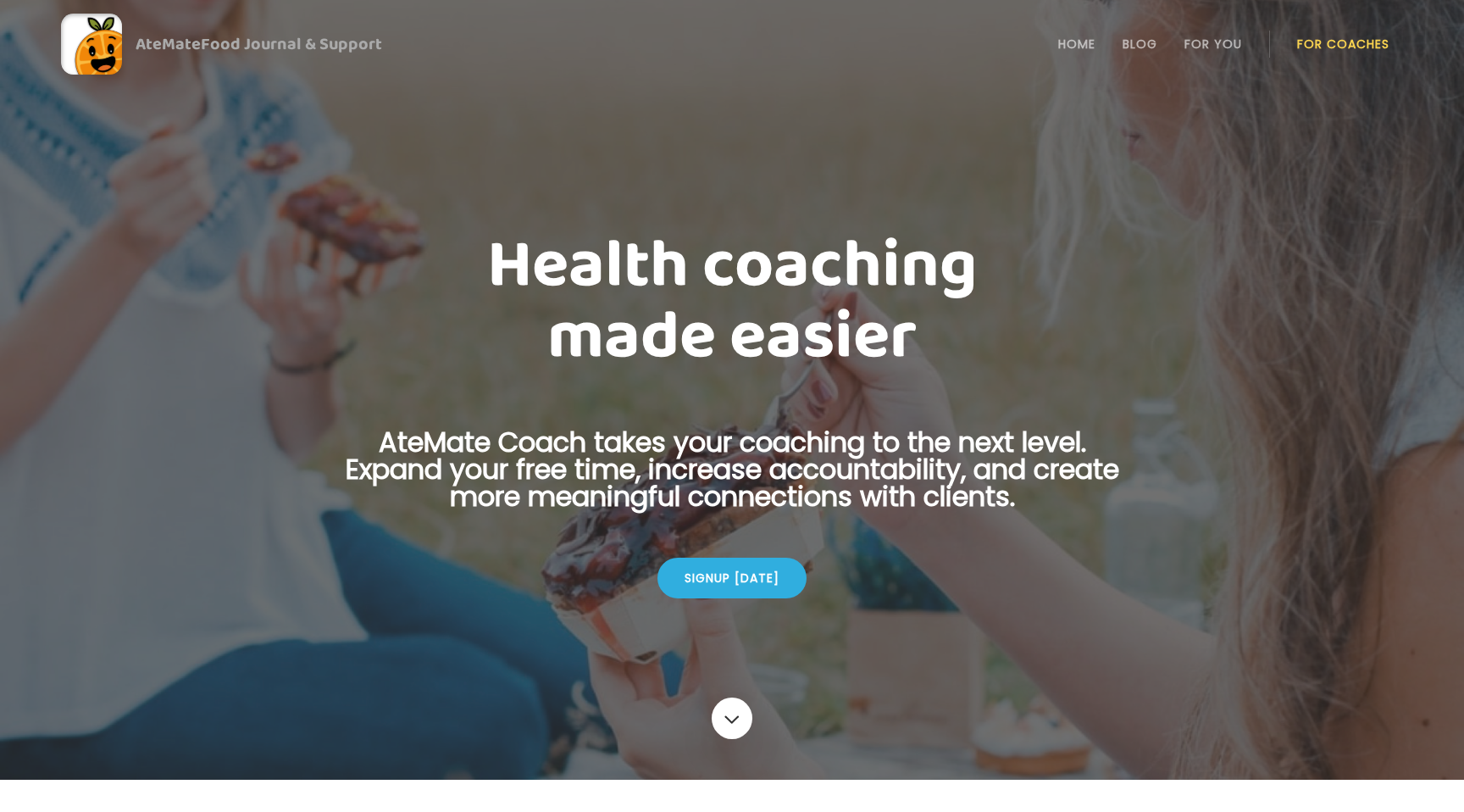
click at [1327, 43] on link "For Coaches" at bounding box center [1343, 45] width 92 height 14
click at [1345, 25] on li "Login" at bounding box center [1343, 44] width 92 height 74
click at [1345, 39] on link "Login" at bounding box center [1343, 44] width 78 height 34
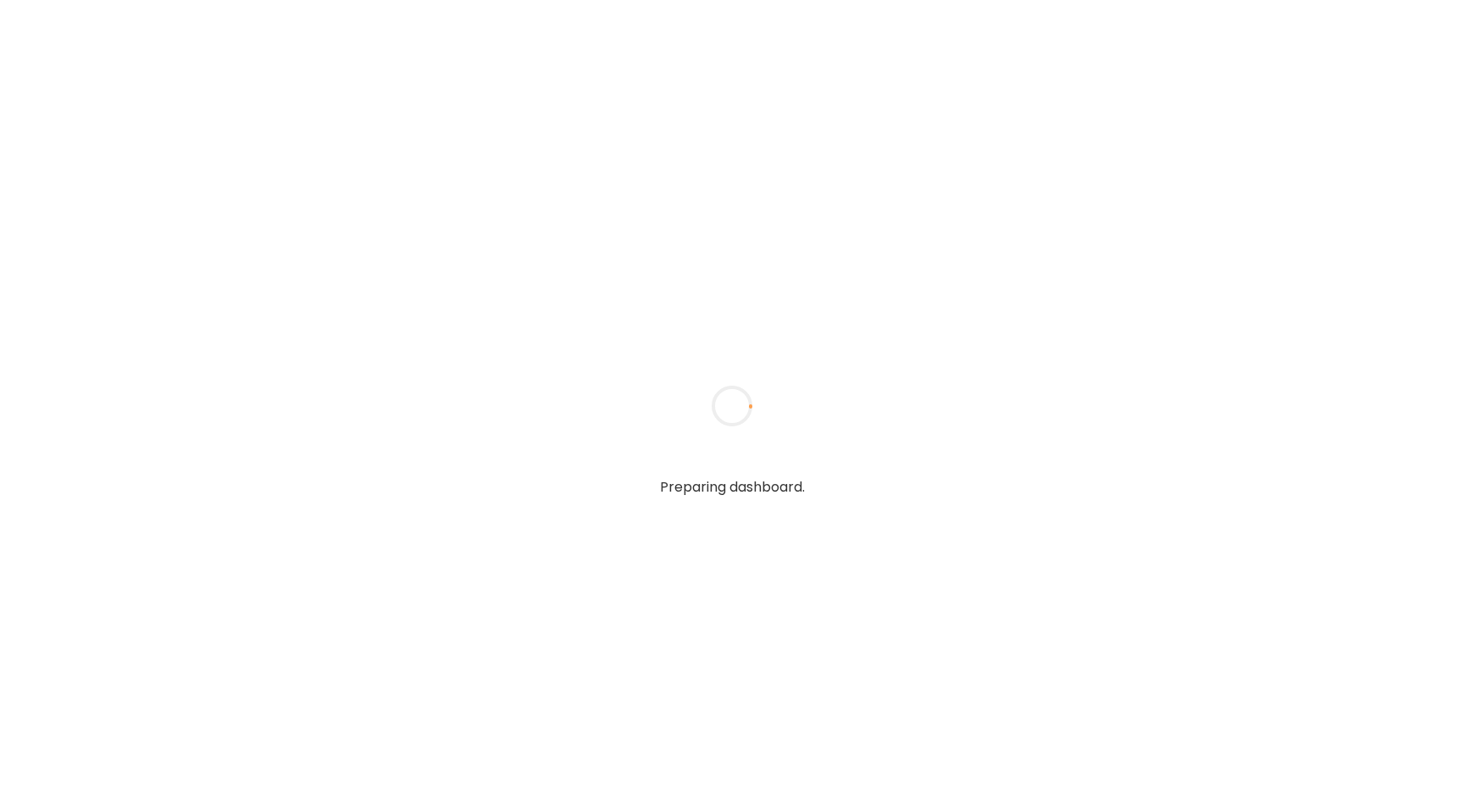
type input "**********"
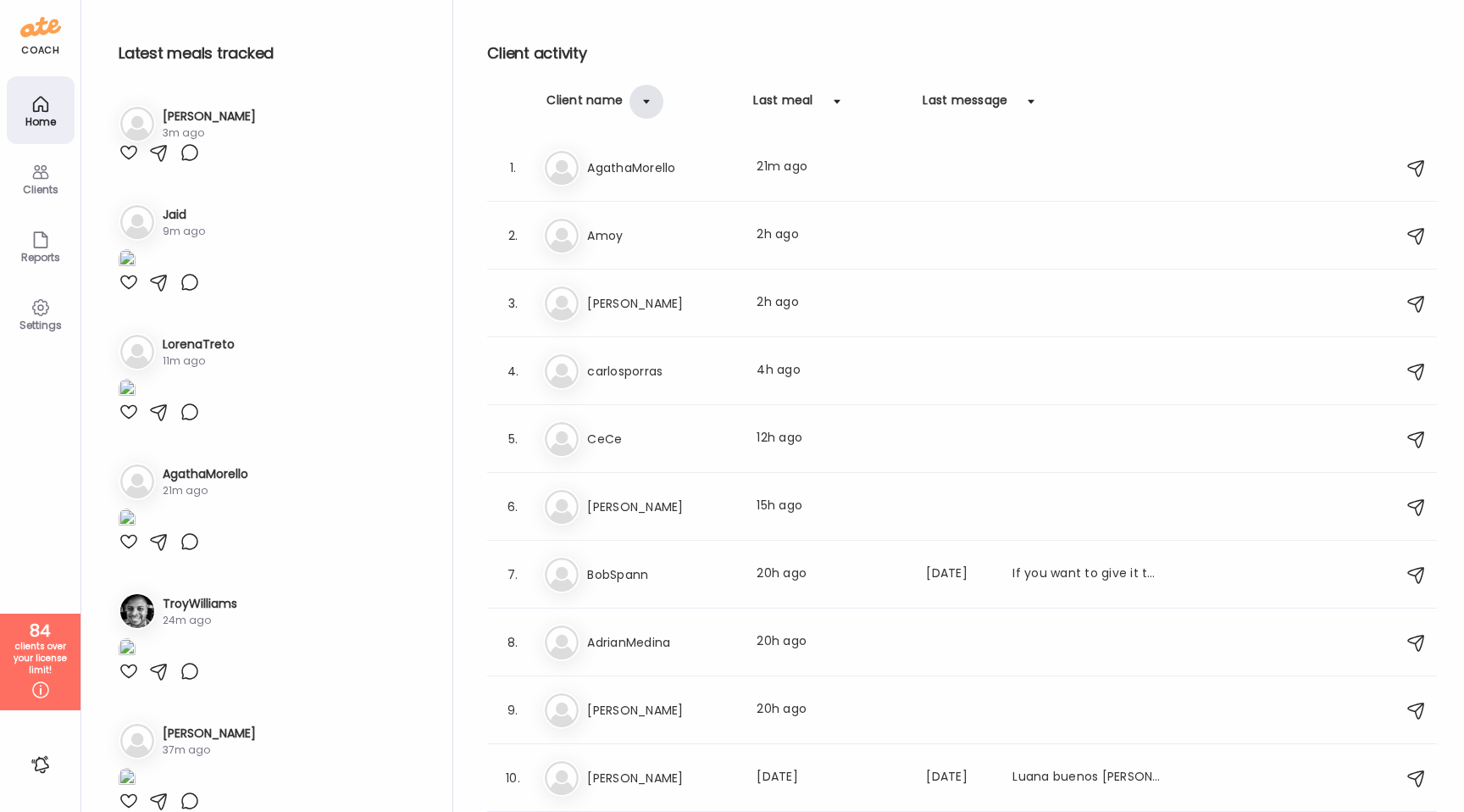
click at [636, 97] on div at bounding box center [647, 102] width 34 height 34
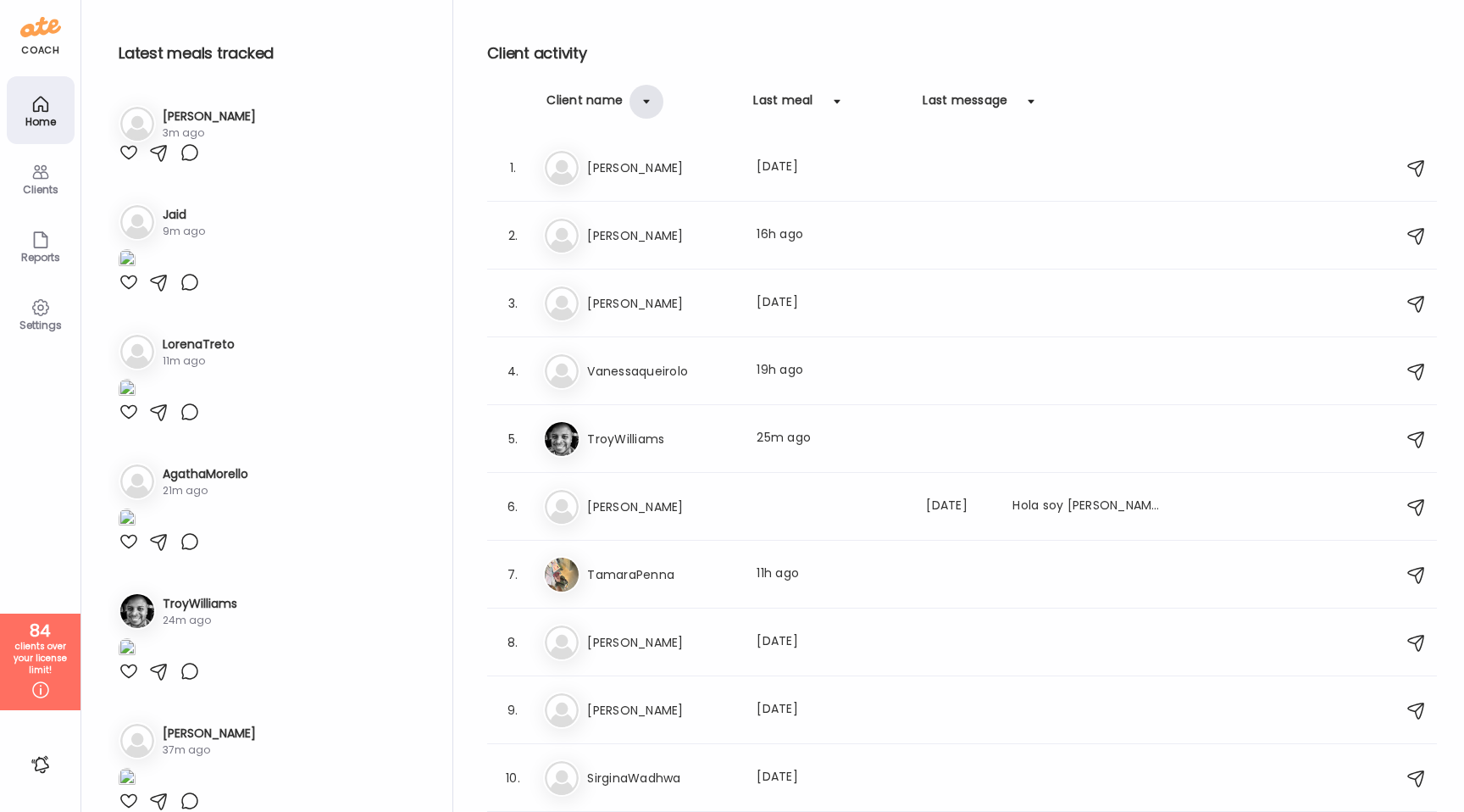
click at [636, 97] on div at bounding box center [647, 102] width 34 height 34
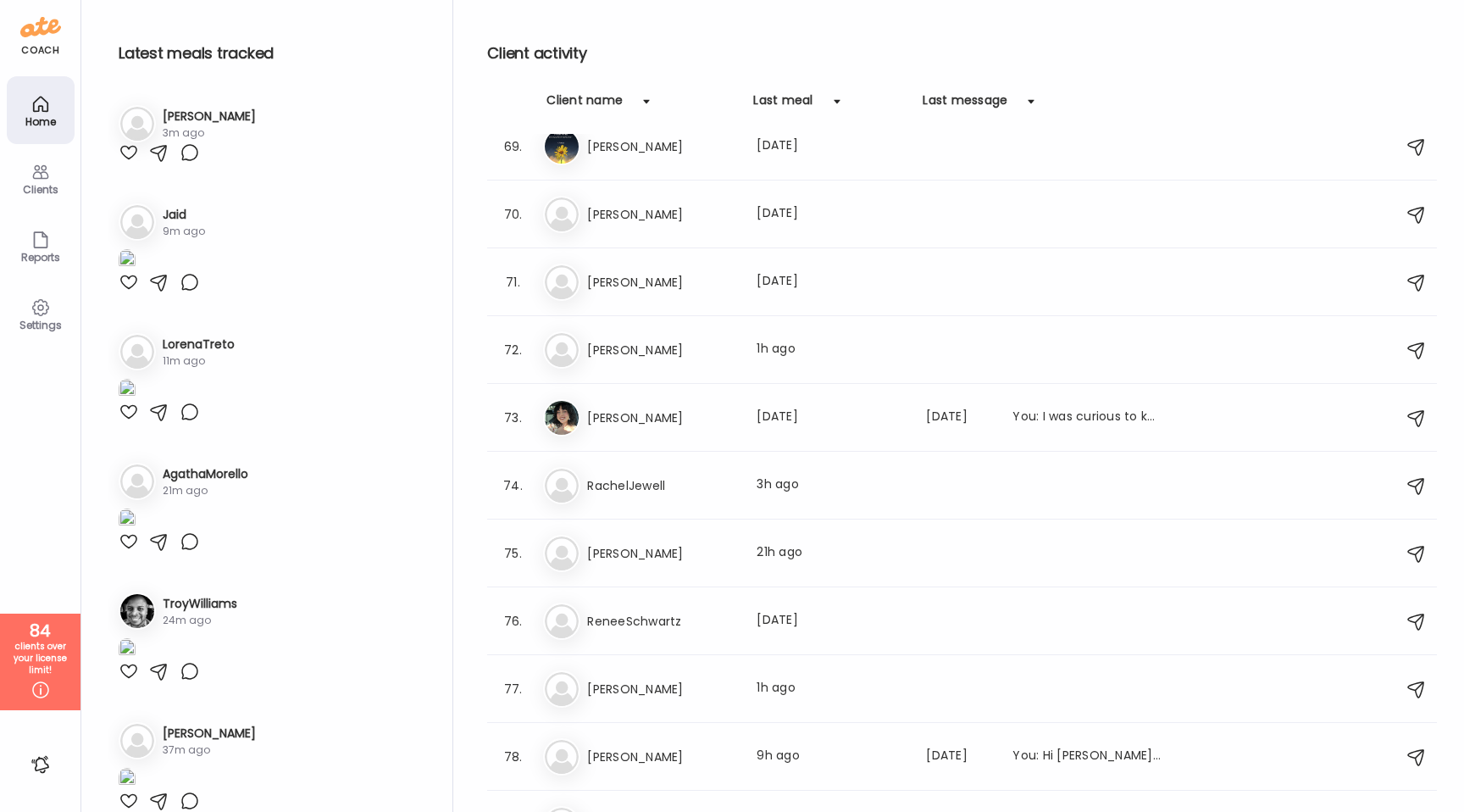
scroll to position [4488, 0]
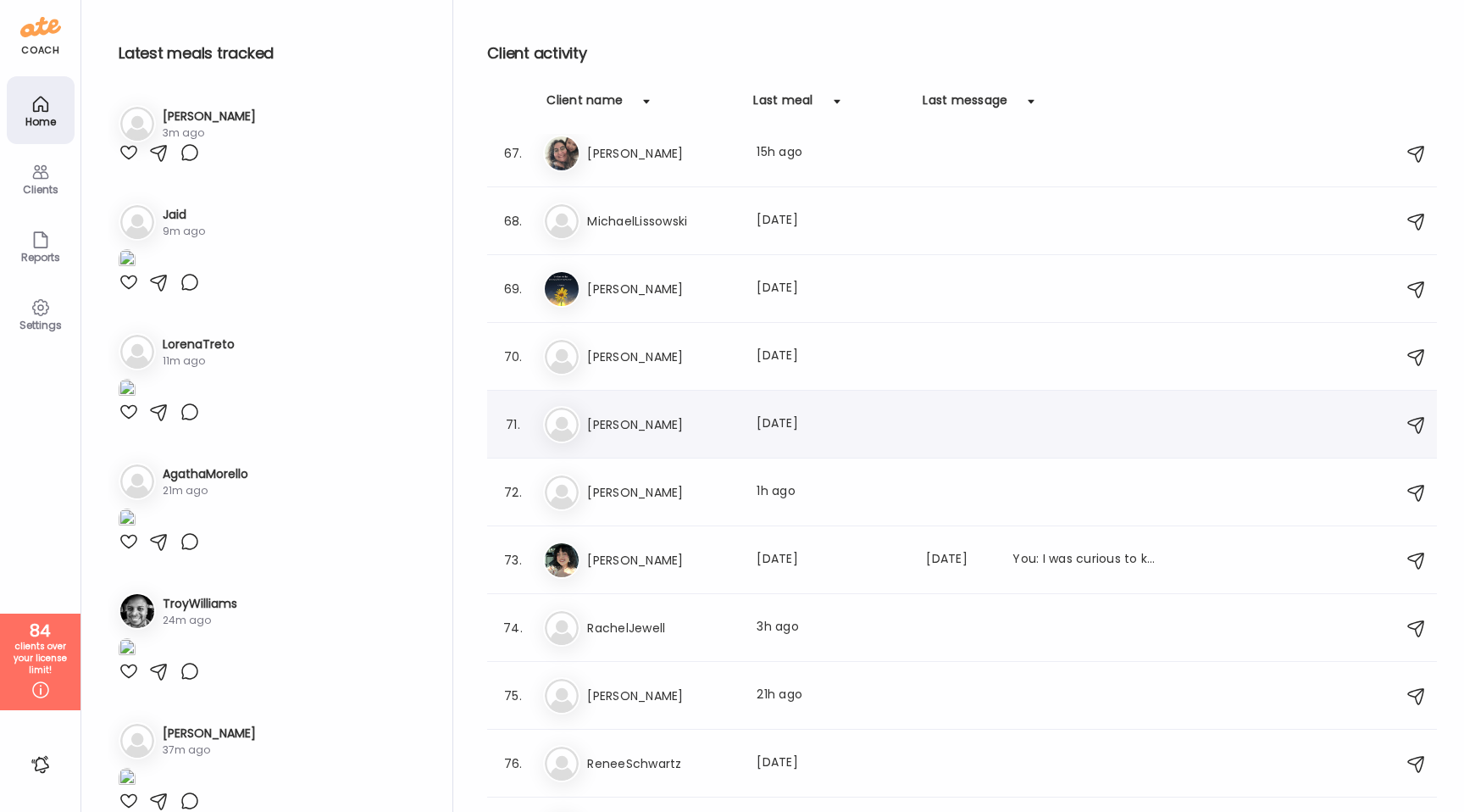
click at [663, 431] on h3 "[PERSON_NAME]" at bounding box center [662, 424] width 149 height 21
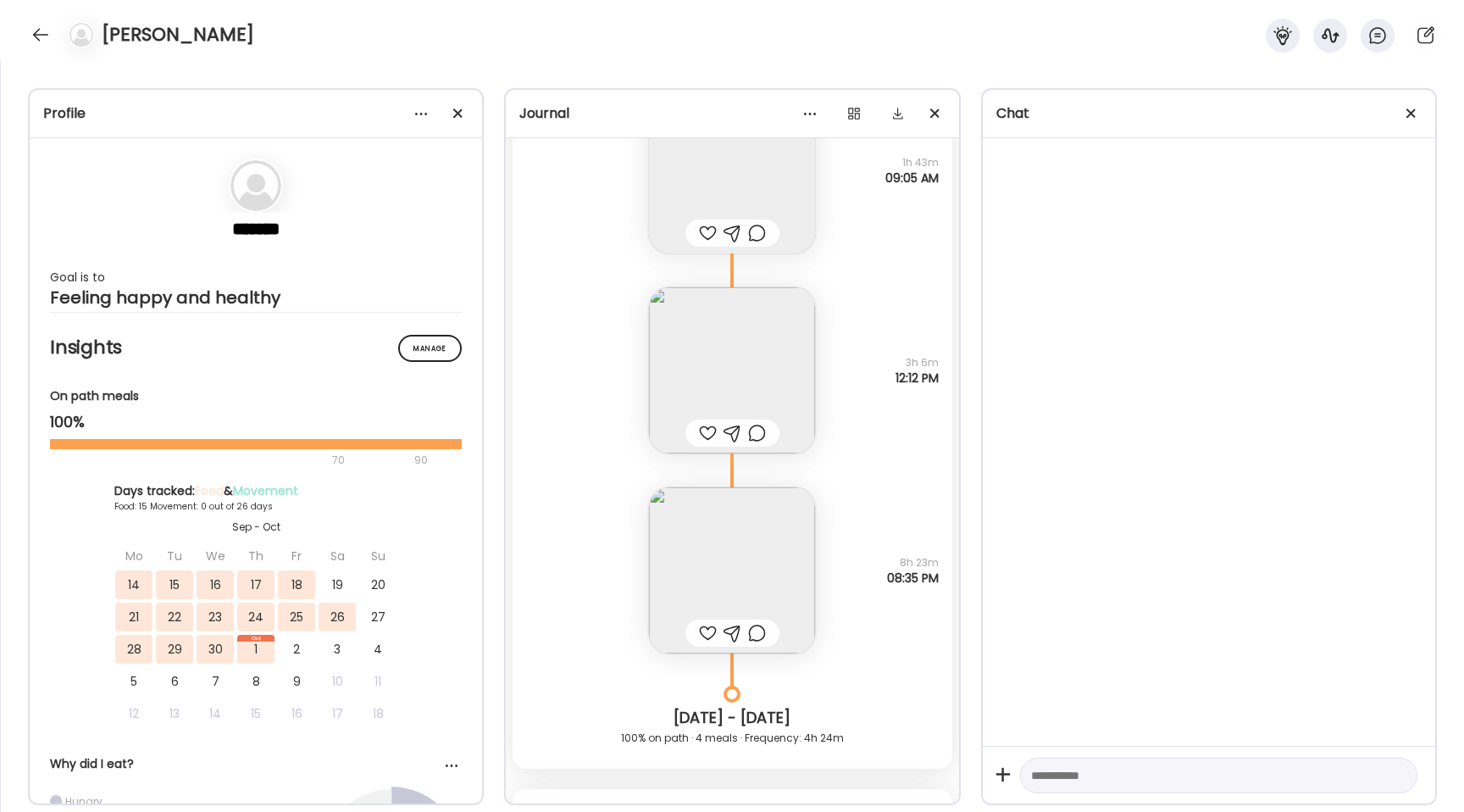
scroll to position [14659, 0]
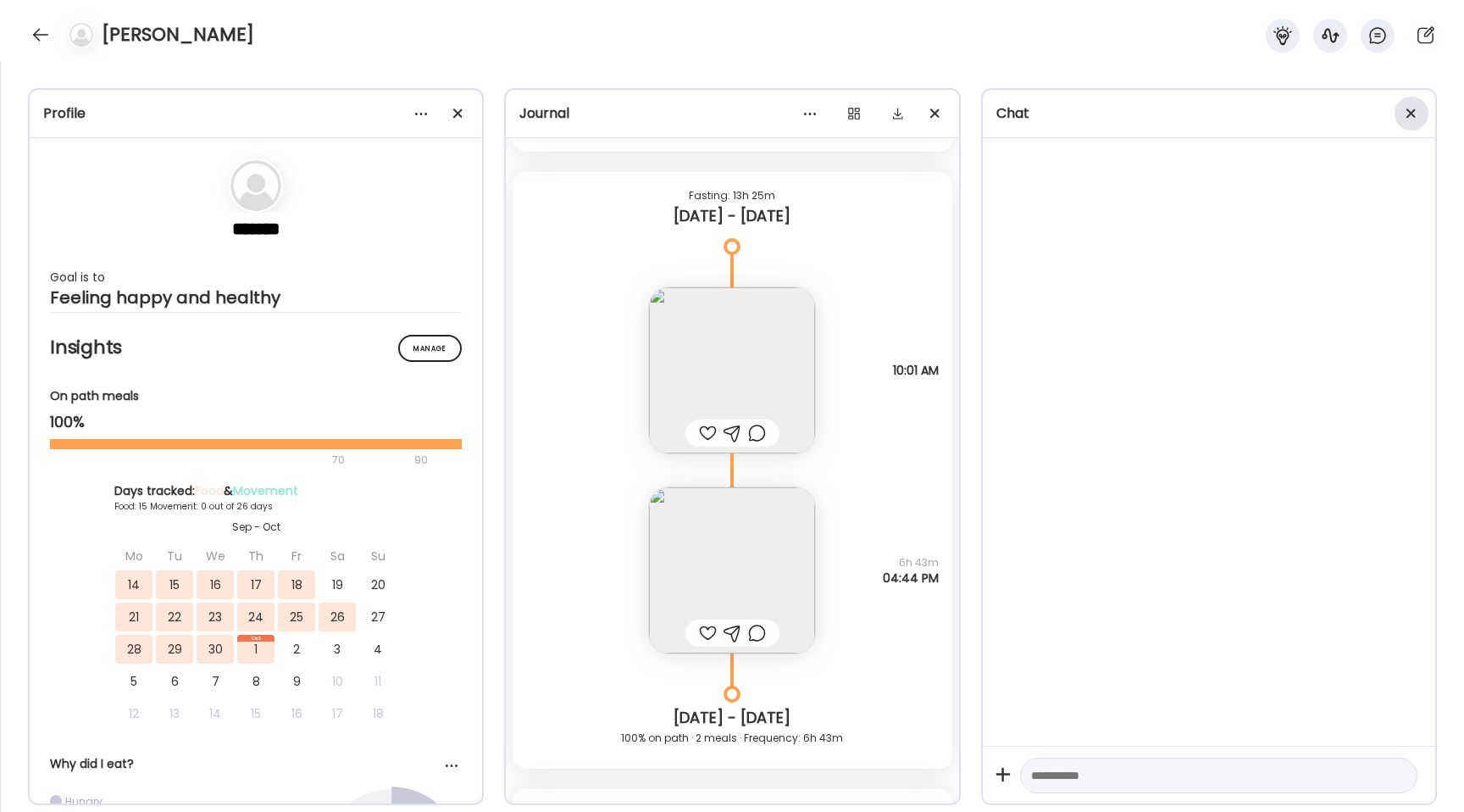
click at [1415, 109] on span at bounding box center [1411, 113] width 9 height 9
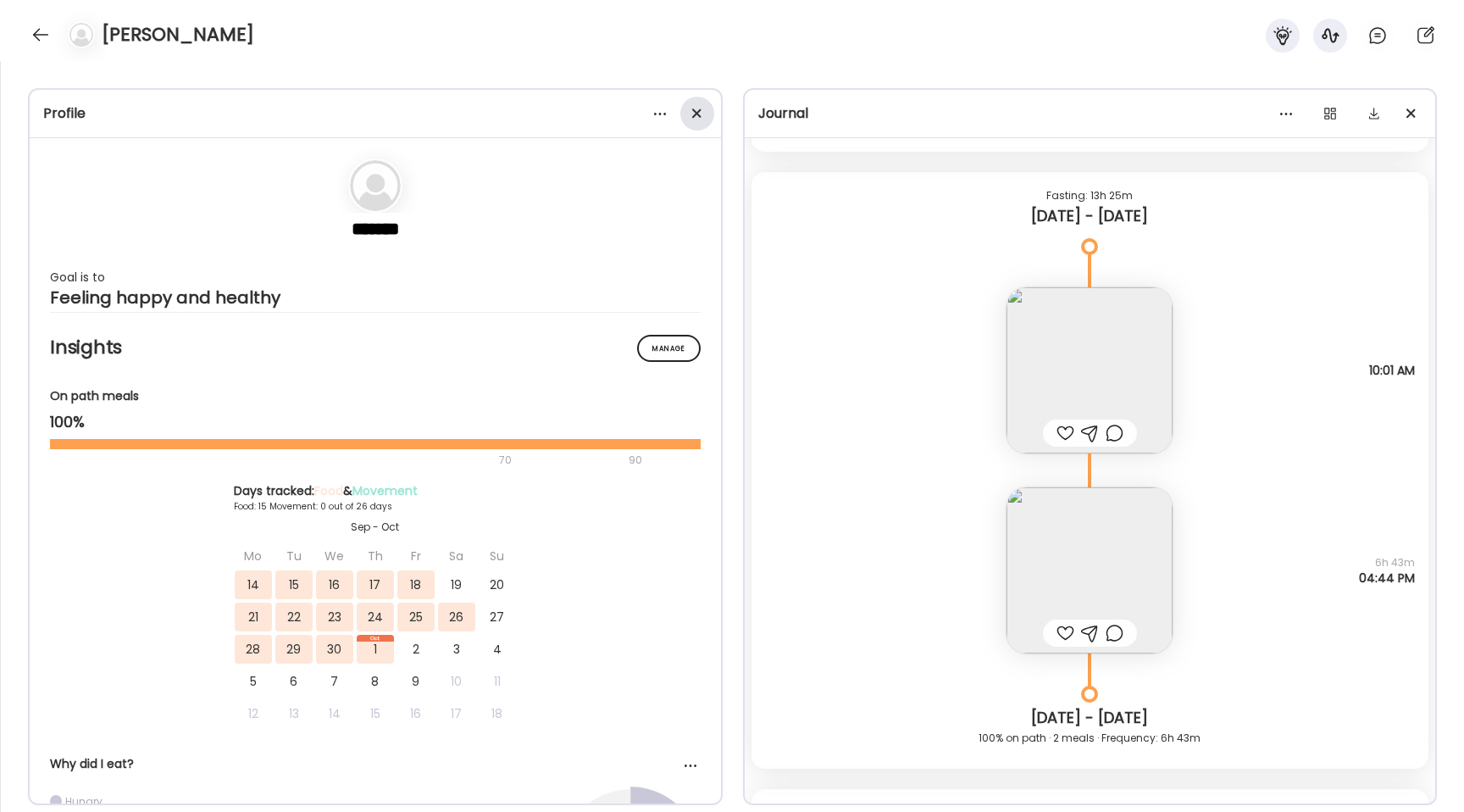
click at [690, 120] on div at bounding box center [697, 114] width 34 height 34
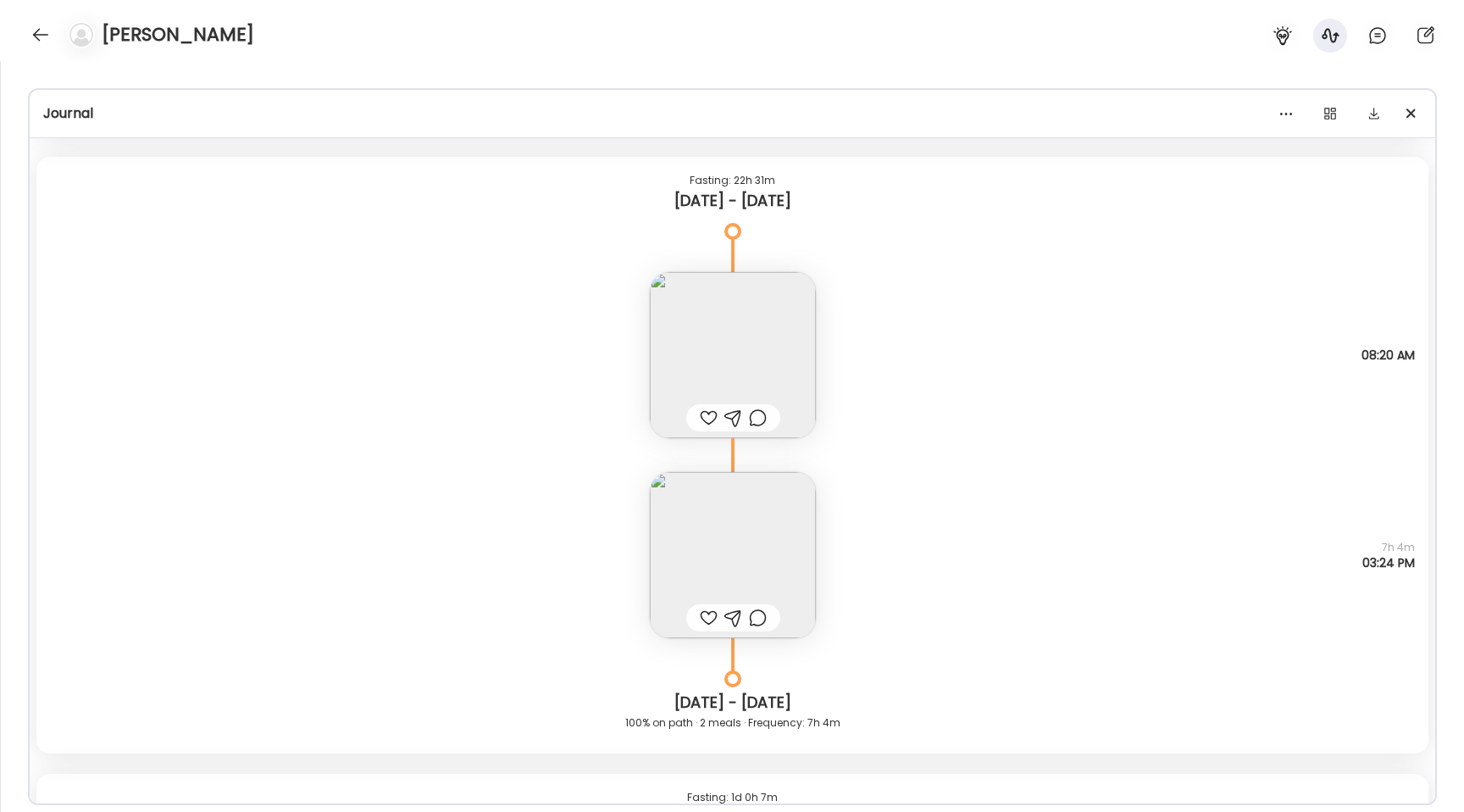
scroll to position [17157, 0]
